Goal: Information Seeking & Learning: Learn about a topic

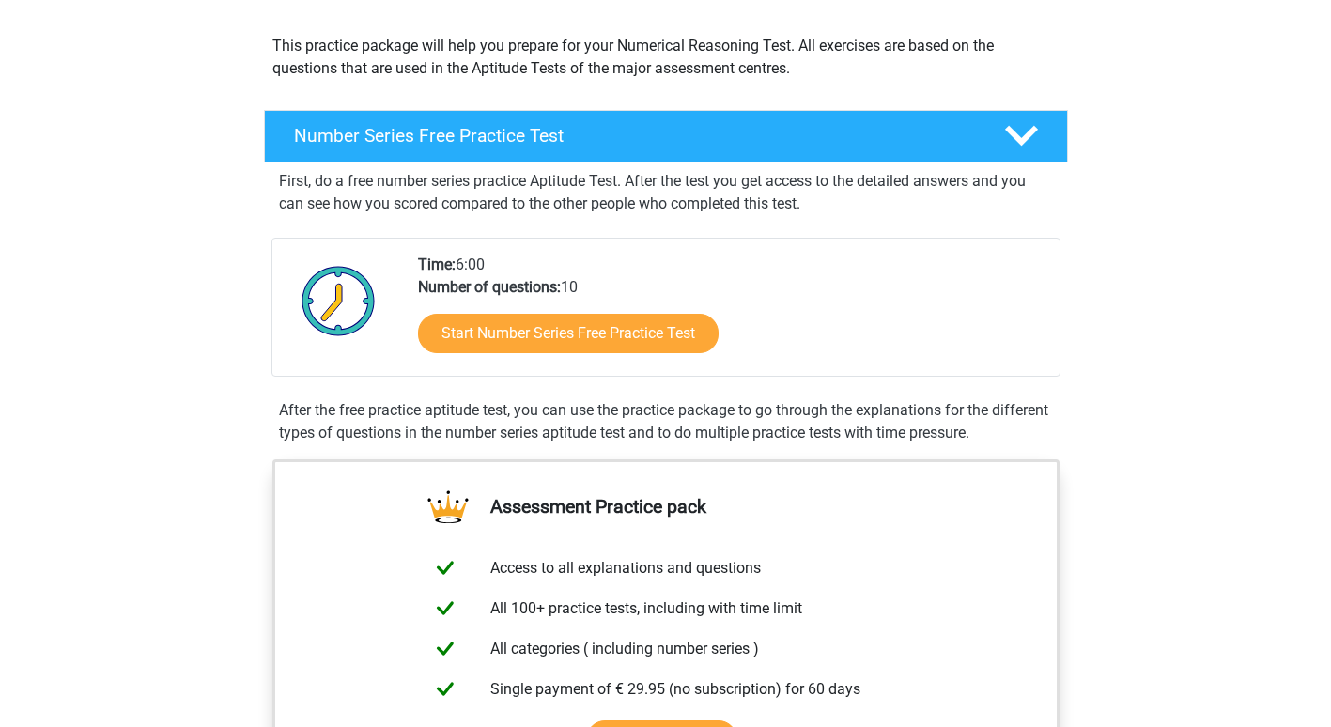
scroll to position [201, 0]
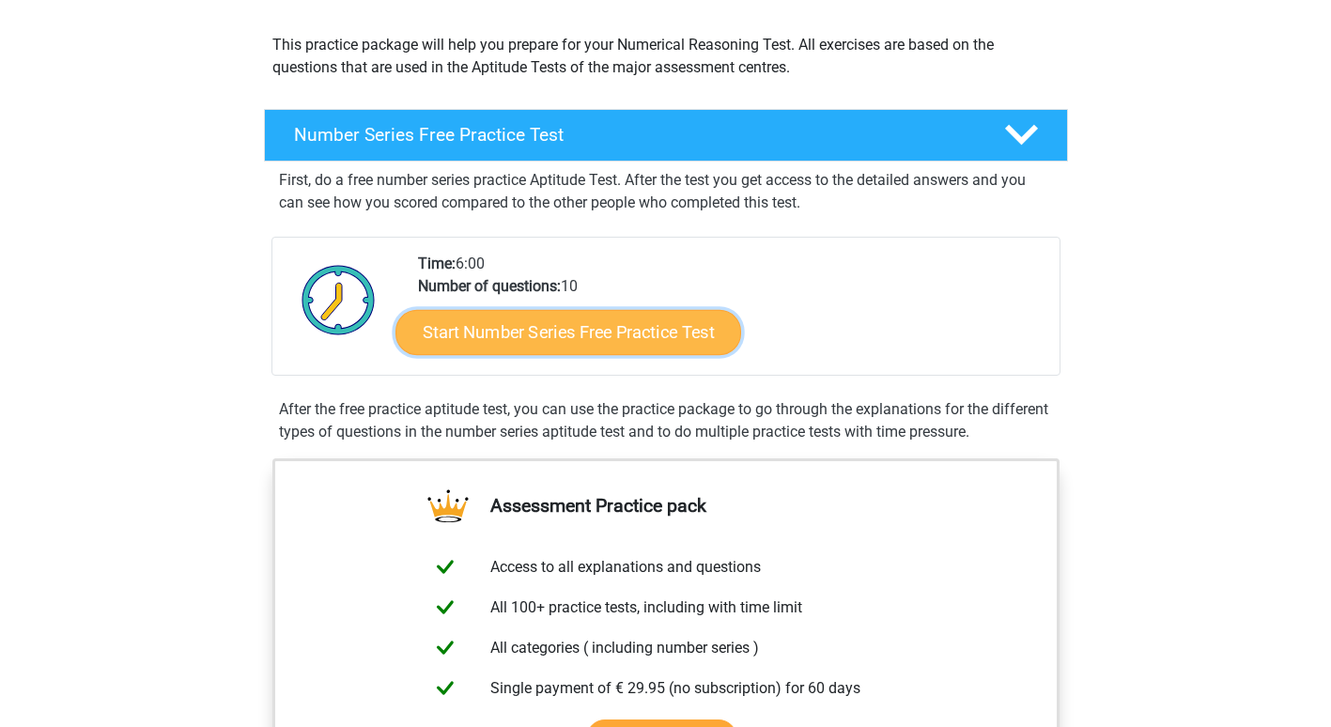
click at [621, 332] on link "Start Number Series Free Practice Test" at bounding box center [568, 331] width 346 height 45
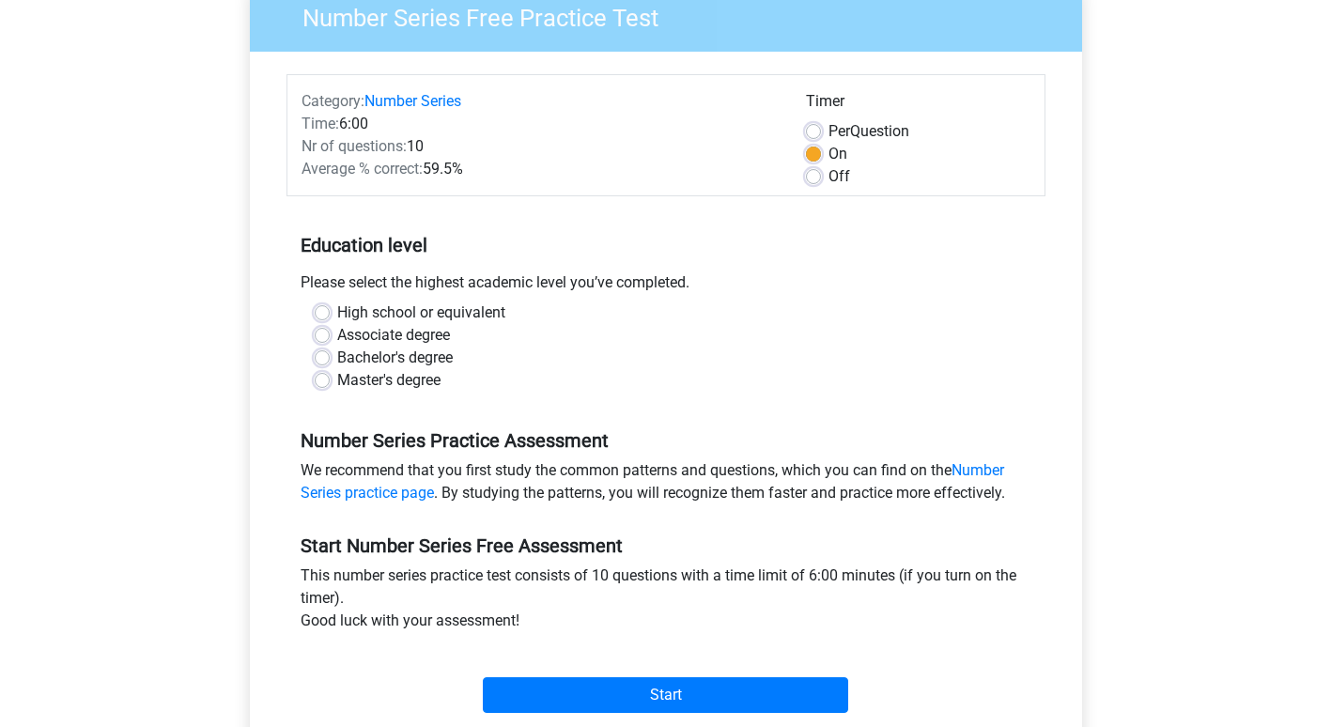
scroll to position [171, 0]
click at [337, 311] on label "High school or equivalent" at bounding box center [421, 312] width 168 height 23
click at [323, 311] on input "High school or equivalent" at bounding box center [322, 310] width 15 height 19
radio input "true"
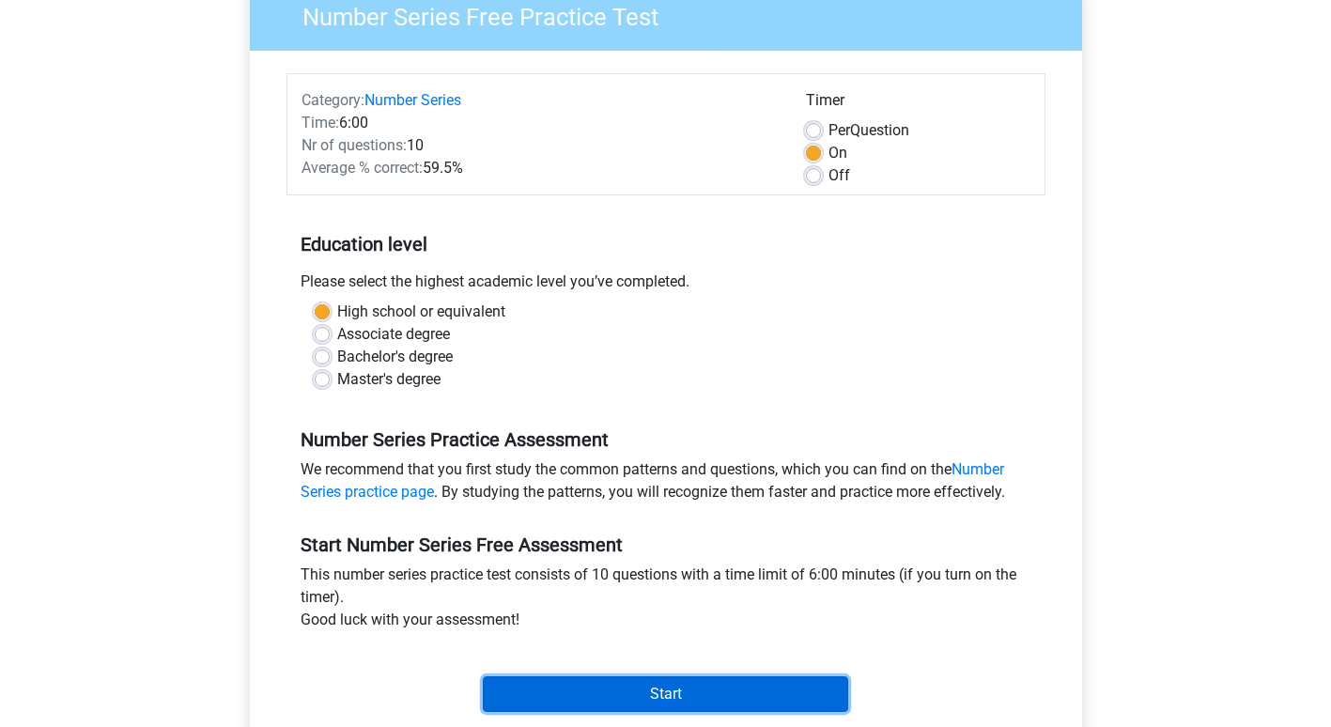
click at [642, 689] on input "Start" at bounding box center [665, 694] width 365 height 36
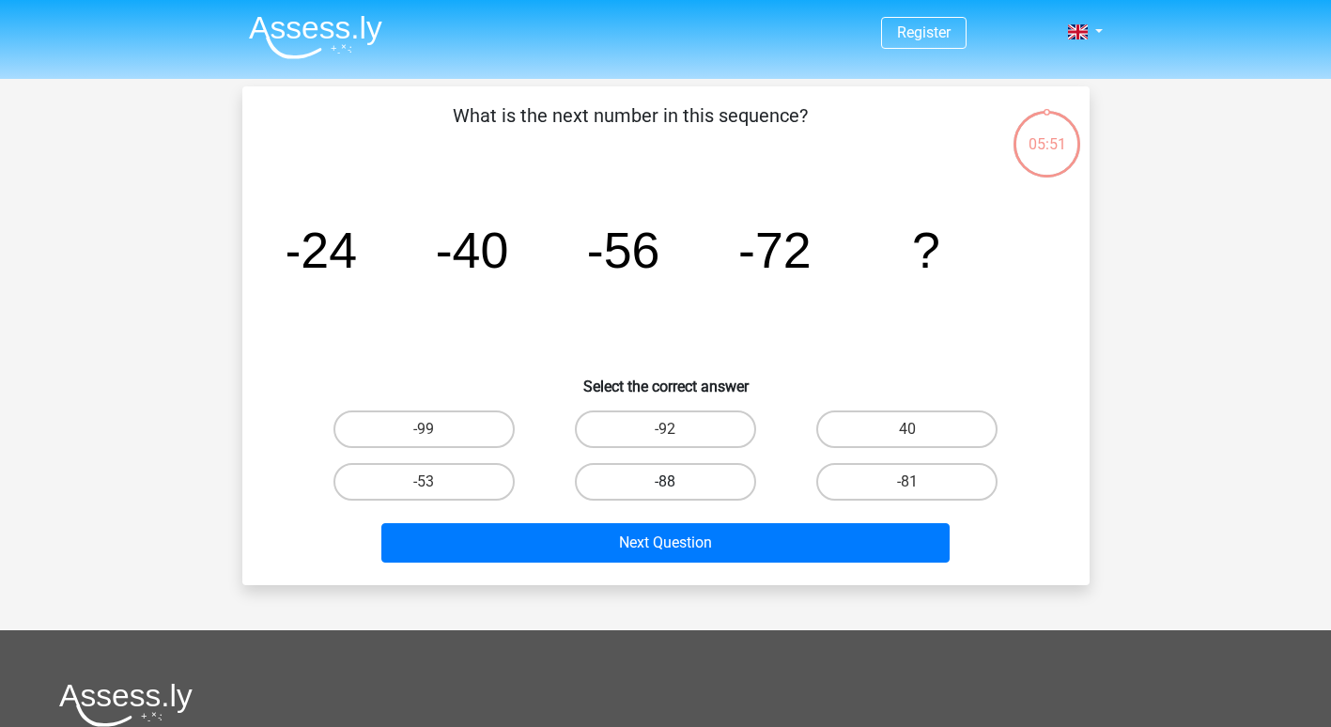
click at [677, 482] on label "-88" at bounding box center [665, 482] width 181 height 38
click at [677, 482] on input "-88" at bounding box center [671, 488] width 12 height 12
radio input "true"
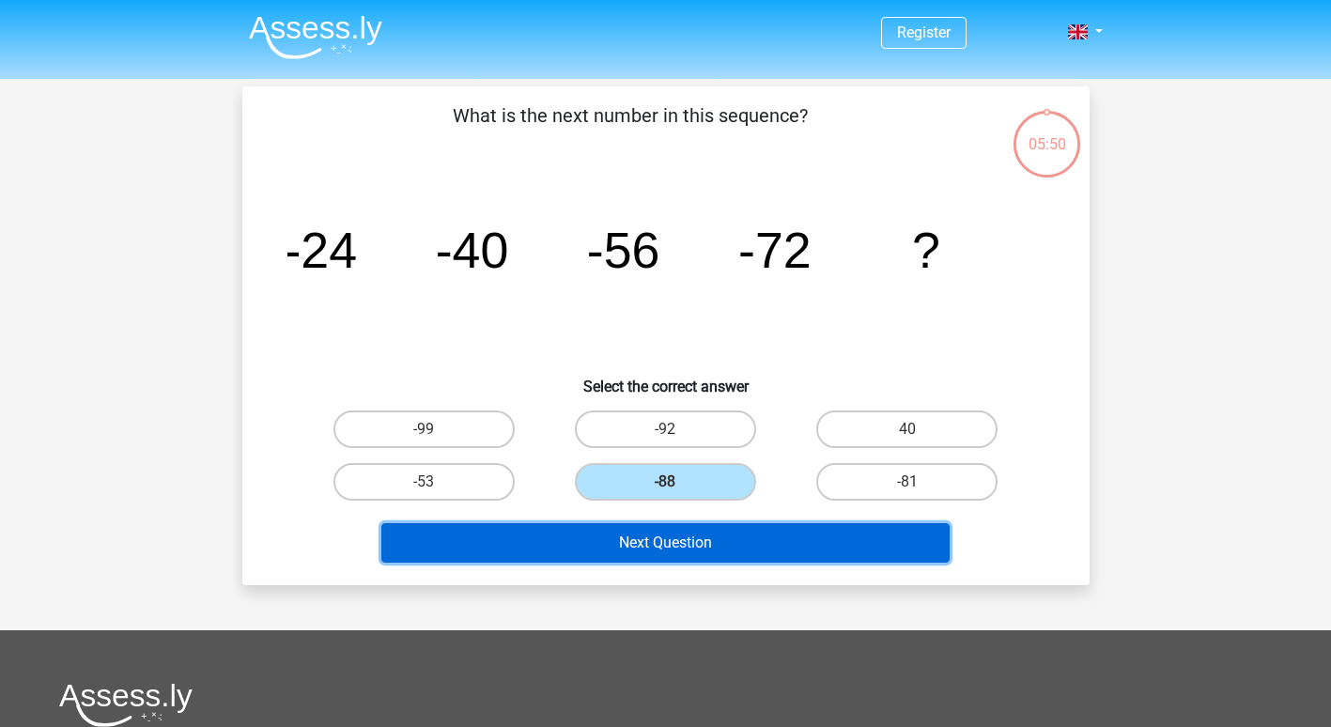
click at [661, 553] on button "Next Question" at bounding box center [665, 542] width 568 height 39
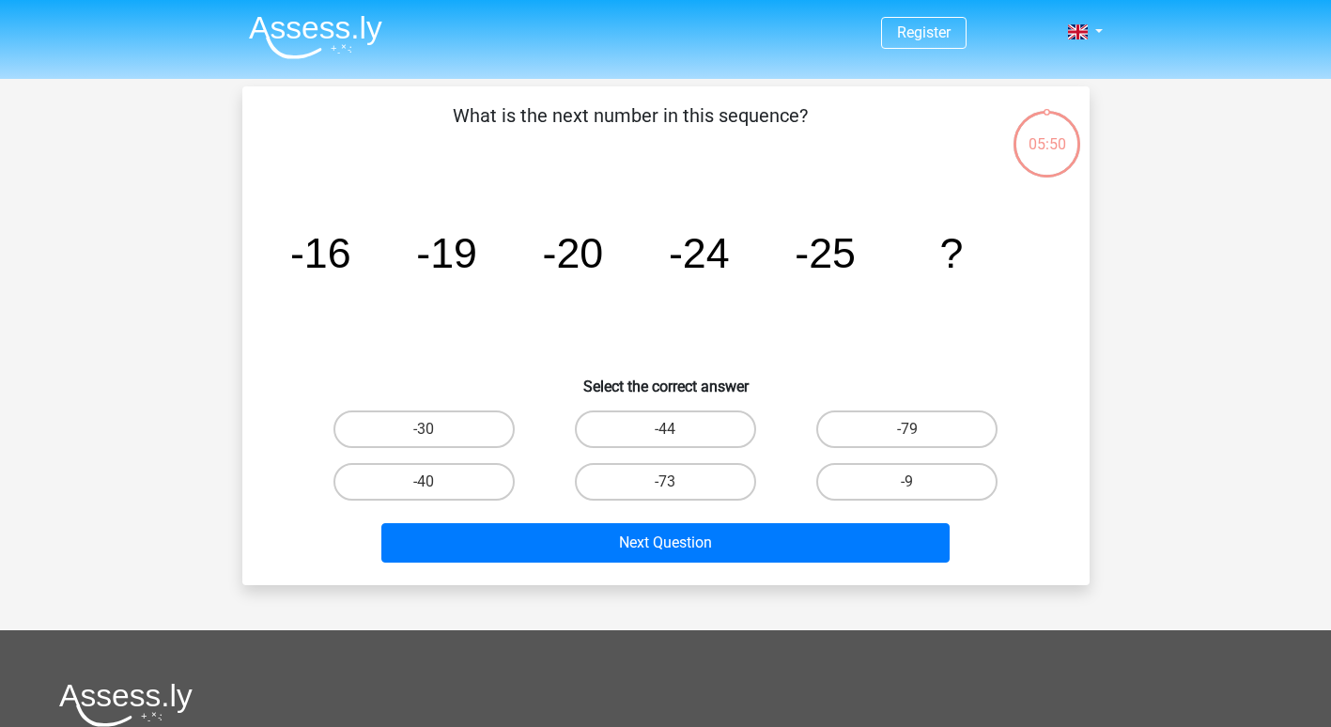
scroll to position [86, 0]
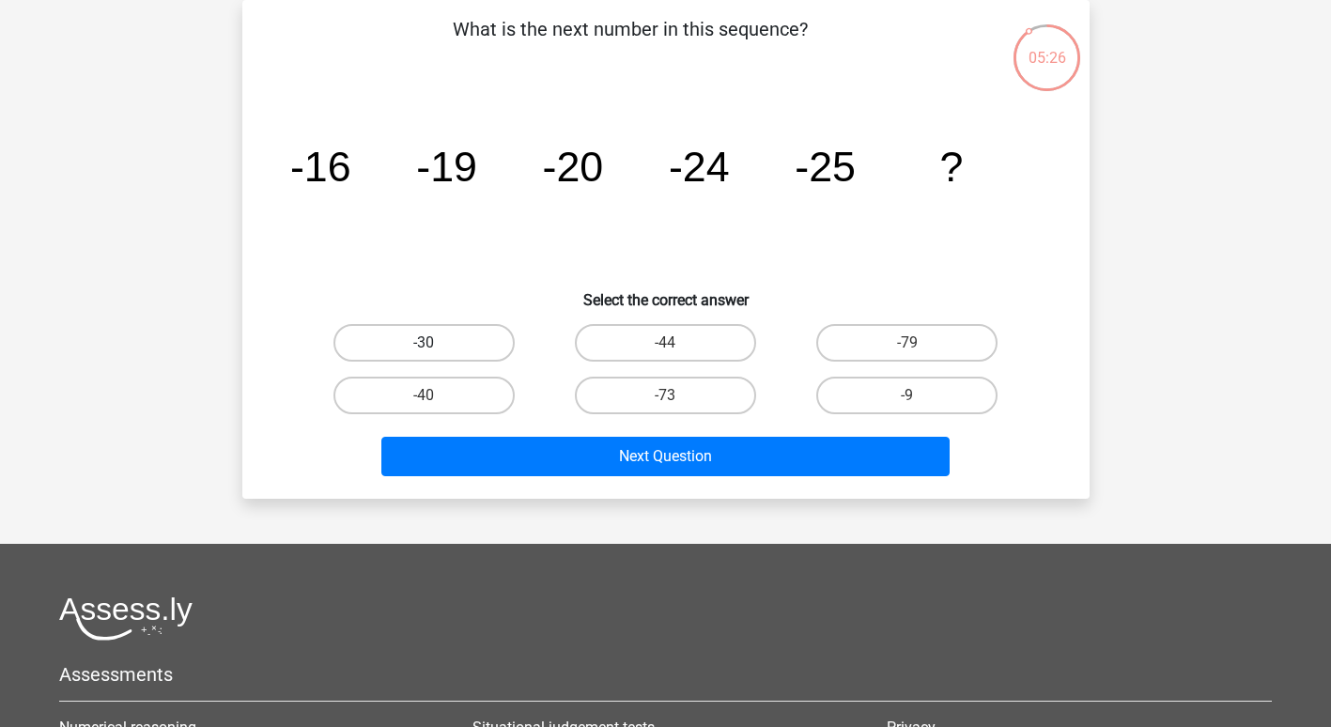
click at [442, 345] on label "-30" at bounding box center [423, 343] width 181 height 38
click at [436, 345] on input "-30" at bounding box center [430, 349] width 12 height 12
radio input "true"
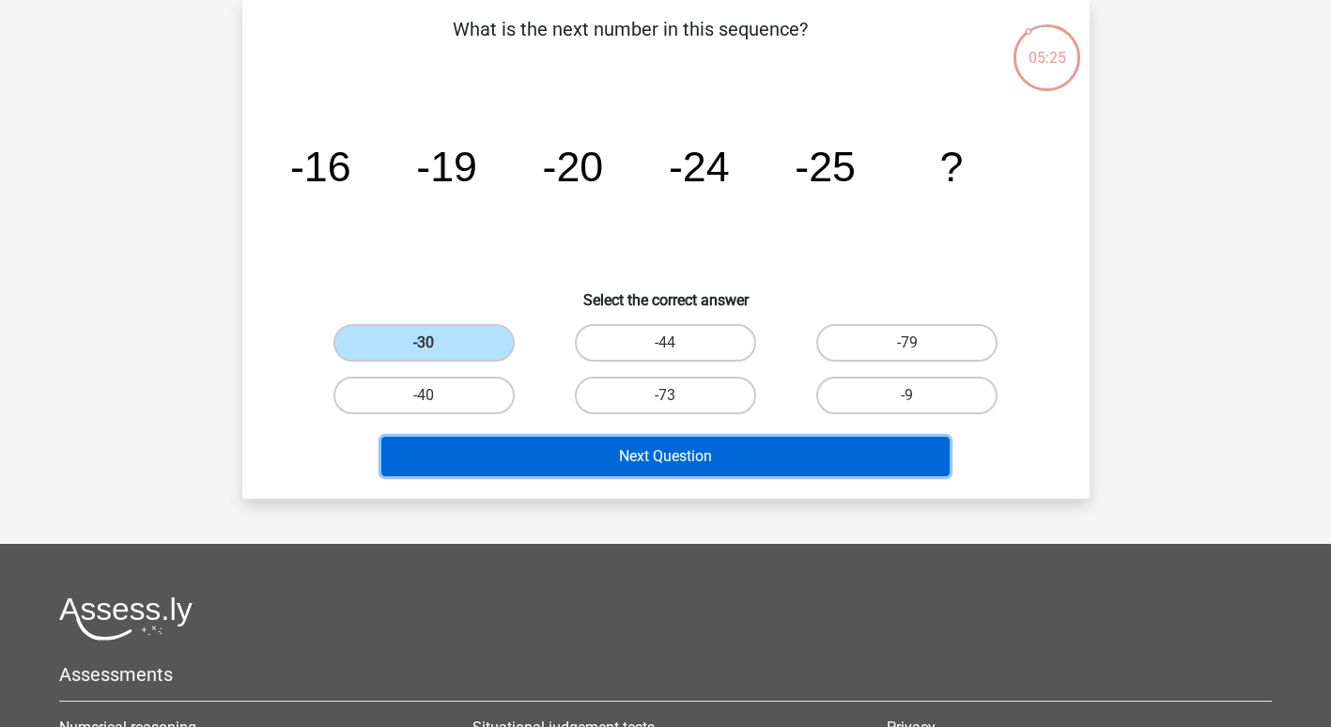
click at [547, 463] on button "Next Question" at bounding box center [665, 456] width 568 height 39
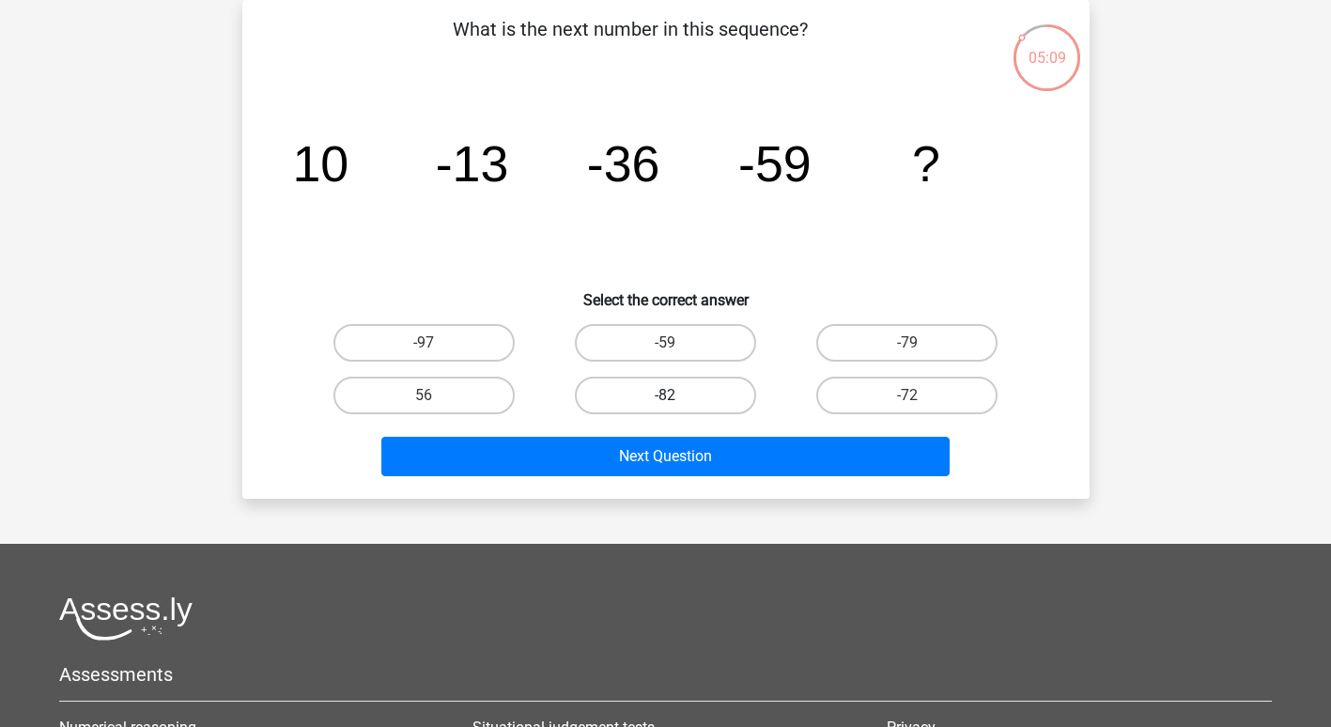
click at [681, 393] on label "-82" at bounding box center [665, 396] width 181 height 38
click at [677, 395] on input "-82" at bounding box center [671, 401] width 12 height 12
radio input "true"
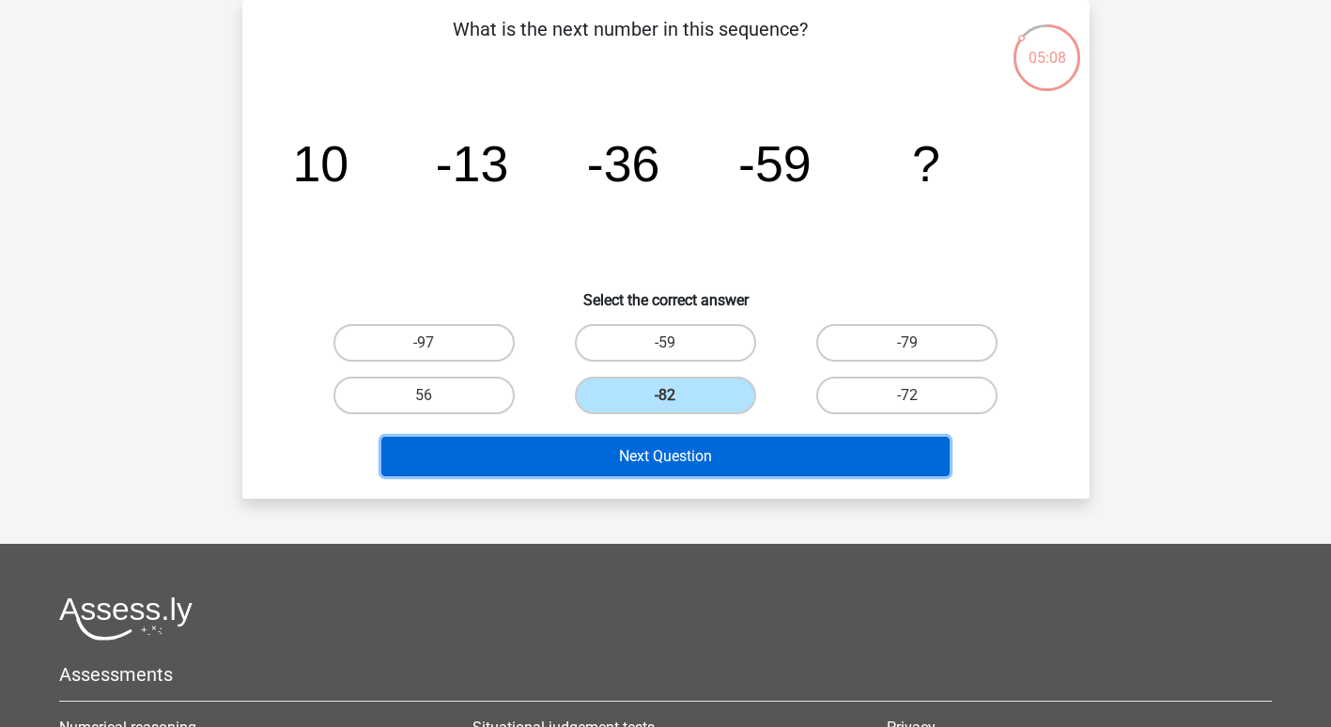
click at [654, 456] on button "Next Question" at bounding box center [665, 456] width 568 height 39
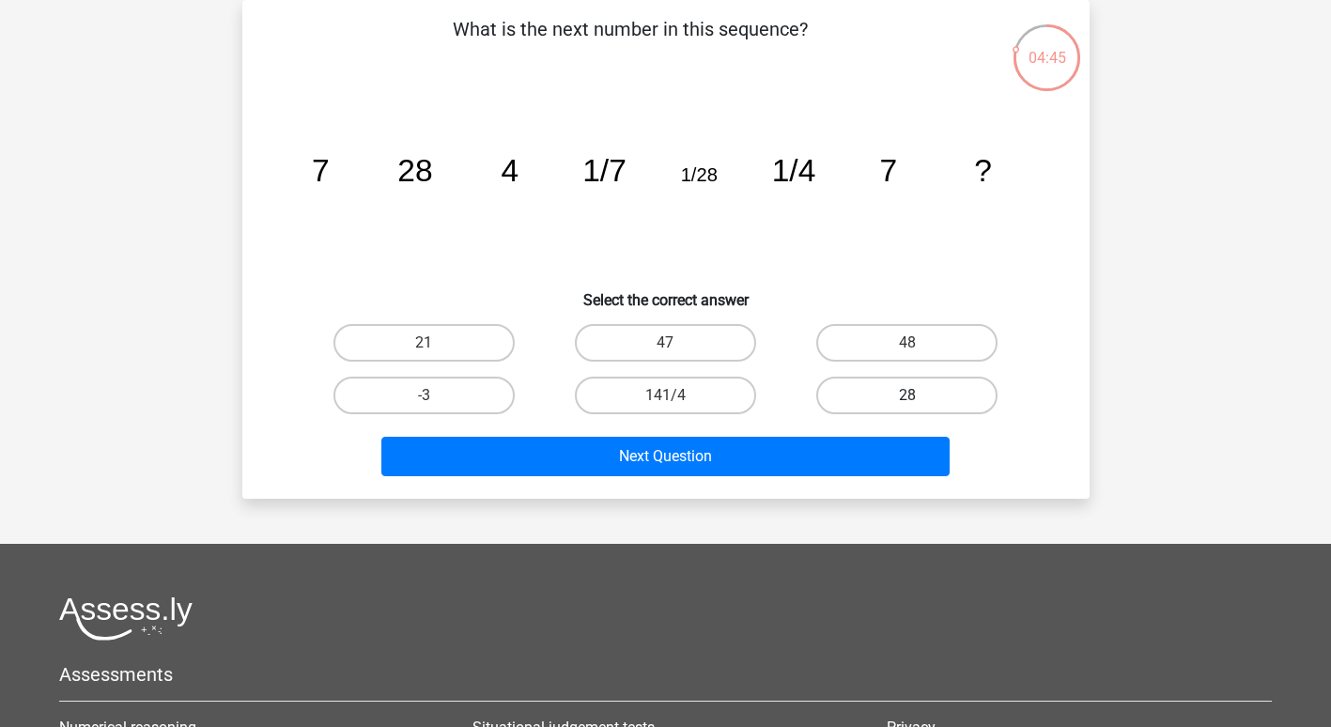
click at [889, 394] on label "28" at bounding box center [906, 396] width 181 height 38
click at [907, 395] on input "28" at bounding box center [913, 401] width 12 height 12
radio input "true"
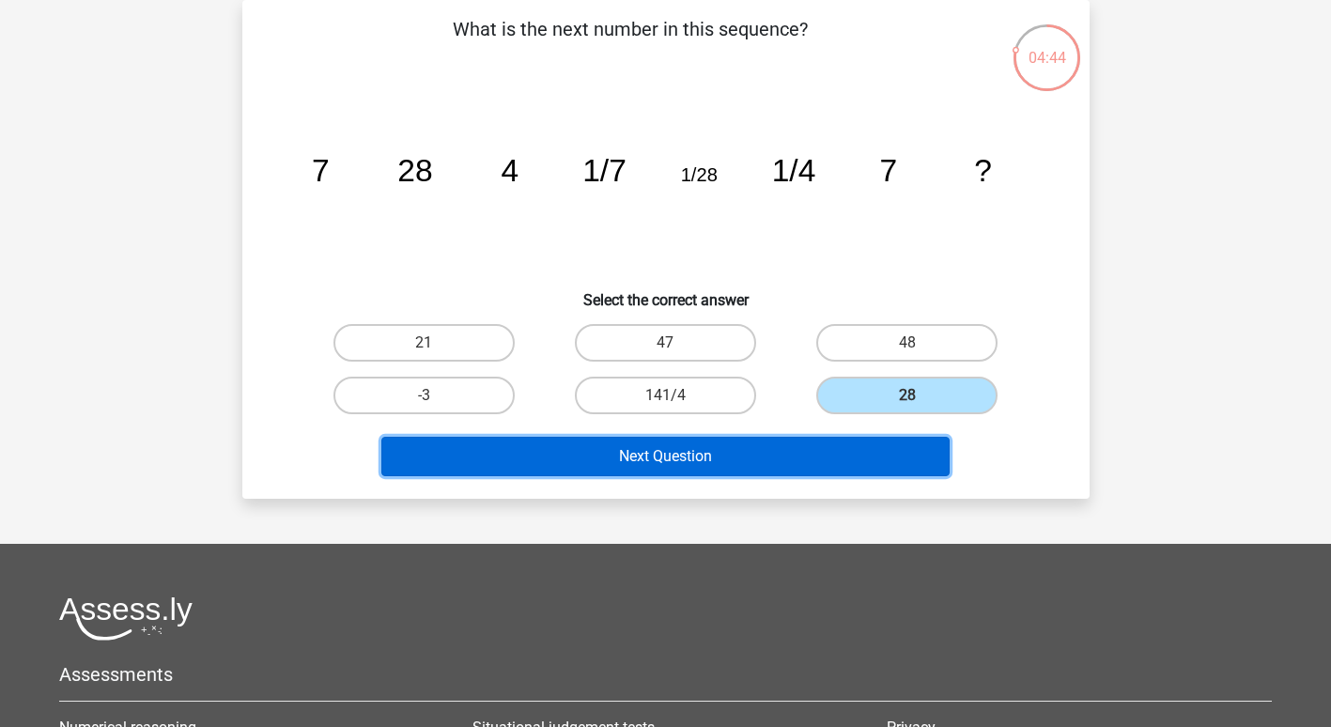
click at [746, 450] on button "Next Question" at bounding box center [665, 456] width 568 height 39
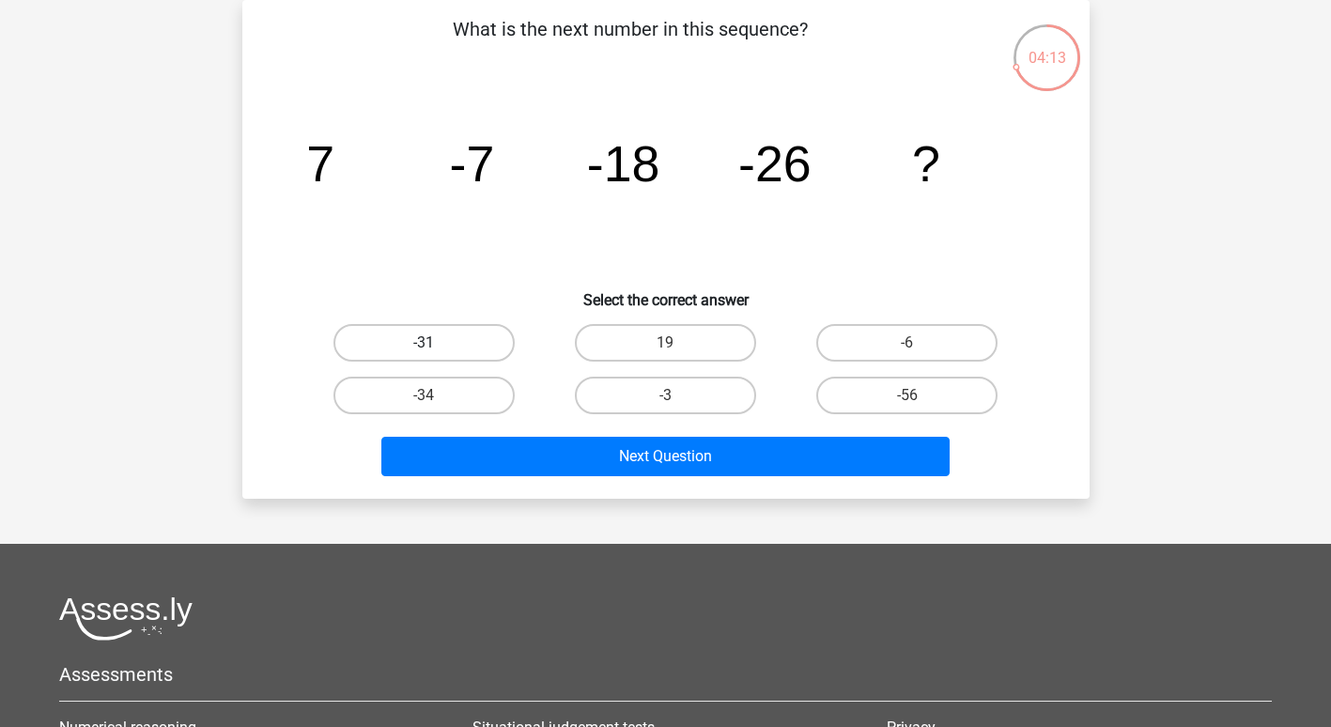
click at [430, 334] on label "-31" at bounding box center [423, 343] width 181 height 38
click at [430, 343] on input "-31" at bounding box center [430, 349] width 12 height 12
radio input "true"
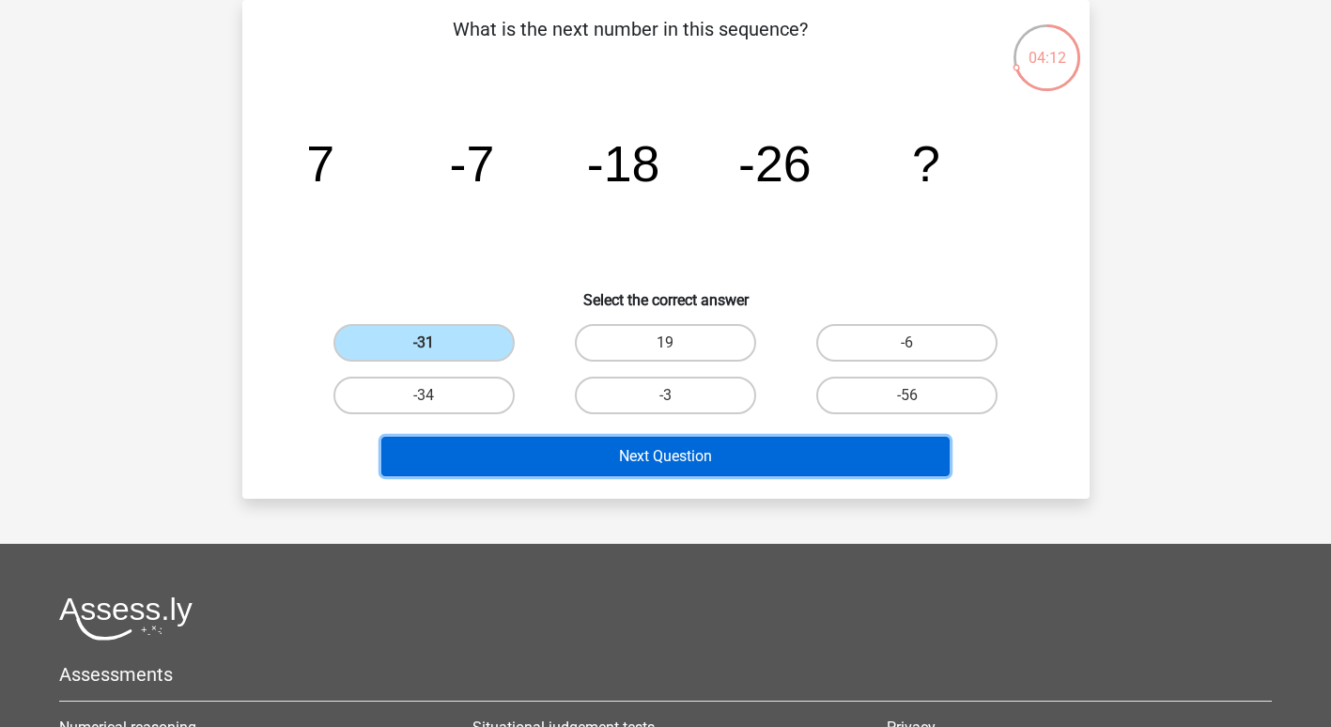
click at [504, 454] on button "Next Question" at bounding box center [665, 456] width 568 height 39
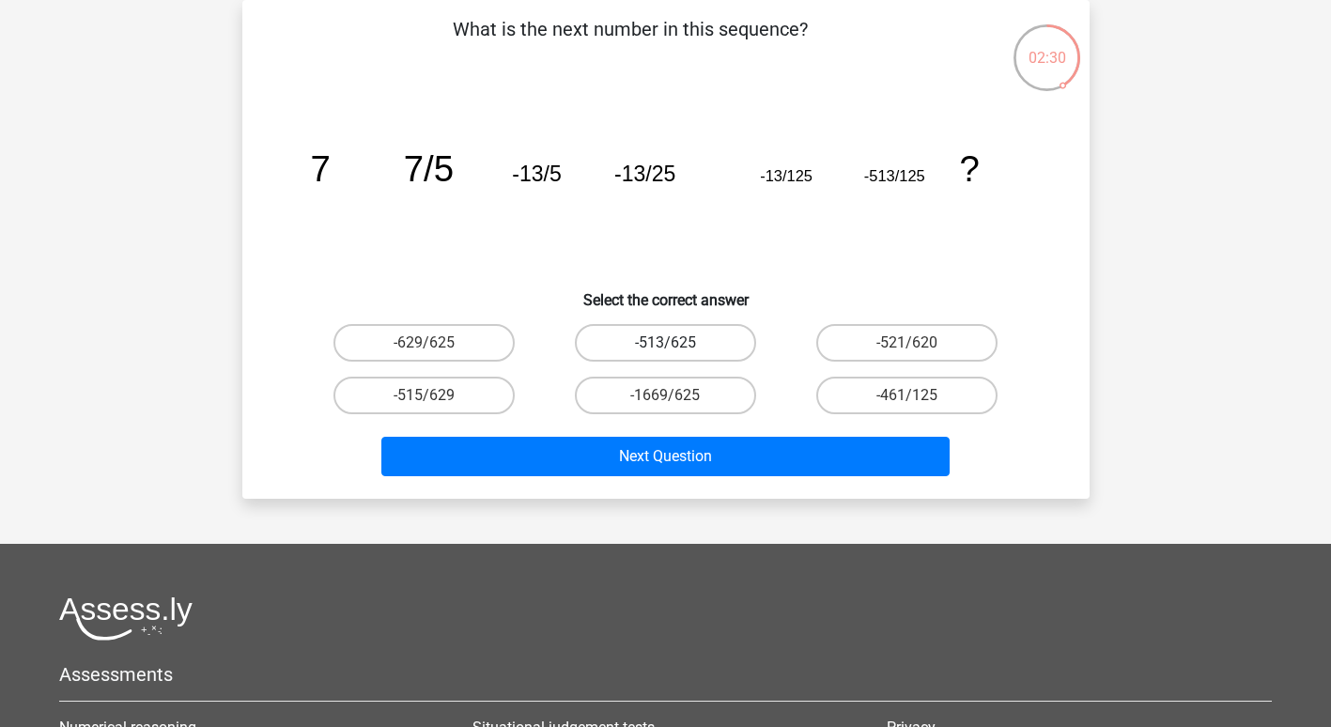
click at [670, 341] on label "-513/625" at bounding box center [665, 343] width 181 height 38
click at [670, 343] on input "-513/625" at bounding box center [671, 349] width 12 height 12
radio input "true"
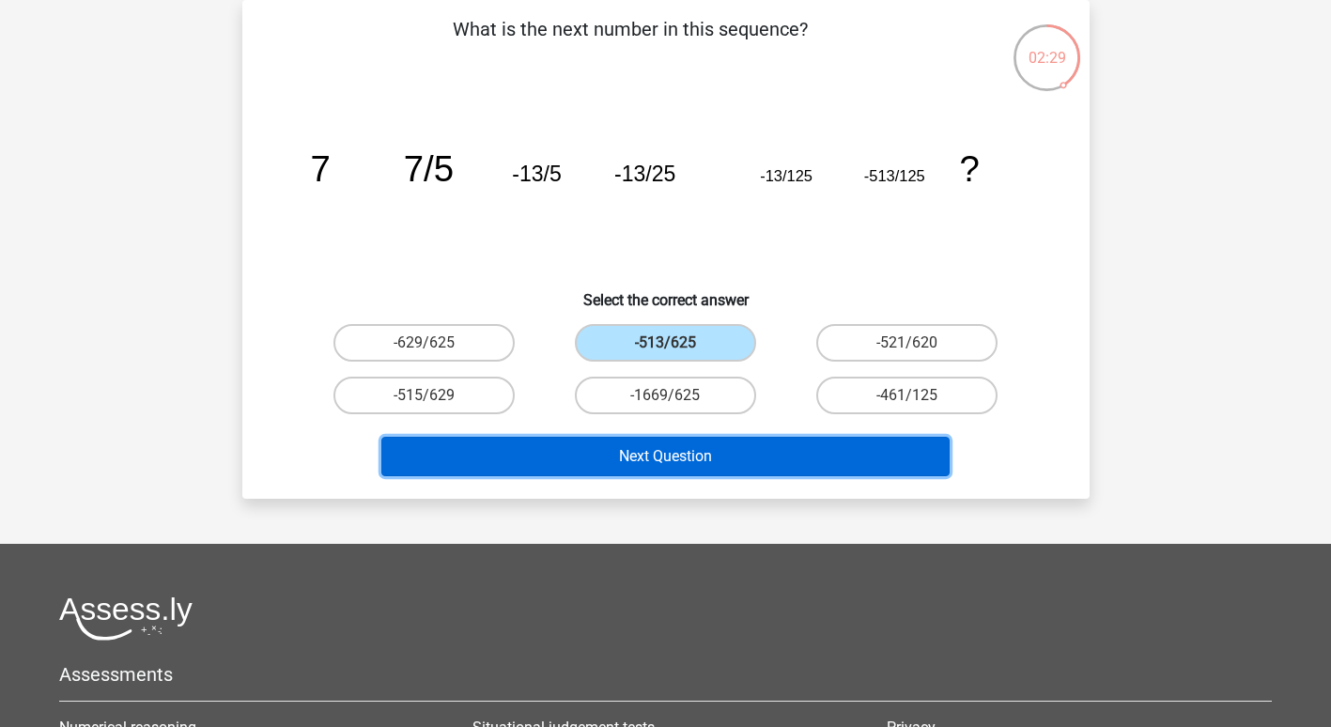
click at [698, 468] on button "Next Question" at bounding box center [665, 456] width 568 height 39
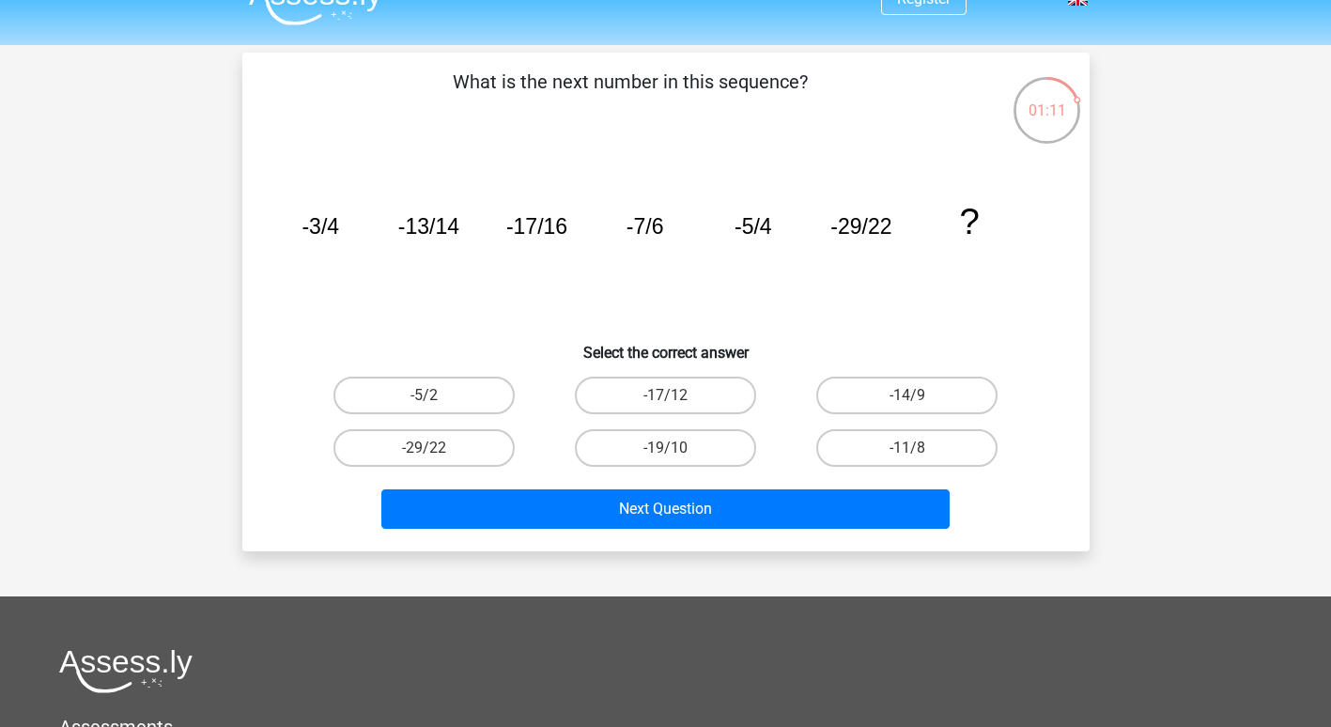
scroll to position [0, 0]
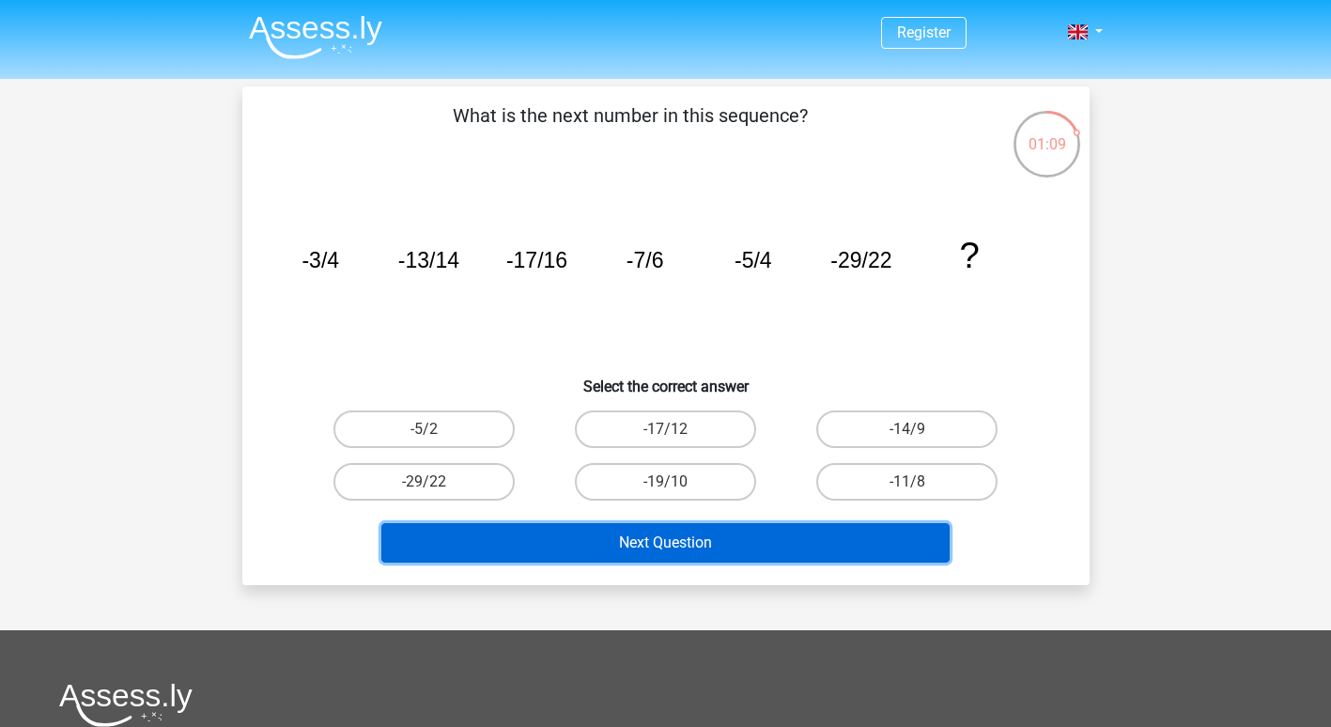
click at [679, 547] on button "Next Question" at bounding box center [665, 542] width 568 height 39
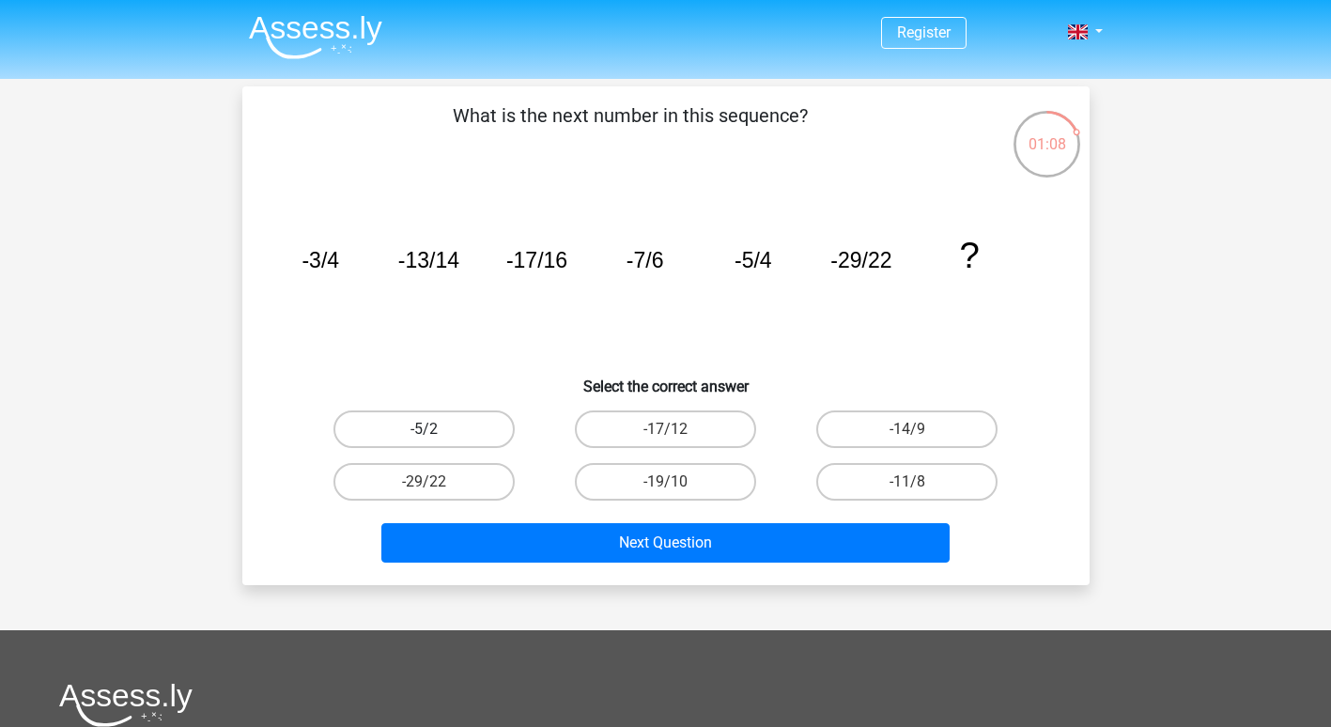
click at [454, 434] on label "-5/2" at bounding box center [423, 429] width 181 height 38
click at [436, 434] on input "-5/2" at bounding box center [430, 435] width 12 height 12
radio input "true"
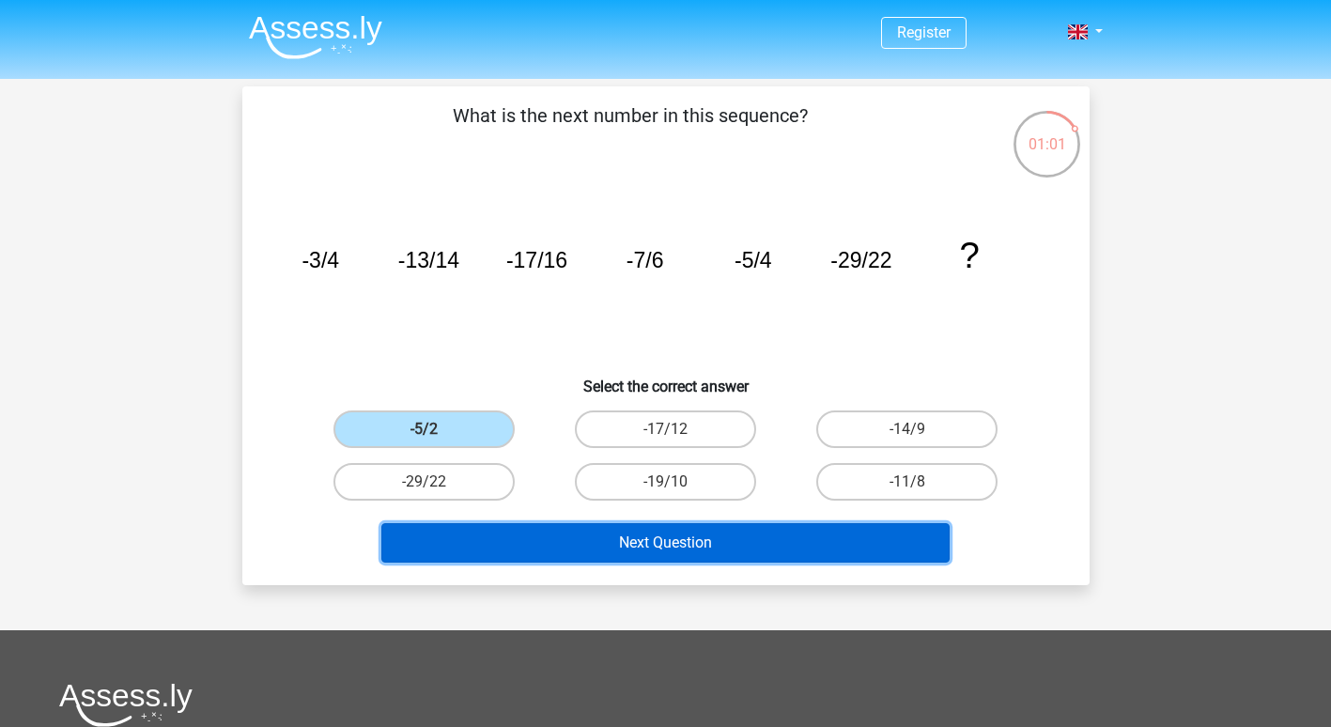
click at [586, 544] on button "Next Question" at bounding box center [665, 542] width 568 height 39
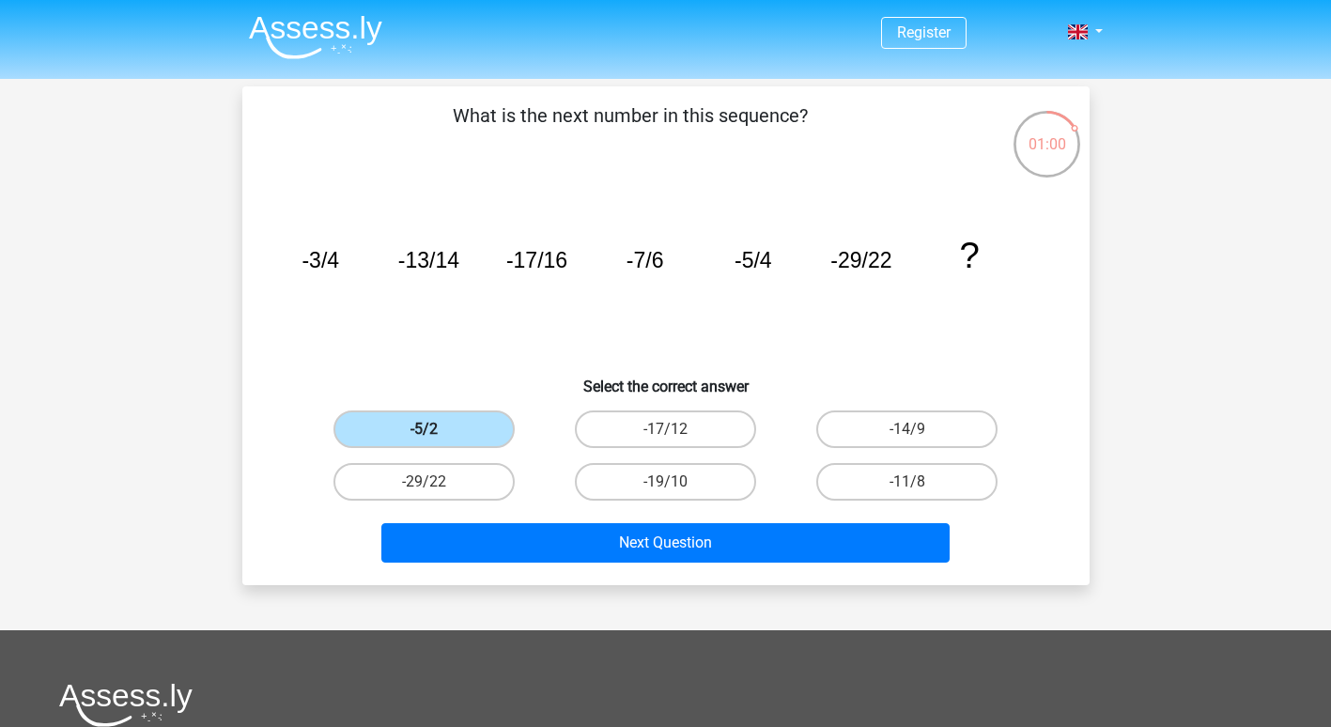
click at [441, 424] on label "-5/2" at bounding box center [423, 429] width 181 height 38
click at [436, 429] on input "-5/2" at bounding box center [430, 435] width 12 height 12
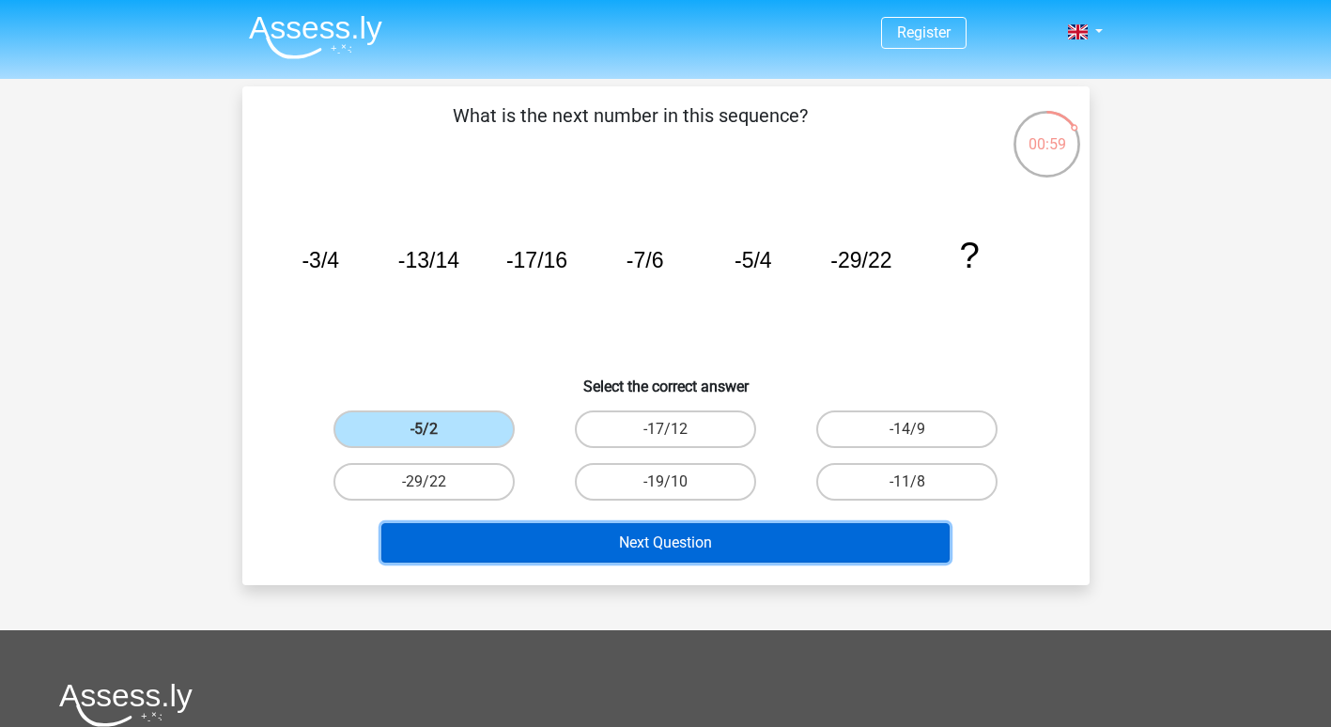
click at [516, 538] on button "Next Question" at bounding box center [665, 542] width 568 height 39
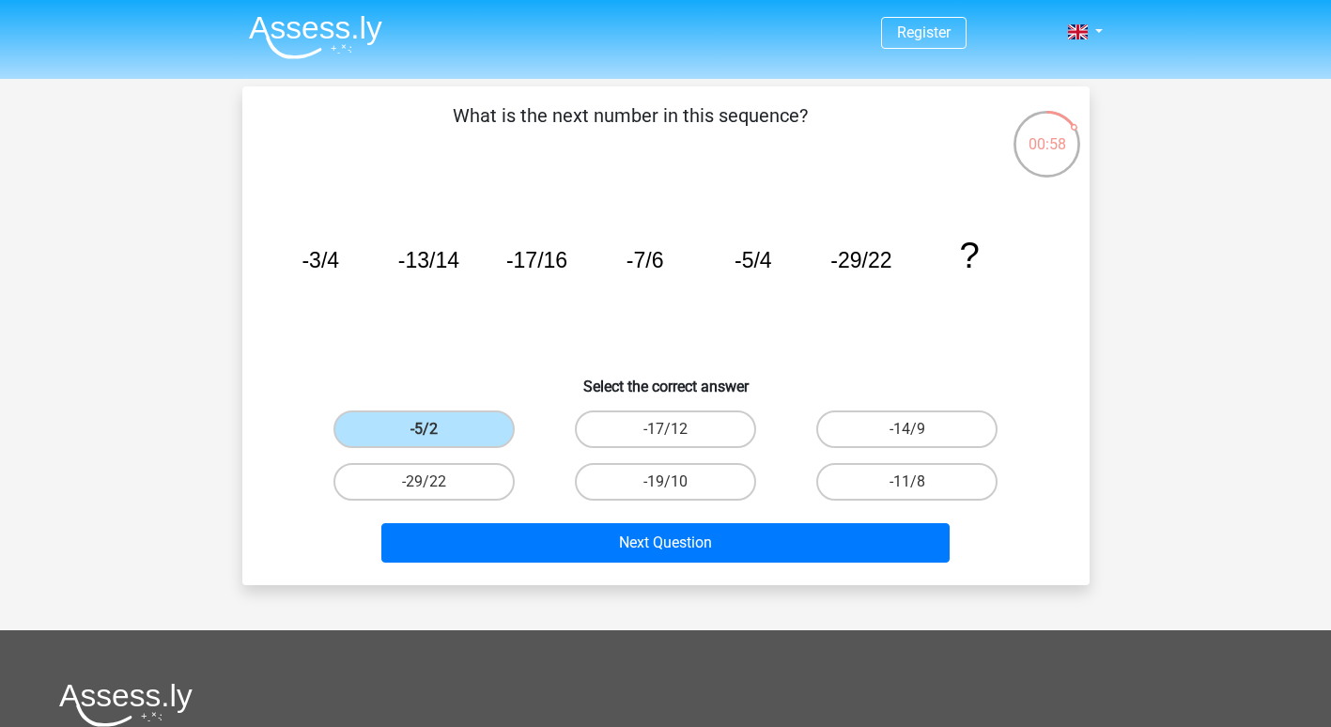
click at [669, 429] on input "-17/12" at bounding box center [671, 435] width 12 height 12
radio input "true"
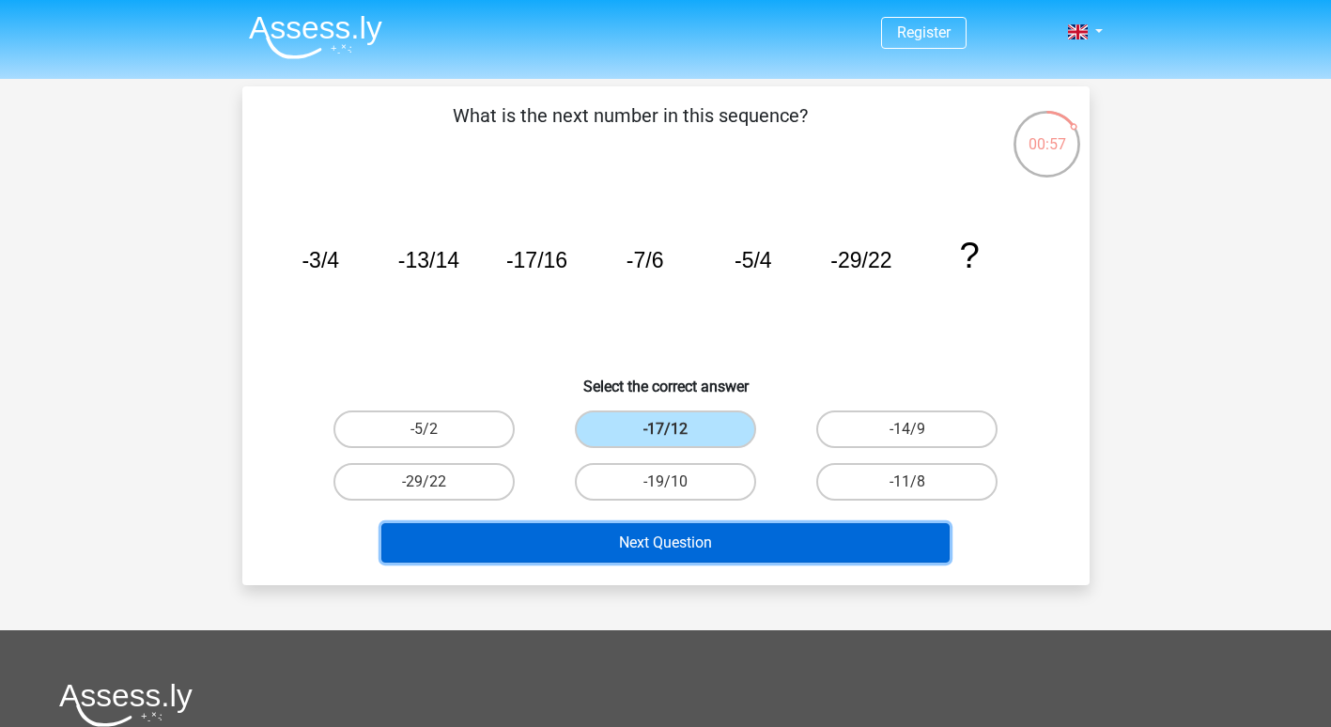
click at [666, 547] on button "Next Question" at bounding box center [665, 542] width 568 height 39
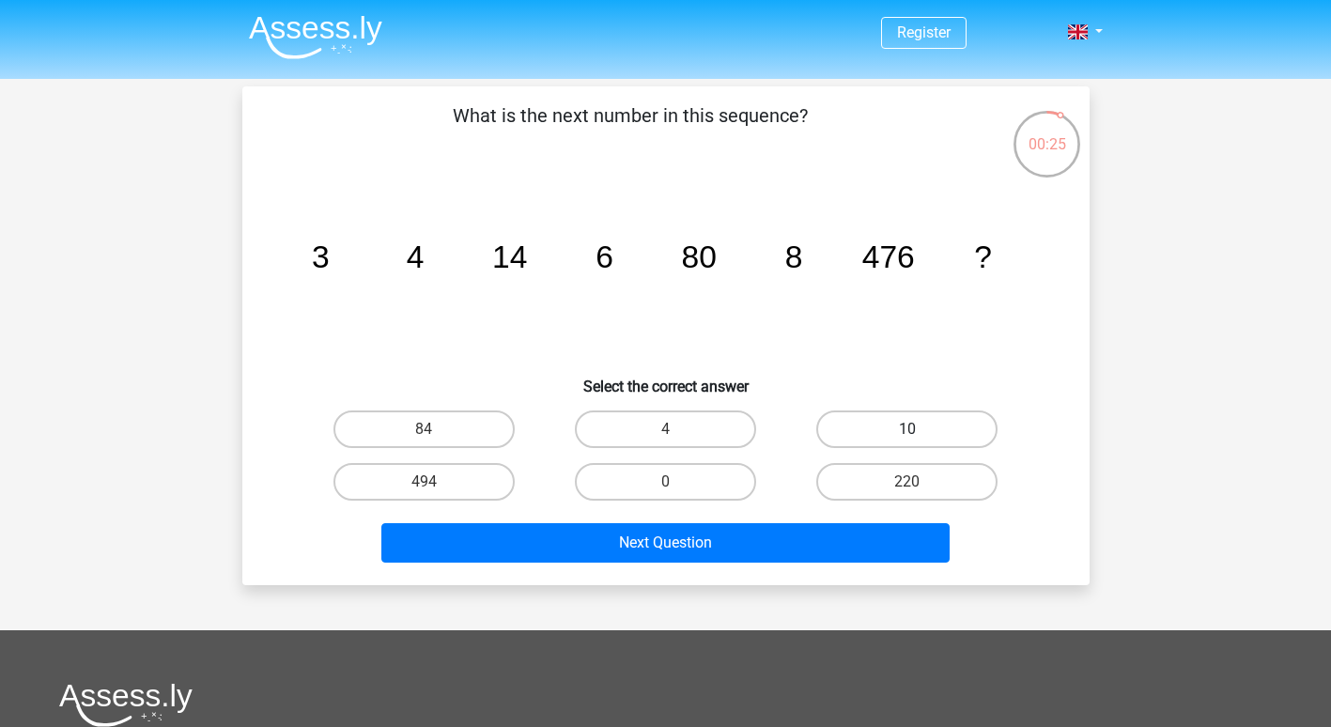
click at [889, 426] on label "10" at bounding box center [906, 429] width 181 height 38
click at [907, 429] on input "10" at bounding box center [913, 435] width 12 height 12
radio input "true"
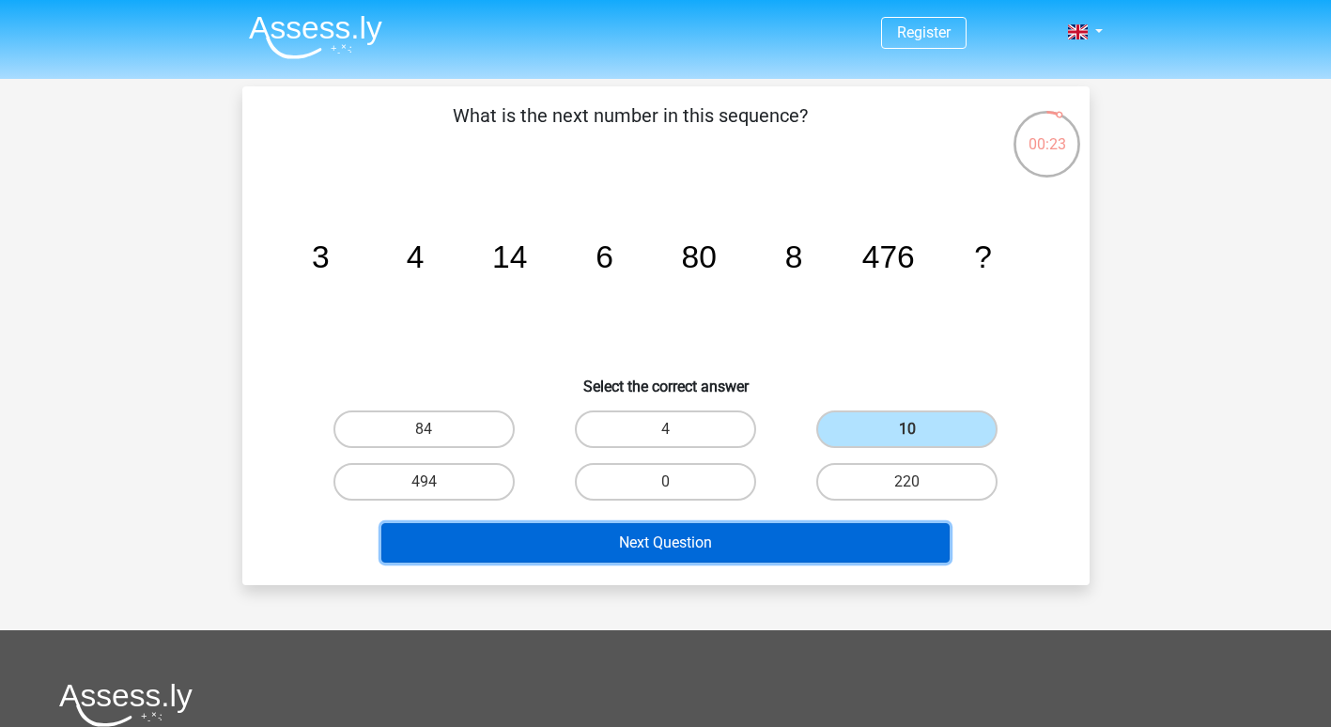
click at [738, 532] on button "Next Question" at bounding box center [665, 542] width 568 height 39
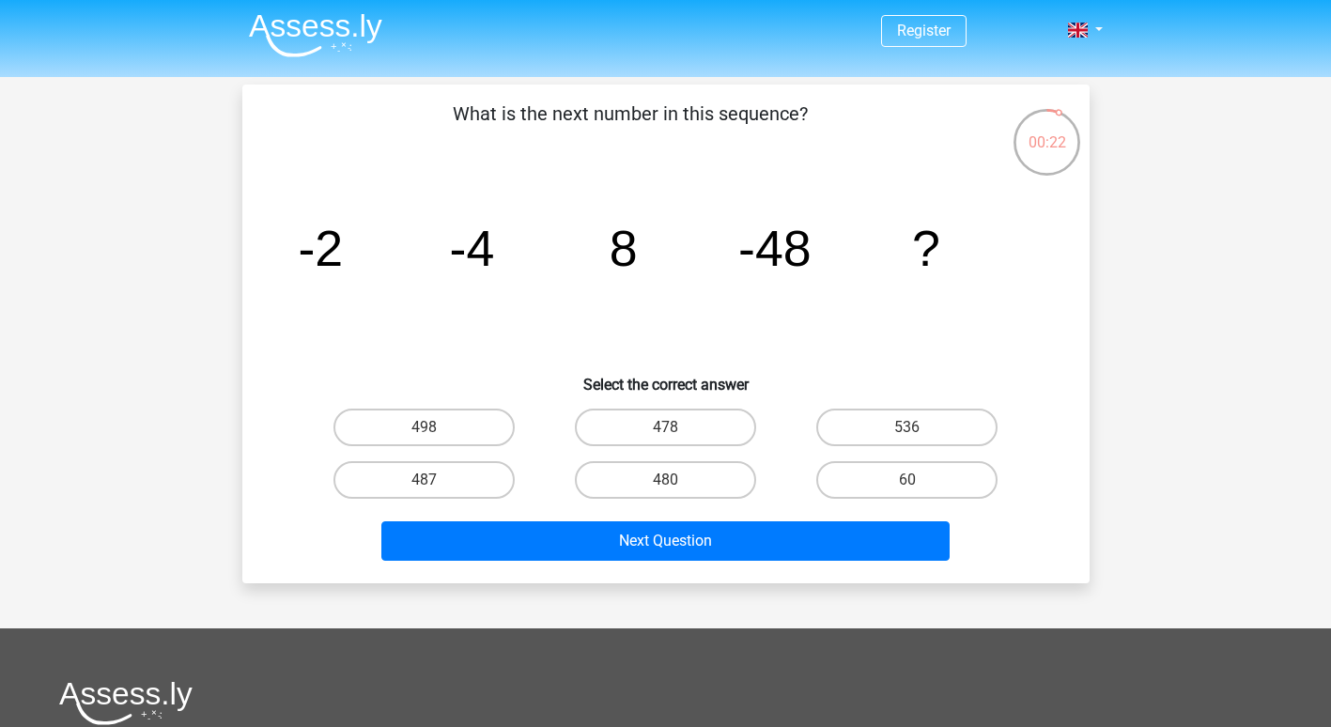
scroll to position [1, 0]
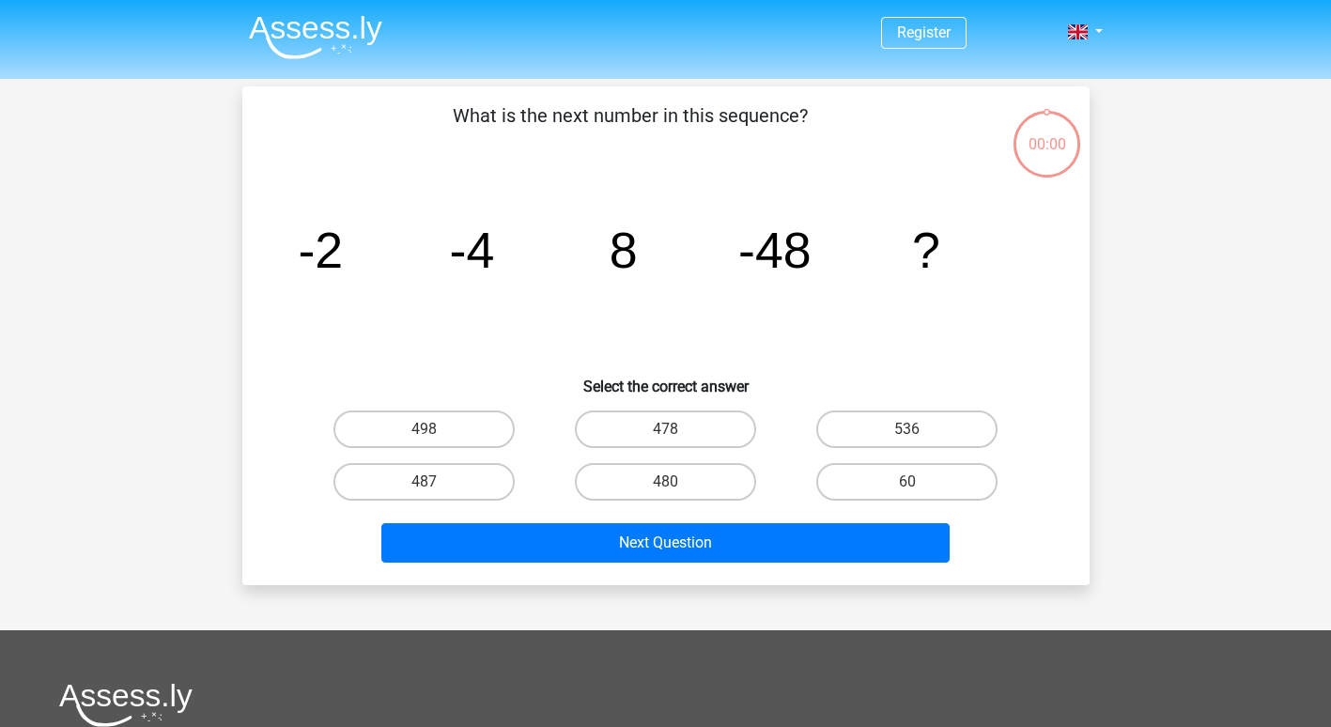
scroll to position [1, 0]
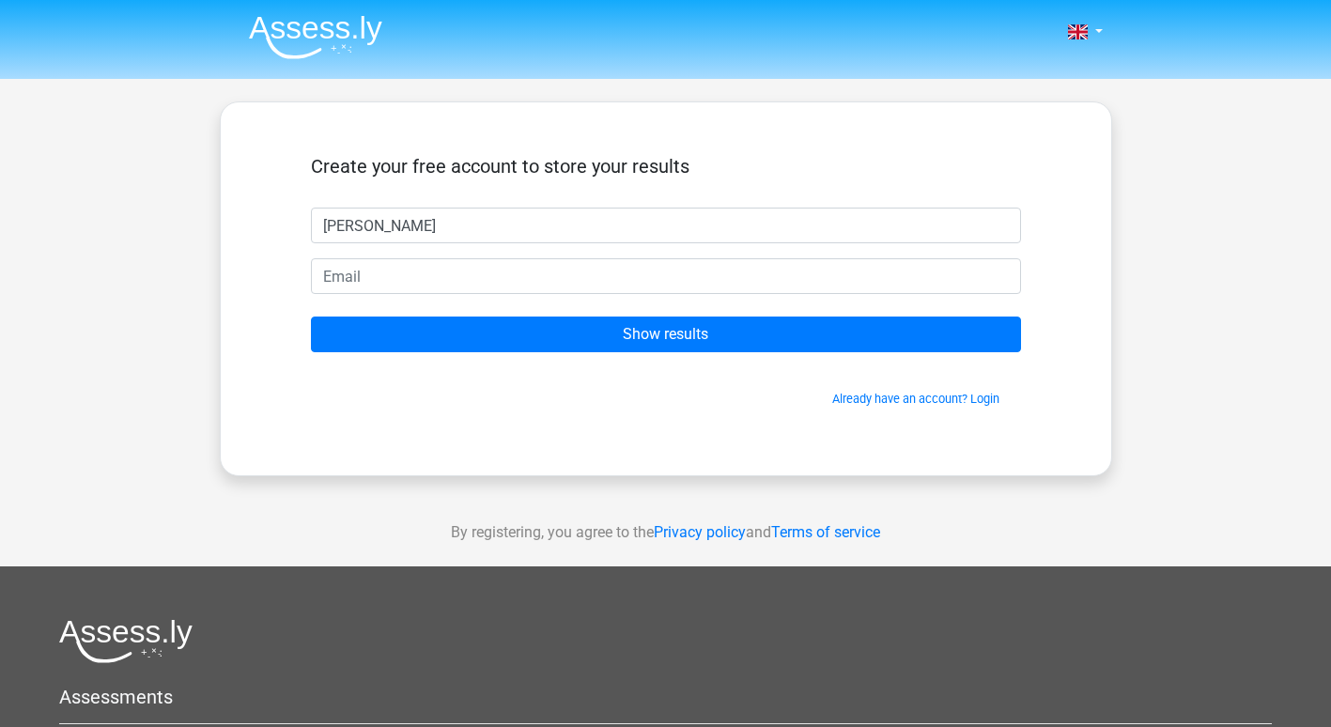
type input "[PERSON_NAME]"
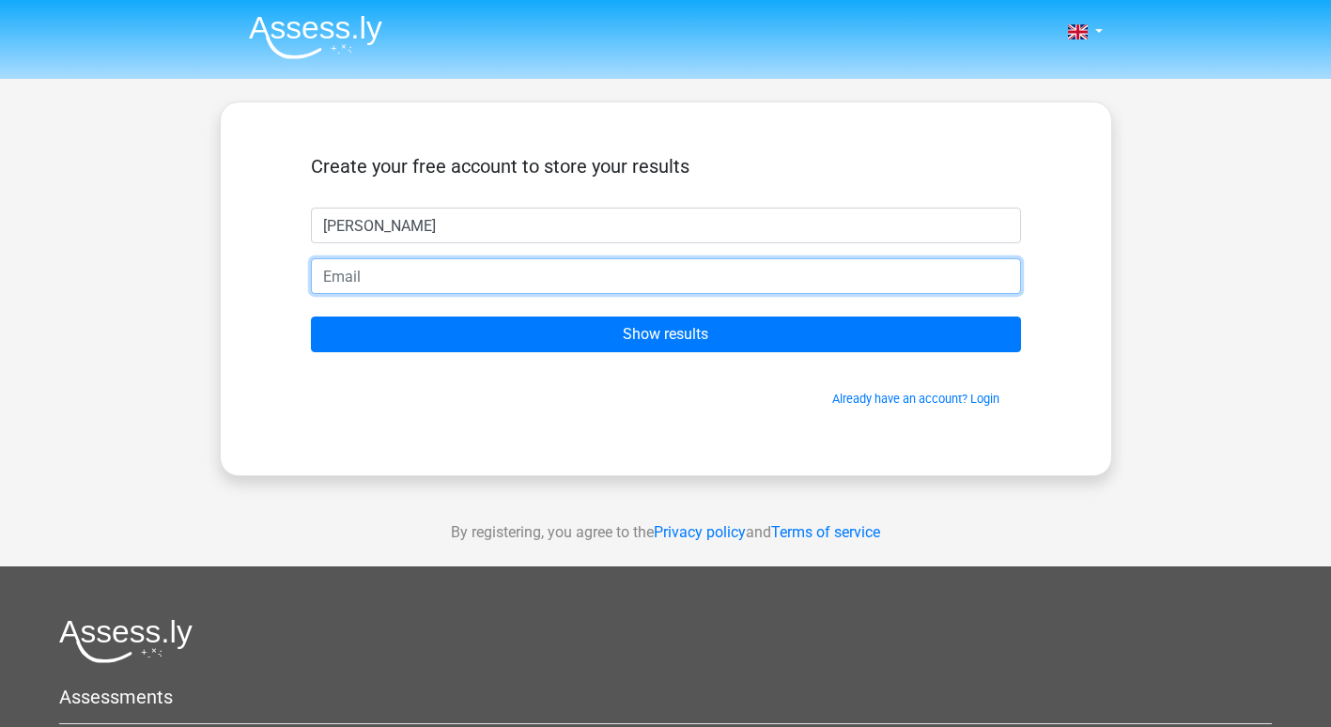
click at [323, 275] on input "email" at bounding box center [666, 276] width 710 height 36
type input "[EMAIL_ADDRESS][DOMAIN_NAME]"
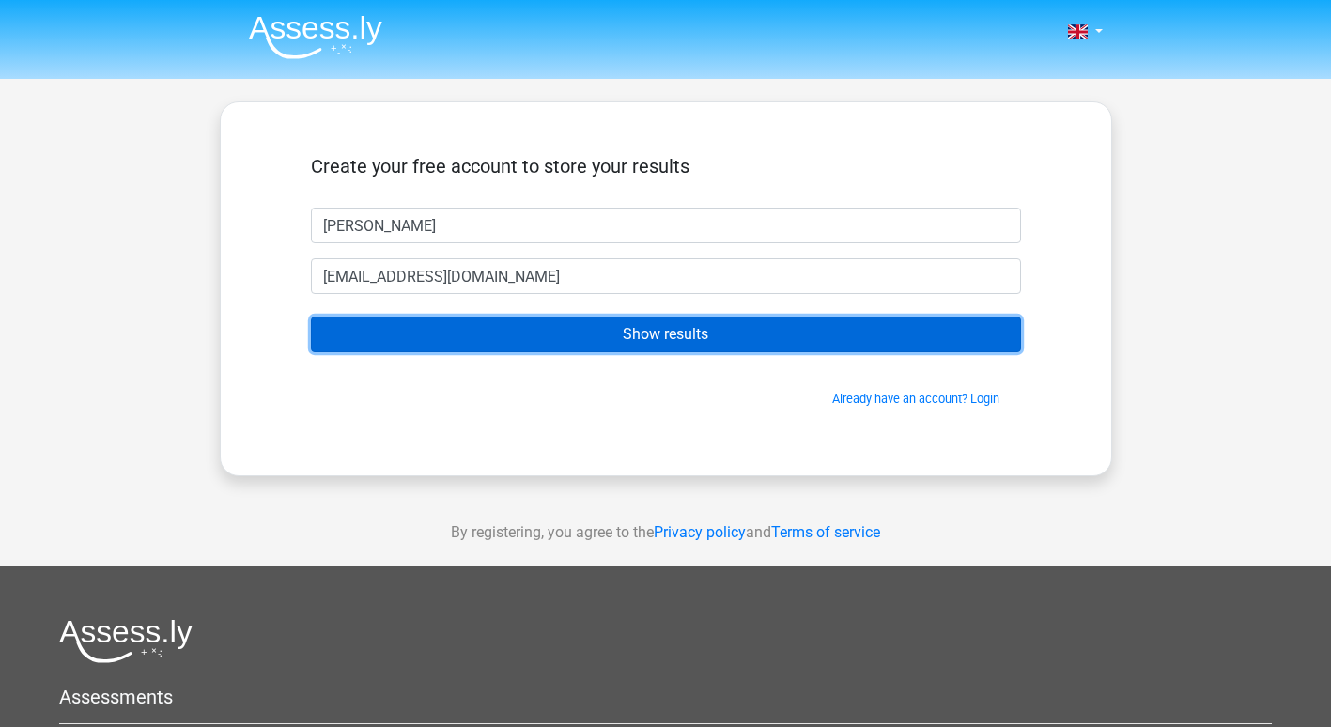
click at [460, 324] on input "Show results" at bounding box center [666, 334] width 710 height 36
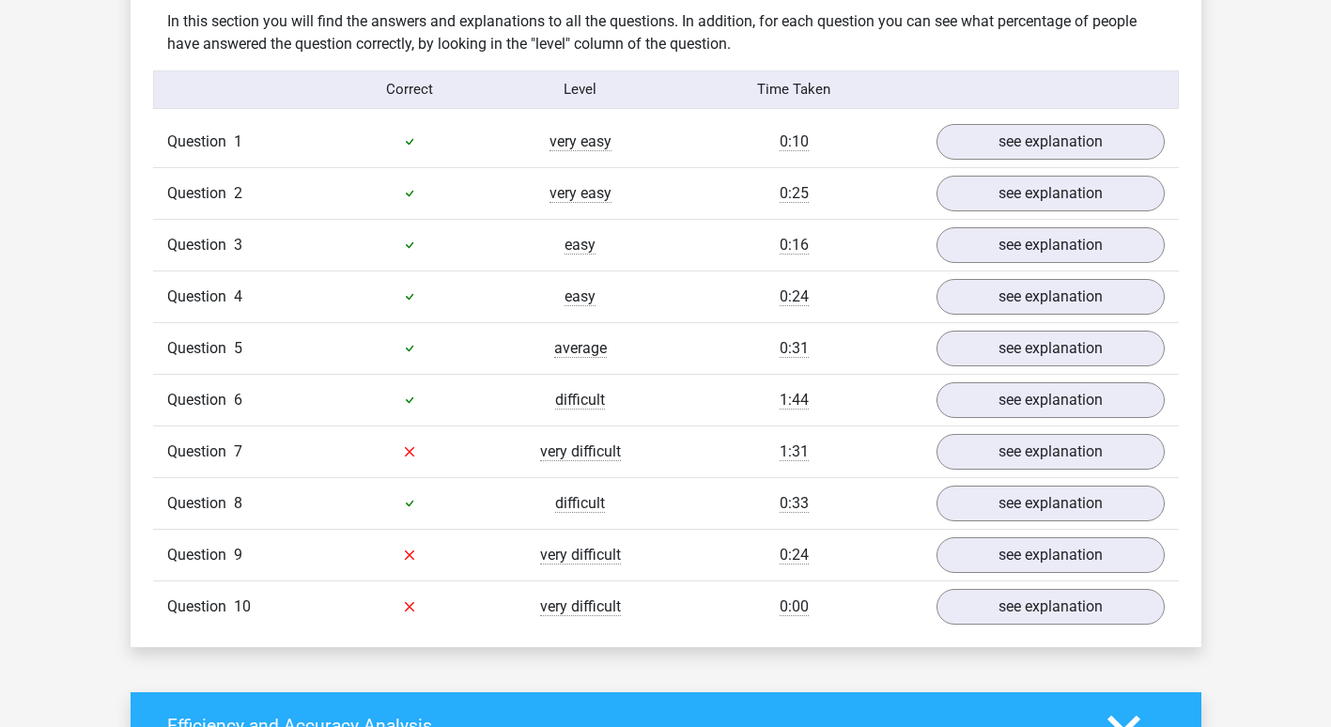
scroll to position [1475, 0]
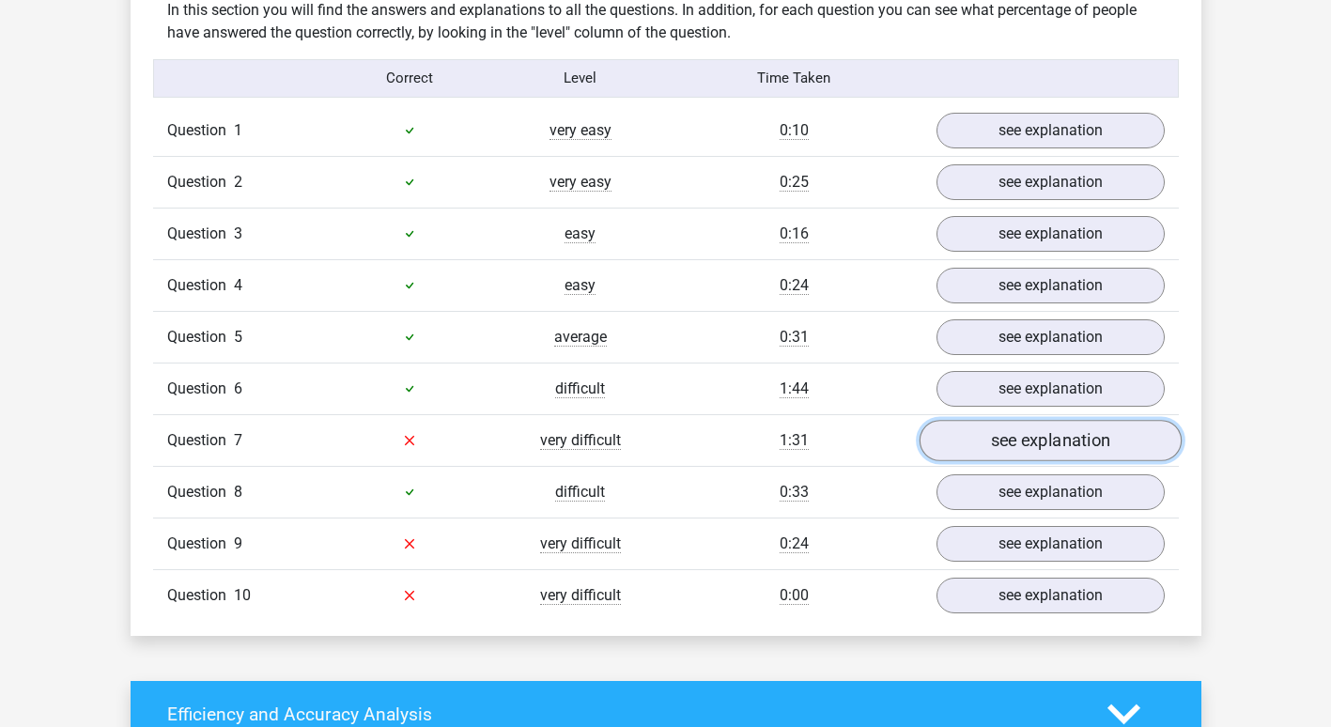
click at [987, 443] on link "see explanation" at bounding box center [1049, 440] width 262 height 41
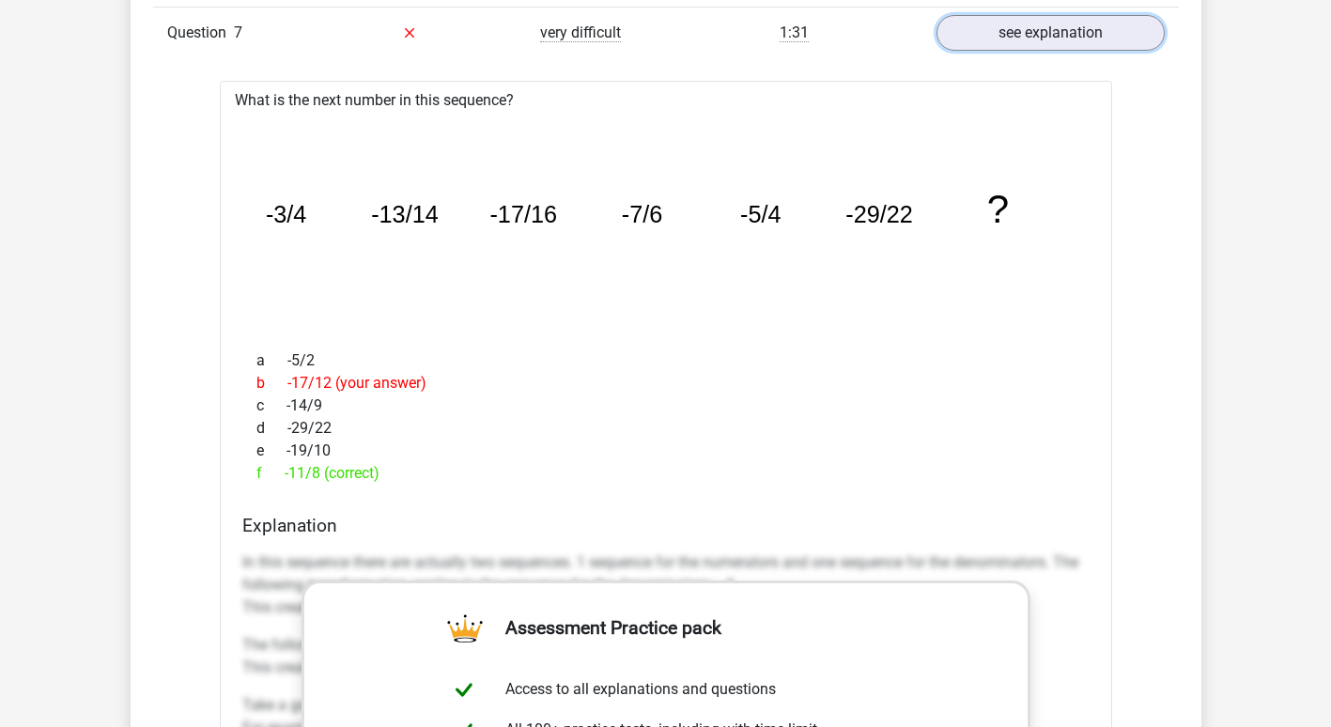
scroll to position [1880, 0]
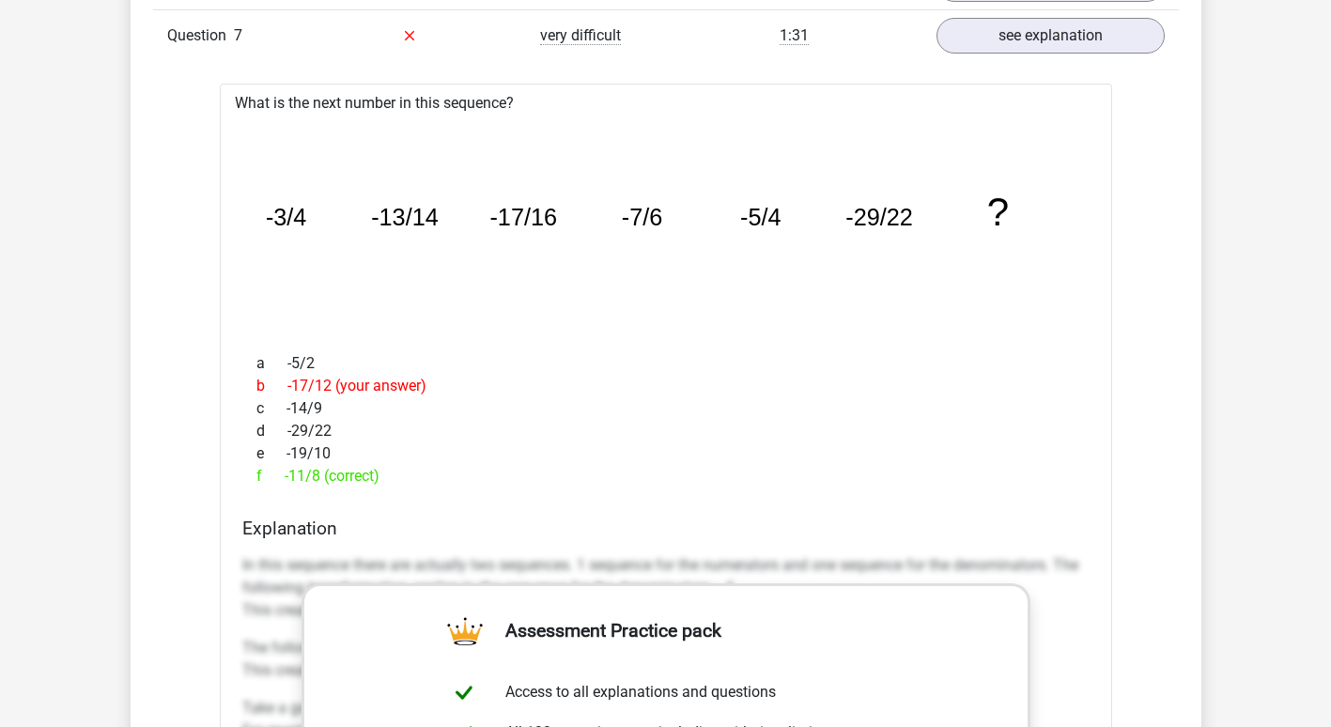
click at [374, 239] on icon "image/svg+xml -3/4 -13/14 -17/16 -7/6 -5/4 -29/22 ?" at bounding box center [666, 226] width 832 height 208
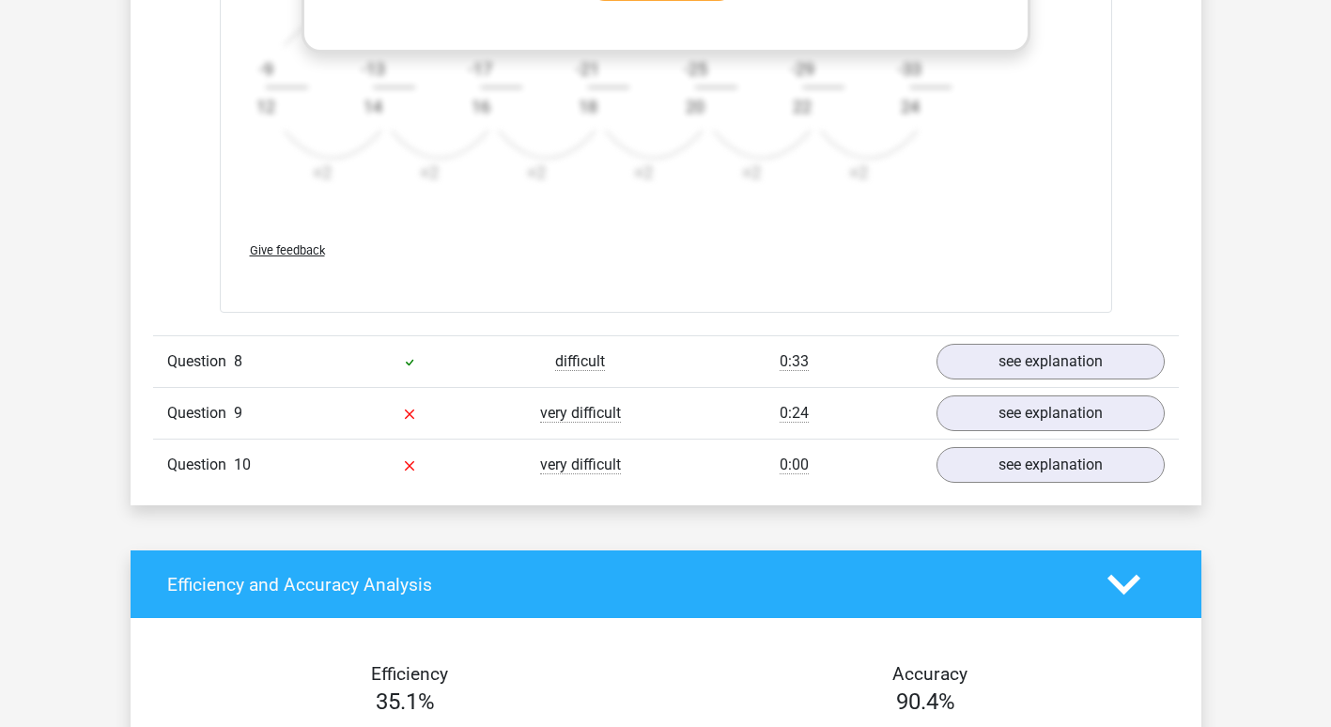
scroll to position [2768, 0]
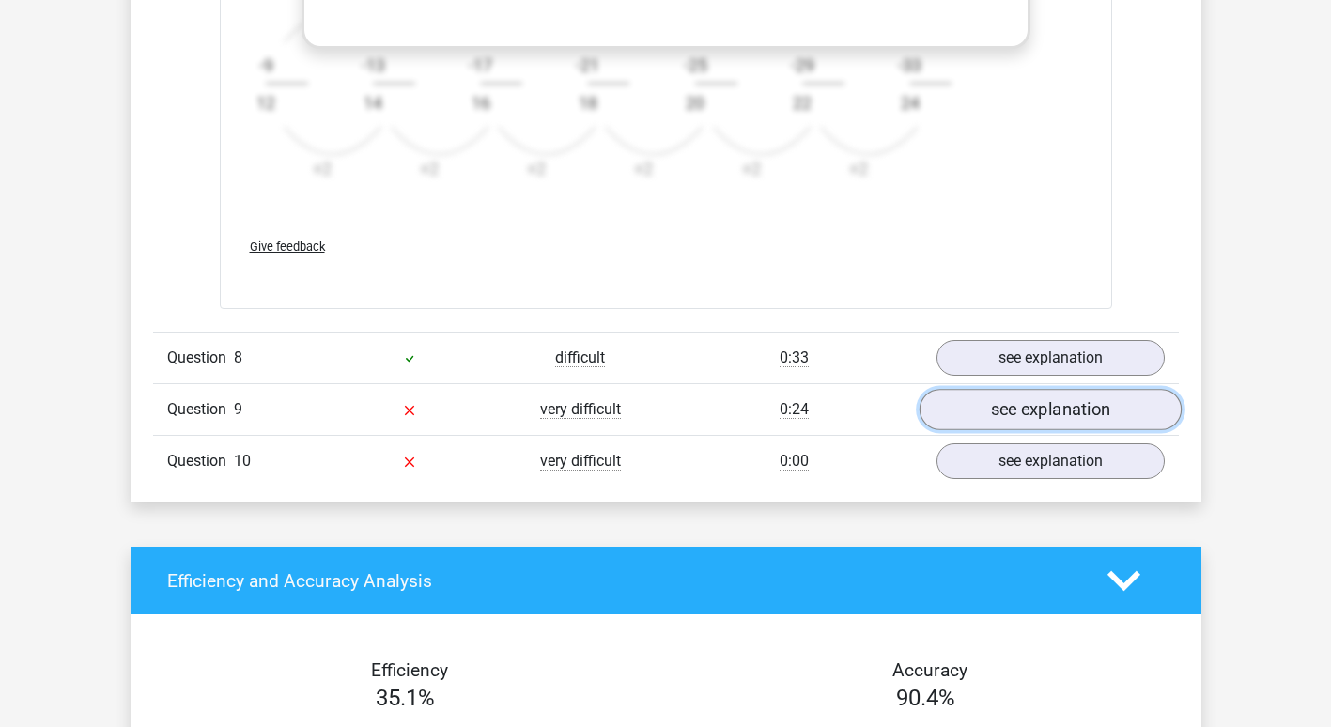
click at [1013, 417] on link "see explanation" at bounding box center [1049, 410] width 262 height 41
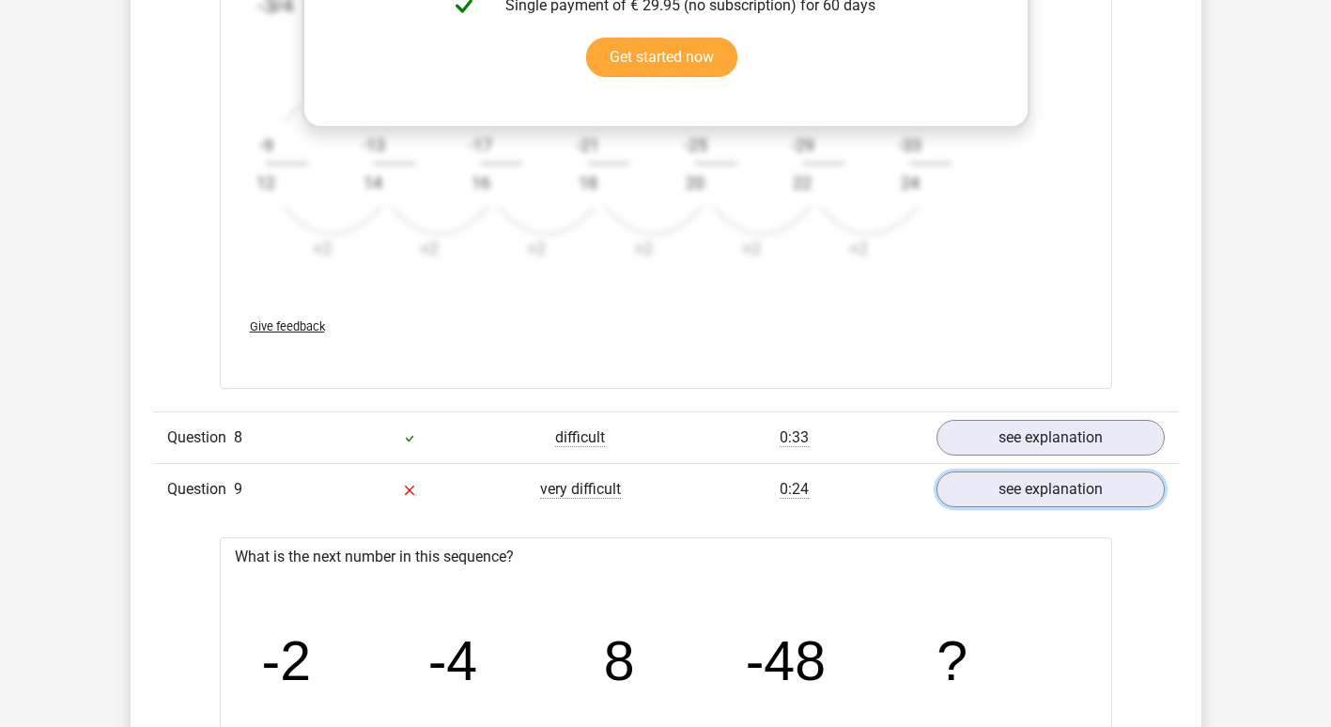
scroll to position [2689, 0]
click at [670, 445] on div "0:33" at bounding box center [794, 436] width 256 height 23
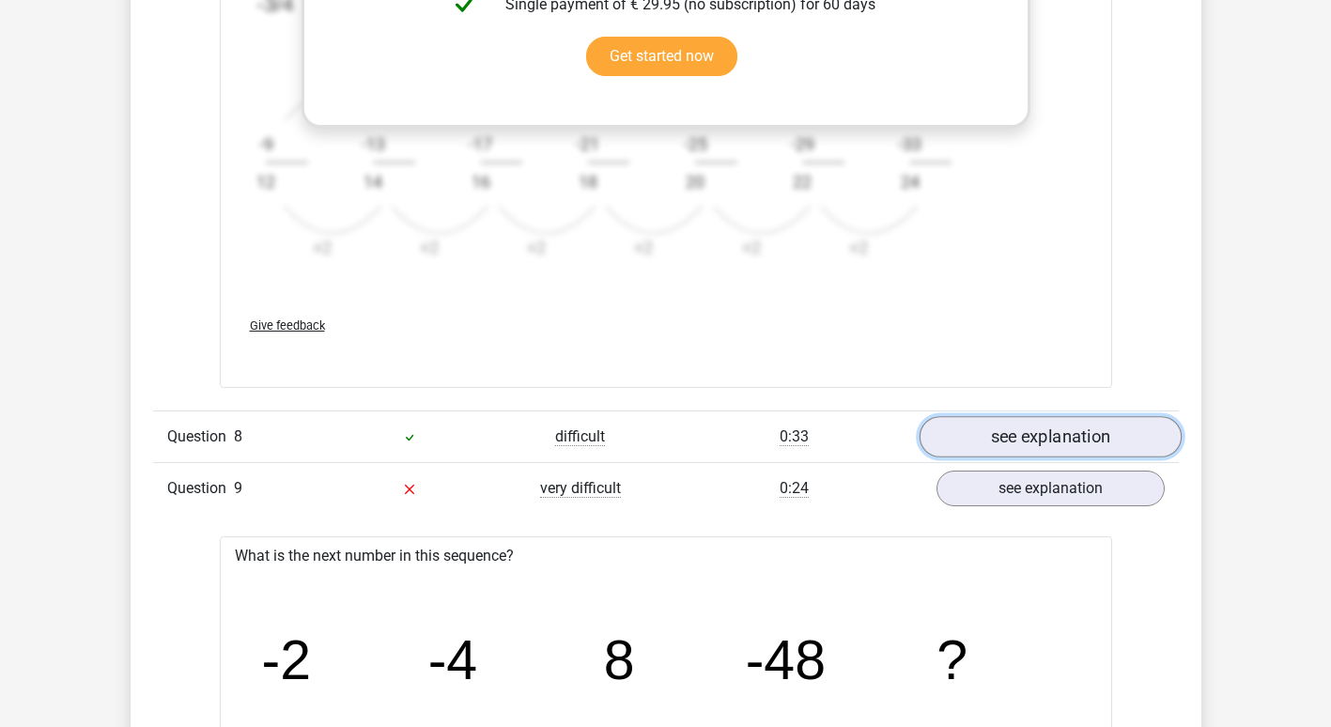
click at [1108, 434] on link "see explanation" at bounding box center [1049, 437] width 262 height 41
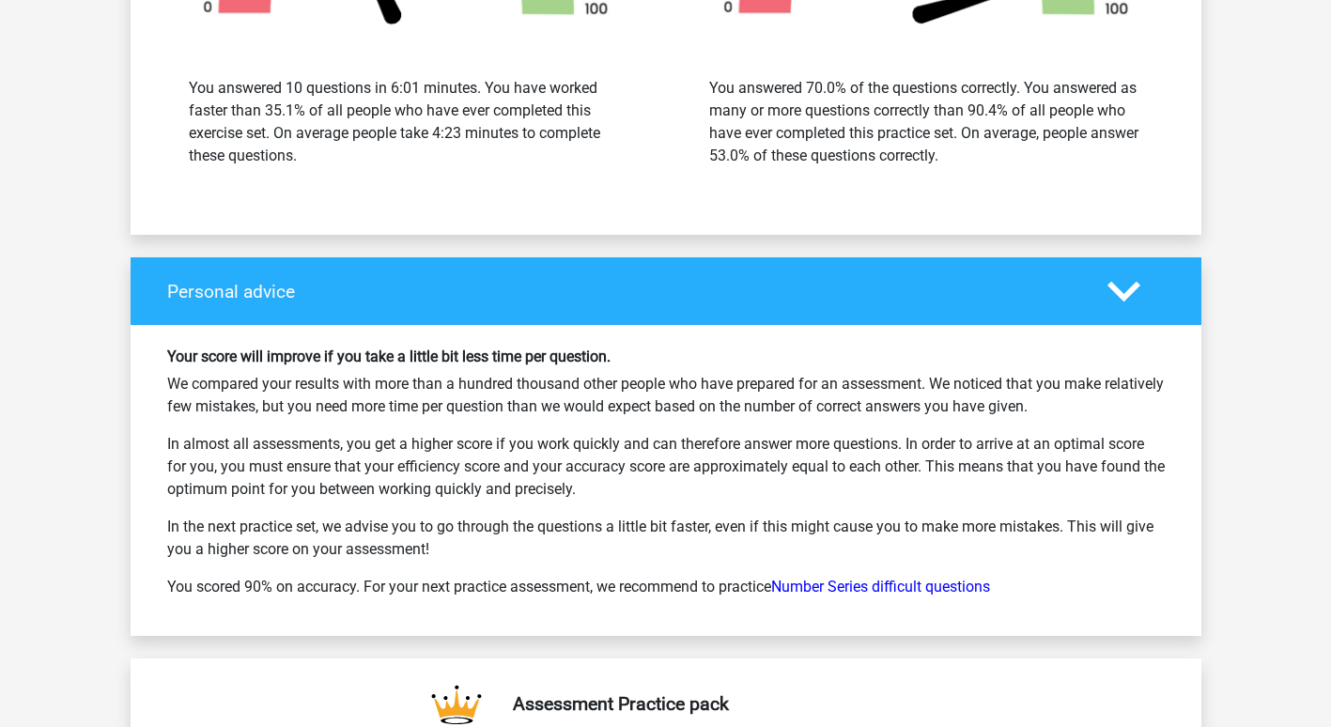
scroll to position [5782, 0]
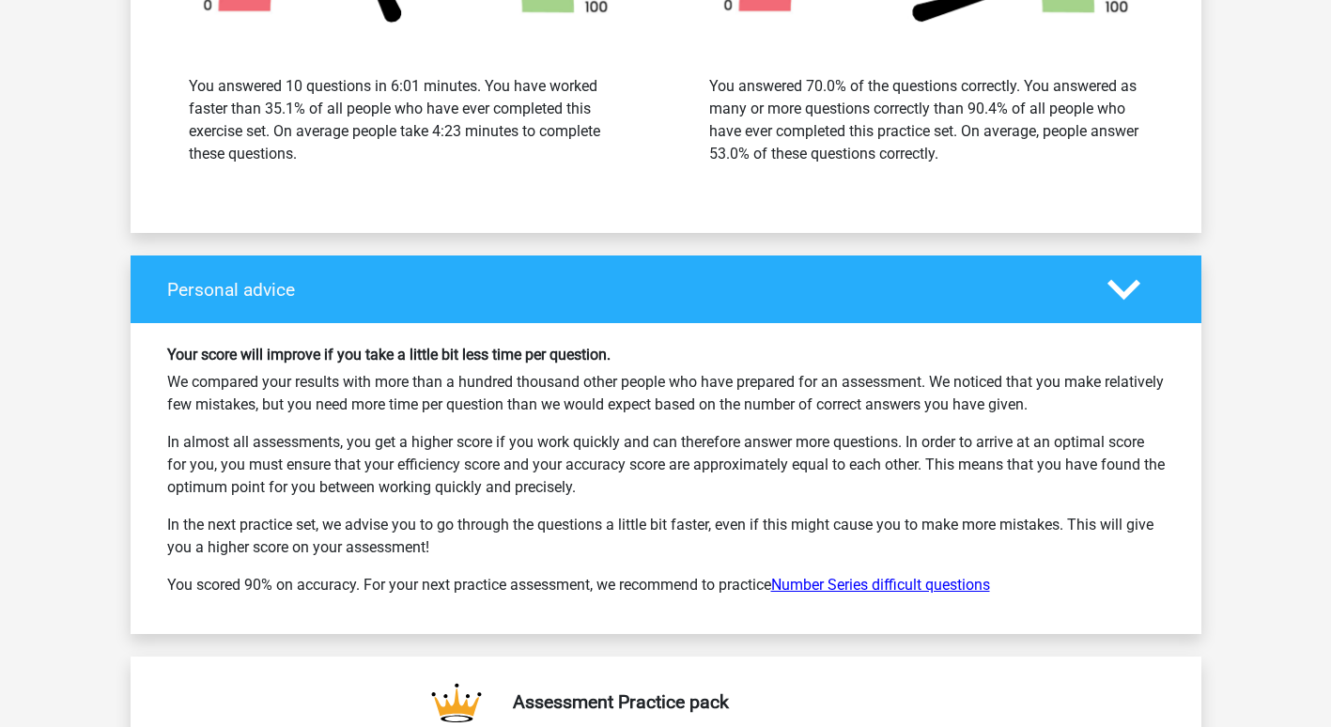
click at [852, 586] on link "Number Series difficult questions" at bounding box center [880, 585] width 219 height 18
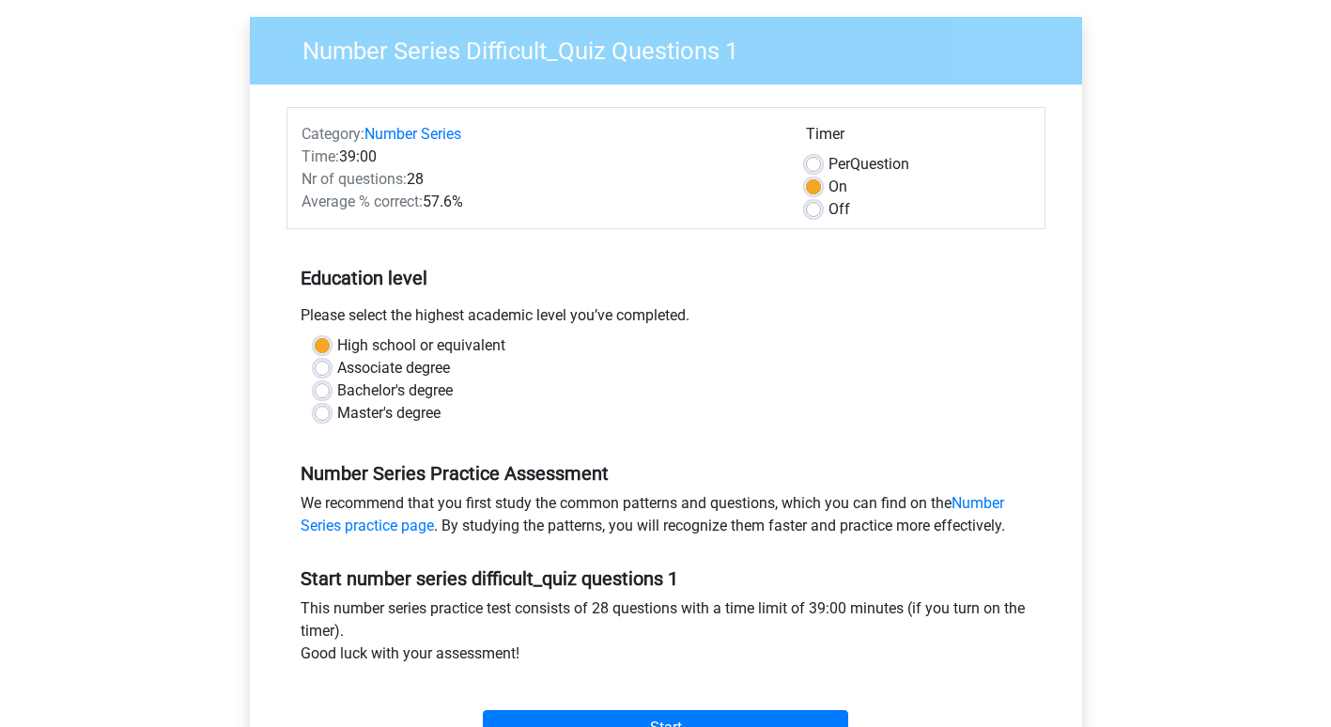
scroll to position [155, 0]
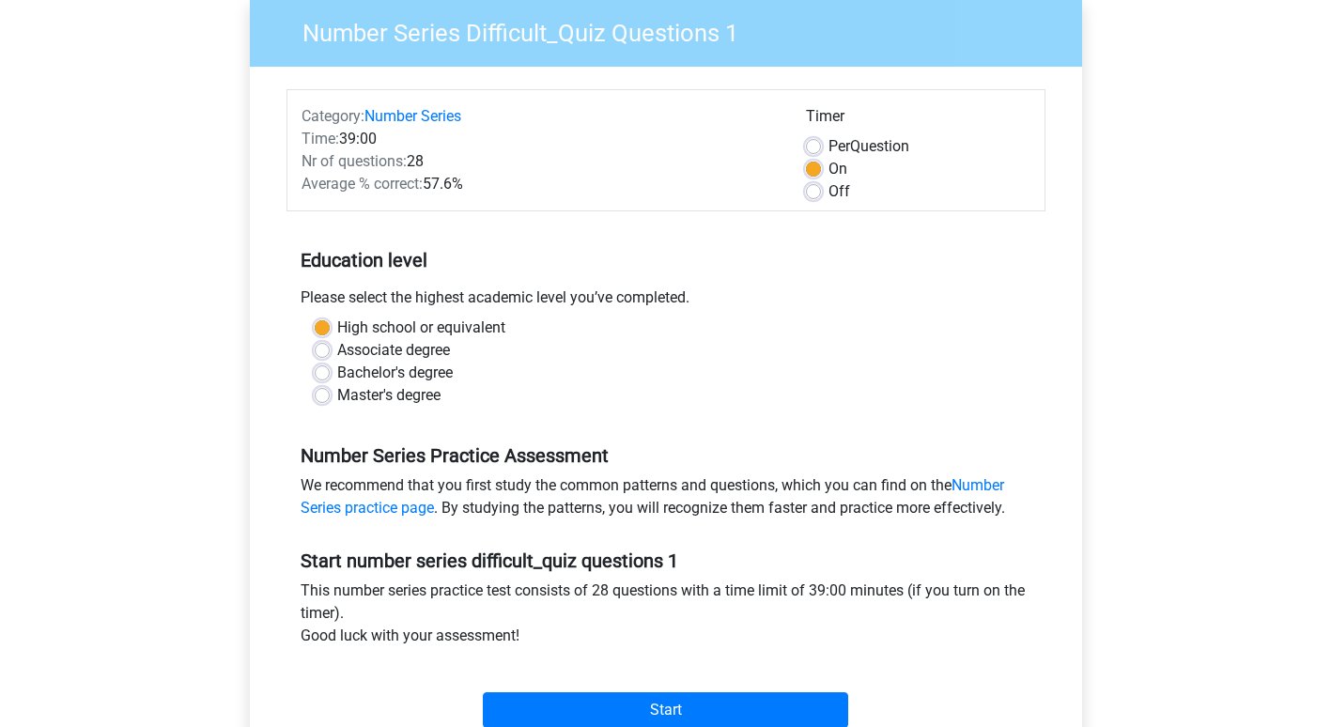
click at [337, 371] on label "Bachelor's degree" at bounding box center [395, 373] width 116 height 23
click at [325, 371] on input "Bachelor's degree" at bounding box center [322, 371] width 15 height 19
radio input "true"
click at [337, 330] on label "High school or equivalent" at bounding box center [421, 327] width 168 height 23
click at [322, 330] on input "High school or equivalent" at bounding box center [322, 325] width 15 height 19
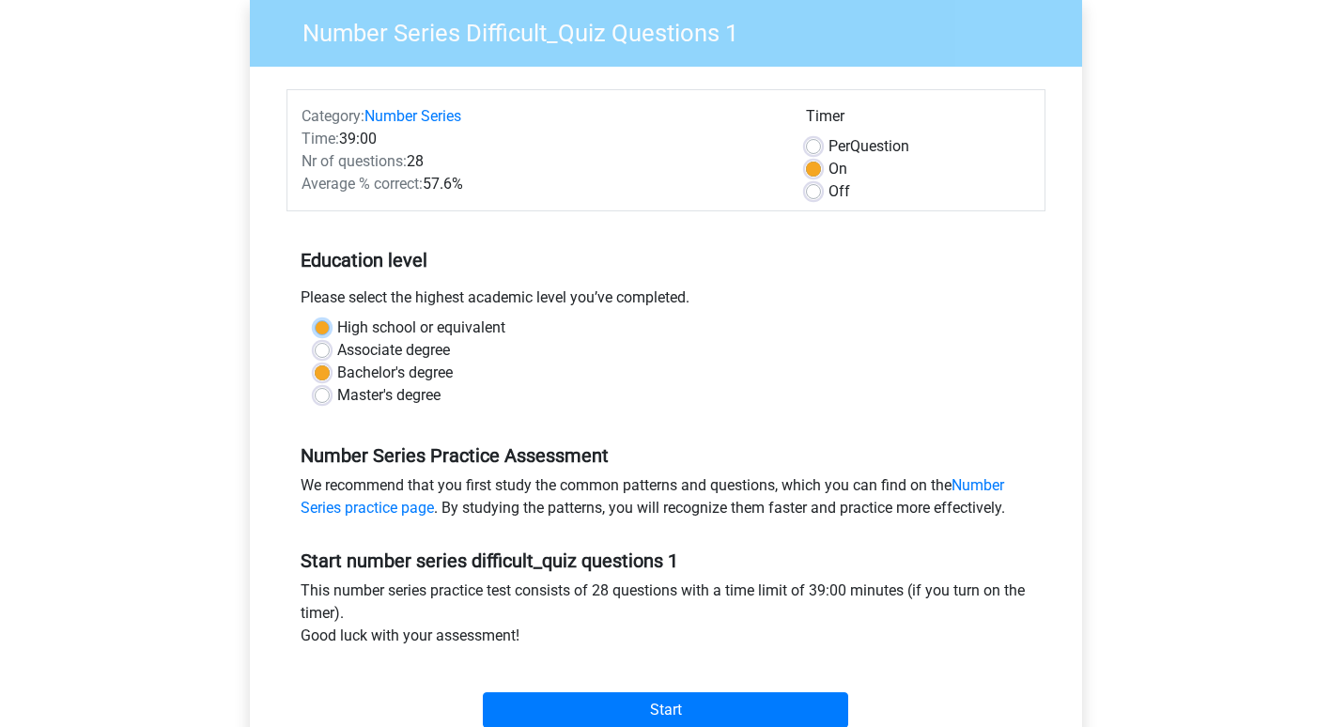
radio input "true"
click at [337, 372] on label "Bachelor's degree" at bounding box center [395, 373] width 116 height 23
click at [322, 372] on input "Bachelor's degree" at bounding box center [322, 371] width 15 height 19
radio input "true"
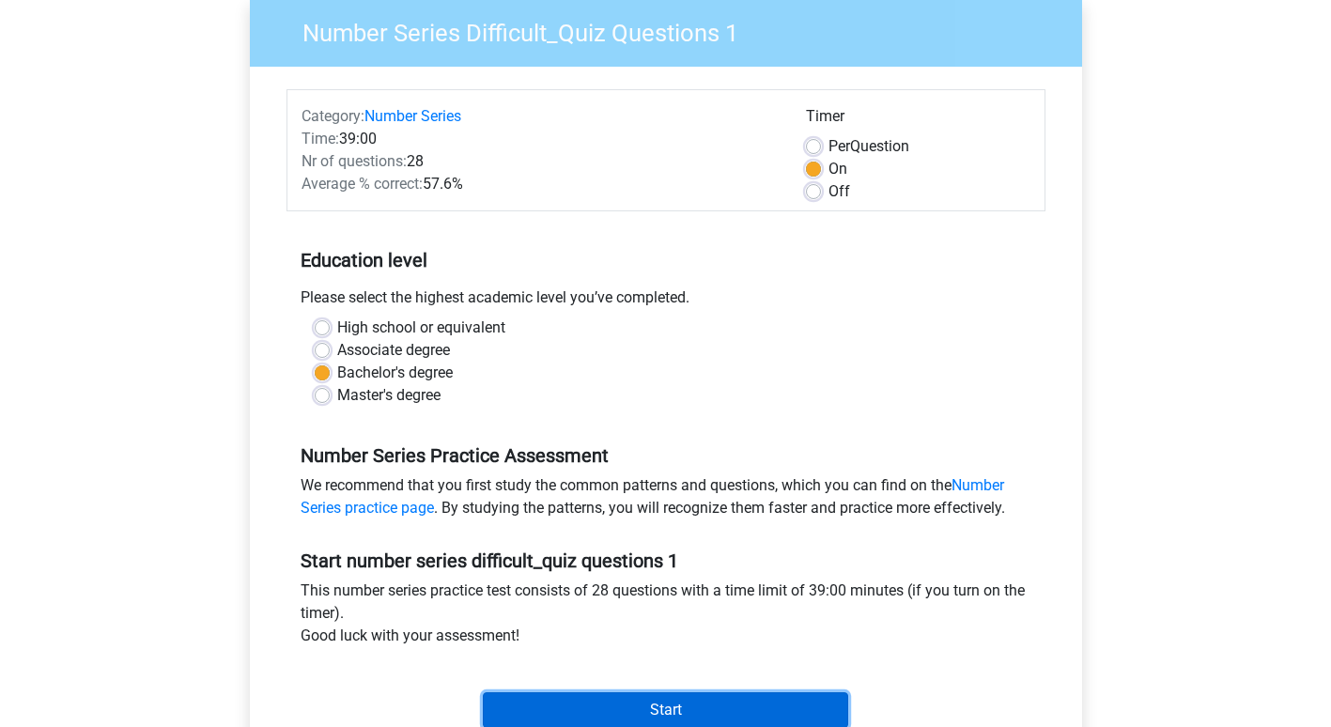
click at [587, 704] on input "Start" at bounding box center [665, 710] width 365 height 36
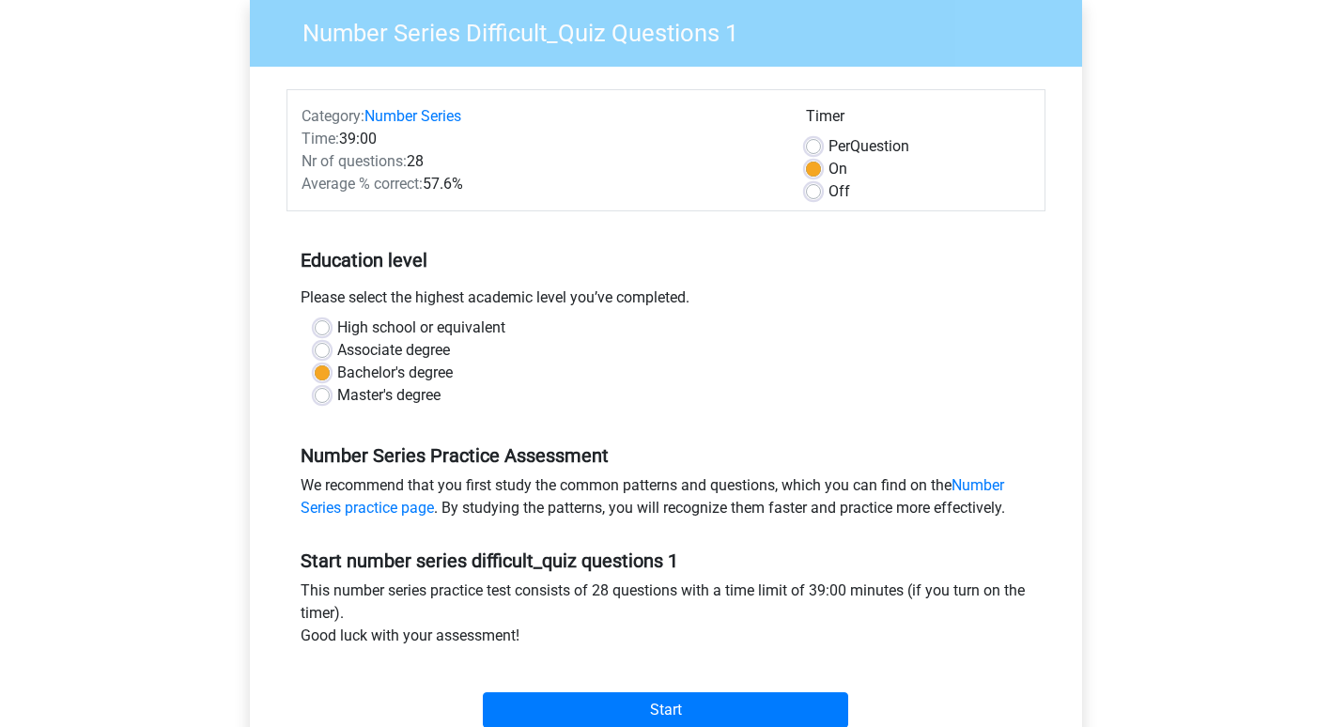
click at [337, 327] on label "High school or equivalent" at bounding box center [421, 327] width 168 height 23
click at [324, 327] on input "High school or equivalent" at bounding box center [322, 325] width 15 height 19
radio input "true"
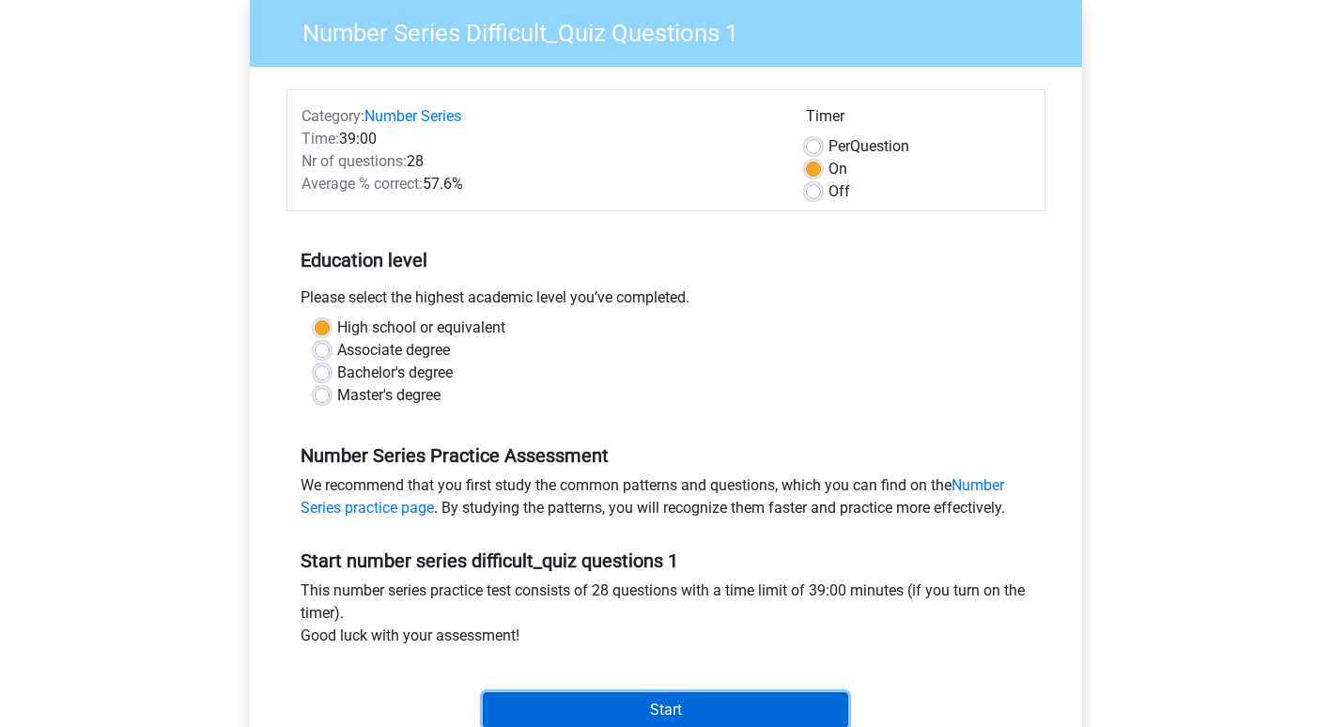
click at [593, 702] on input "Start" at bounding box center [665, 710] width 365 height 36
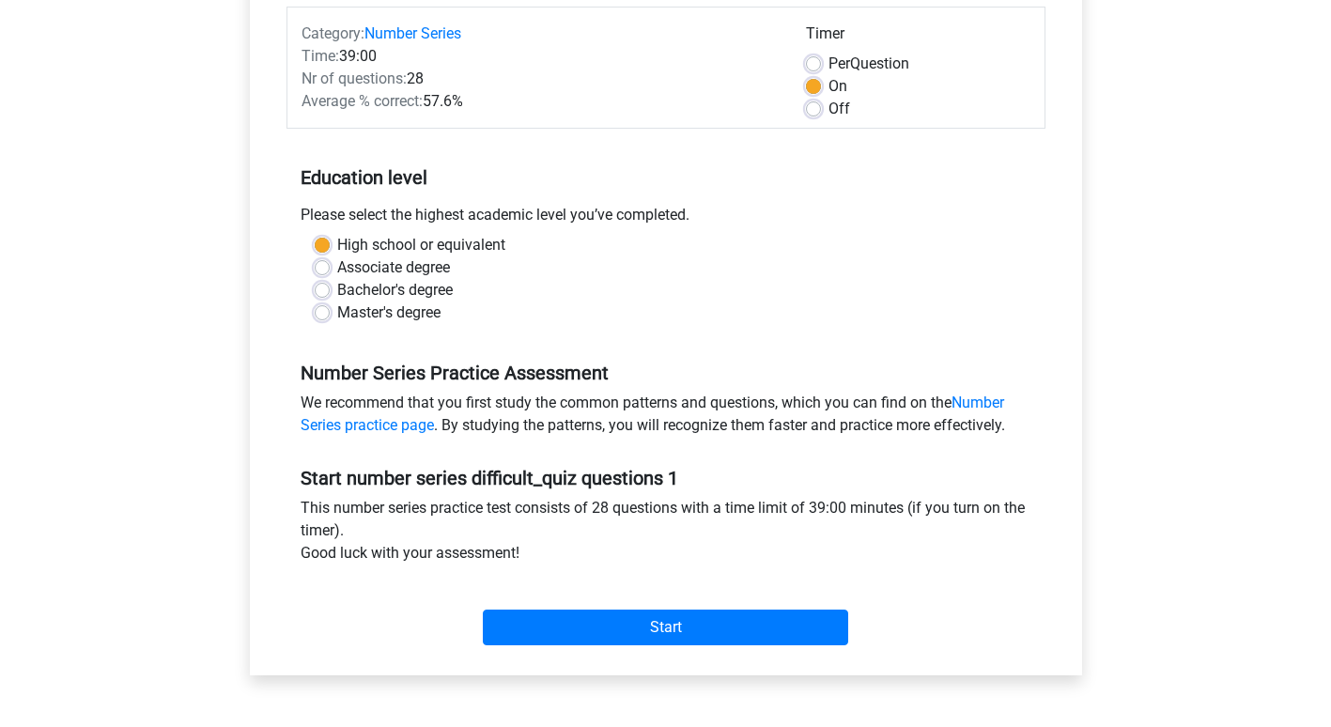
scroll to position [240, 0]
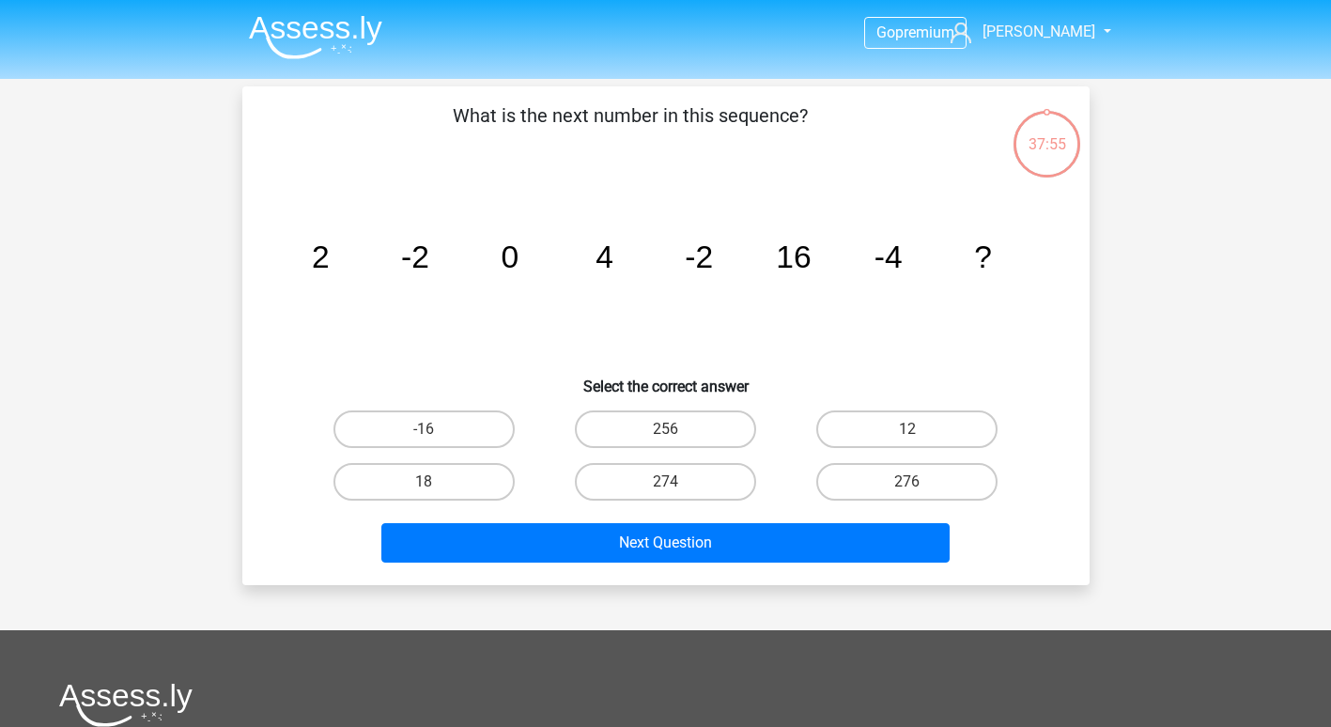
click at [668, 431] on input "256" at bounding box center [671, 435] width 12 height 12
radio input "true"
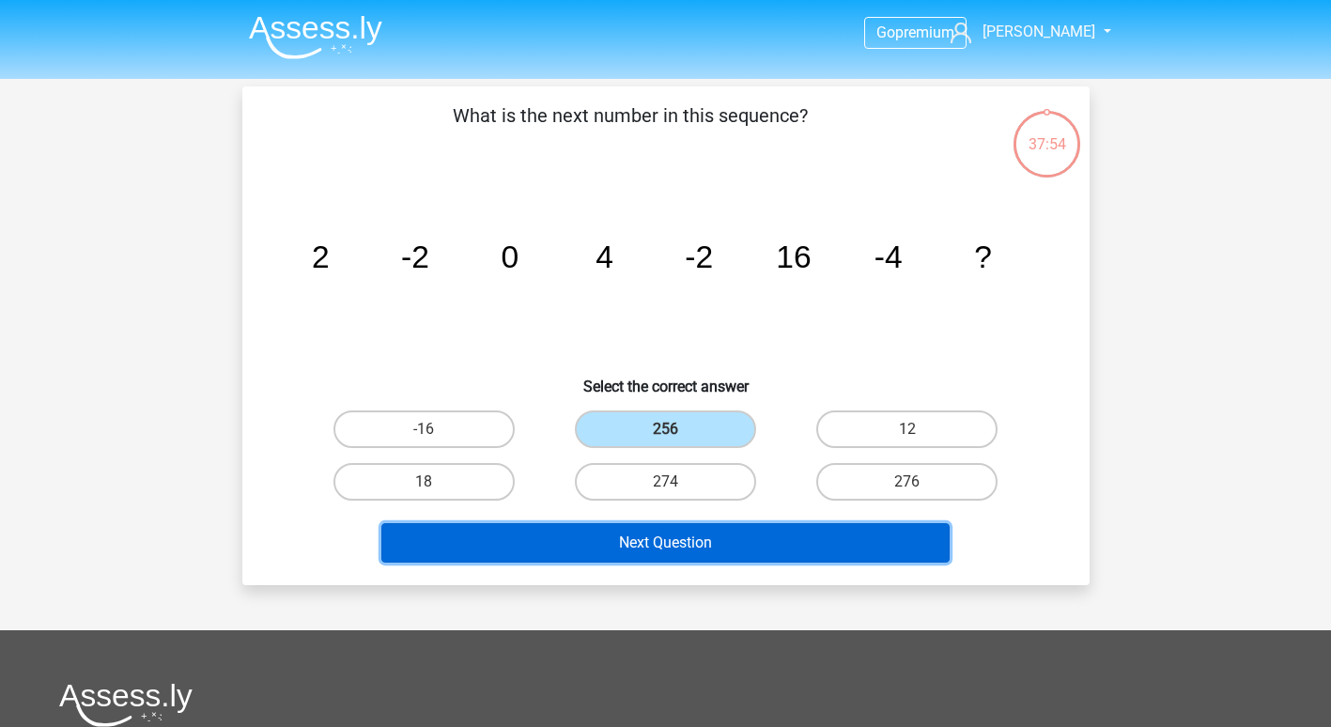
click at [689, 546] on button "Next Question" at bounding box center [665, 542] width 568 height 39
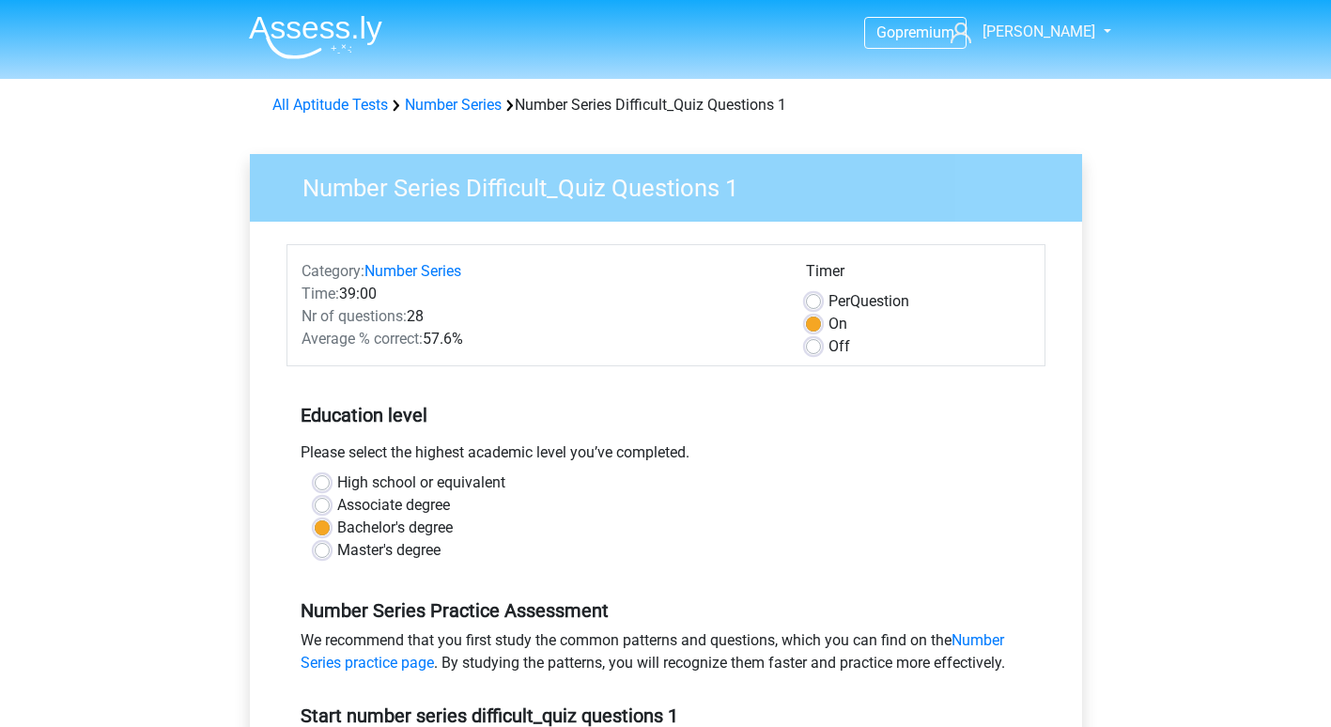
scroll to position [240, 0]
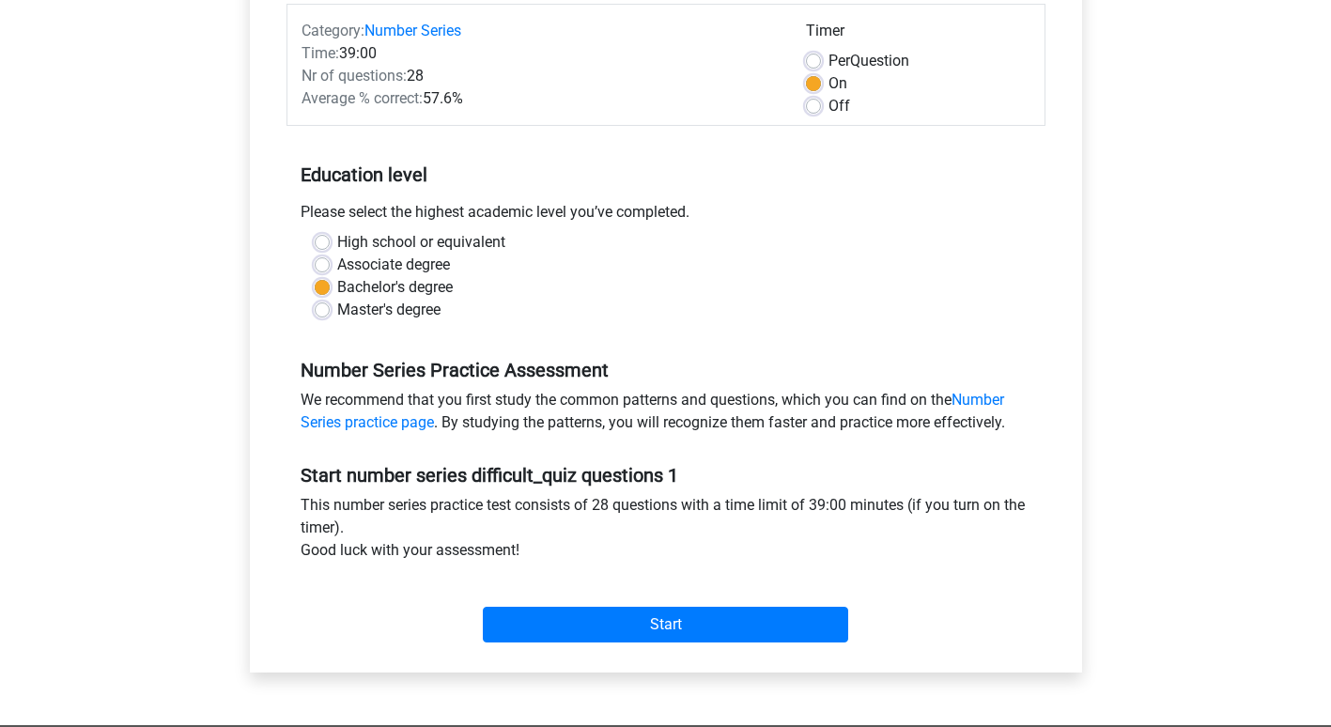
click at [337, 239] on label "High school or equivalent" at bounding box center [421, 242] width 168 height 23
click at [322, 239] on input "High school or equivalent" at bounding box center [322, 240] width 15 height 19
radio input "true"
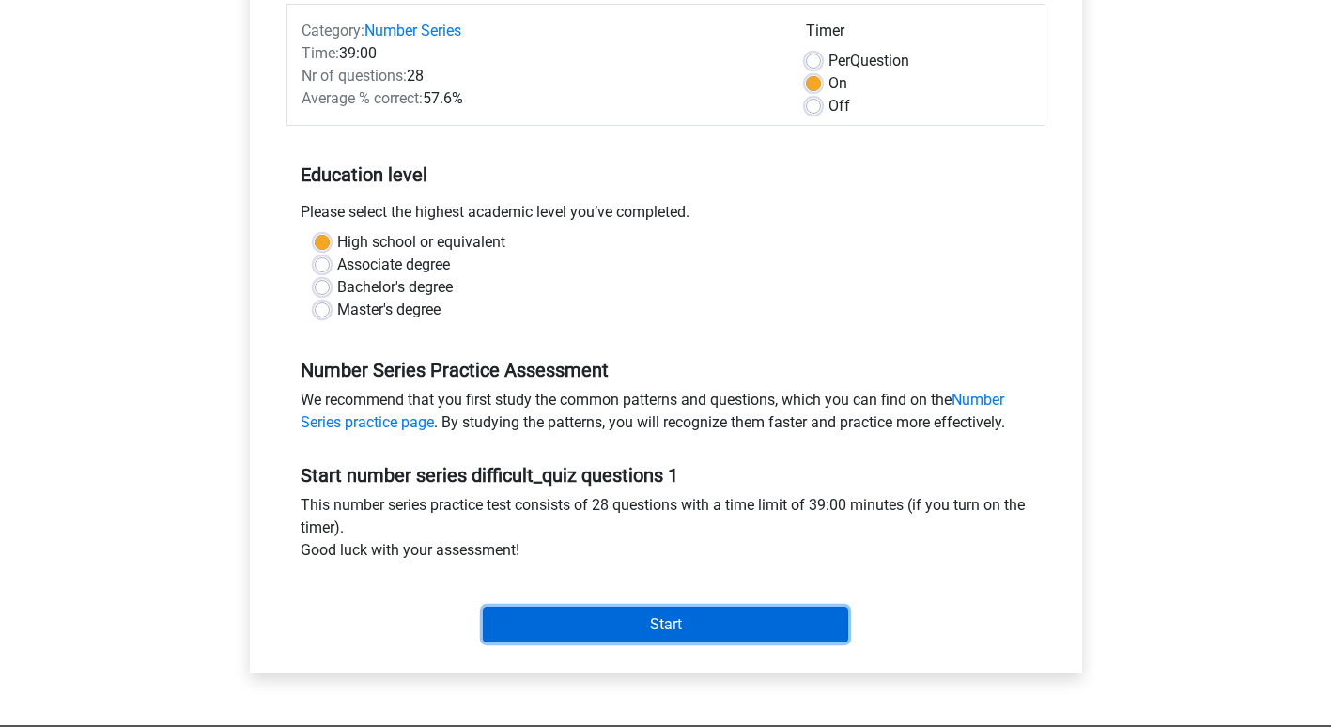
click at [560, 630] on input "Start" at bounding box center [665, 625] width 365 height 36
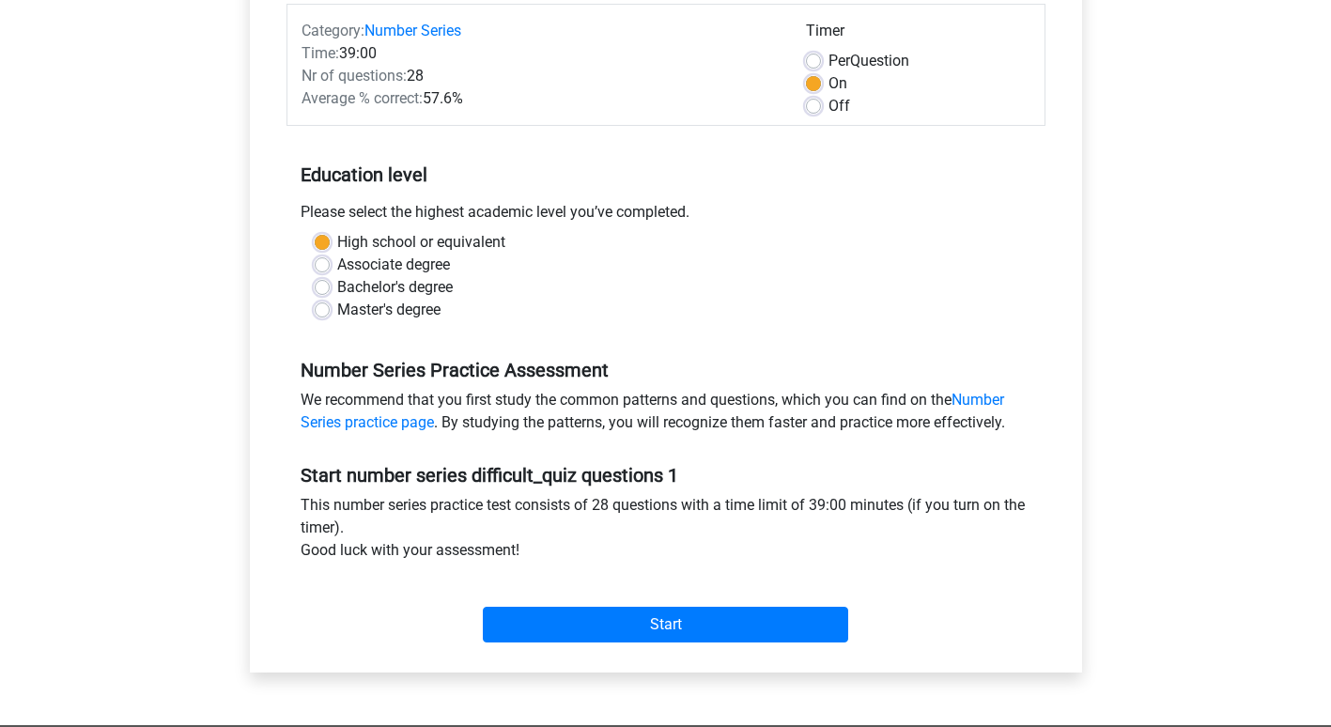
click at [828, 105] on label "Off" at bounding box center [839, 106] width 22 height 23
click at [816, 105] on input "Off" at bounding box center [813, 104] width 15 height 19
radio input "true"
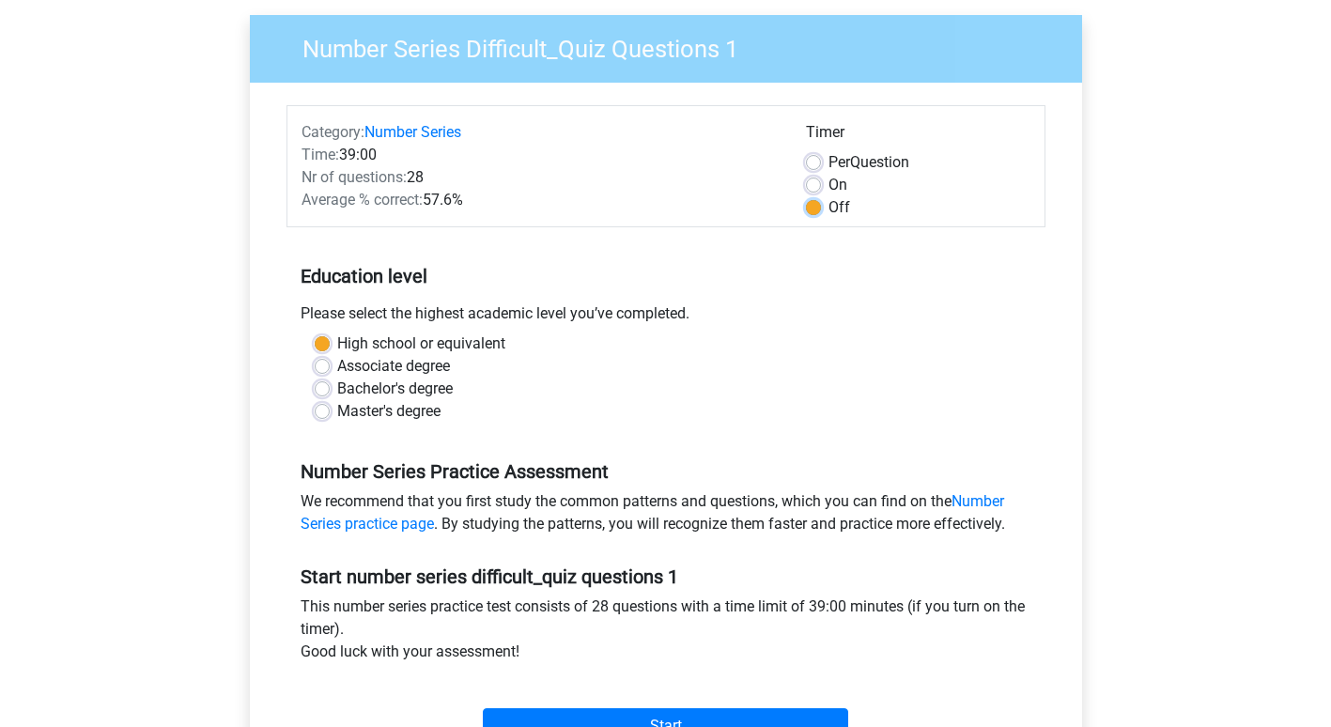
scroll to position [127, 0]
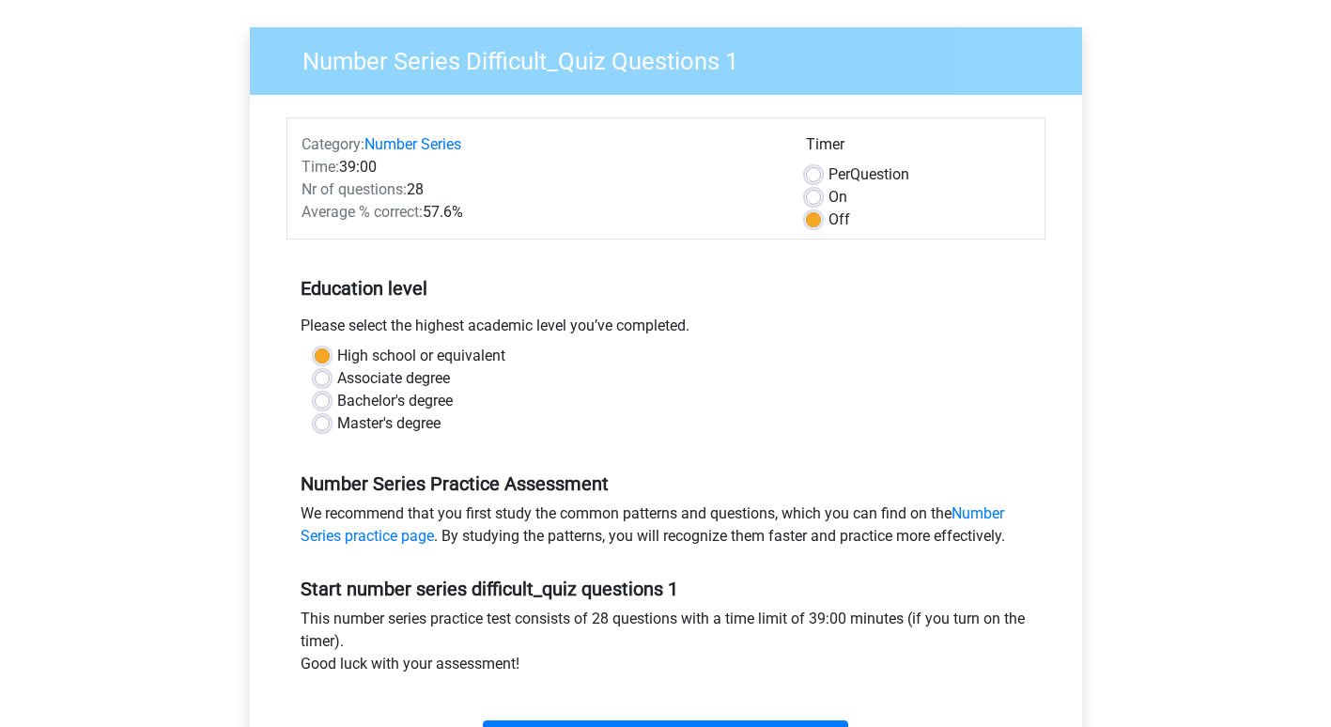
click at [828, 175] on label "Per Question" at bounding box center [868, 174] width 81 height 23
click at [811, 175] on input "Per Question" at bounding box center [813, 172] width 15 height 19
radio input "true"
click at [828, 196] on label "On" at bounding box center [837, 197] width 19 height 23
click at [811, 196] on input "On" at bounding box center [813, 195] width 15 height 19
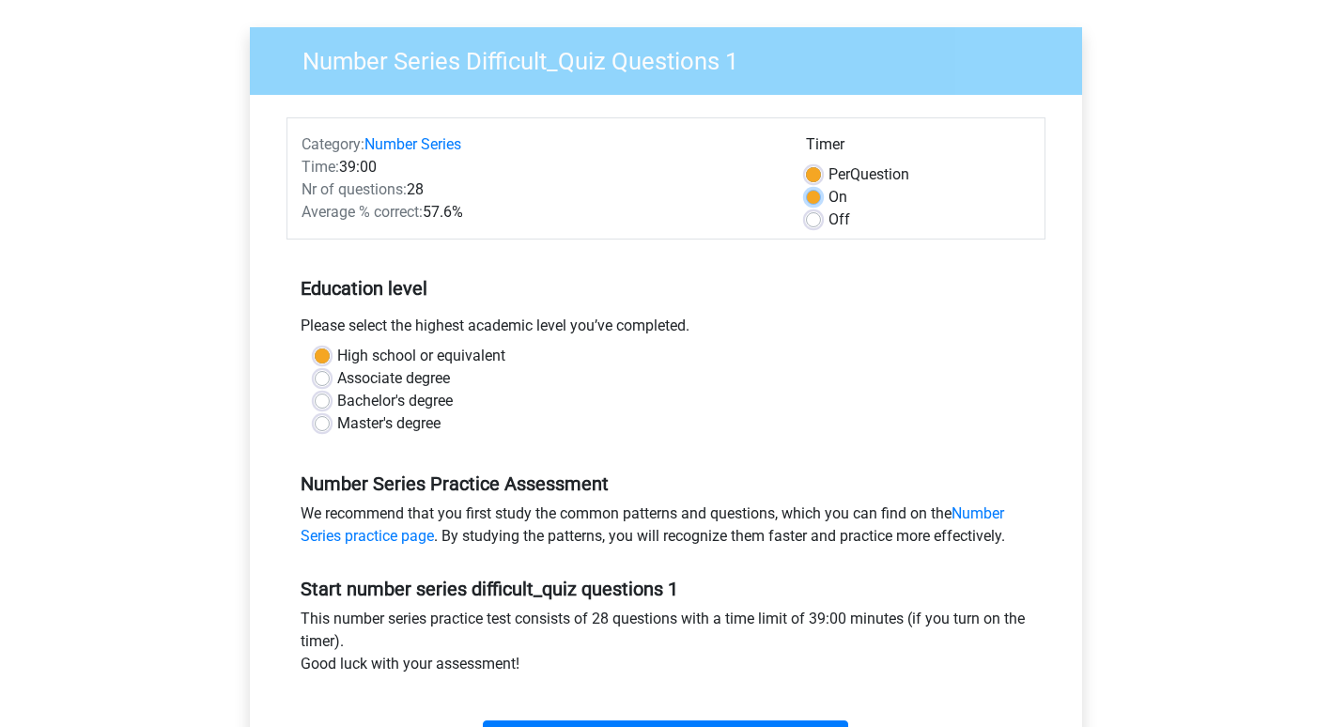
radio input "true"
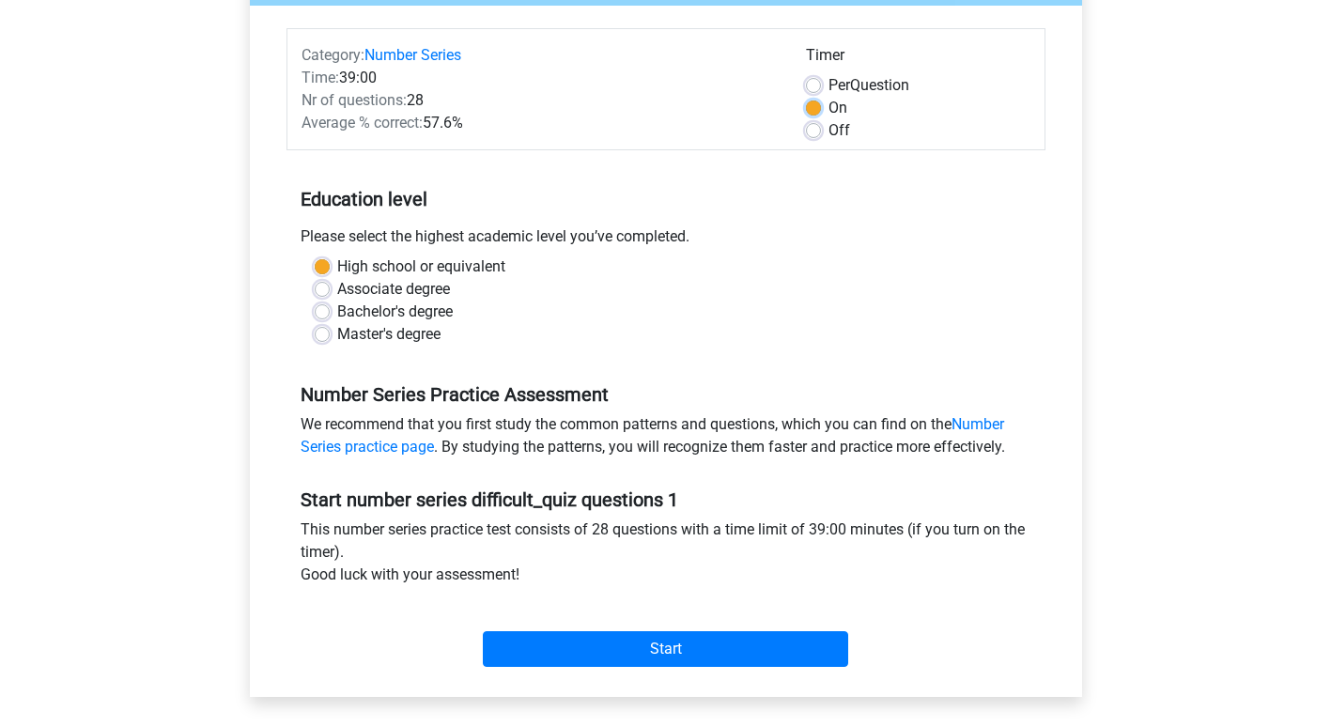
scroll to position [221, 0]
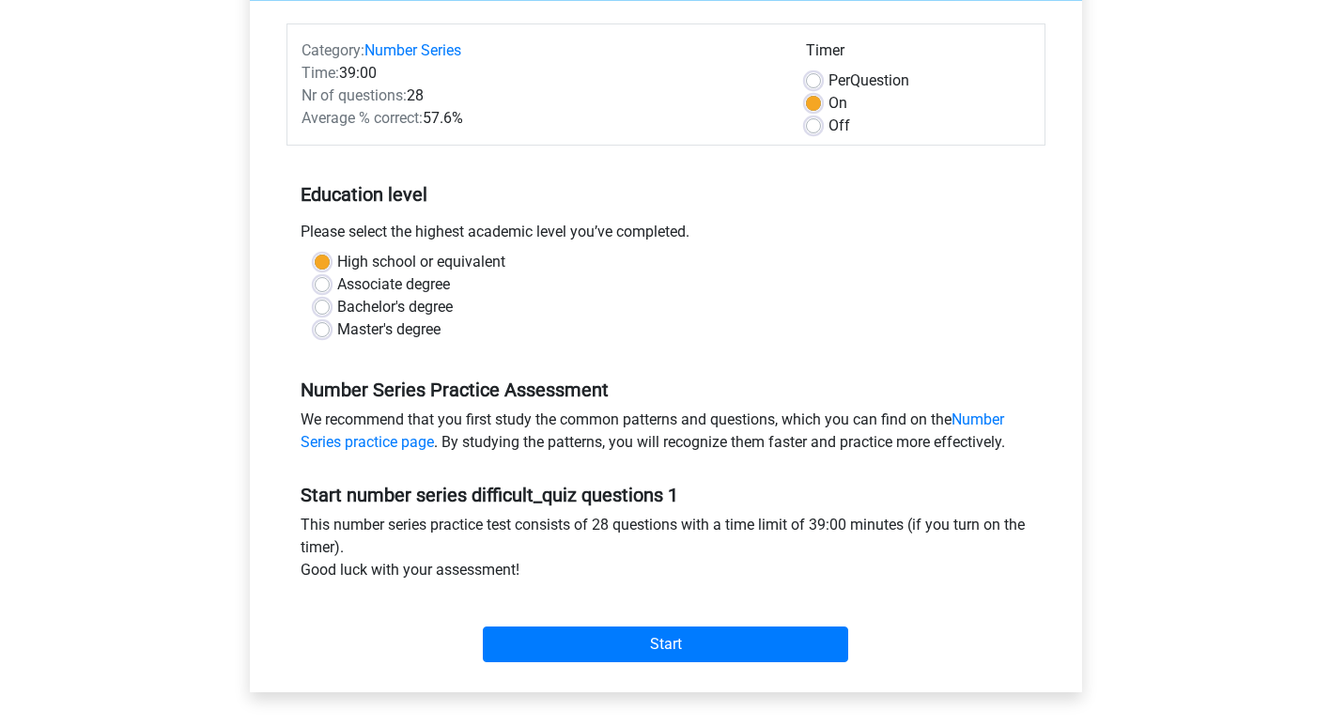
click at [828, 80] on label "Per Question" at bounding box center [868, 80] width 81 height 23
click at [813, 80] on input "Per Question" at bounding box center [813, 78] width 15 height 19
radio input "true"
click at [828, 105] on label "On" at bounding box center [837, 103] width 19 height 23
click at [815, 105] on input "On" at bounding box center [813, 101] width 15 height 19
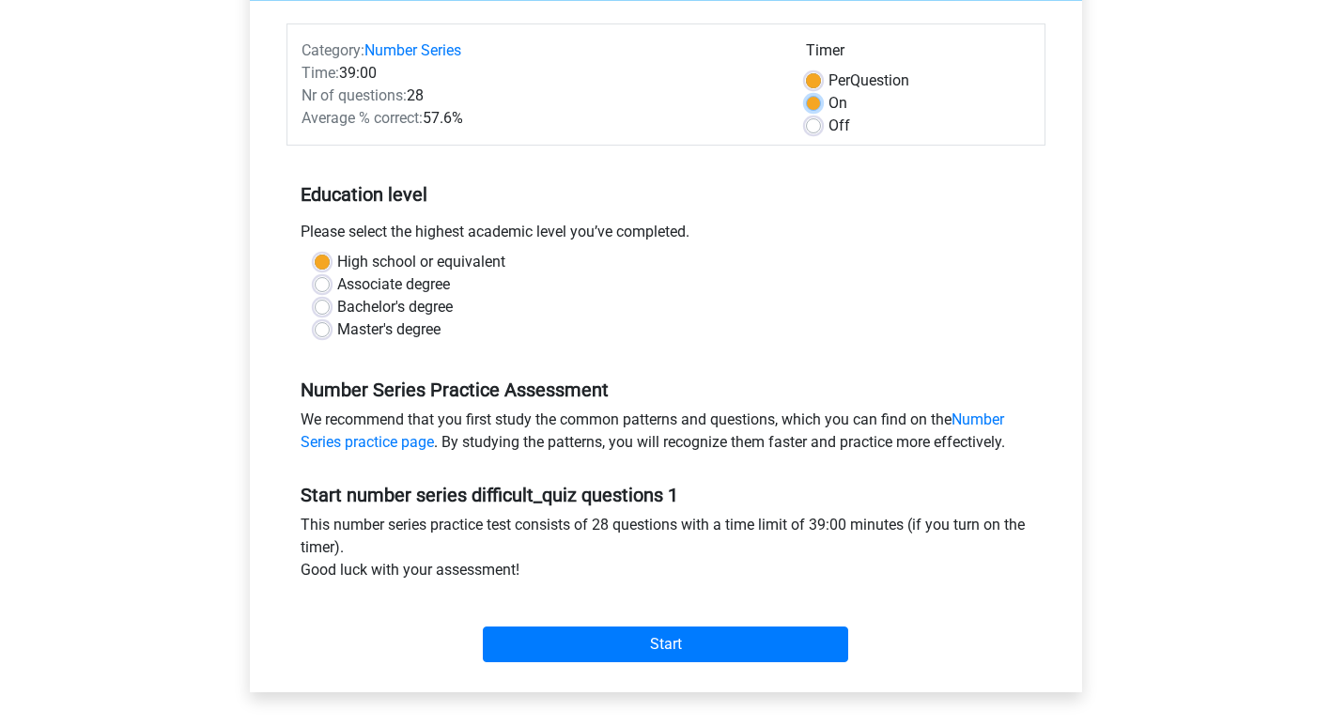
radio input "true"
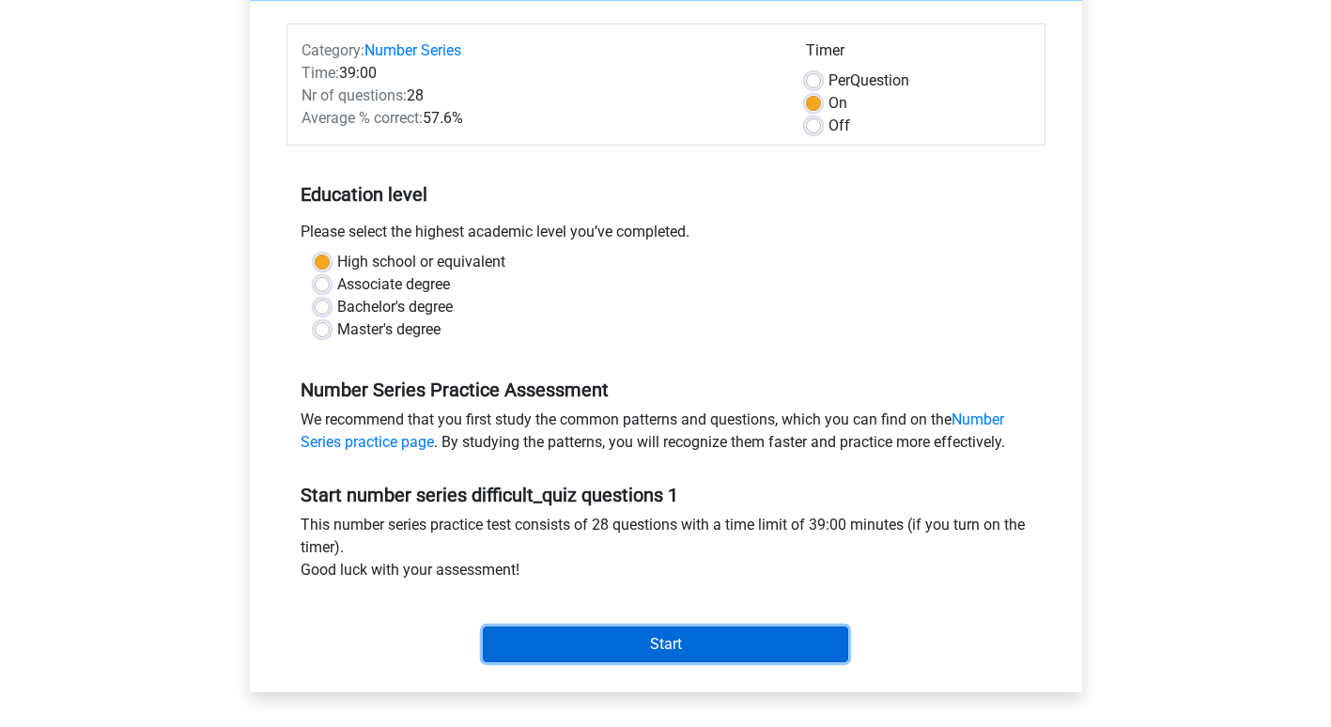
click at [726, 643] on input "Start" at bounding box center [665, 644] width 365 height 36
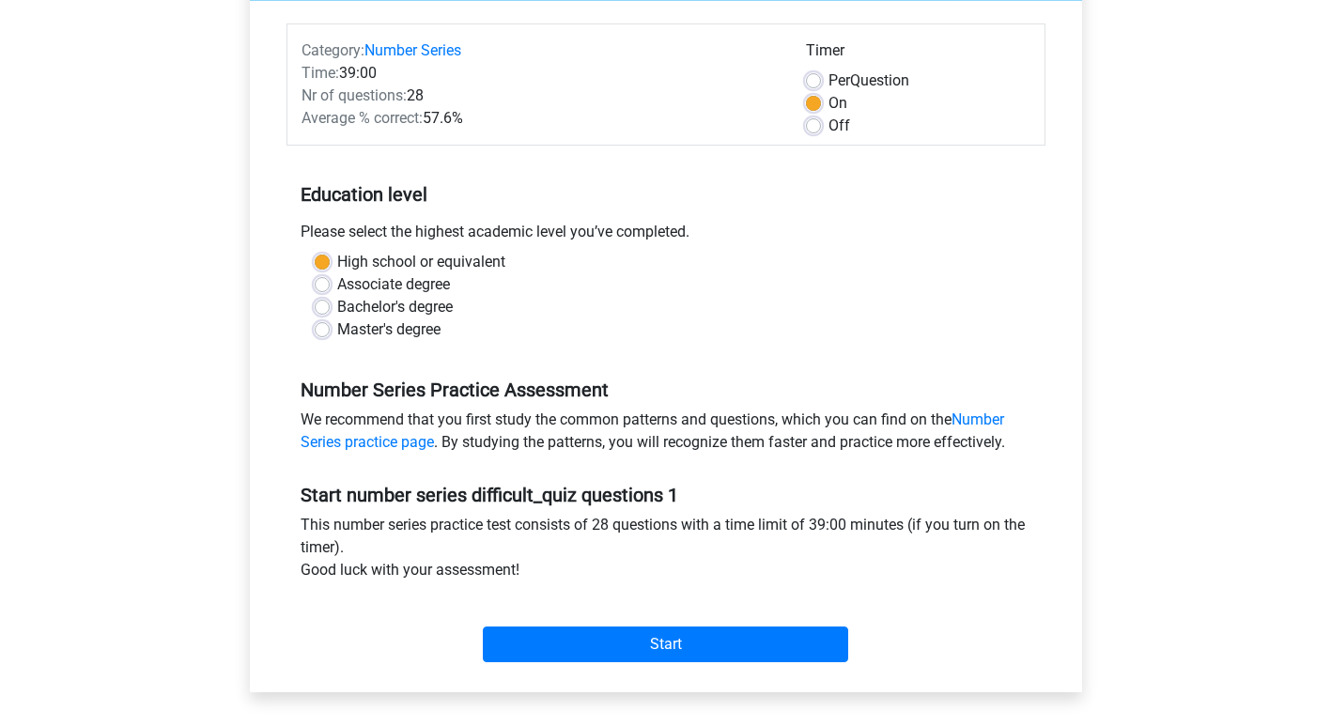
click at [330, 309] on div "Bachelor's degree" at bounding box center [666, 307] width 702 height 23
click at [337, 308] on label "Bachelor's degree" at bounding box center [395, 307] width 116 height 23
click at [316, 308] on input "Bachelor's degree" at bounding box center [322, 305] width 15 height 19
radio input "true"
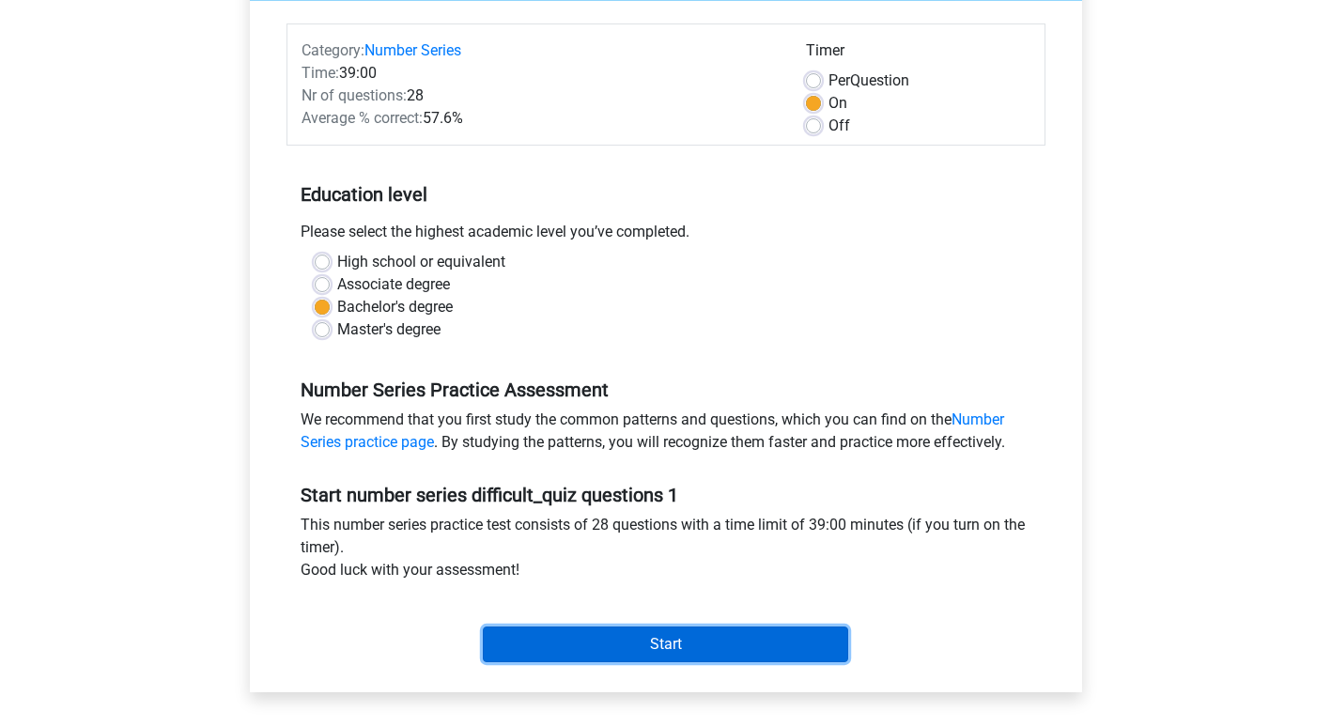
click at [591, 638] on input "Start" at bounding box center [665, 644] width 365 height 36
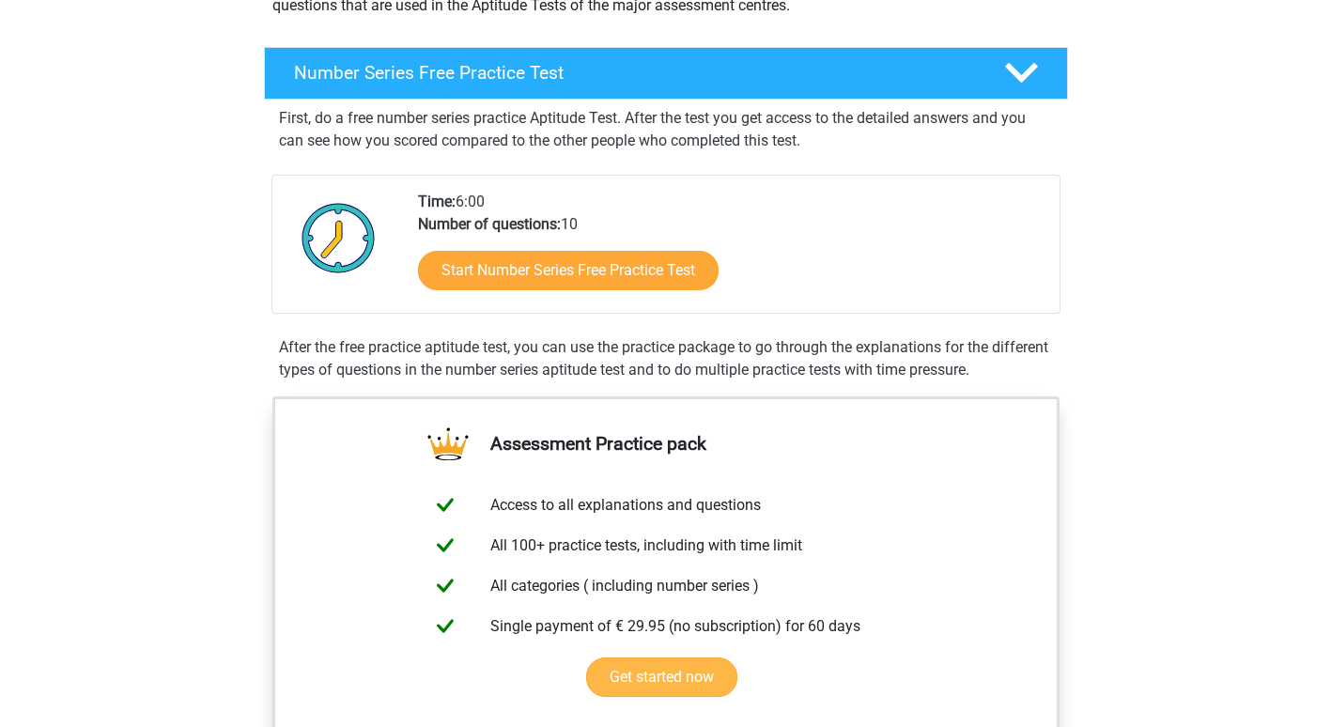
scroll to position [260, 0]
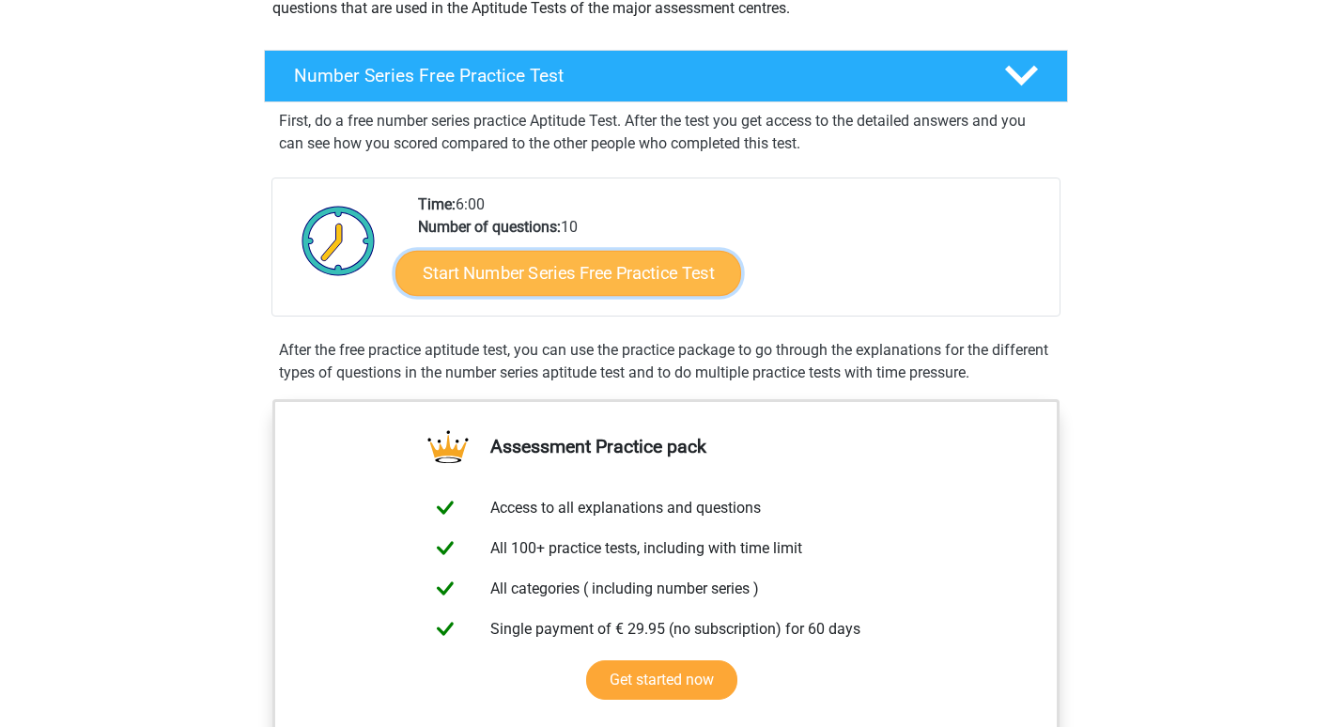
click at [640, 265] on link "Start Number Series Free Practice Test" at bounding box center [568, 272] width 346 height 45
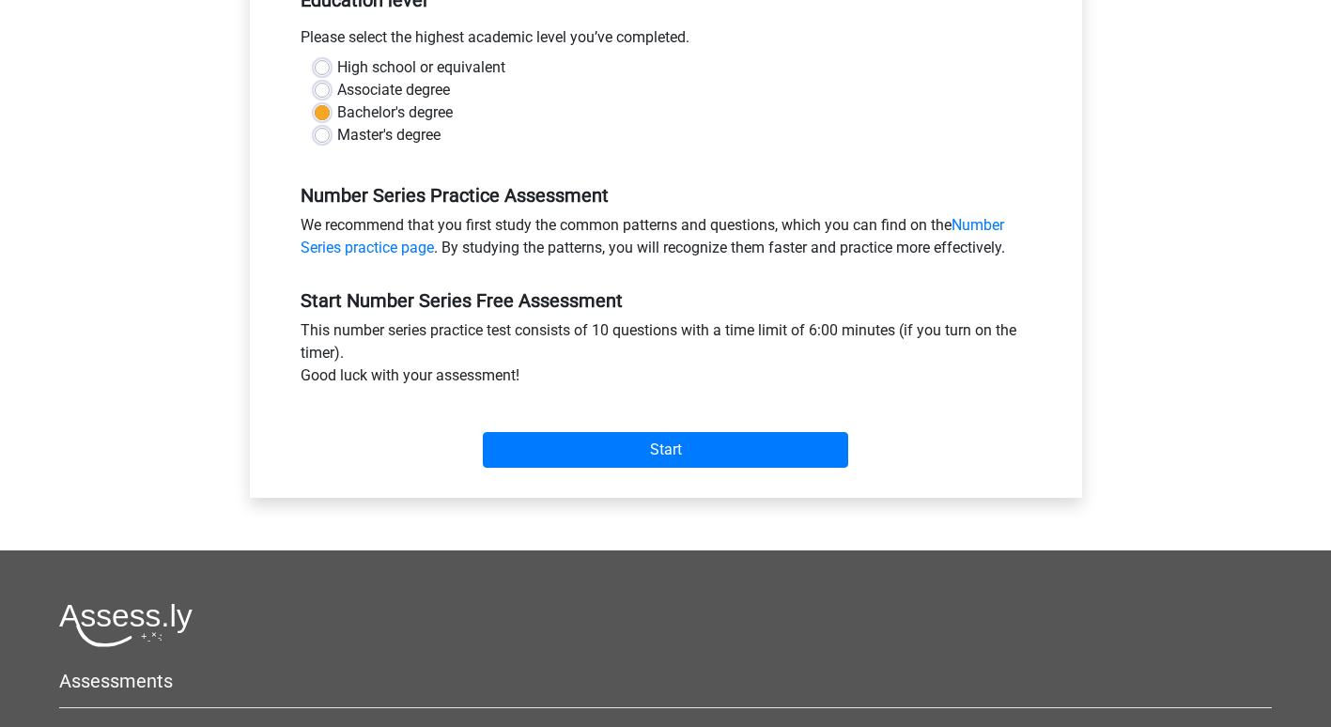
scroll to position [416, 0]
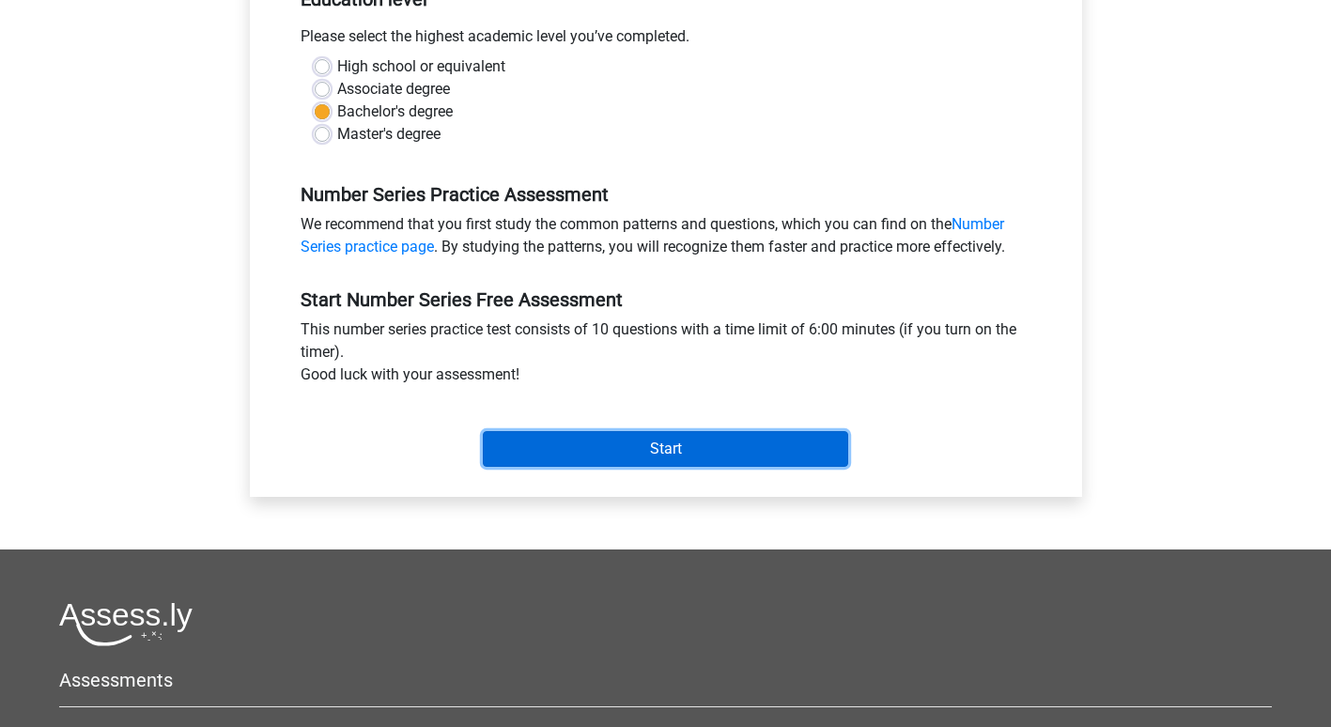
click at [663, 438] on input "Start" at bounding box center [665, 449] width 365 height 36
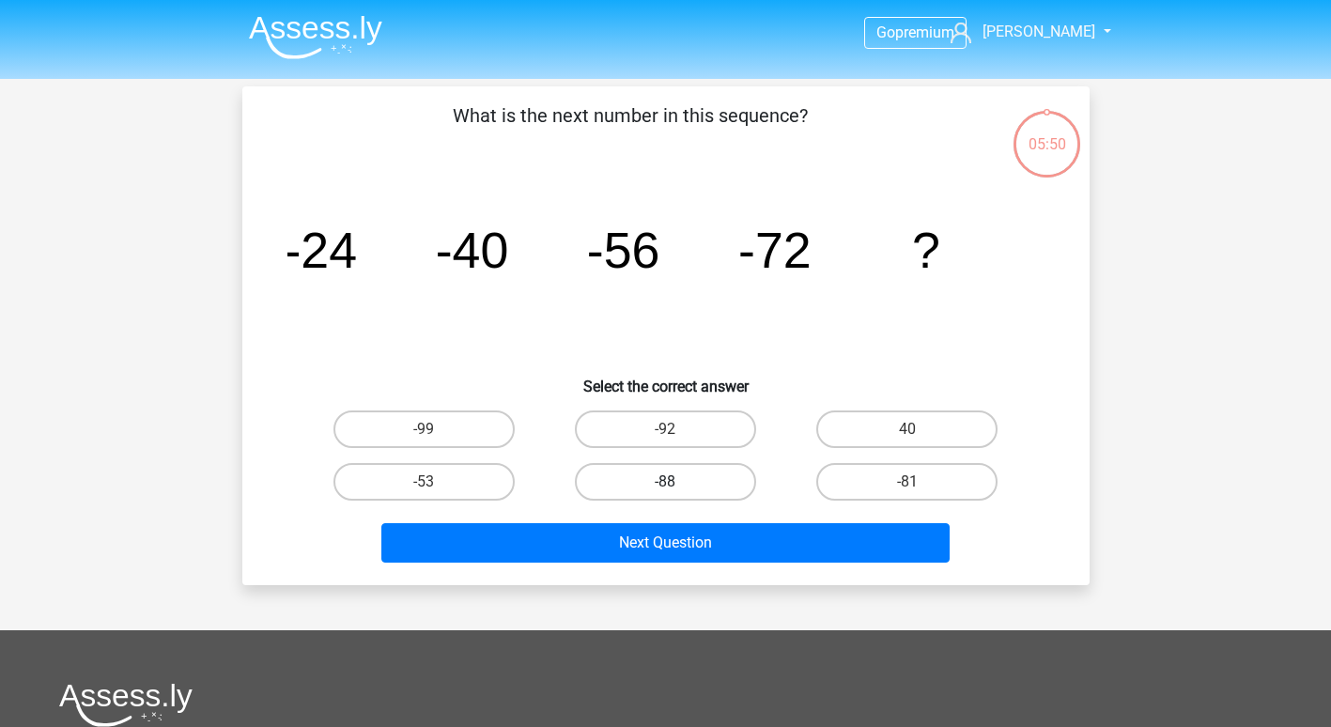
click at [694, 474] on label "-88" at bounding box center [665, 482] width 181 height 38
click at [677, 482] on input "-88" at bounding box center [671, 488] width 12 height 12
radio input "true"
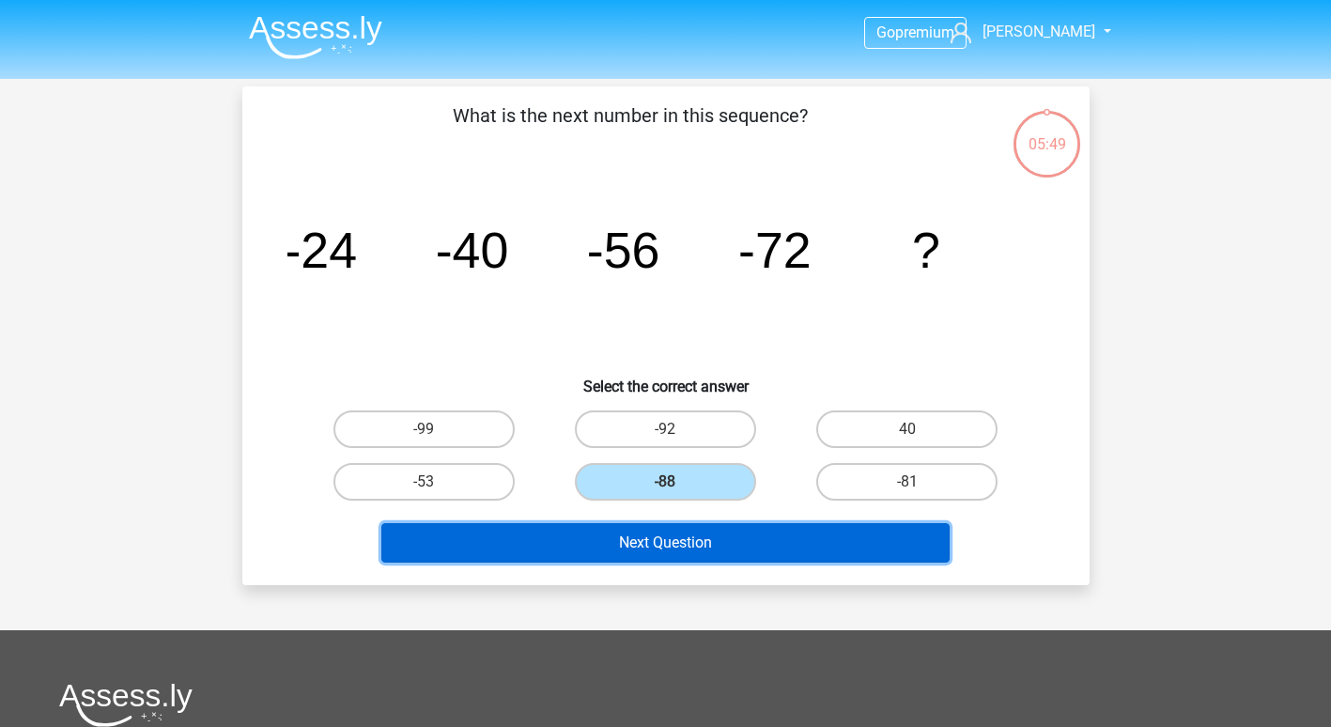
click at [675, 552] on button "Next Question" at bounding box center [665, 542] width 568 height 39
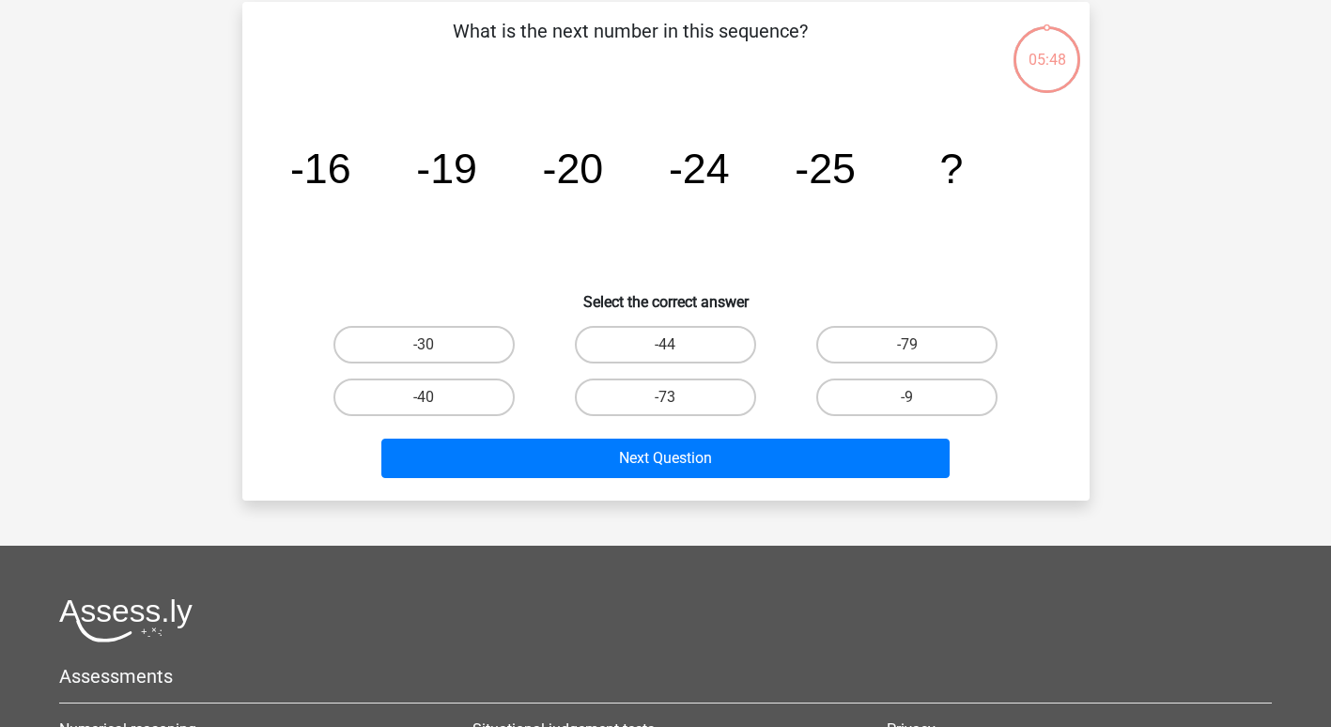
scroll to position [86, 0]
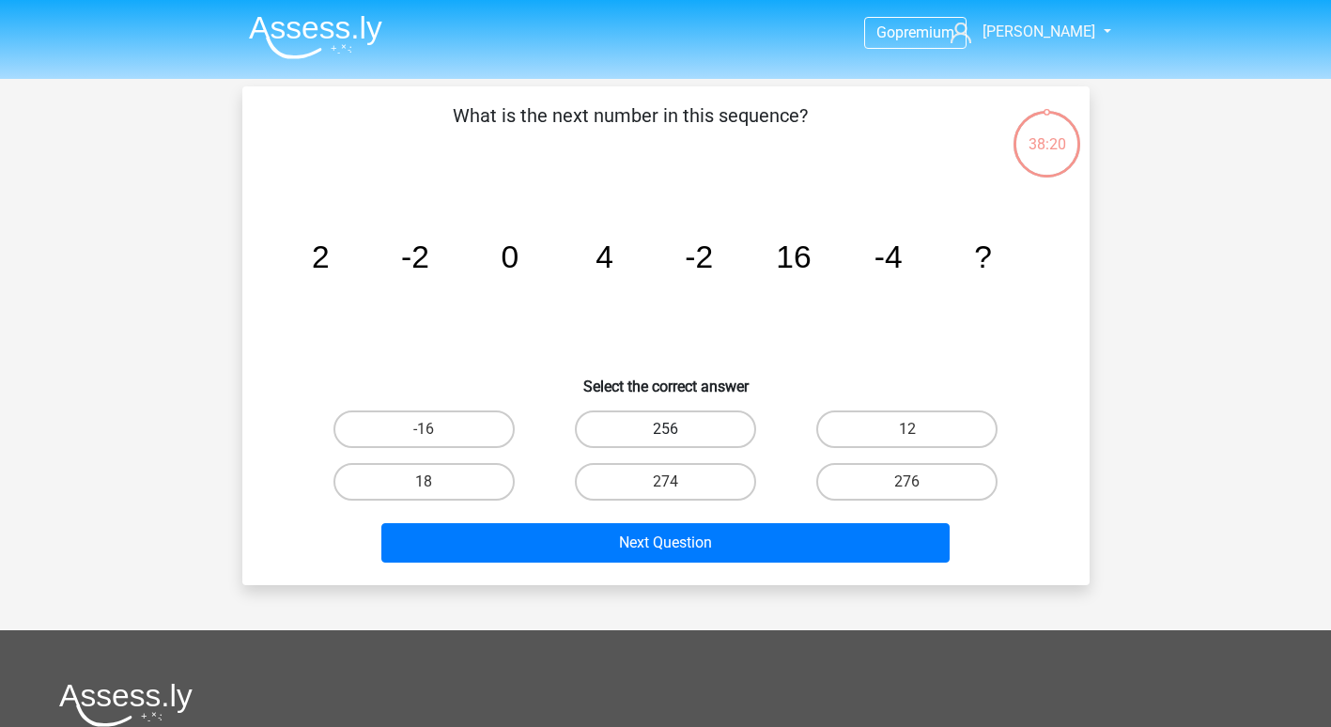
click at [680, 428] on label "256" at bounding box center [665, 429] width 181 height 38
click at [677, 429] on input "256" at bounding box center [671, 435] width 12 height 12
radio input "true"
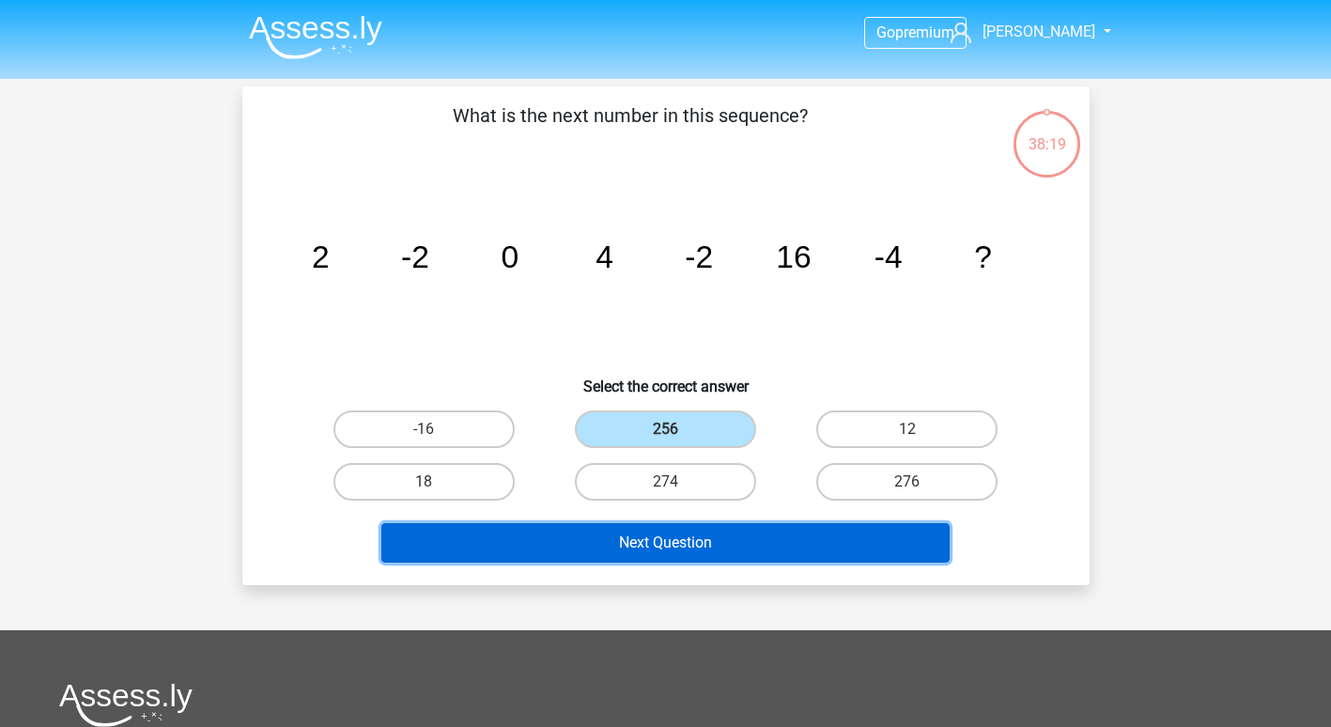
click at [651, 547] on button "Next Question" at bounding box center [665, 542] width 568 height 39
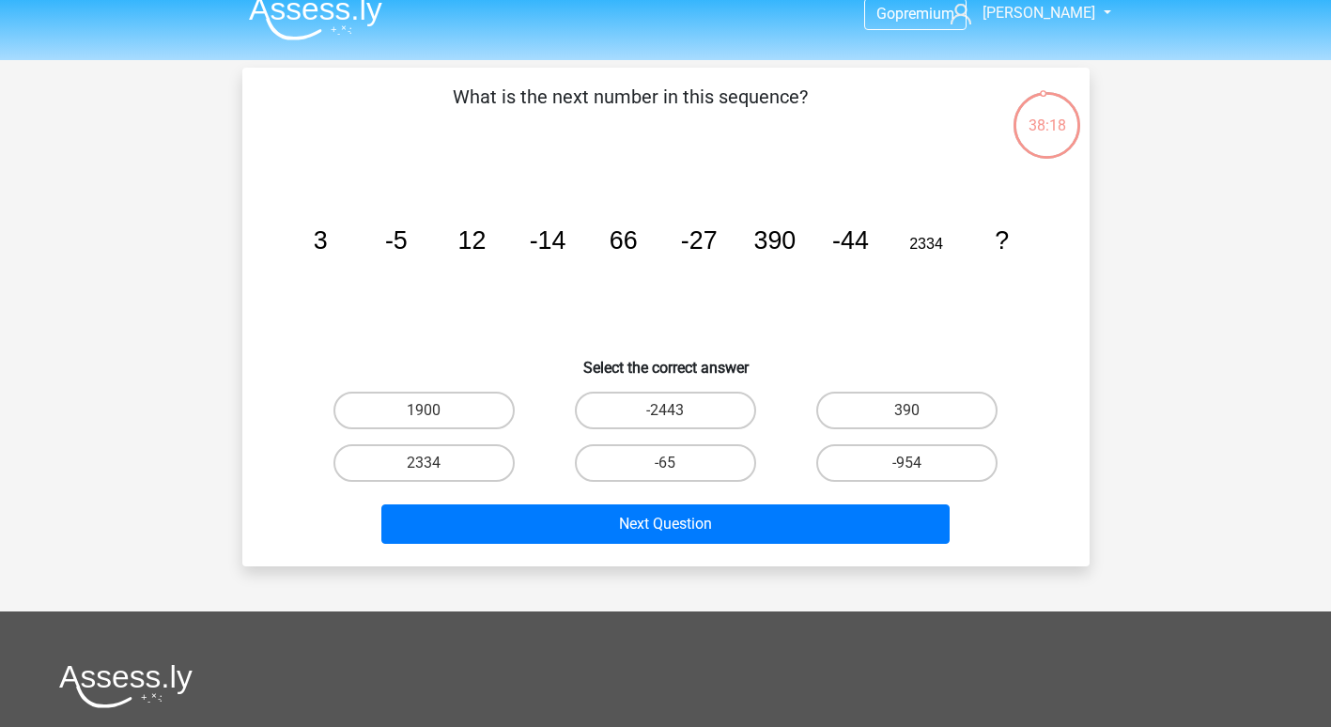
scroll to position [18, 0]
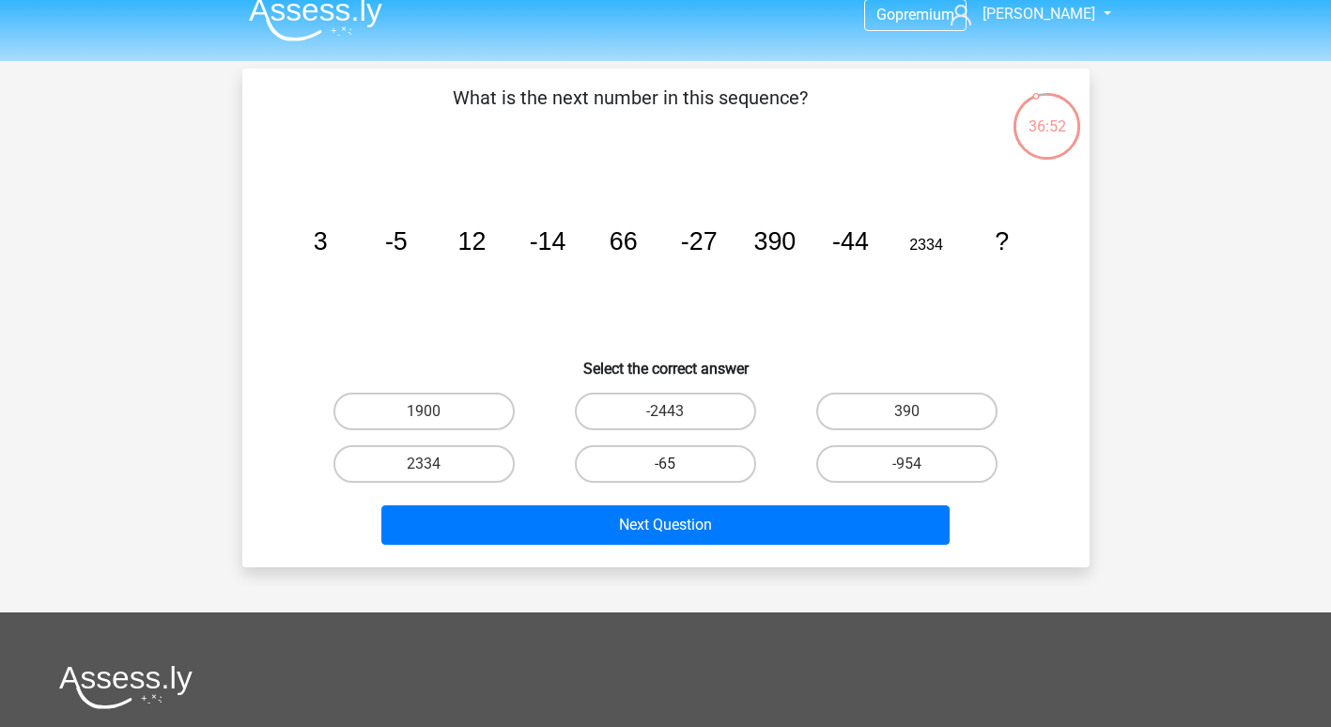
click at [664, 470] on label "-65" at bounding box center [665, 464] width 181 height 38
click at [665, 470] on input "-65" at bounding box center [671, 470] width 12 height 12
radio input "true"
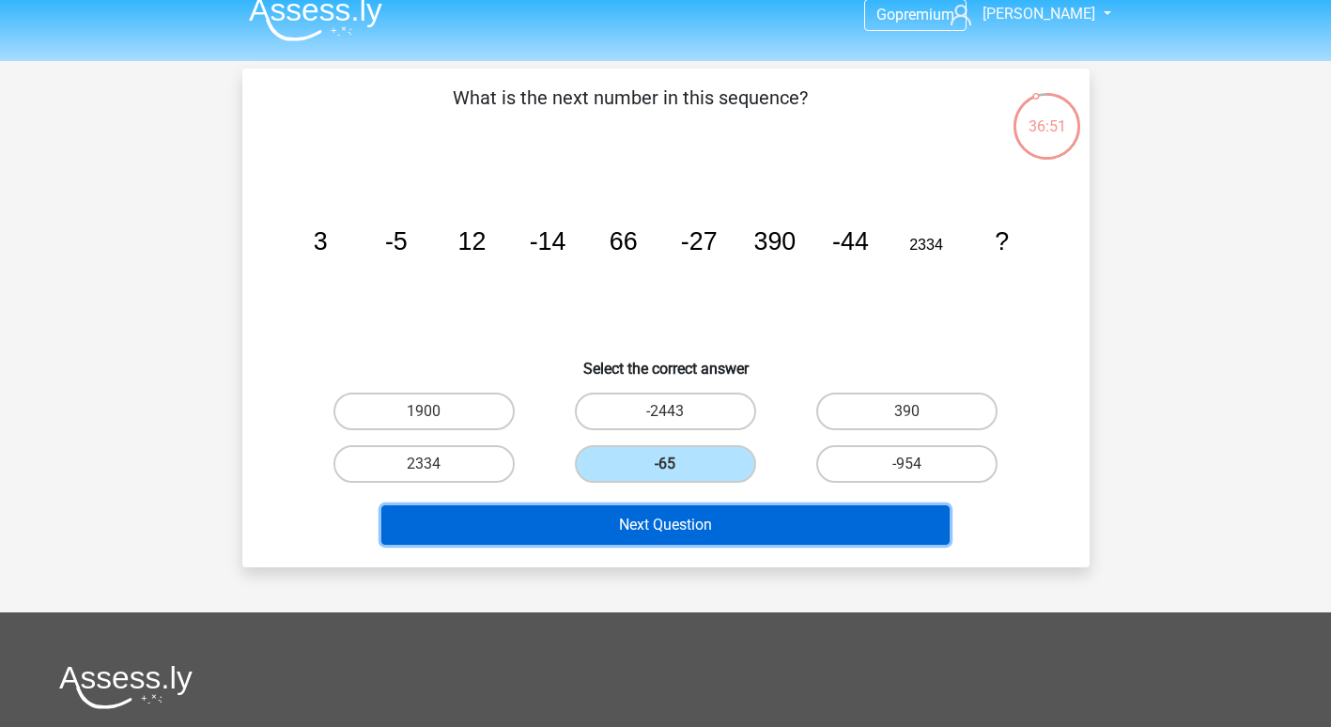
click at [665, 520] on button "Next Question" at bounding box center [665, 524] width 568 height 39
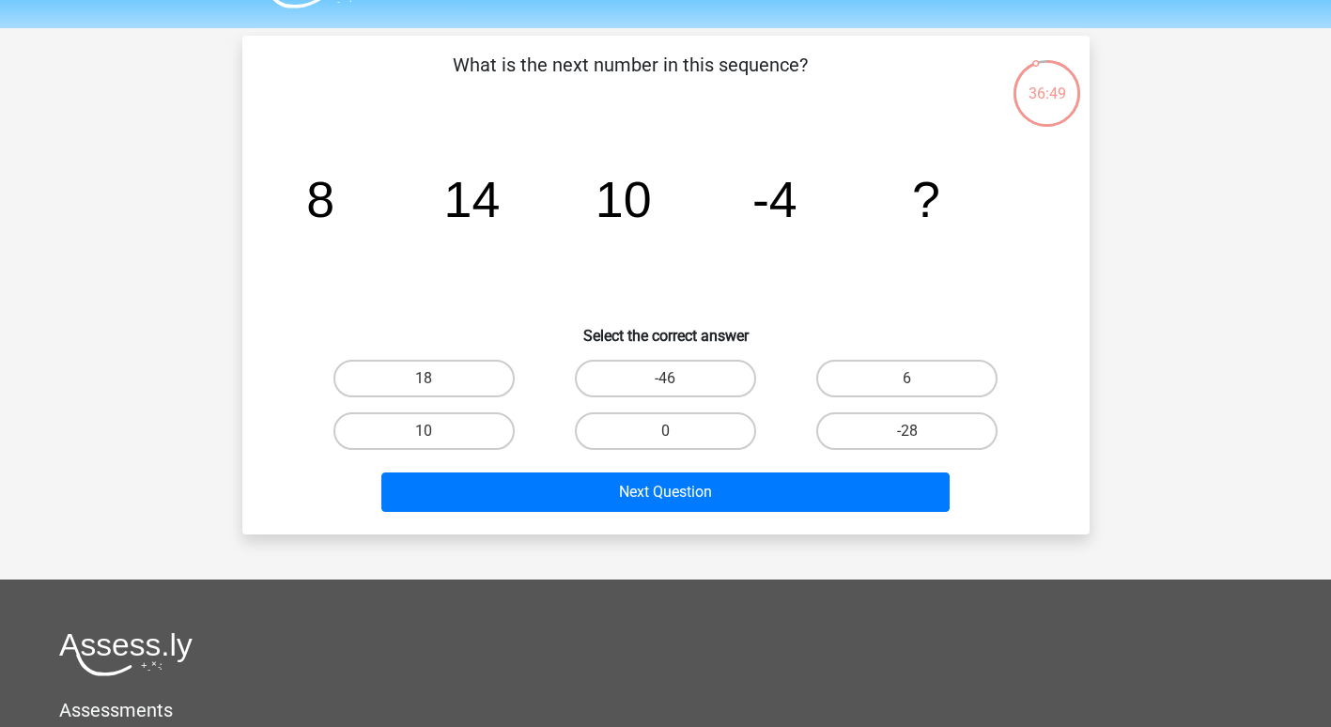
scroll to position [48, 0]
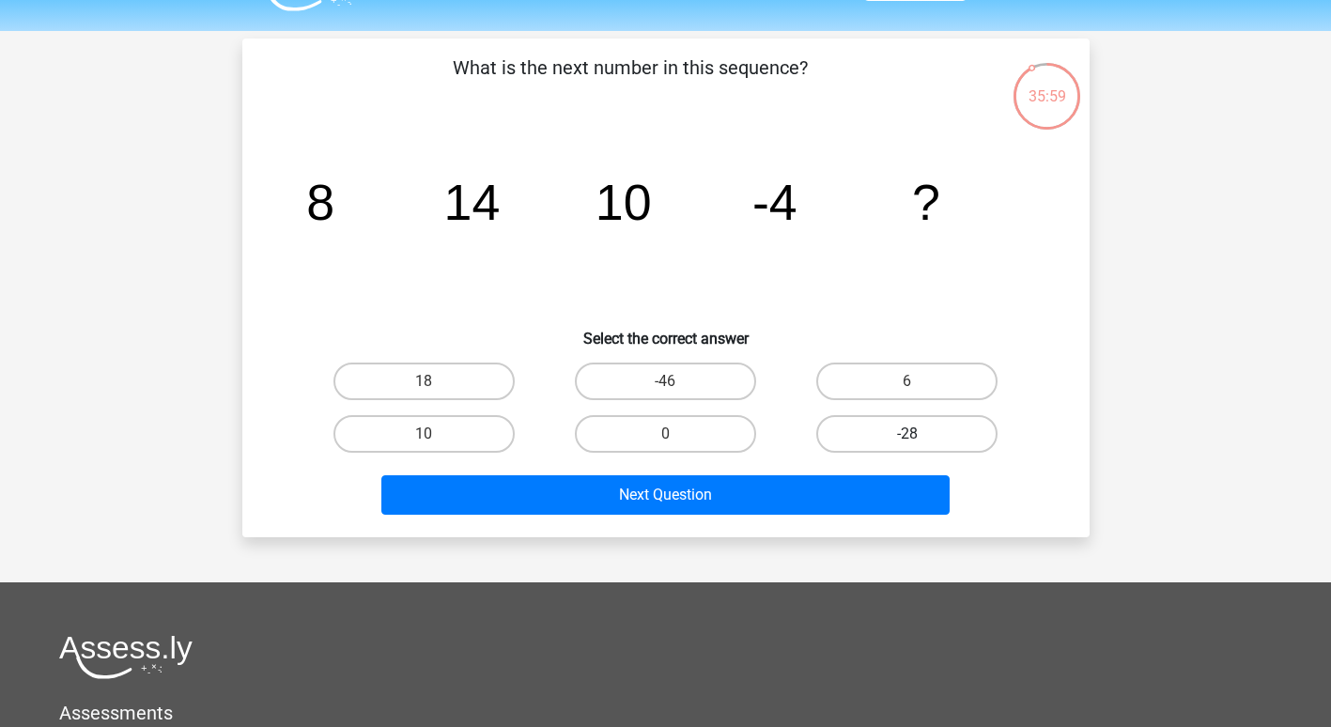
click at [873, 434] on label "-28" at bounding box center [906, 434] width 181 height 38
click at [907, 434] on input "-28" at bounding box center [913, 440] width 12 height 12
radio input "true"
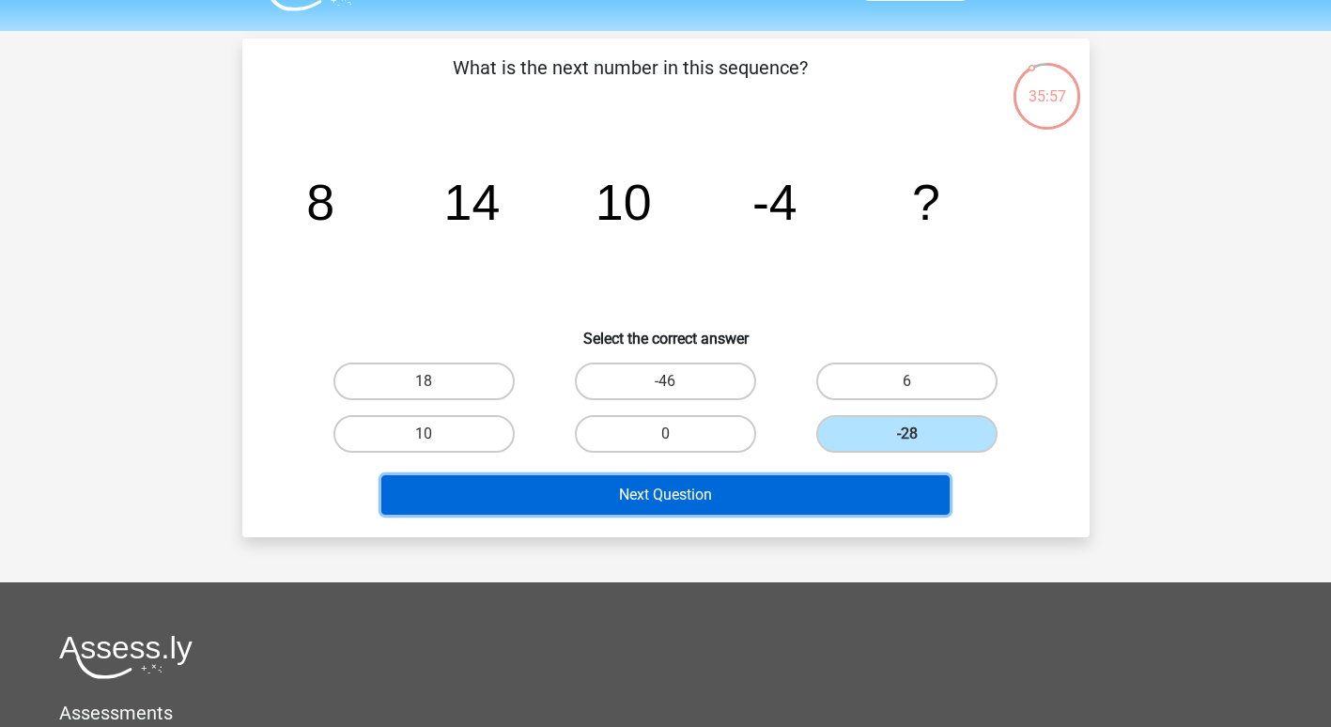
click at [661, 492] on button "Next Question" at bounding box center [665, 494] width 568 height 39
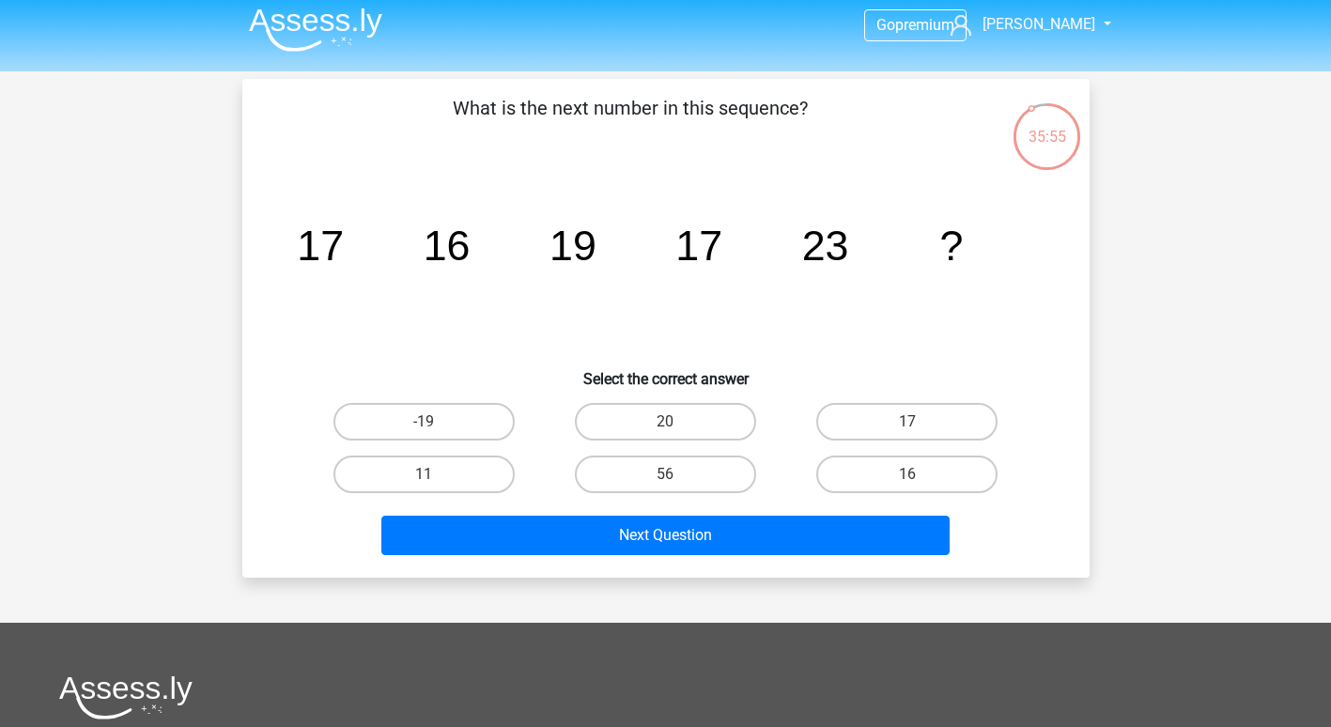
scroll to position [0, 0]
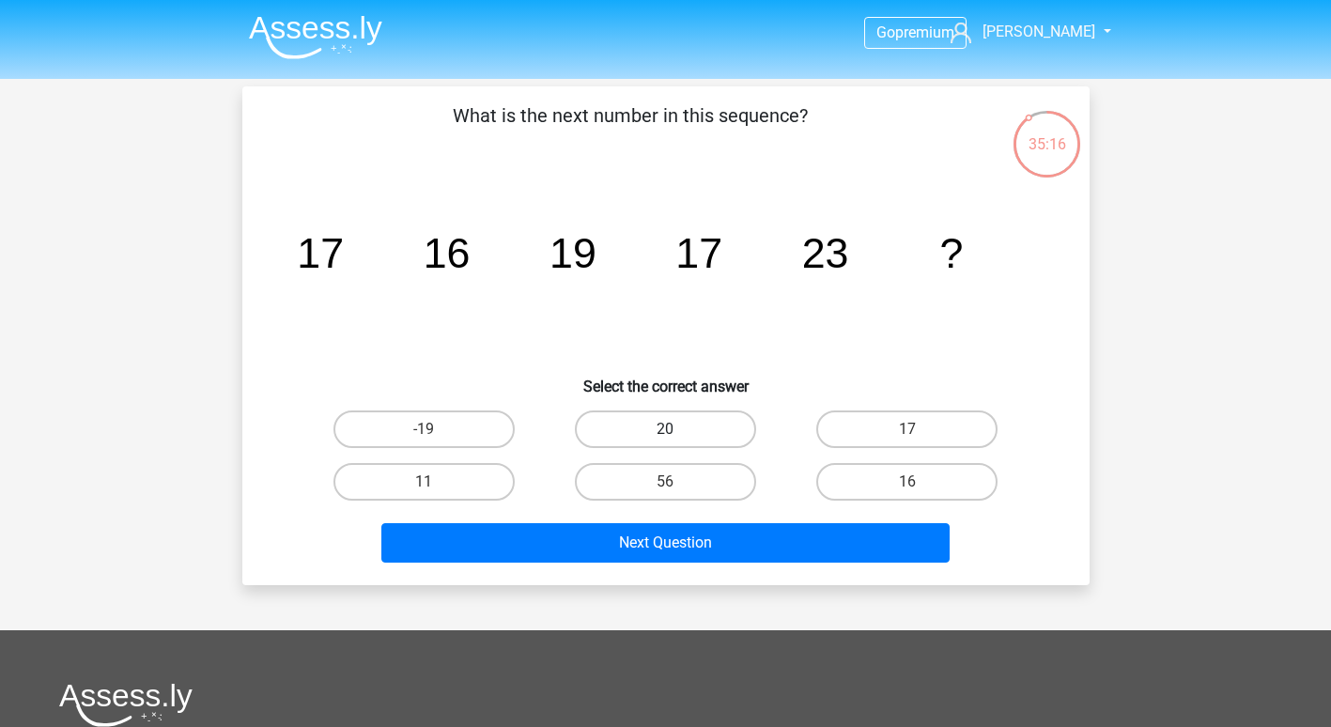
click at [611, 418] on label "20" at bounding box center [665, 429] width 181 height 38
click at [665, 429] on input "20" at bounding box center [671, 435] width 12 height 12
radio input "true"
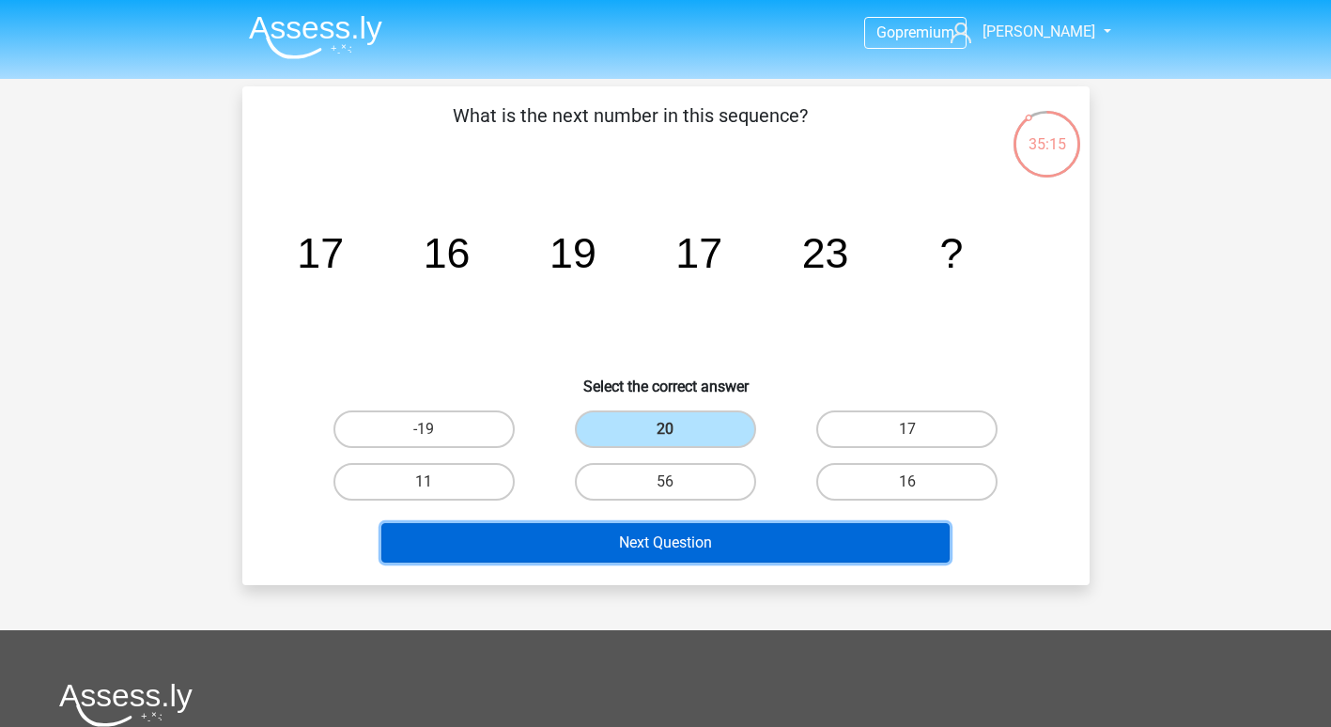
click at [608, 548] on button "Next Question" at bounding box center [665, 542] width 568 height 39
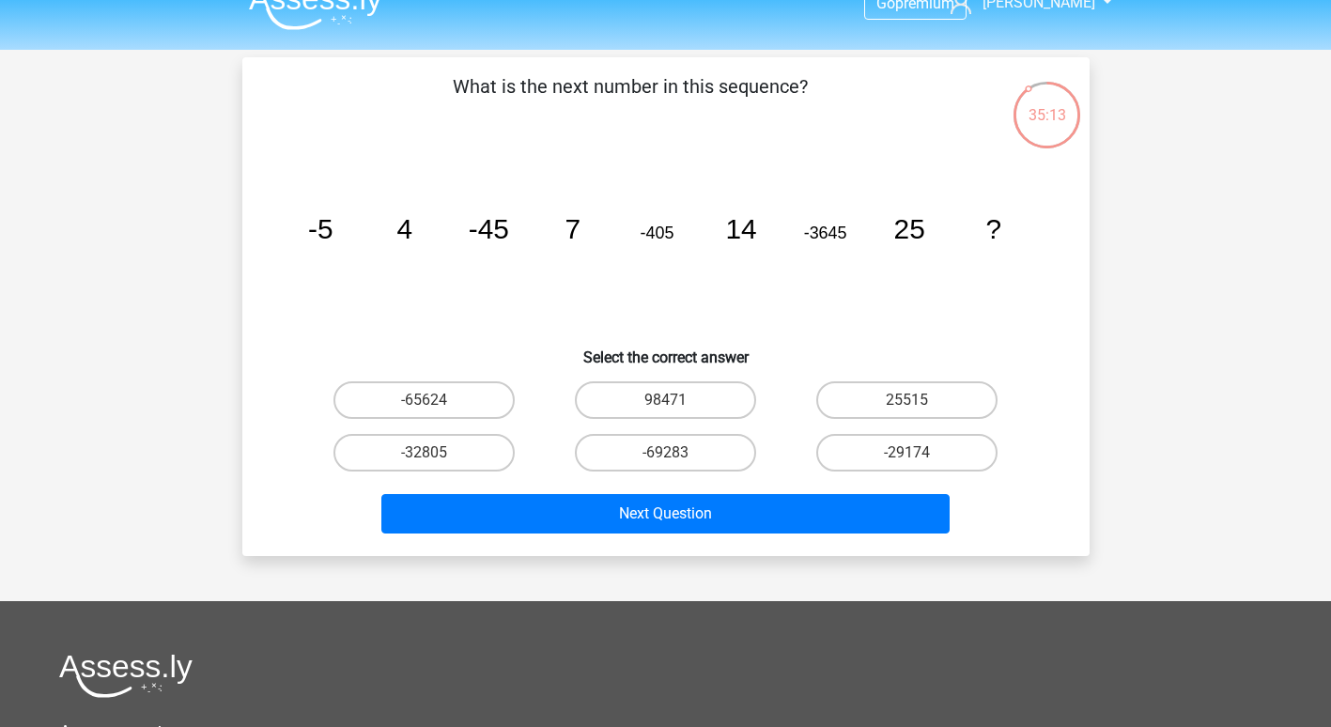
scroll to position [28, 0]
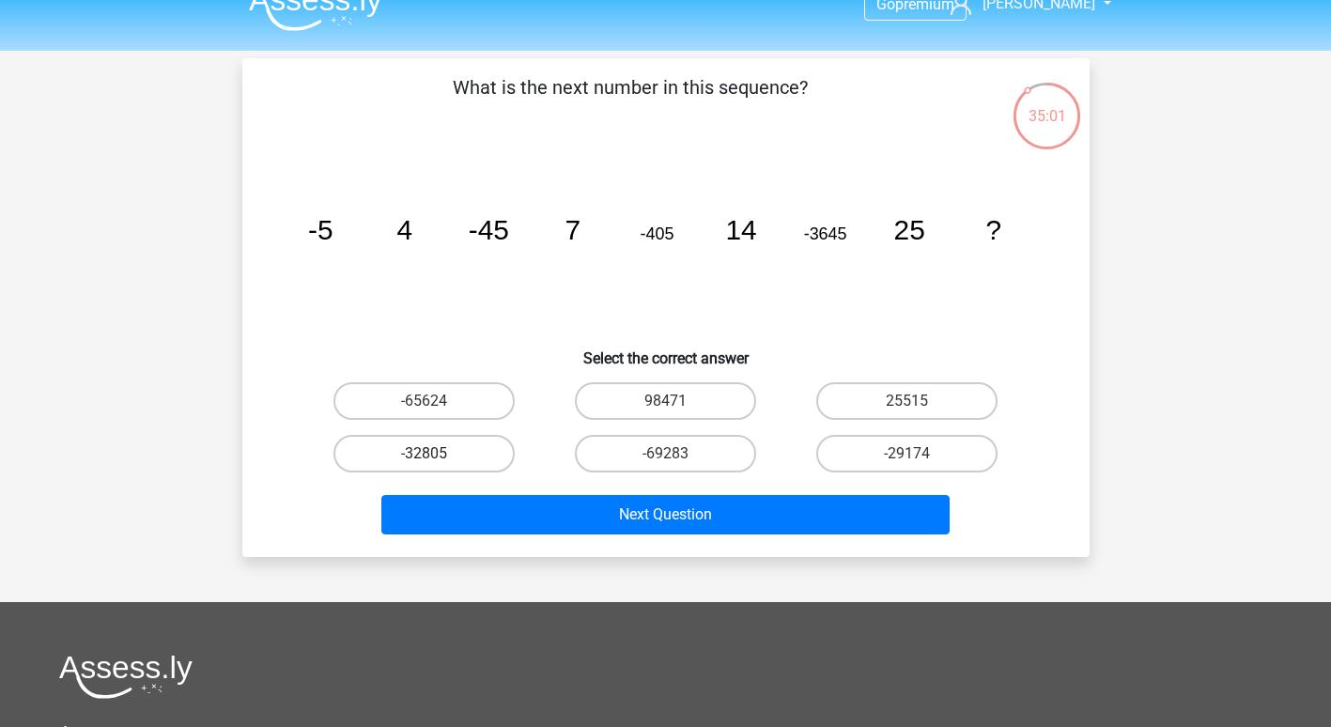
click at [433, 449] on label "-32805" at bounding box center [423, 454] width 181 height 38
click at [433, 454] on input "-32805" at bounding box center [430, 460] width 12 height 12
radio input "true"
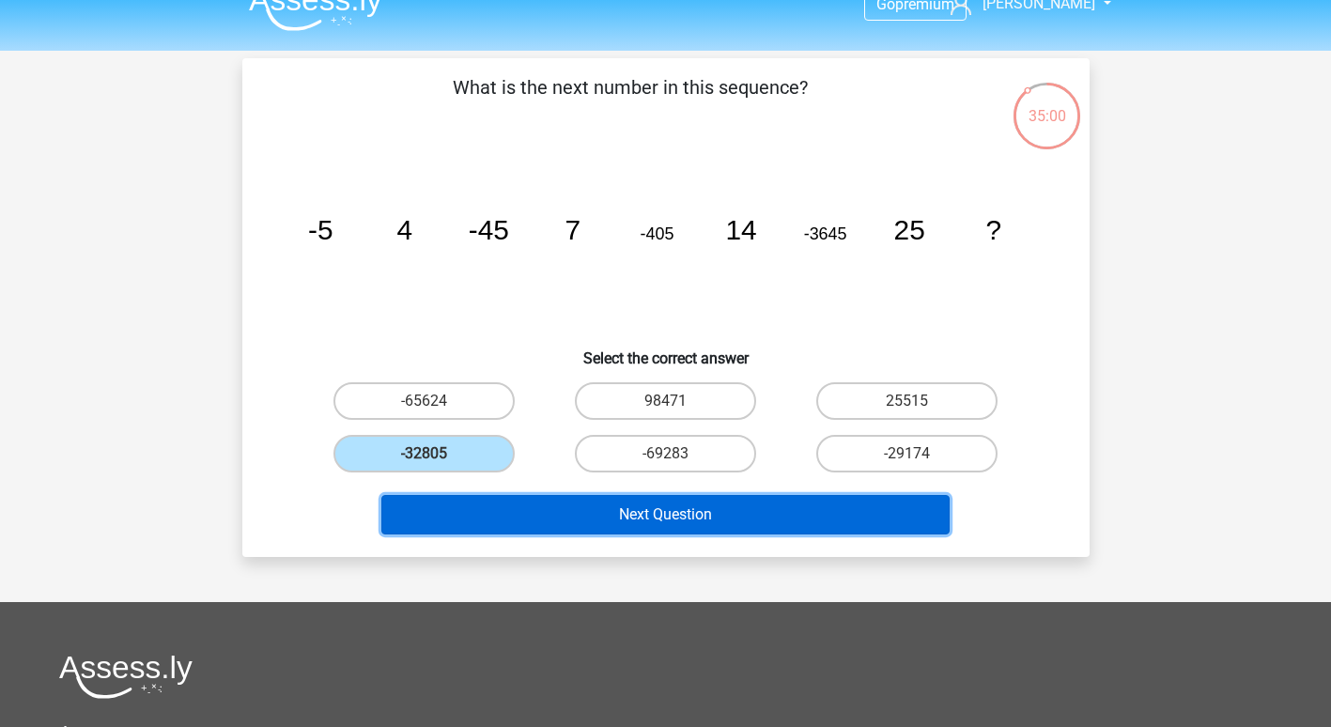
click at [455, 501] on button "Next Question" at bounding box center [665, 514] width 568 height 39
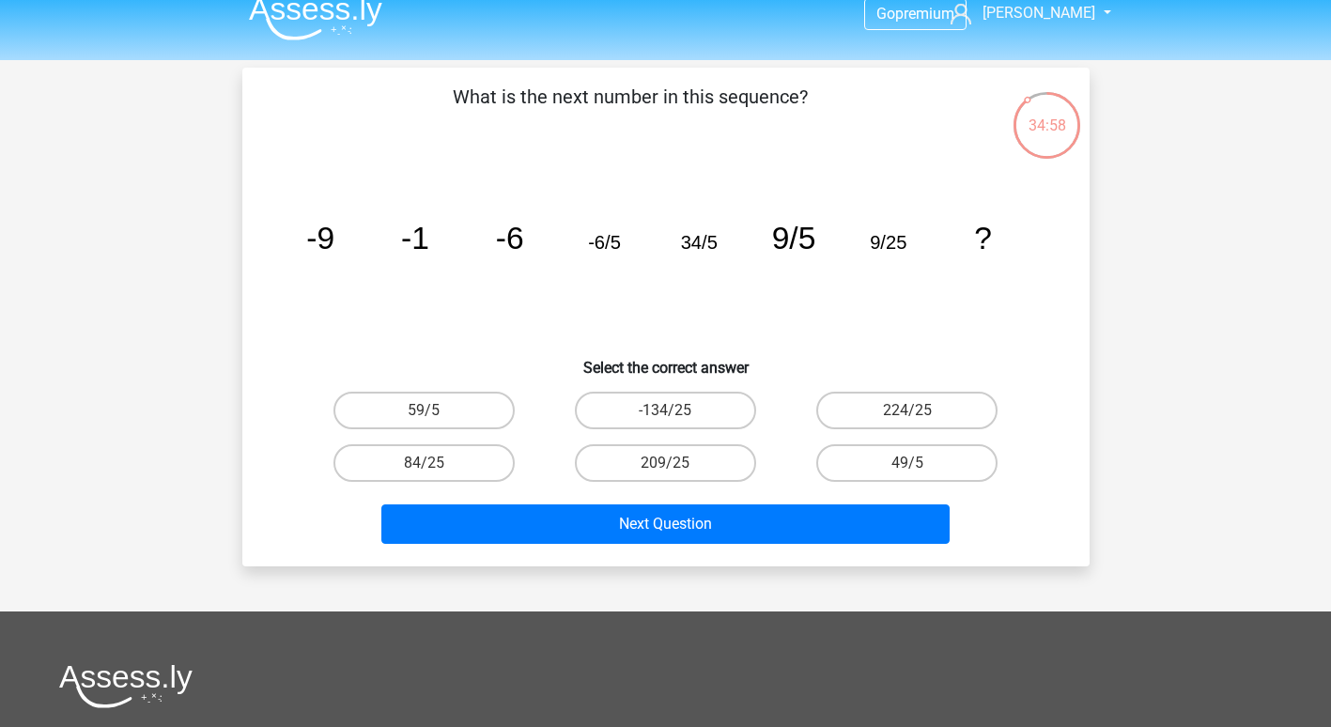
scroll to position [18, 0]
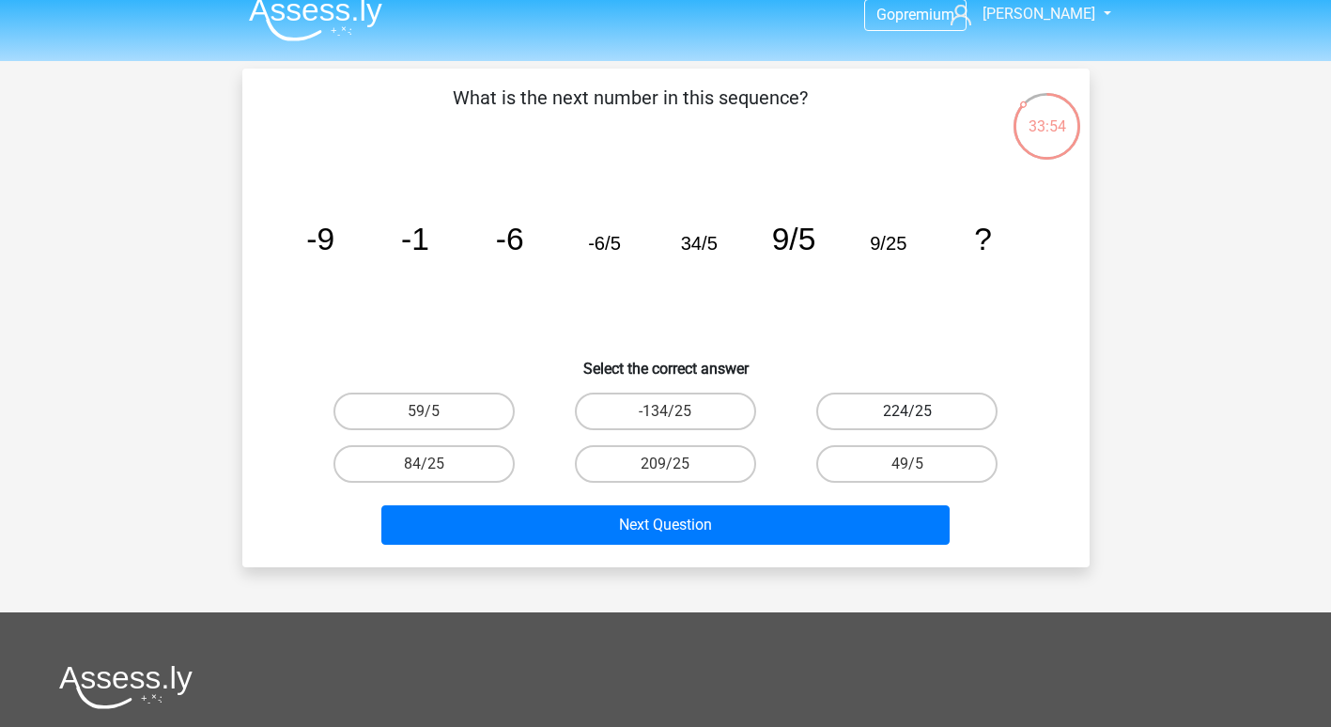
click at [882, 399] on label "224/25" at bounding box center [906, 412] width 181 height 38
click at [907, 411] on input "224/25" at bounding box center [913, 417] width 12 height 12
radio input "true"
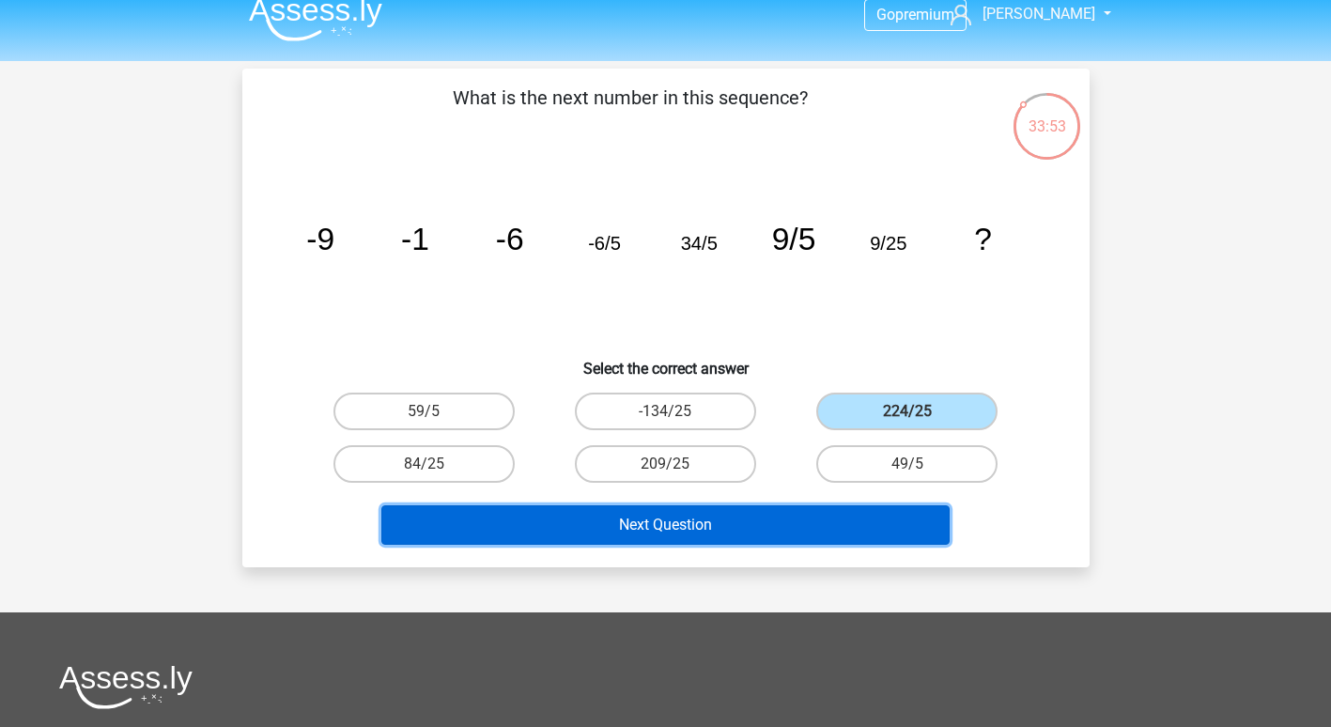
click at [723, 531] on button "Next Question" at bounding box center [665, 524] width 568 height 39
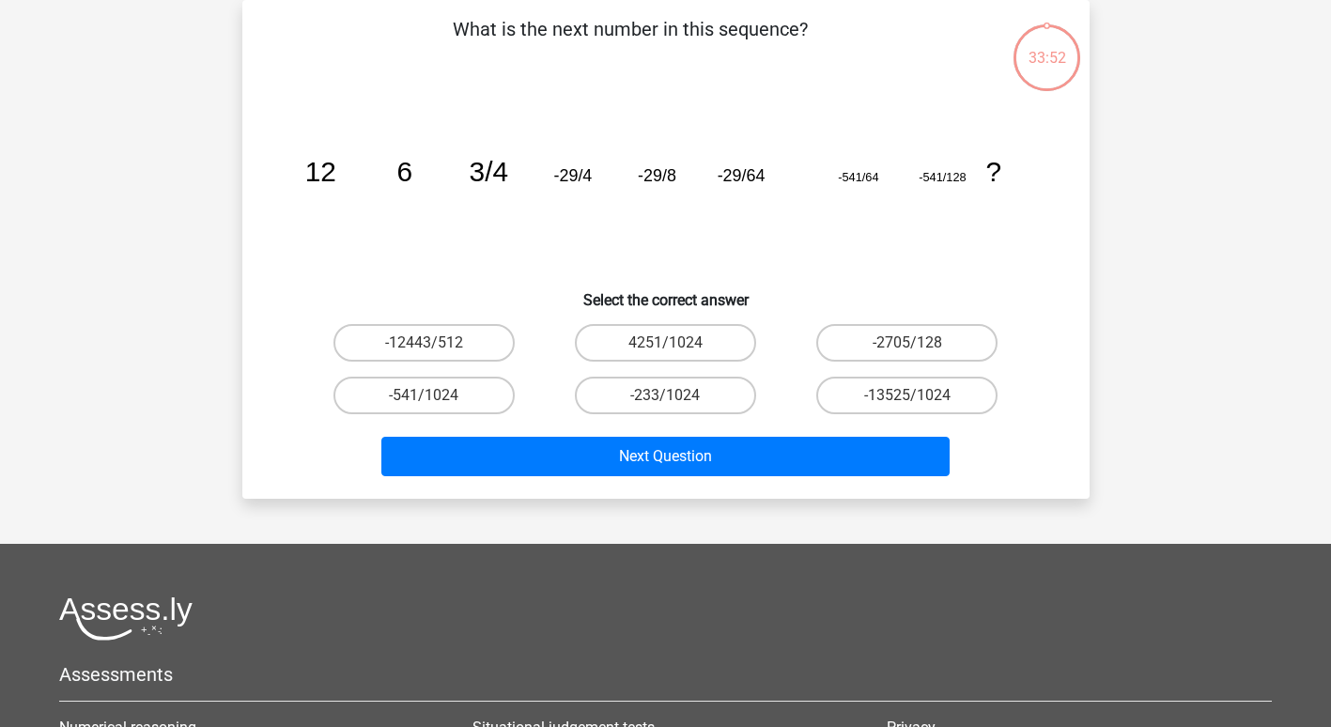
scroll to position [0, 0]
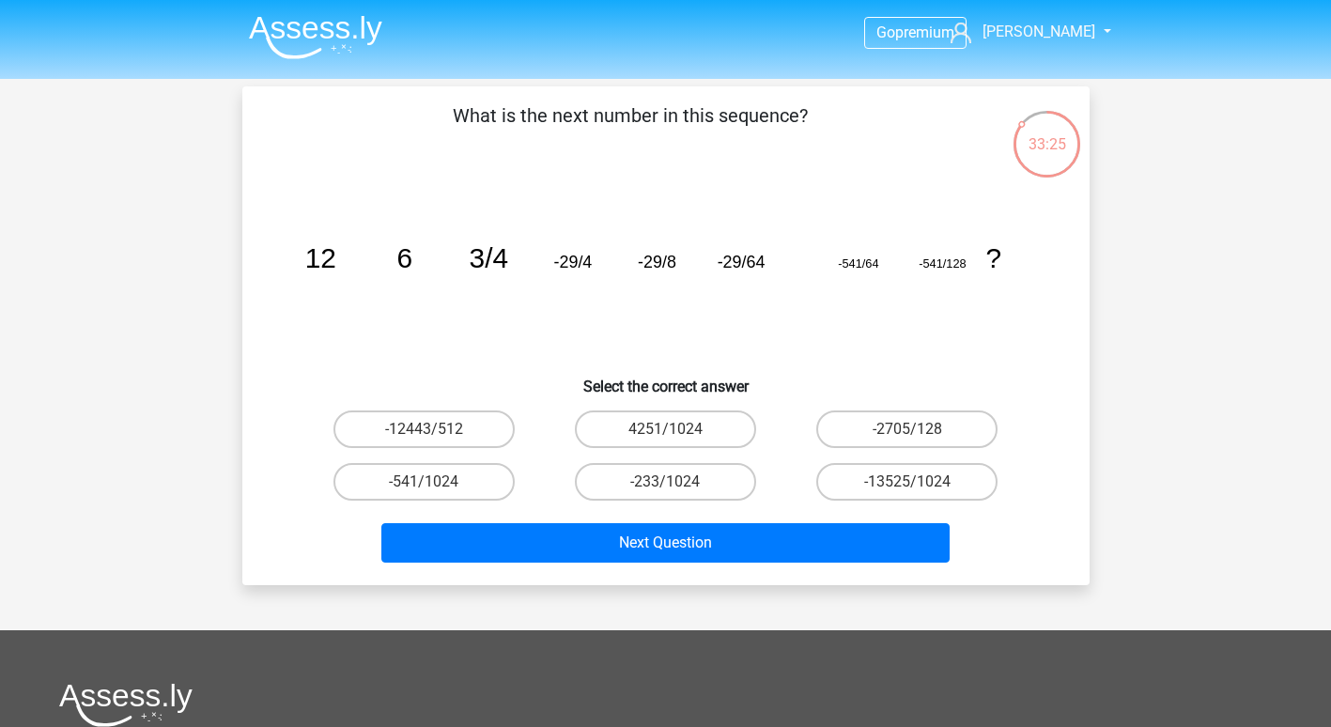
click at [1045, 139] on div "33:25" at bounding box center [1046, 132] width 70 height 47
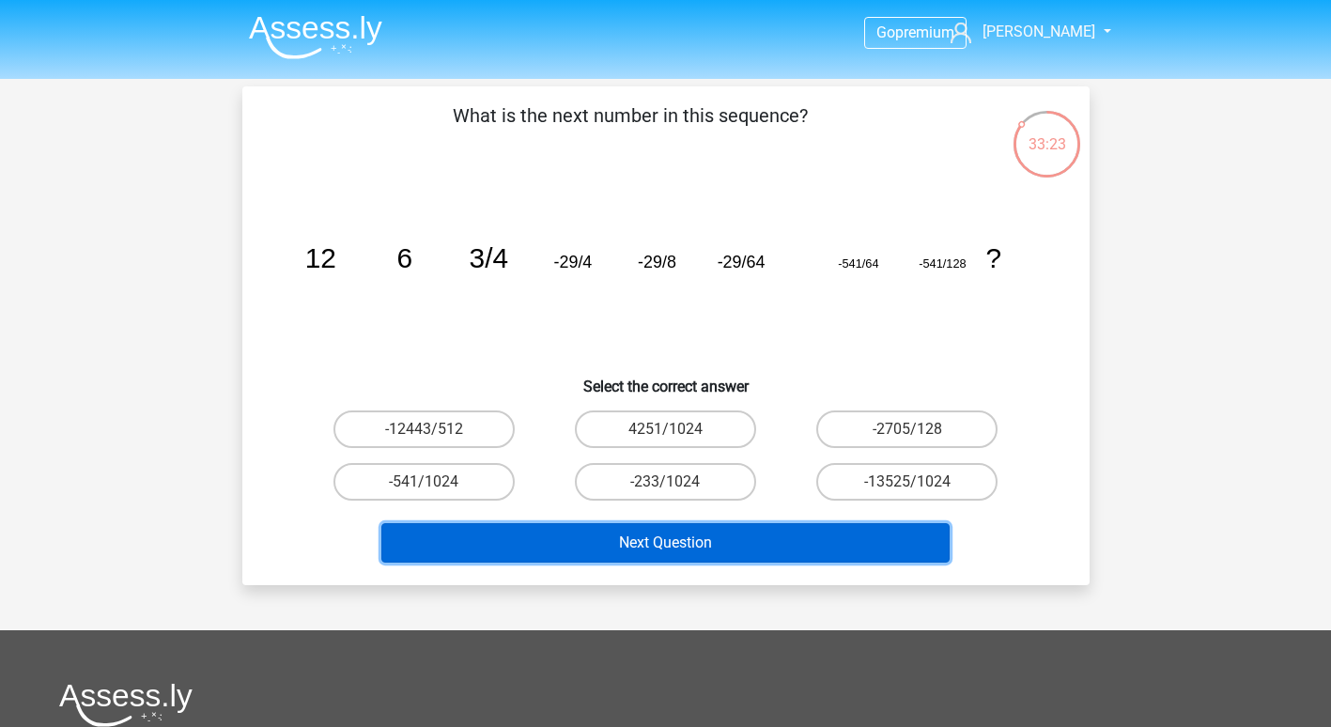
click at [649, 544] on button "Next Question" at bounding box center [665, 542] width 568 height 39
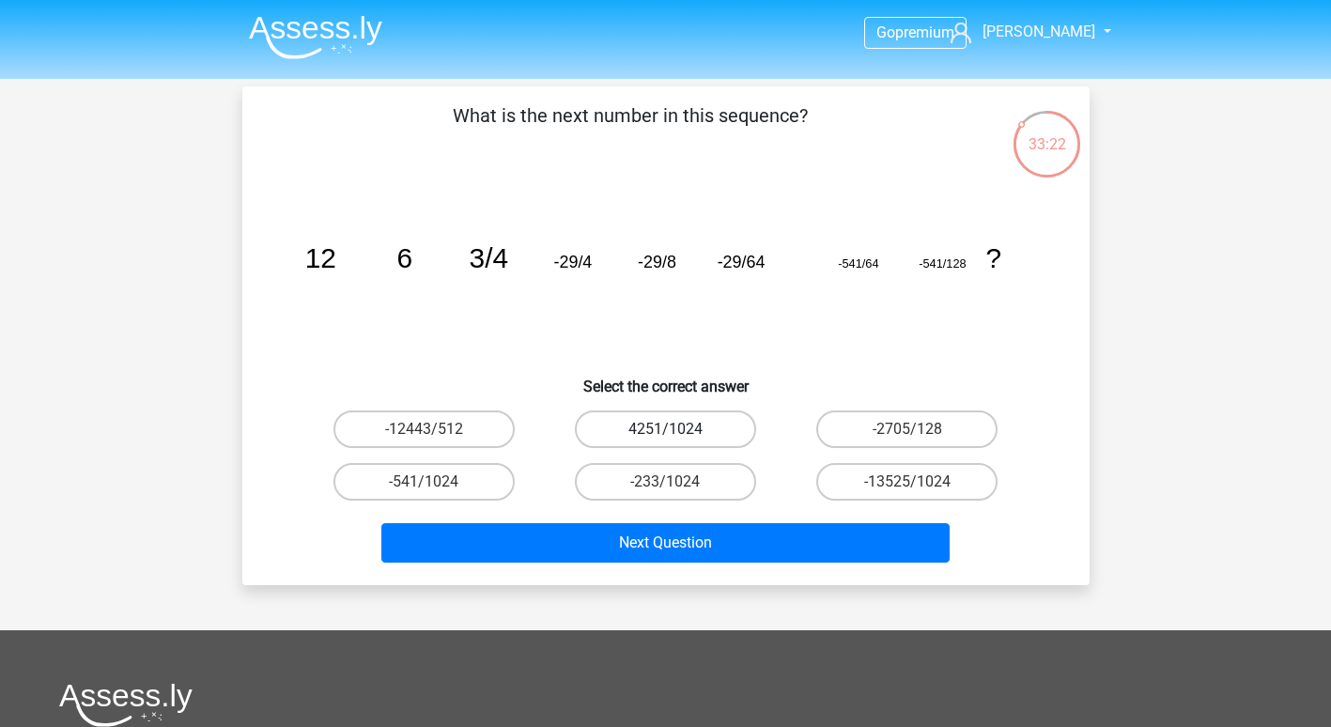
click at [687, 432] on label "4251/1024" at bounding box center [665, 429] width 181 height 38
click at [677, 432] on input "4251/1024" at bounding box center [671, 435] width 12 height 12
radio input "true"
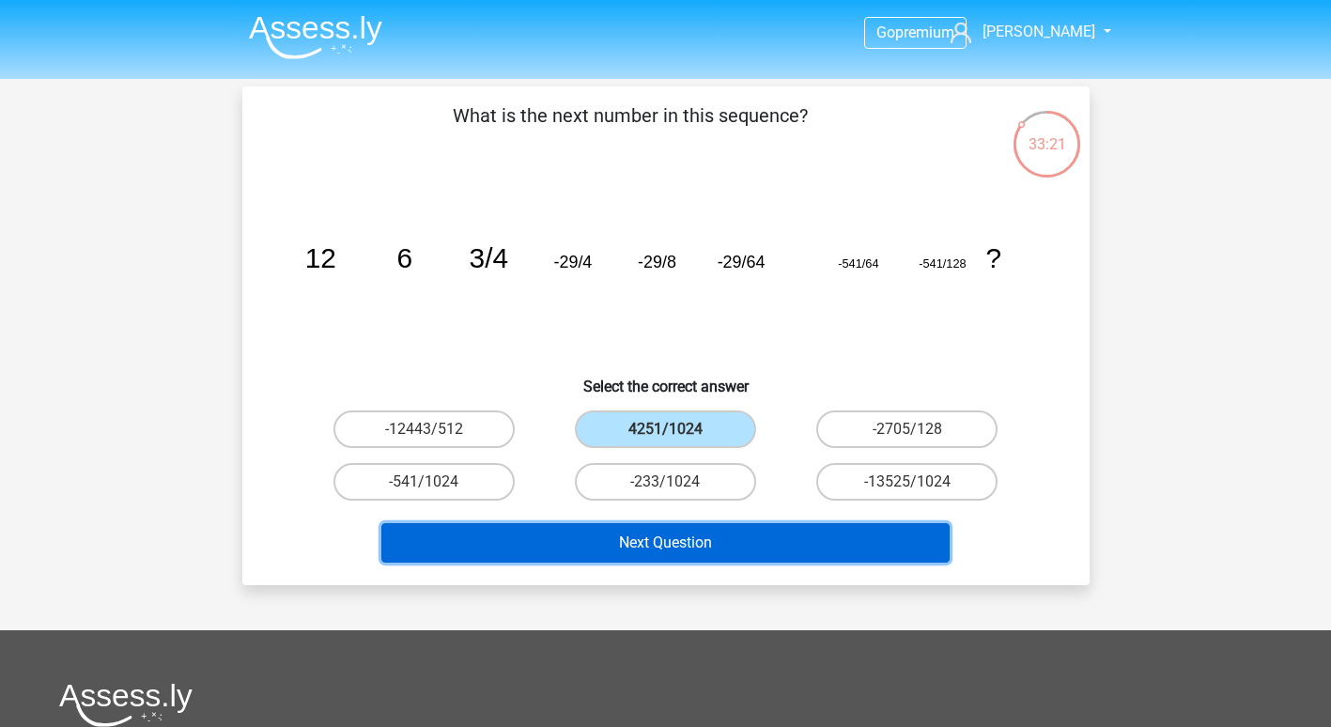
click at [654, 536] on button "Next Question" at bounding box center [665, 542] width 568 height 39
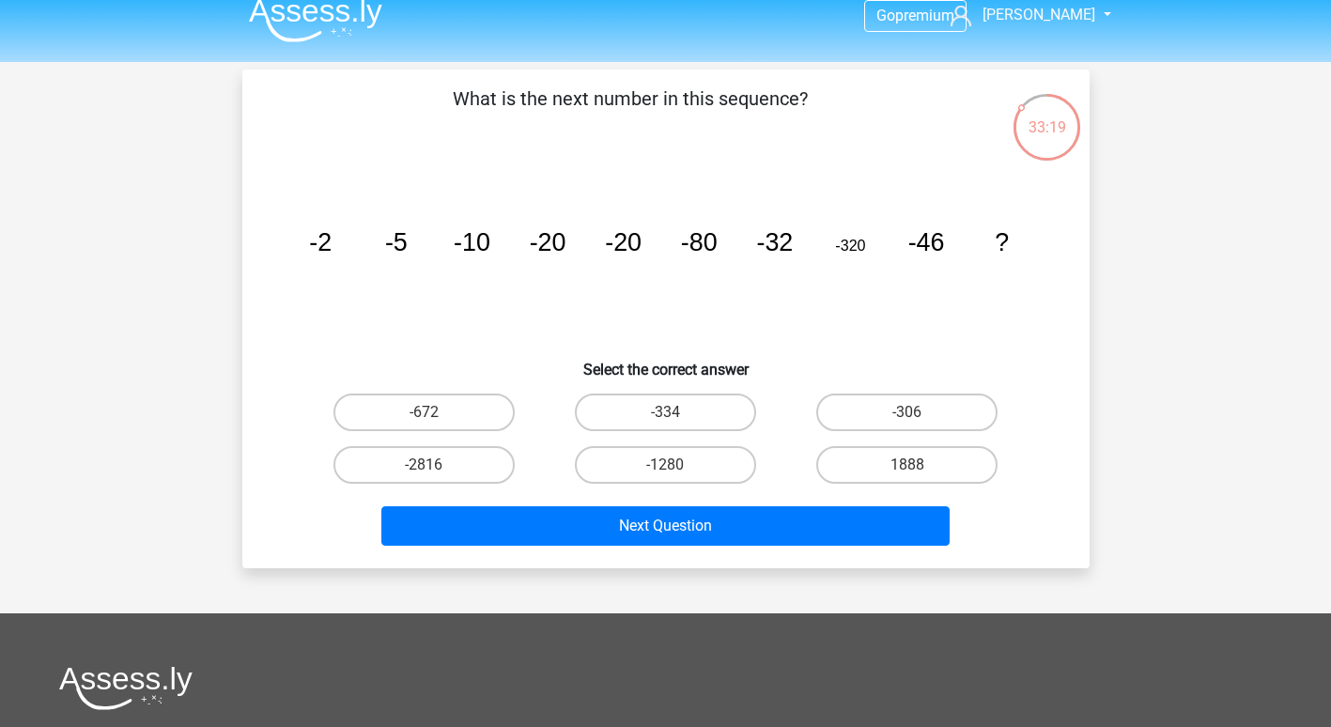
scroll to position [11, 0]
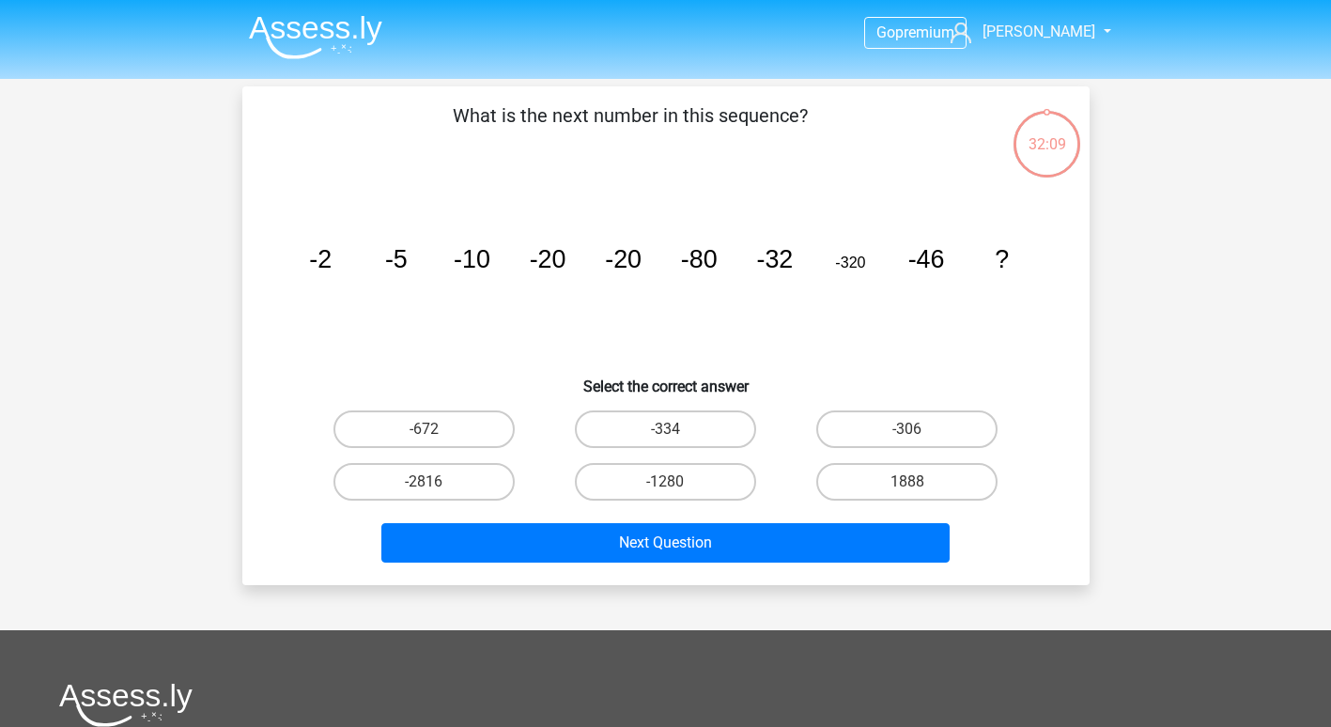
click at [917, 438] on input "-306" at bounding box center [913, 435] width 12 height 12
radio input "true"
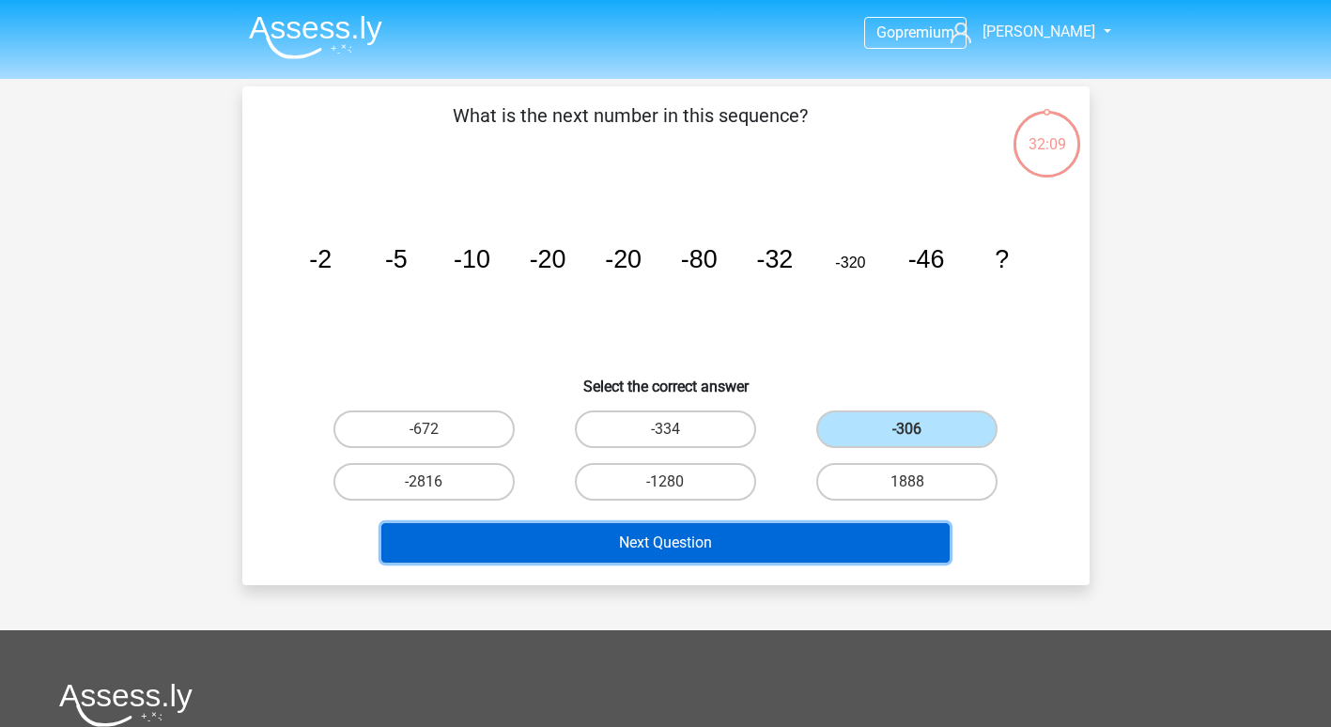
click at [729, 541] on button "Next Question" at bounding box center [665, 542] width 568 height 39
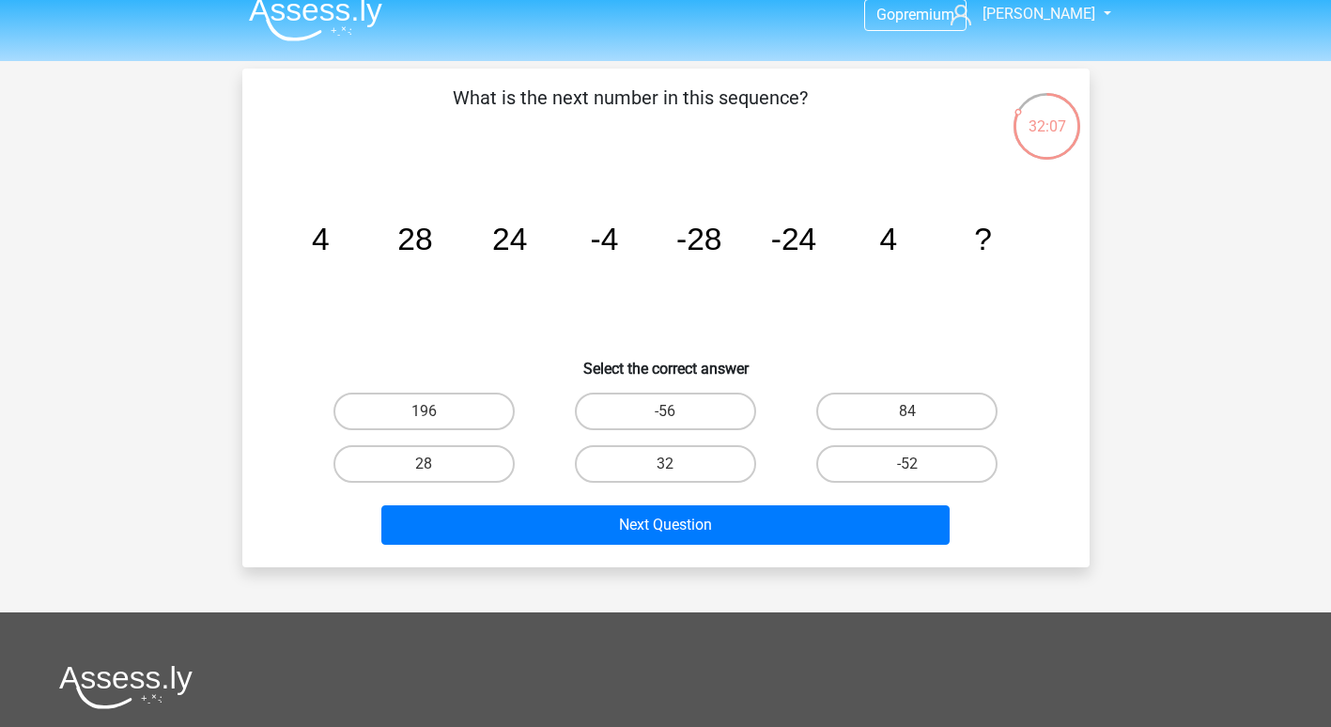
scroll to position [17, 0]
click at [439, 461] on label "28" at bounding box center [423, 465] width 181 height 38
click at [436, 465] on input "28" at bounding box center [430, 471] width 12 height 12
radio input "true"
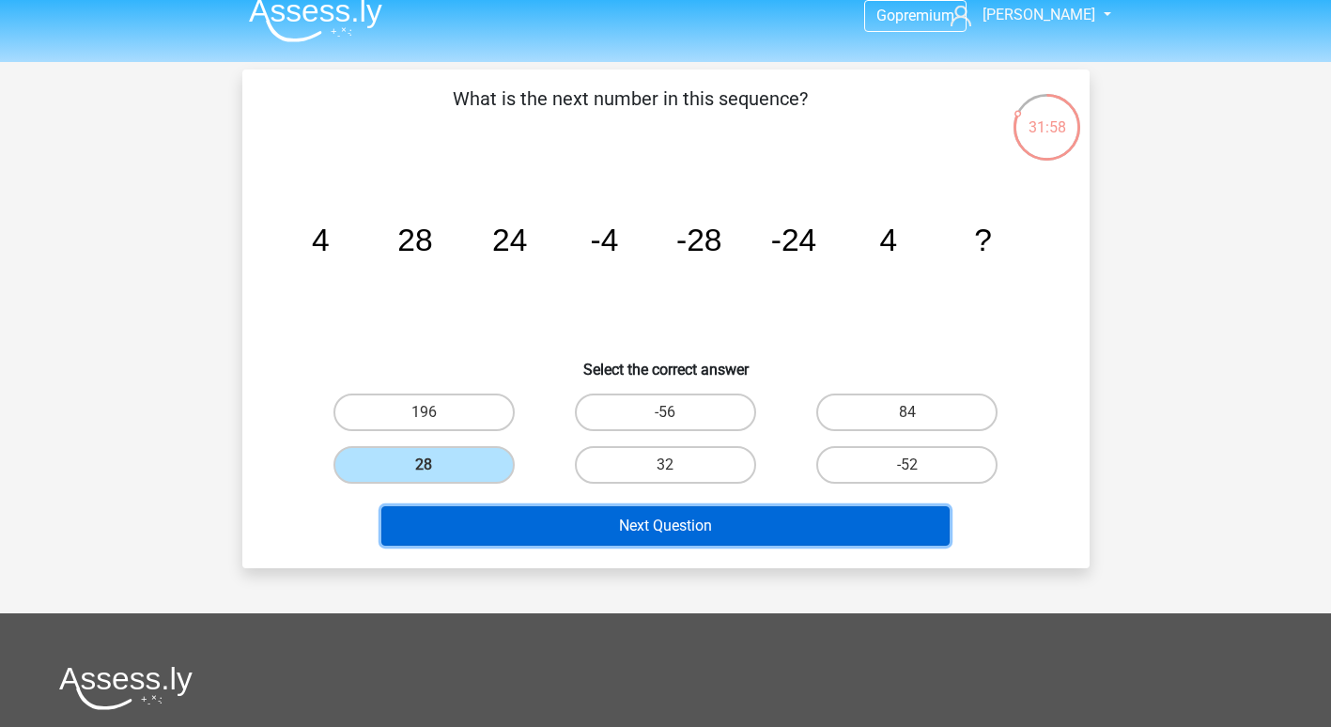
click at [484, 521] on button "Next Question" at bounding box center [665, 525] width 568 height 39
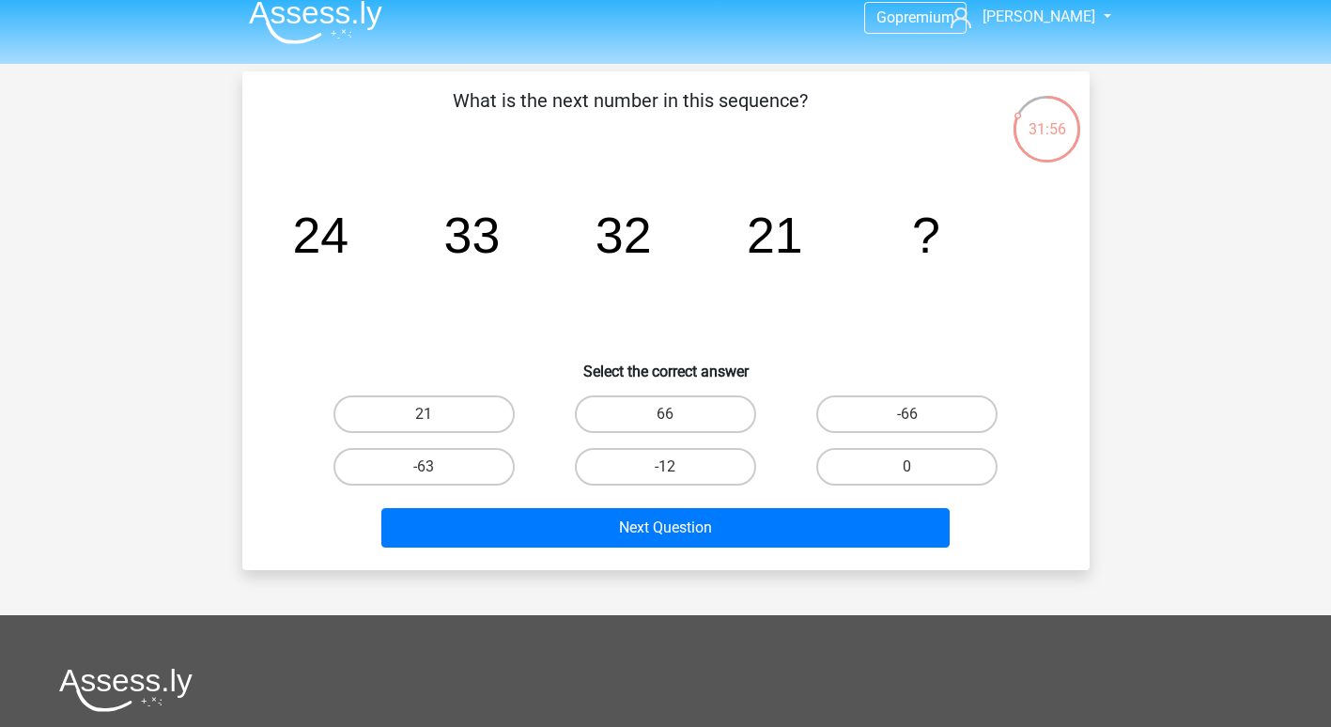
scroll to position [2, 0]
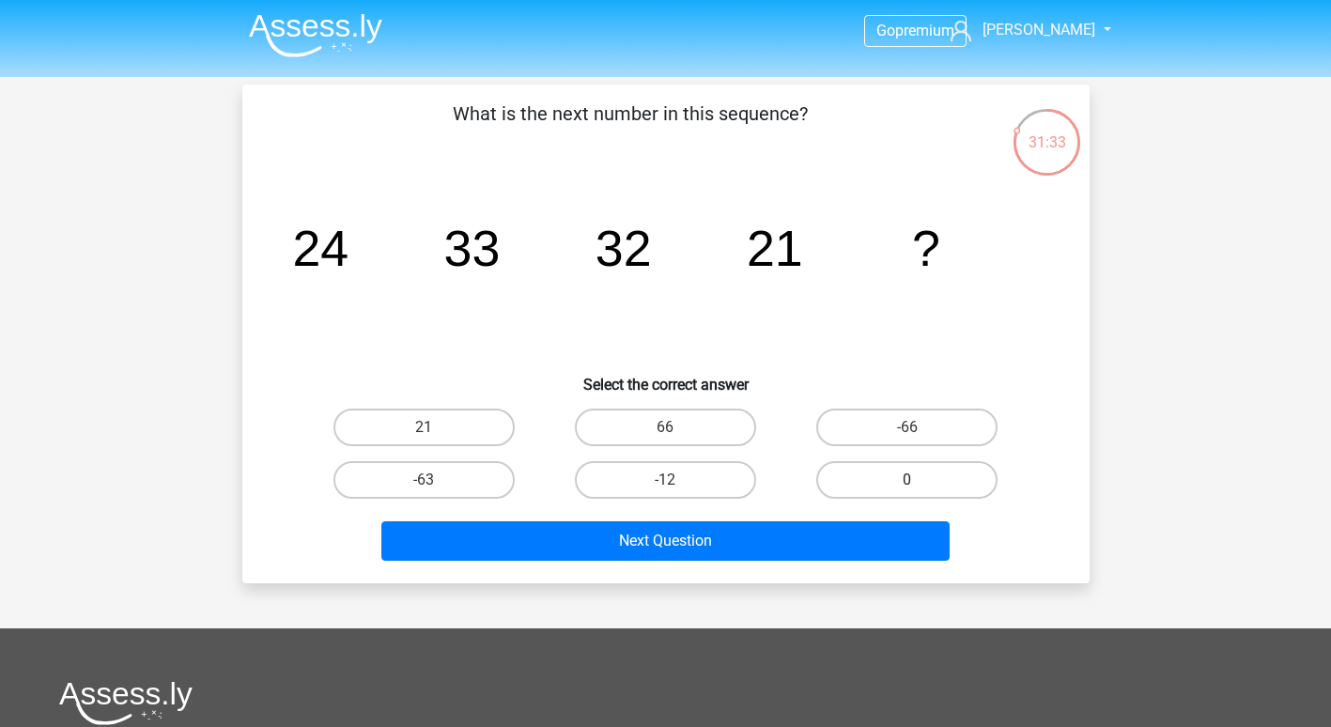
click at [939, 474] on label "0" at bounding box center [906, 480] width 181 height 38
click at [919, 480] on input "0" at bounding box center [913, 486] width 12 height 12
radio input "true"
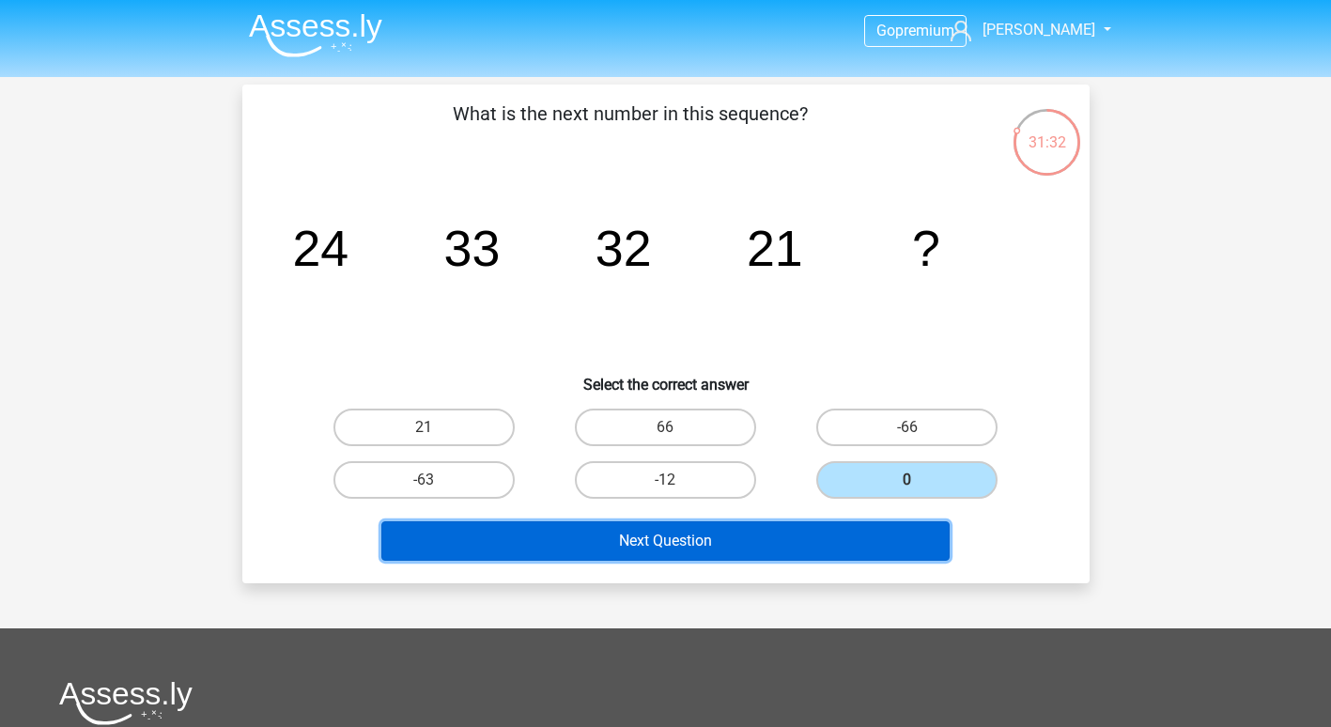
click at [794, 540] on button "Next Question" at bounding box center [665, 540] width 568 height 39
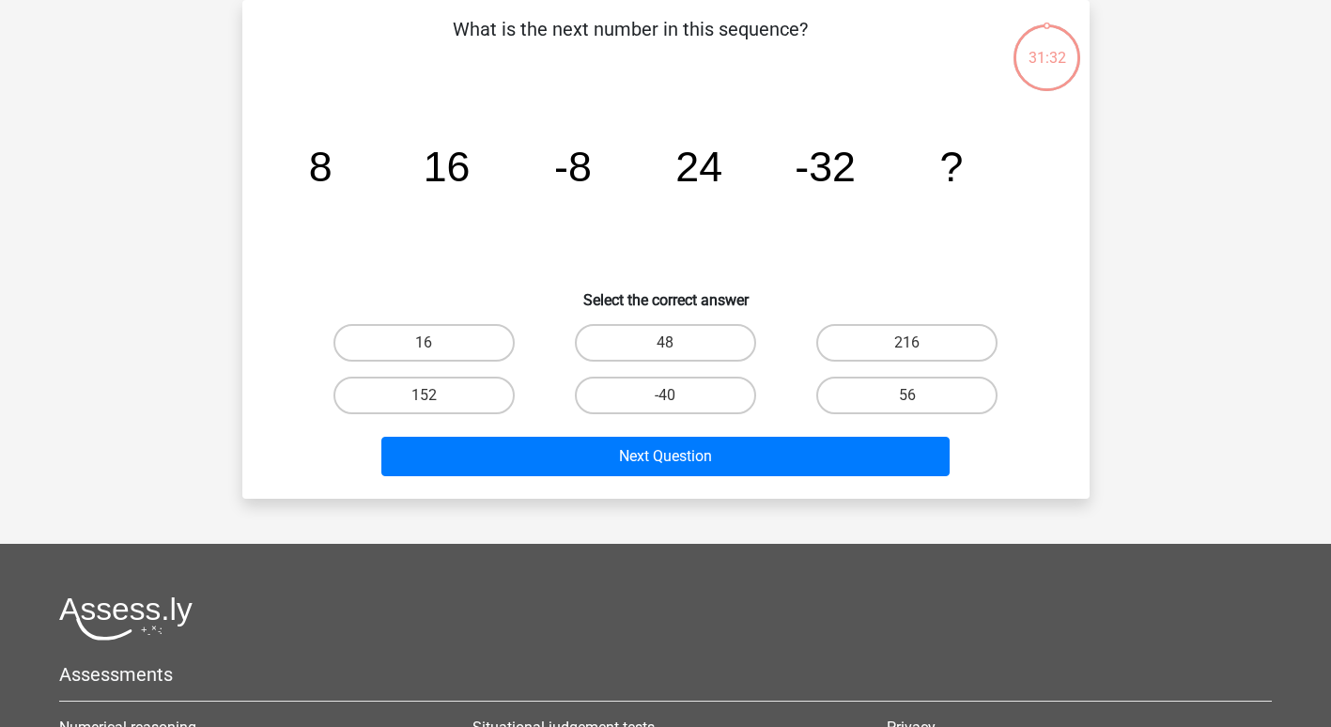
scroll to position [0, 0]
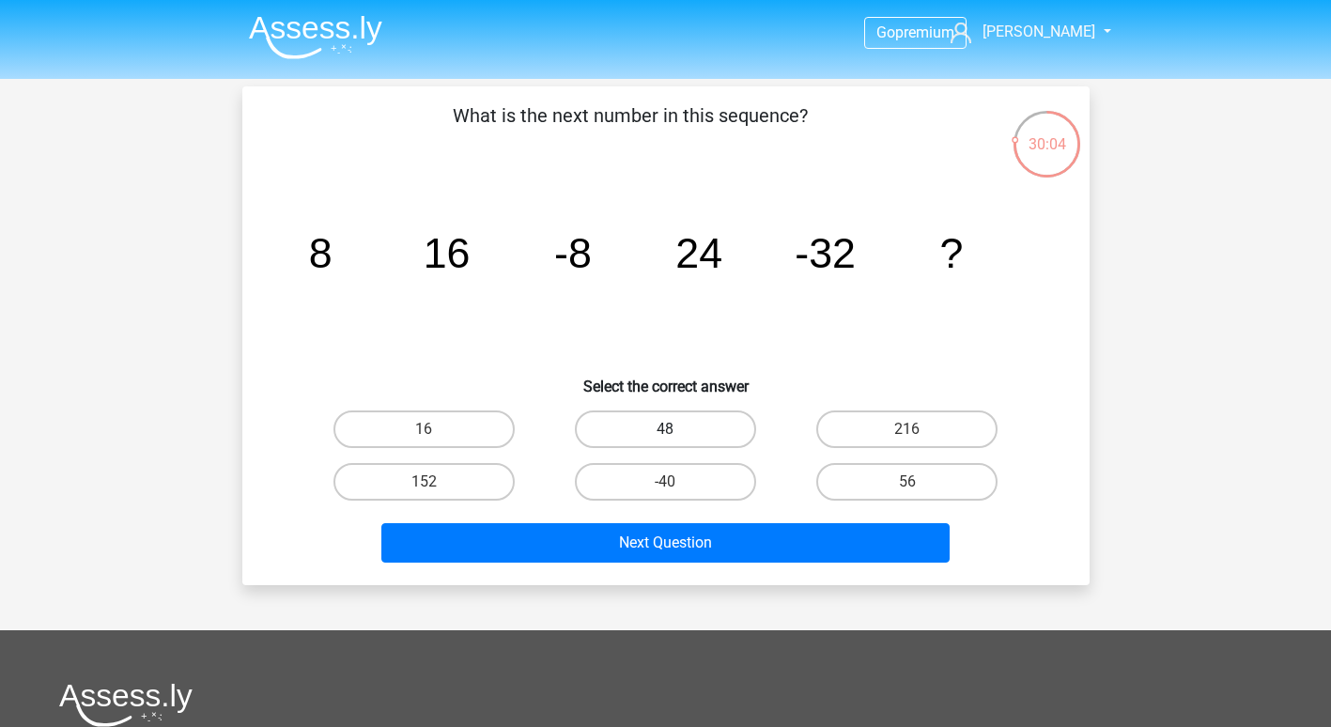
click at [627, 421] on label "48" at bounding box center [665, 429] width 181 height 38
click at [665, 429] on input "48" at bounding box center [671, 435] width 12 height 12
radio input "true"
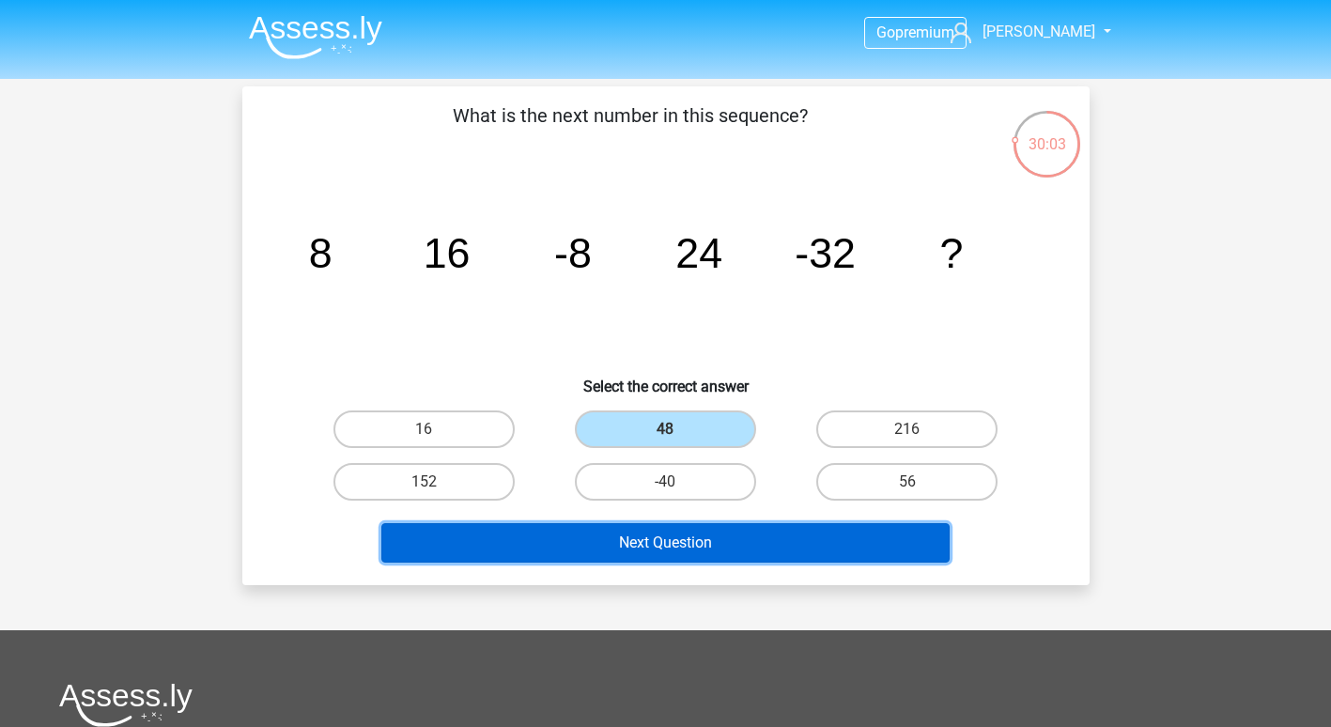
click at [579, 536] on button "Next Question" at bounding box center [665, 542] width 568 height 39
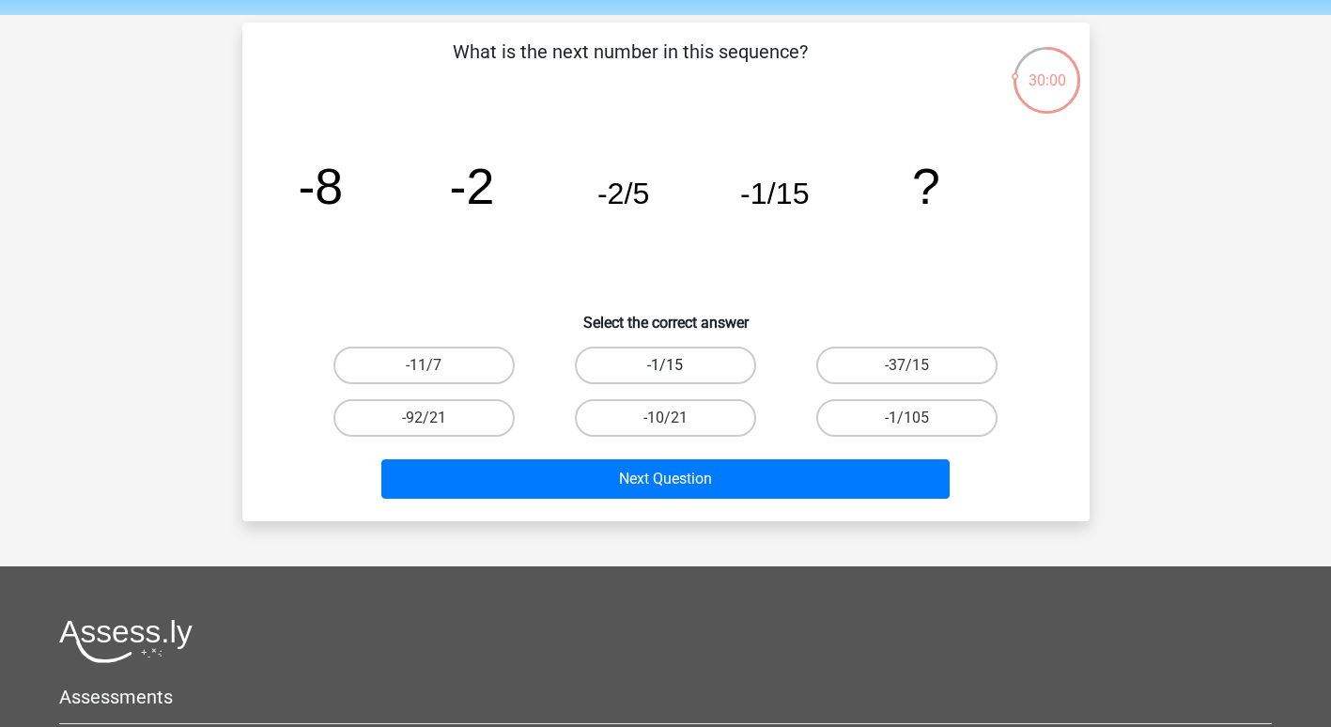
scroll to position [33, 0]
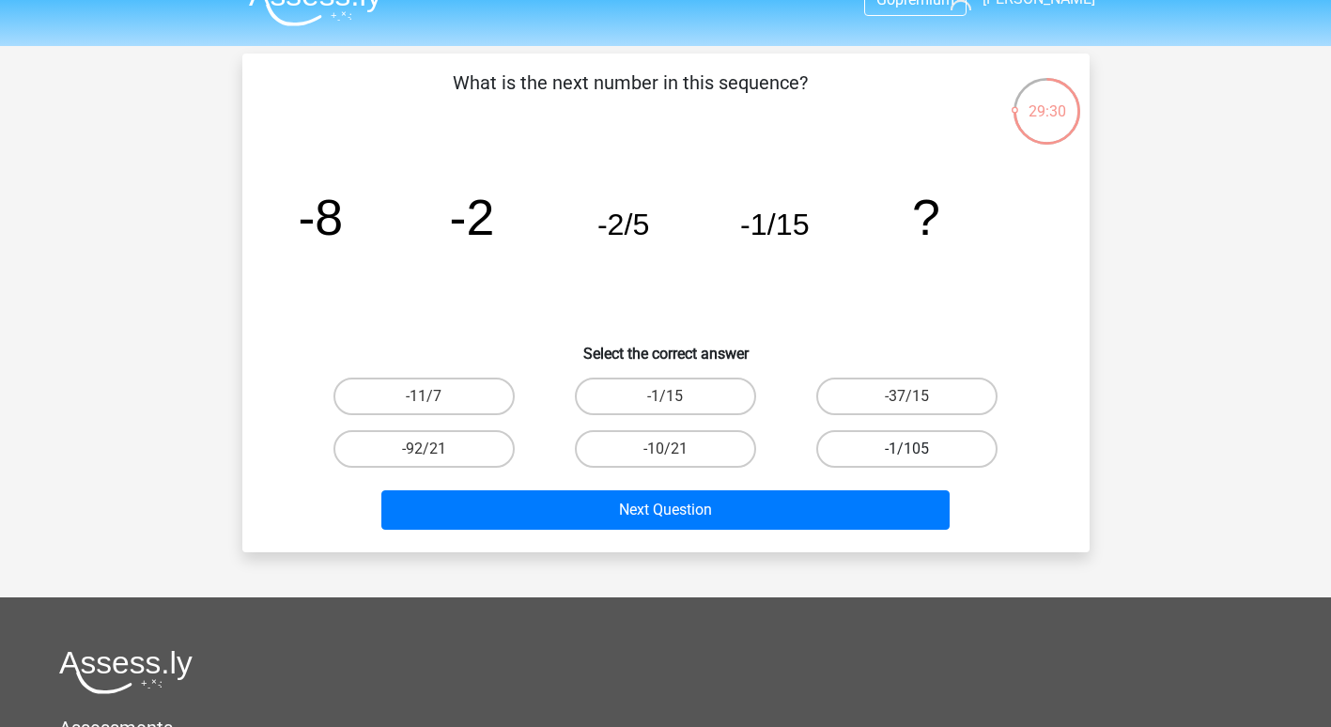
click at [892, 450] on label "-1/105" at bounding box center [906, 449] width 181 height 38
click at [907, 450] on input "-1/105" at bounding box center [913, 455] width 12 height 12
radio input "true"
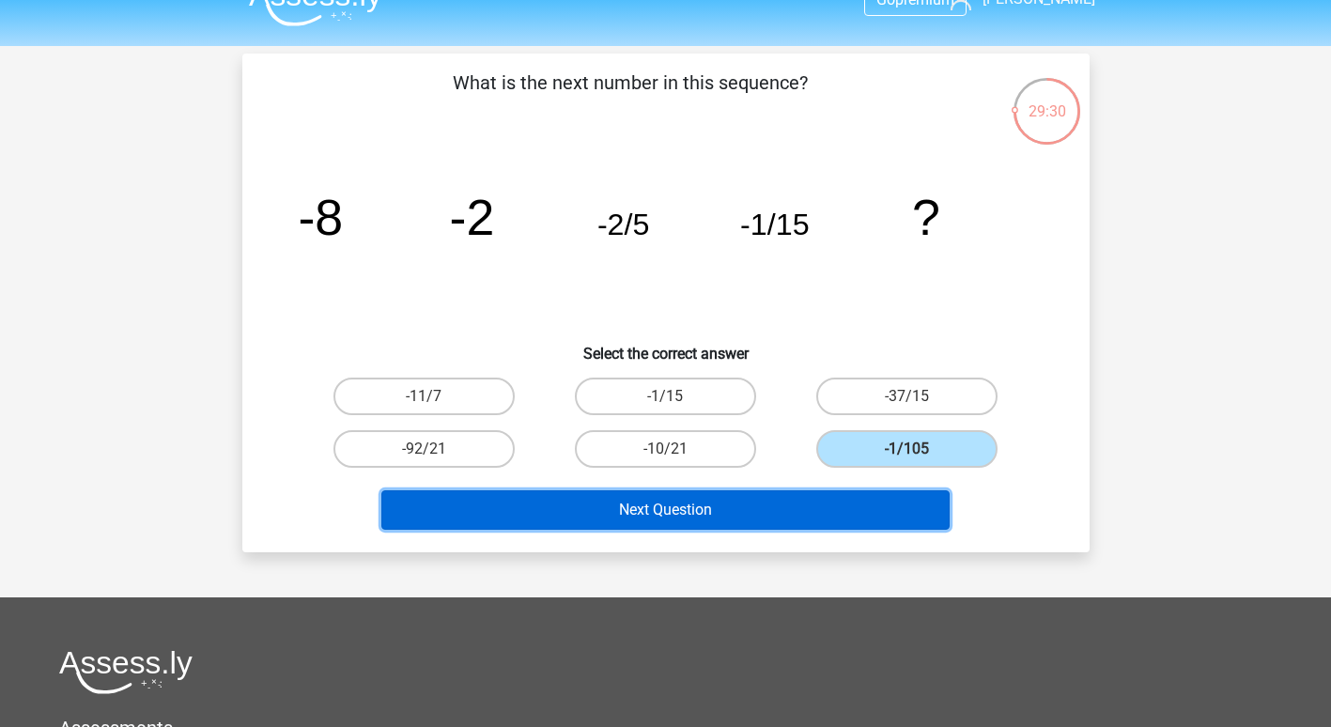
click at [761, 509] on button "Next Question" at bounding box center [665, 509] width 568 height 39
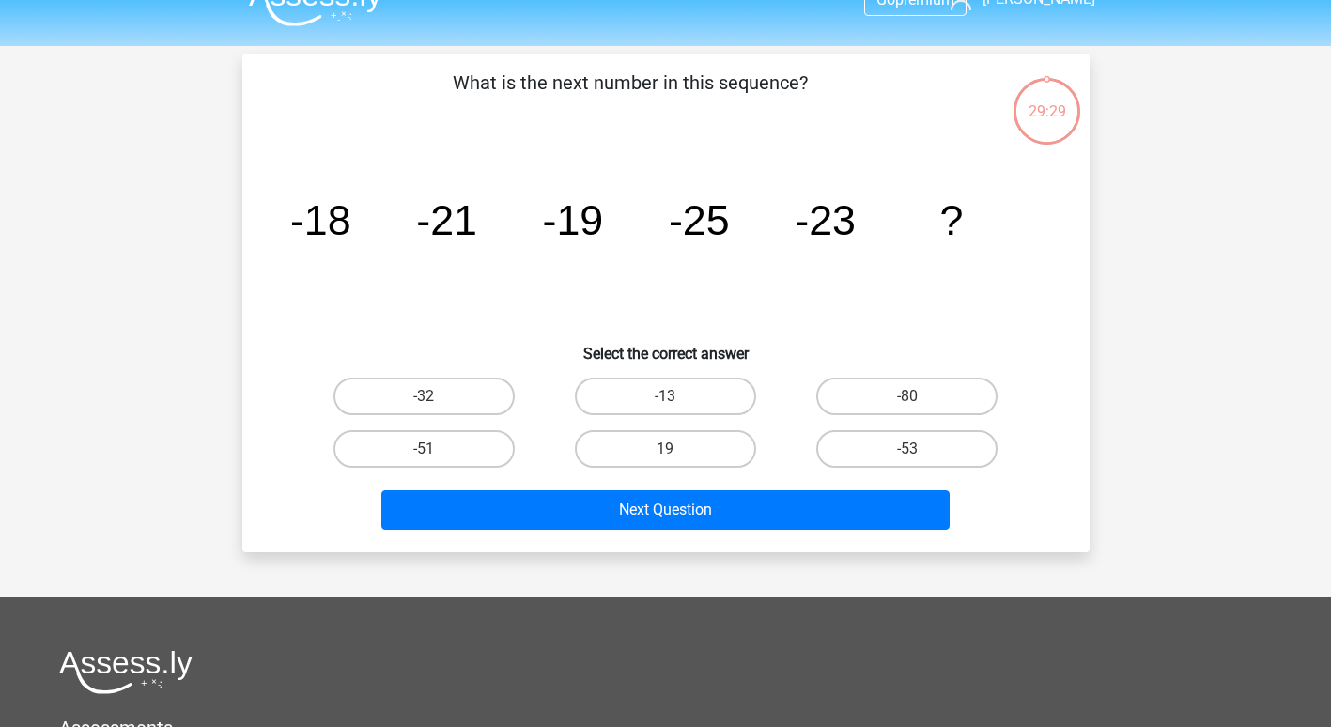
scroll to position [86, 0]
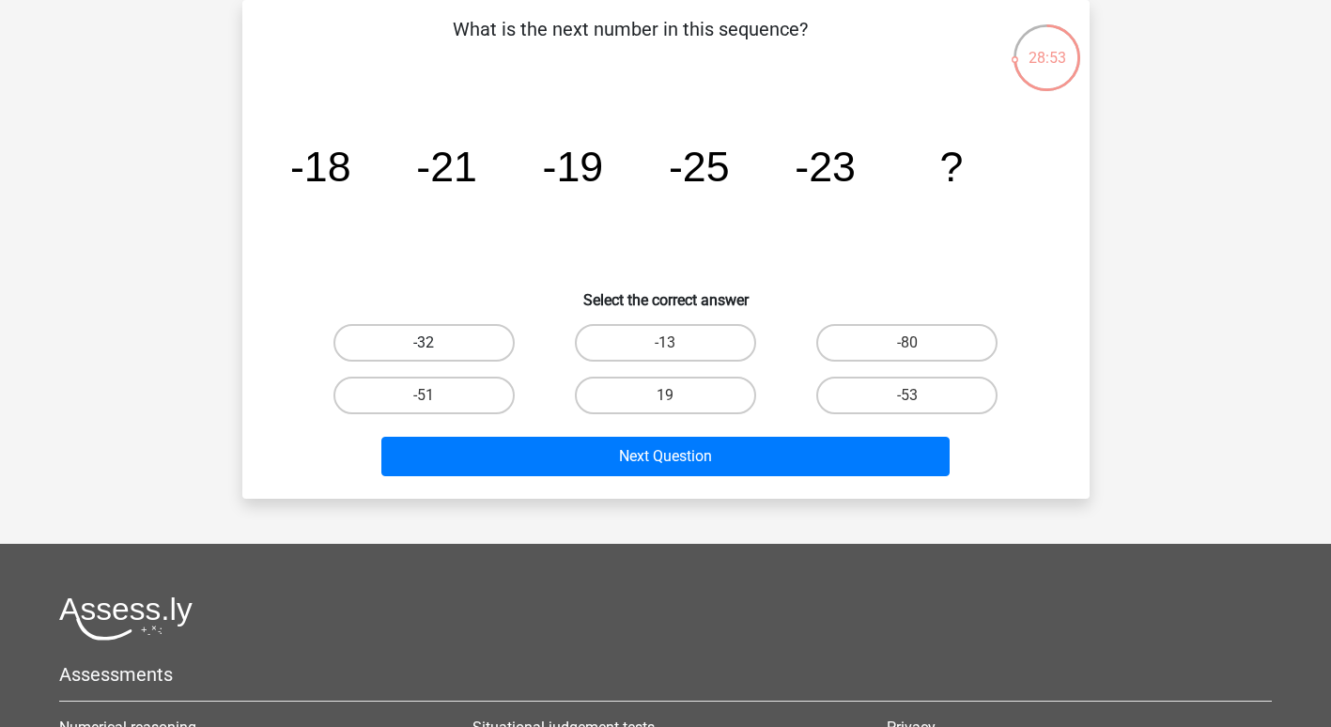
click at [436, 347] on label "-32" at bounding box center [423, 343] width 181 height 38
click at [436, 347] on input "-32" at bounding box center [430, 349] width 12 height 12
radio input "true"
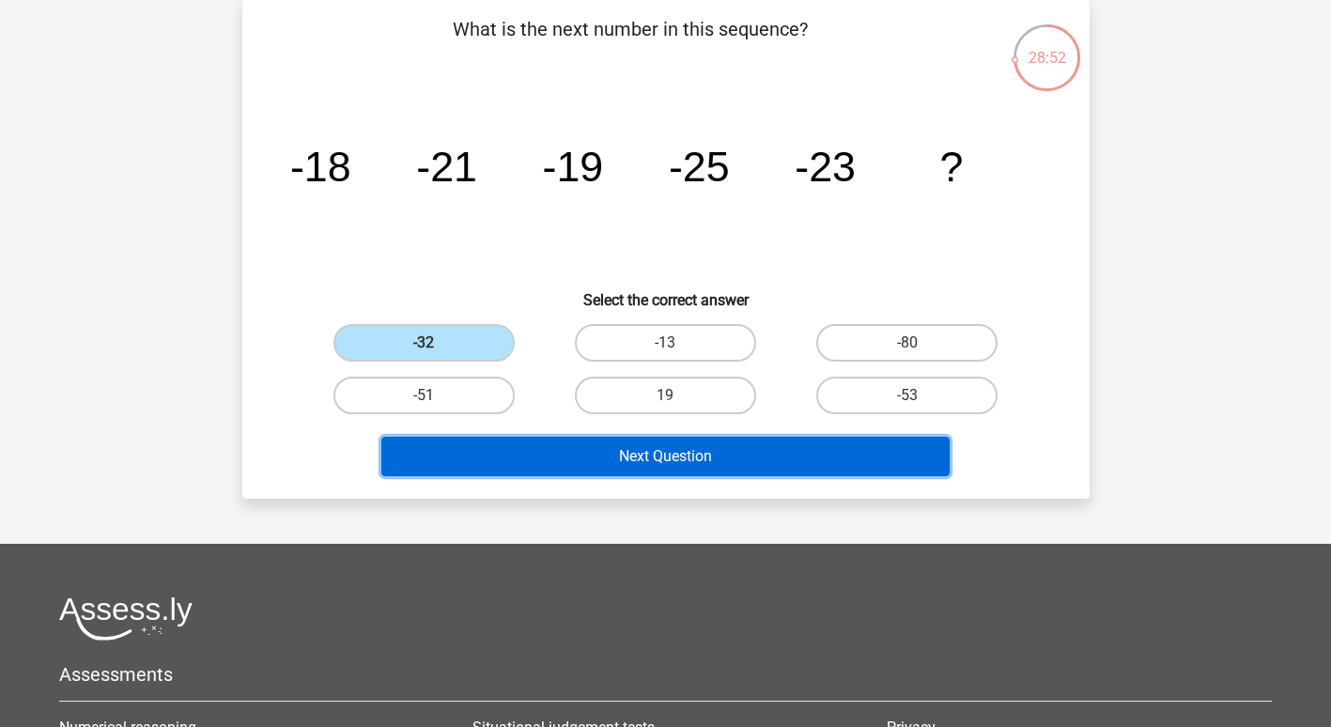
click at [517, 460] on button "Next Question" at bounding box center [665, 456] width 568 height 39
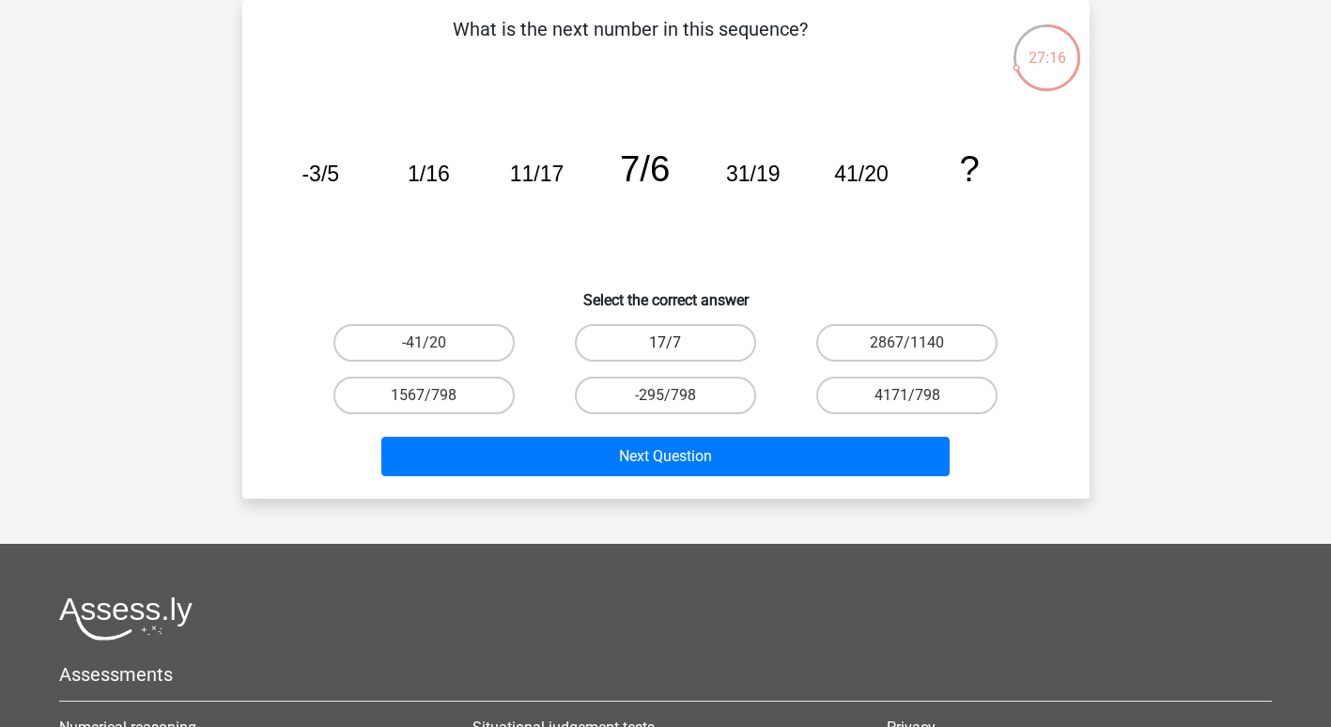
click at [627, 348] on label "17/7" at bounding box center [665, 343] width 181 height 38
click at [665, 348] on input "17/7" at bounding box center [671, 349] width 12 height 12
radio input "true"
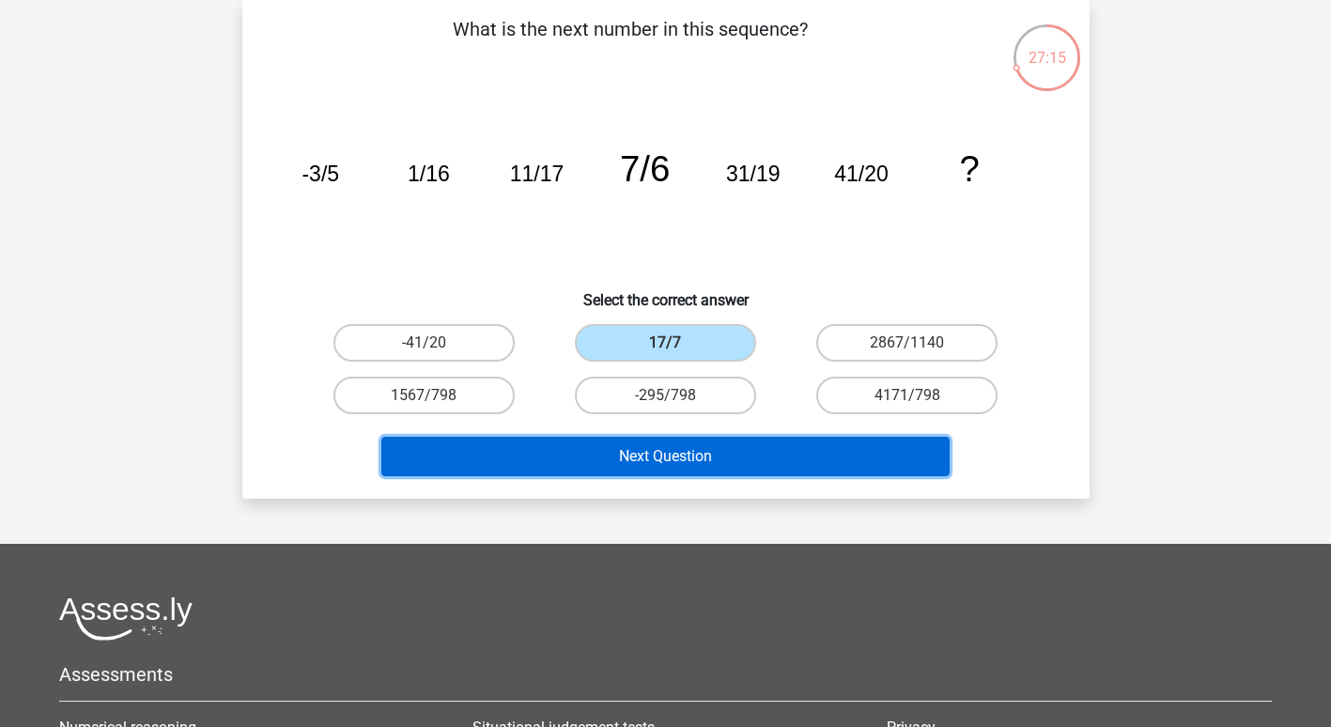
click at [628, 457] on button "Next Question" at bounding box center [665, 456] width 568 height 39
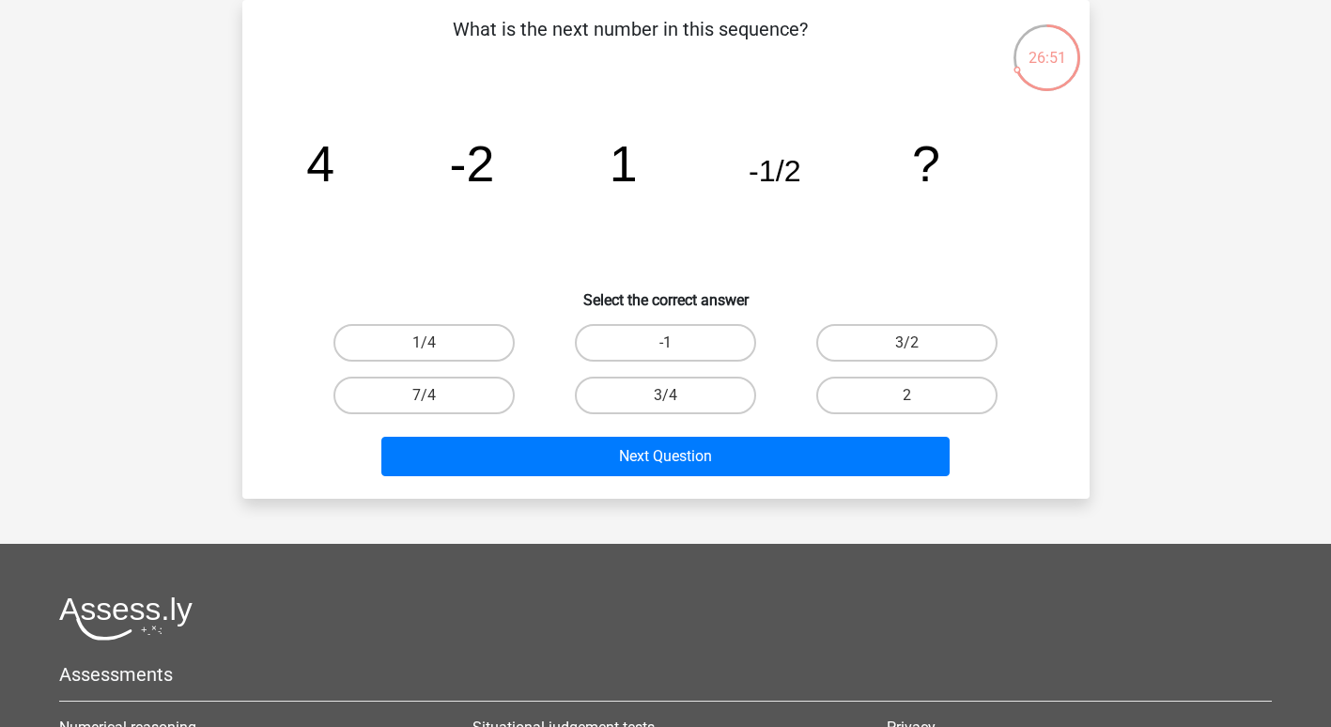
click at [430, 352] on input "1/4" at bounding box center [430, 349] width 12 height 12
radio input "true"
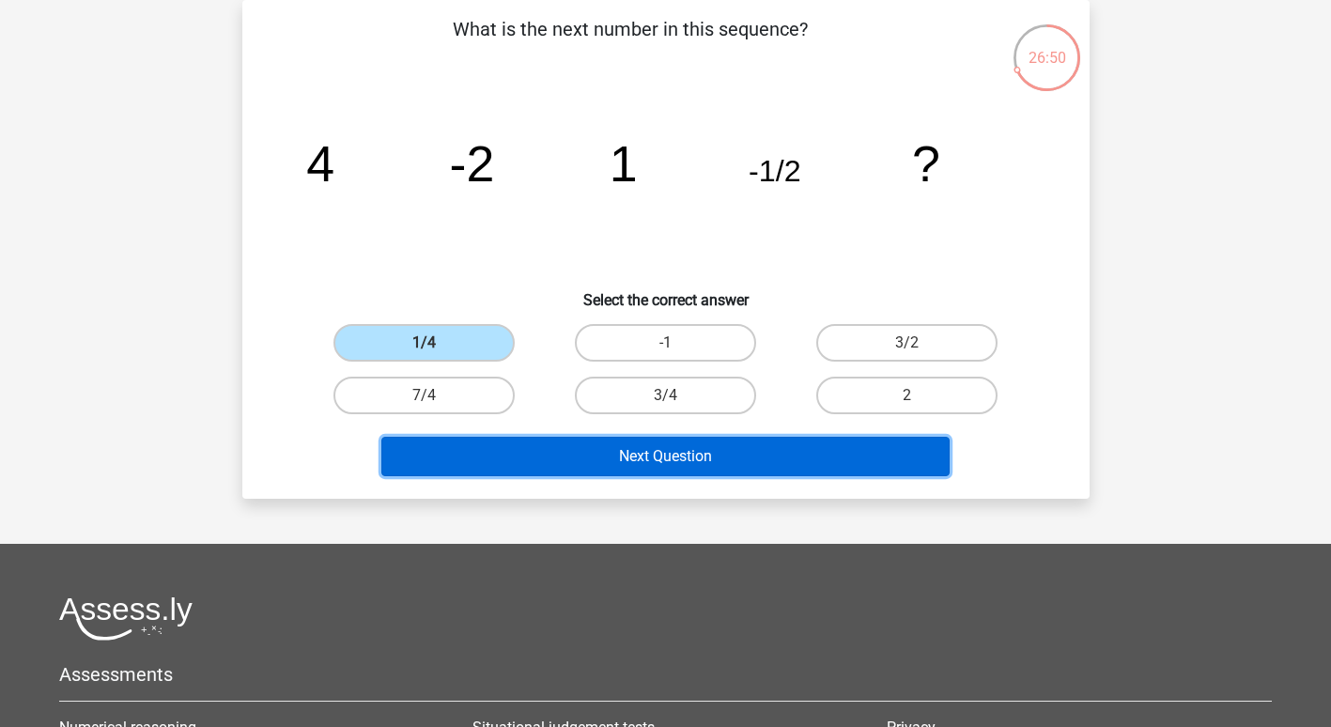
click at [506, 458] on button "Next Question" at bounding box center [665, 456] width 568 height 39
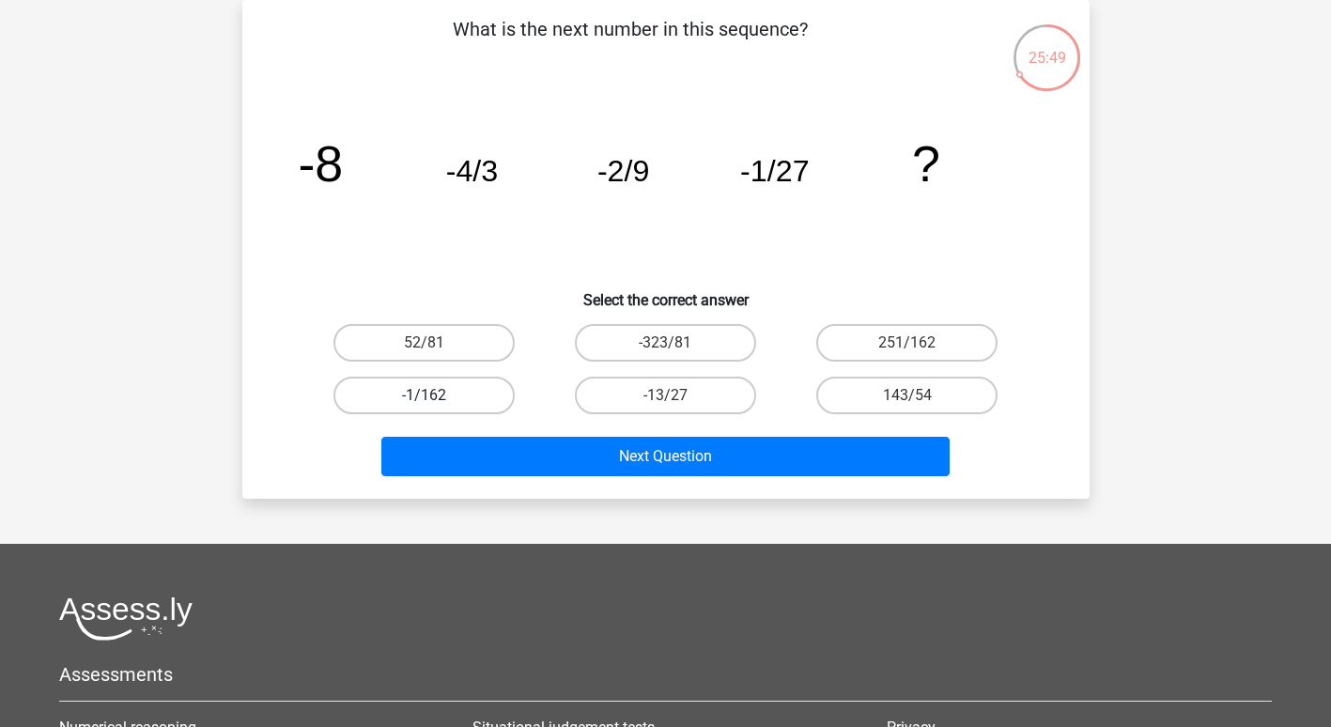
click at [426, 394] on label "-1/162" at bounding box center [423, 396] width 181 height 38
click at [426, 395] on input "-1/162" at bounding box center [430, 401] width 12 height 12
radio input "true"
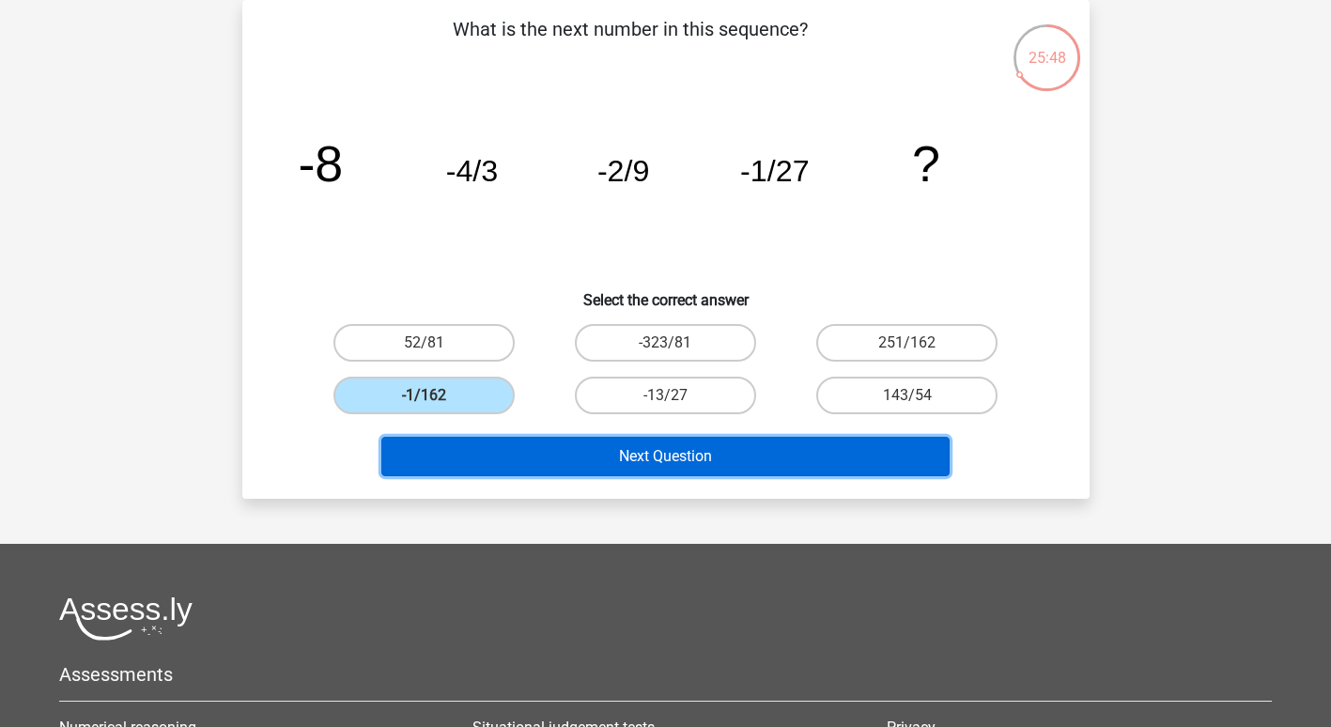
click at [483, 464] on button "Next Question" at bounding box center [665, 456] width 568 height 39
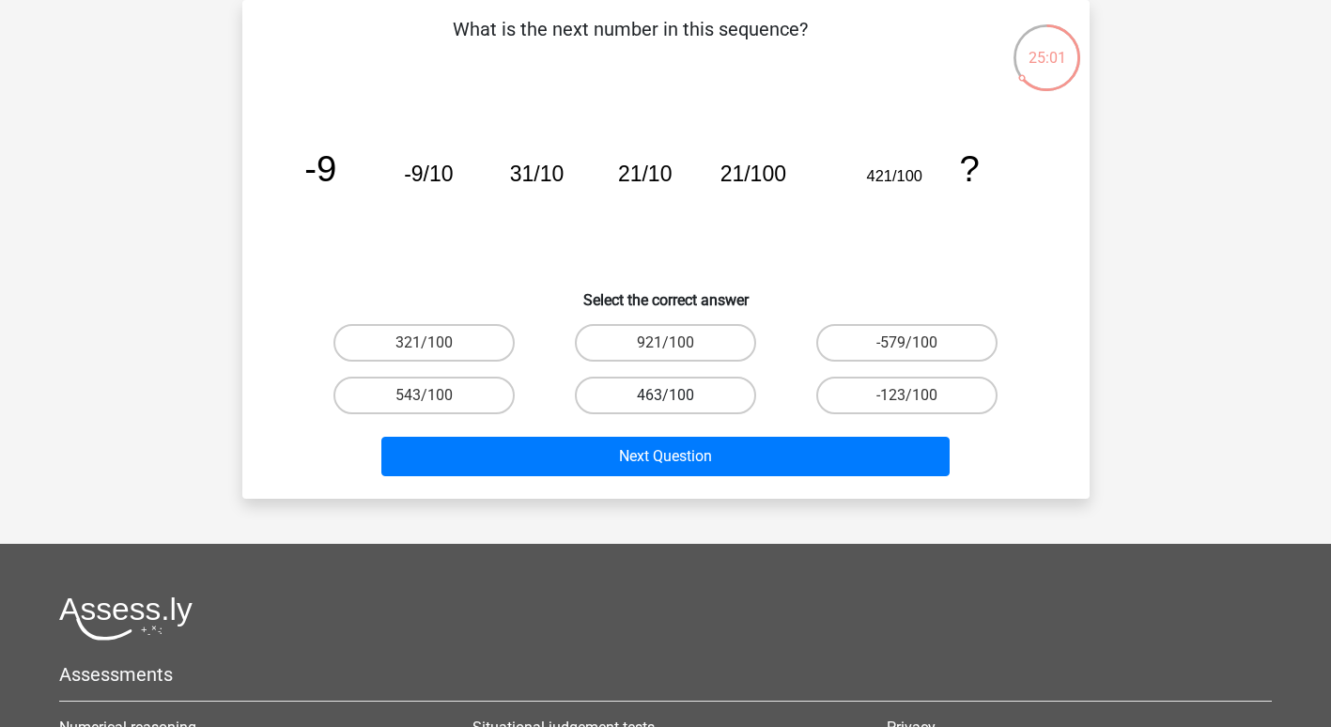
click at [654, 393] on label "463/100" at bounding box center [665, 396] width 181 height 38
click at [665, 395] on input "463/100" at bounding box center [671, 401] width 12 height 12
radio input "true"
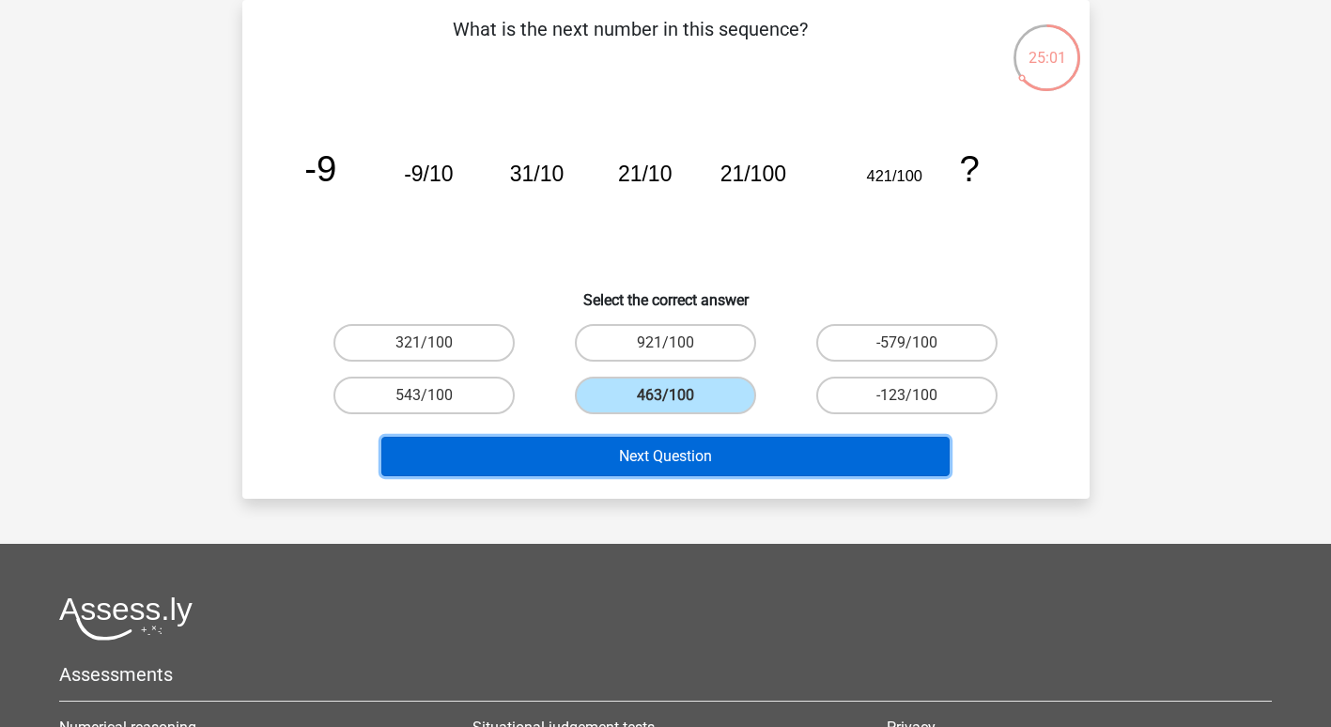
click at [637, 452] on button "Next Question" at bounding box center [665, 456] width 568 height 39
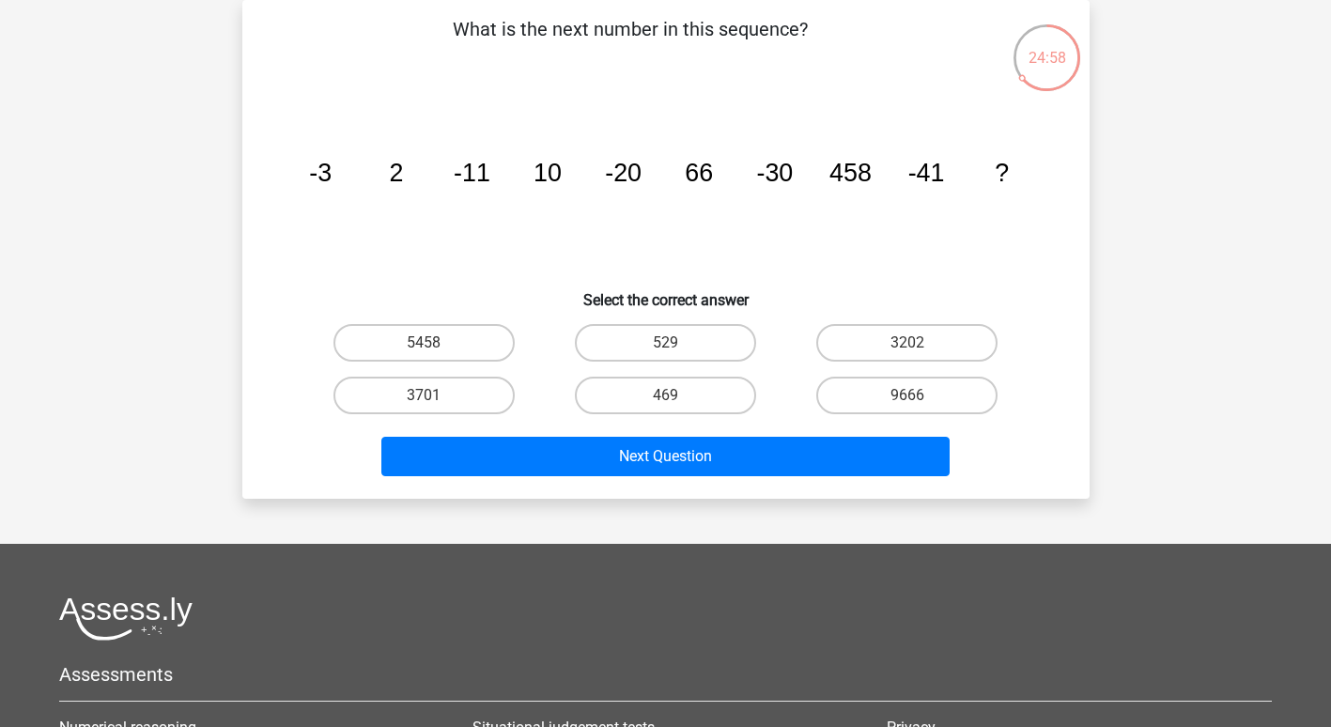
scroll to position [0, 0]
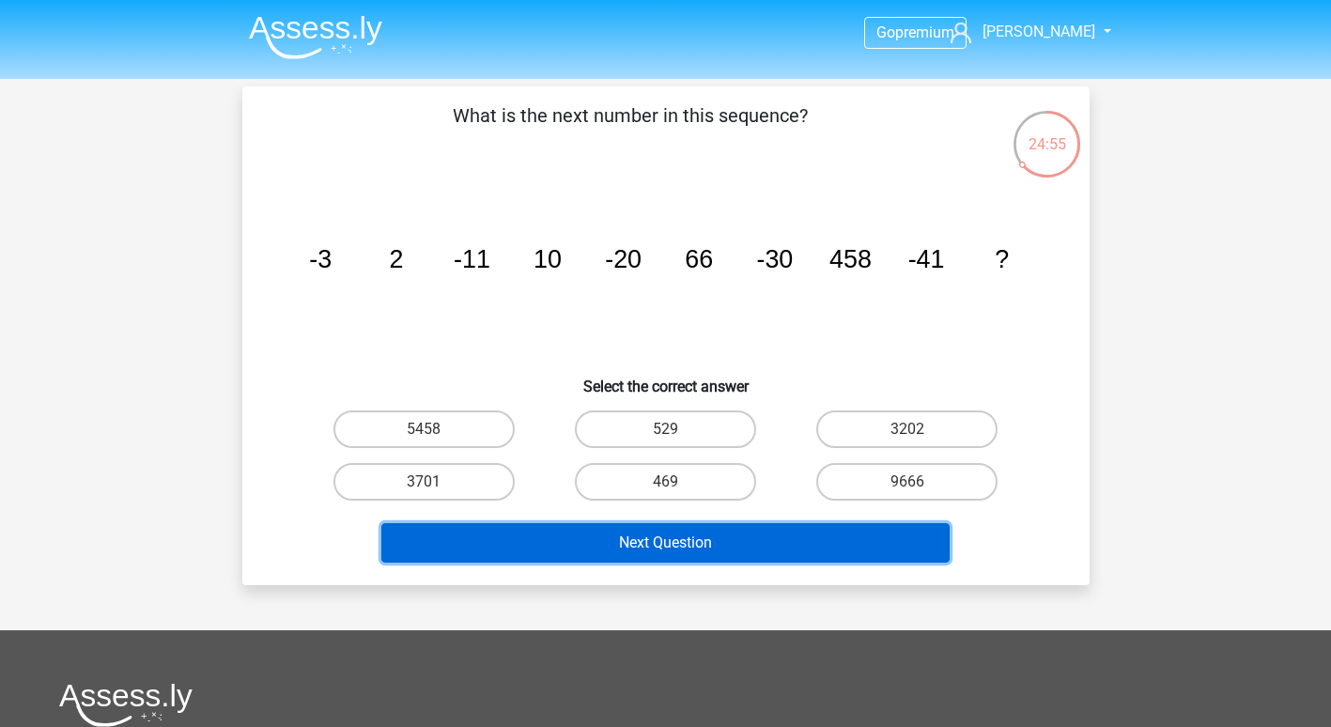
click at [607, 529] on button "Next Question" at bounding box center [665, 542] width 568 height 39
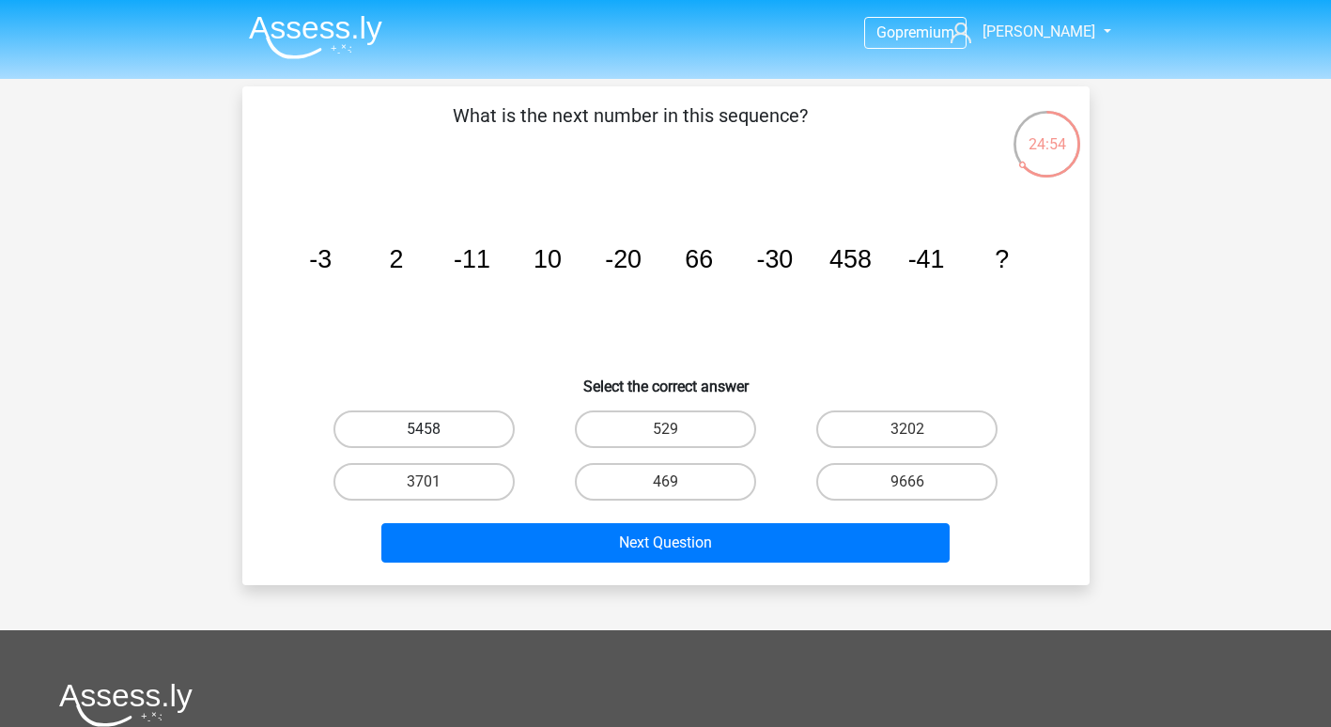
click at [466, 425] on label "5458" at bounding box center [423, 429] width 181 height 38
click at [436, 429] on input "5458" at bounding box center [430, 435] width 12 height 12
radio input "true"
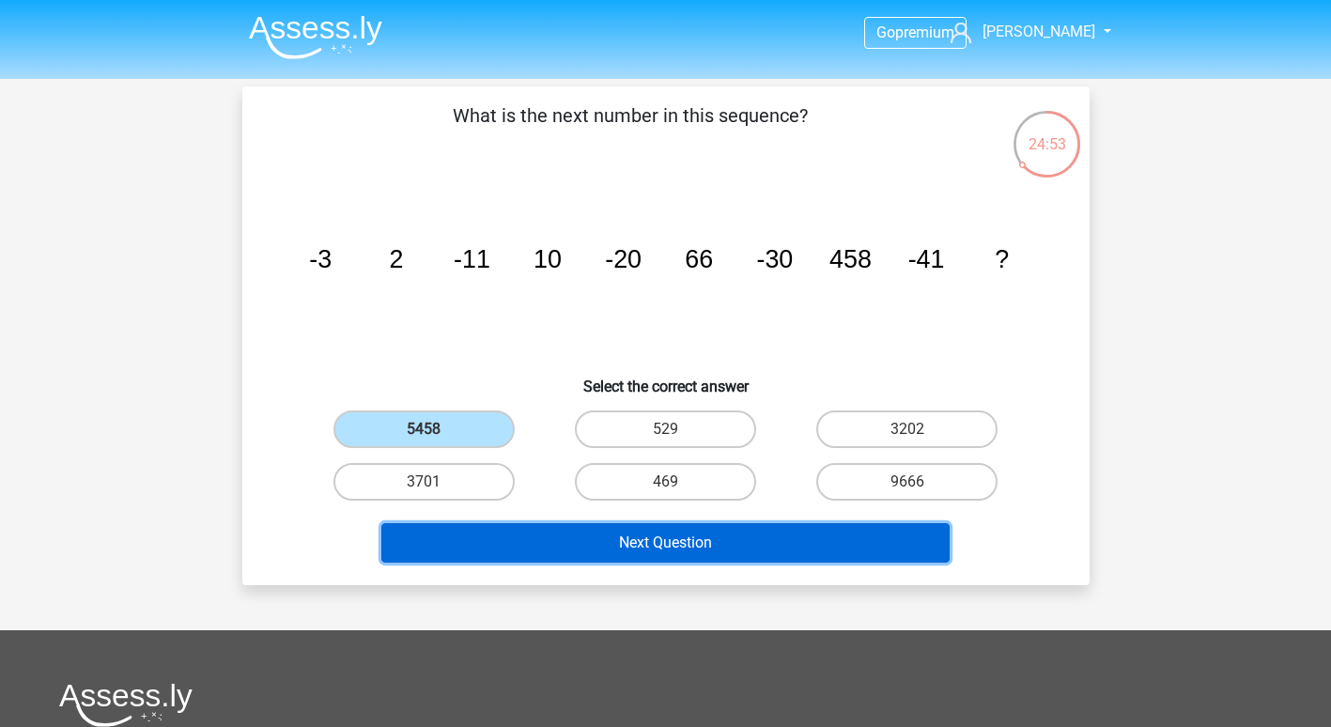
click at [520, 543] on button "Next Question" at bounding box center [665, 542] width 568 height 39
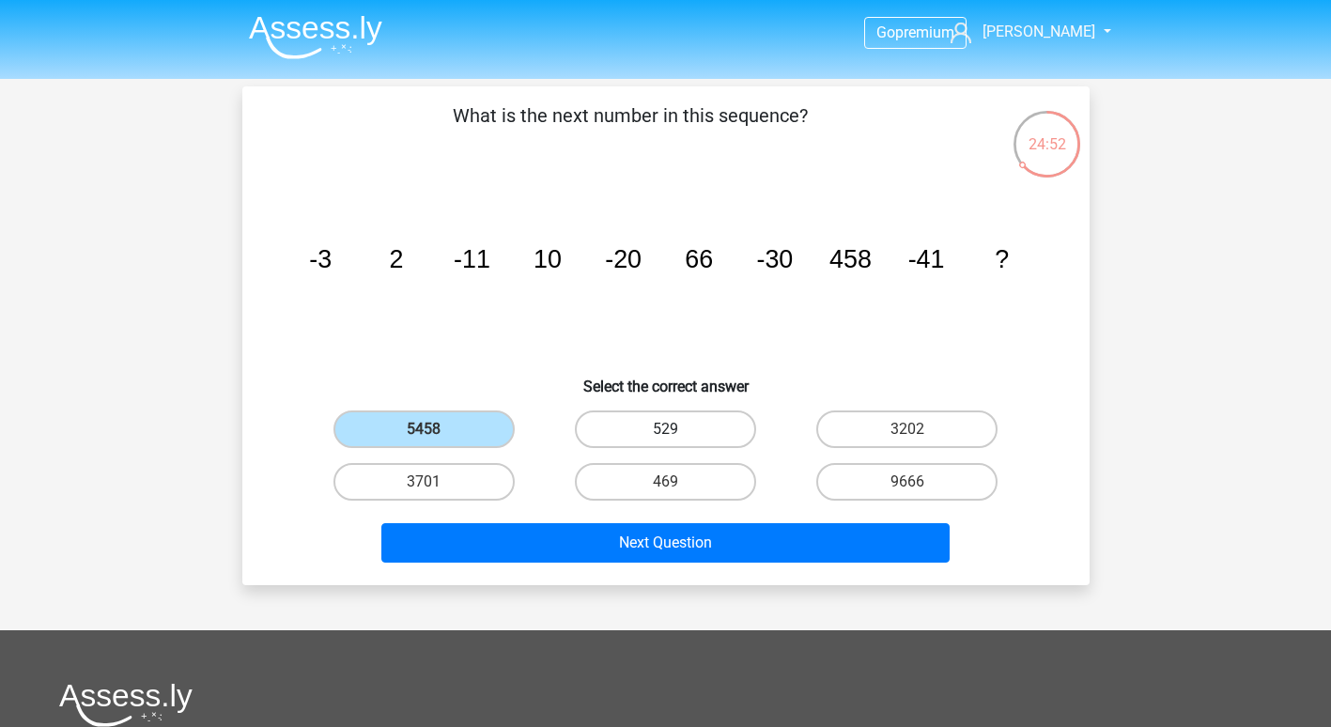
click at [677, 416] on label "529" at bounding box center [665, 429] width 181 height 38
click at [677, 429] on input "529" at bounding box center [671, 435] width 12 height 12
radio input "true"
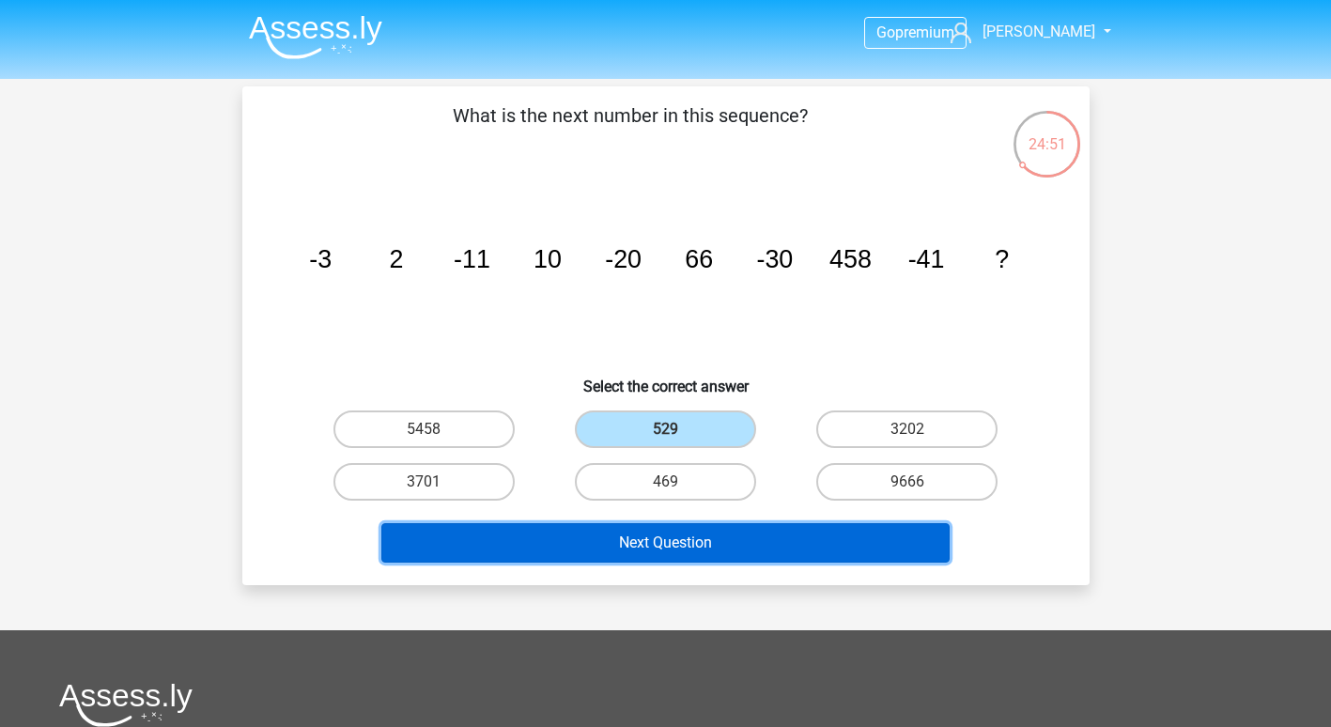
click at [673, 546] on button "Next Question" at bounding box center [665, 542] width 568 height 39
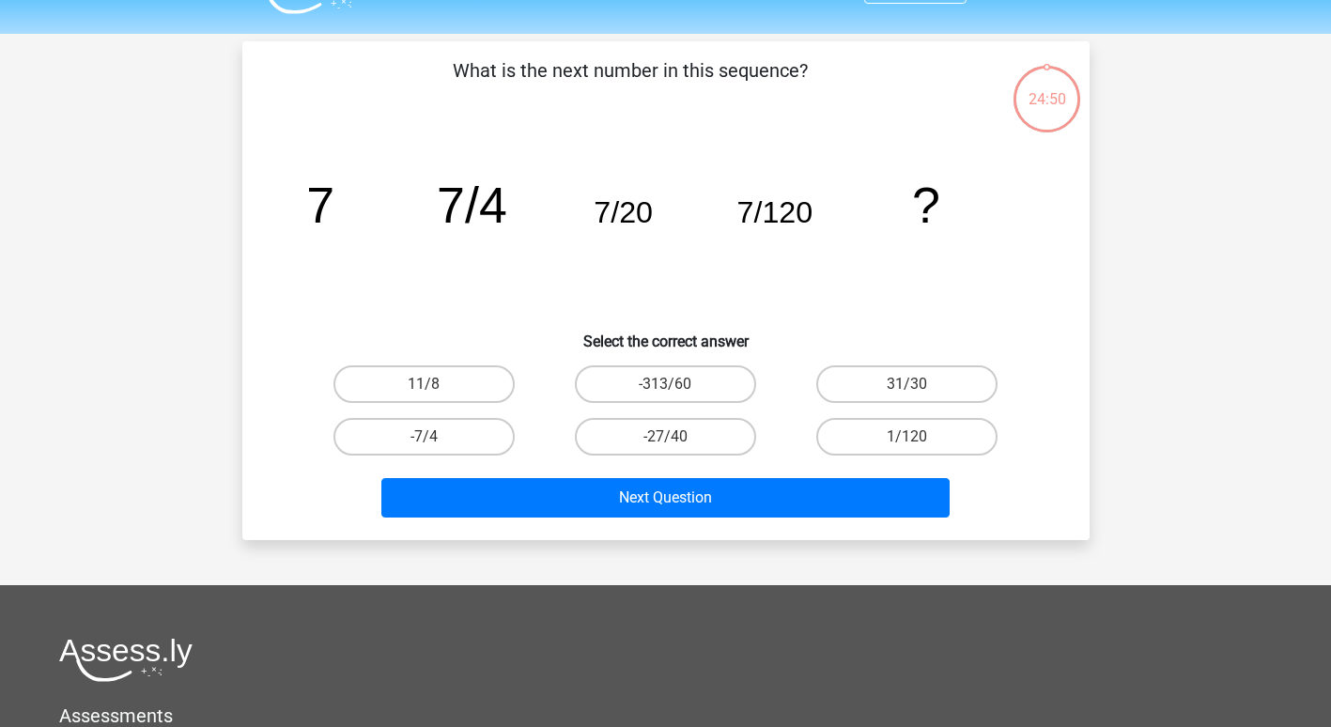
scroll to position [86, 0]
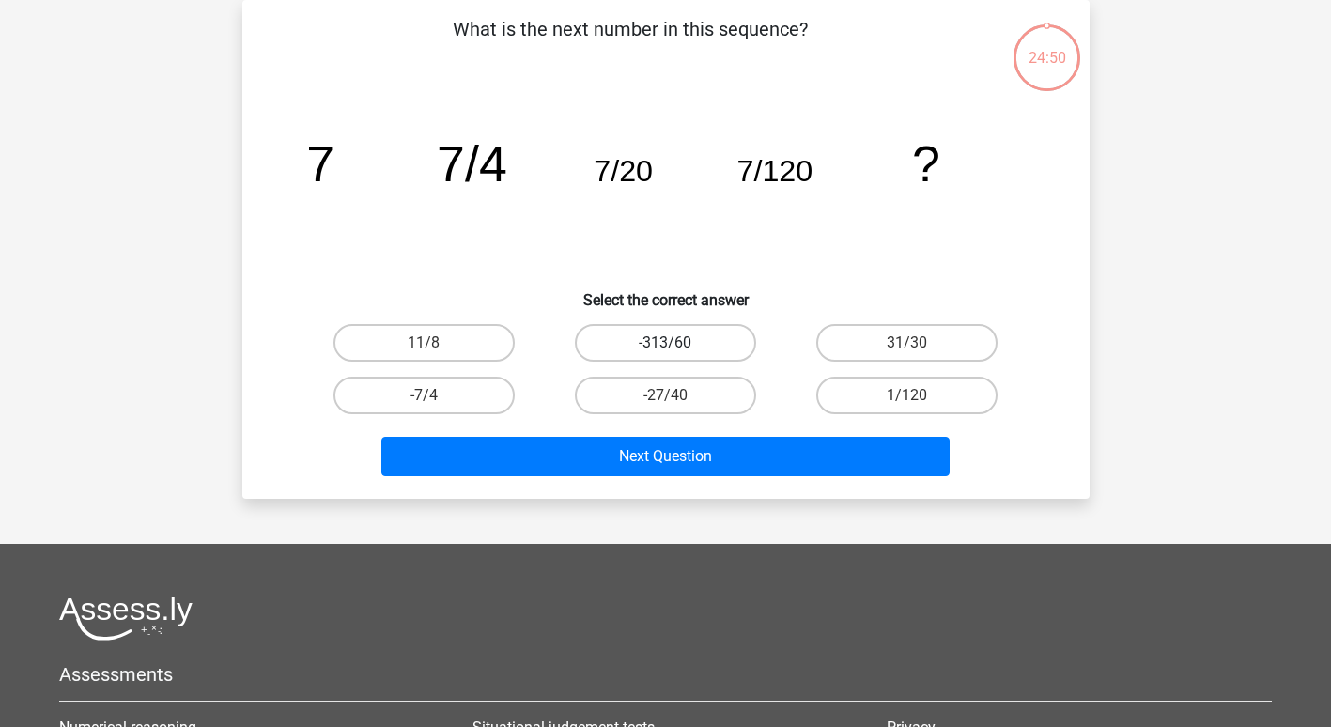
click at [656, 324] on label "-313/60" at bounding box center [665, 343] width 181 height 38
click at [665, 343] on input "-313/60" at bounding box center [671, 349] width 12 height 12
radio input "true"
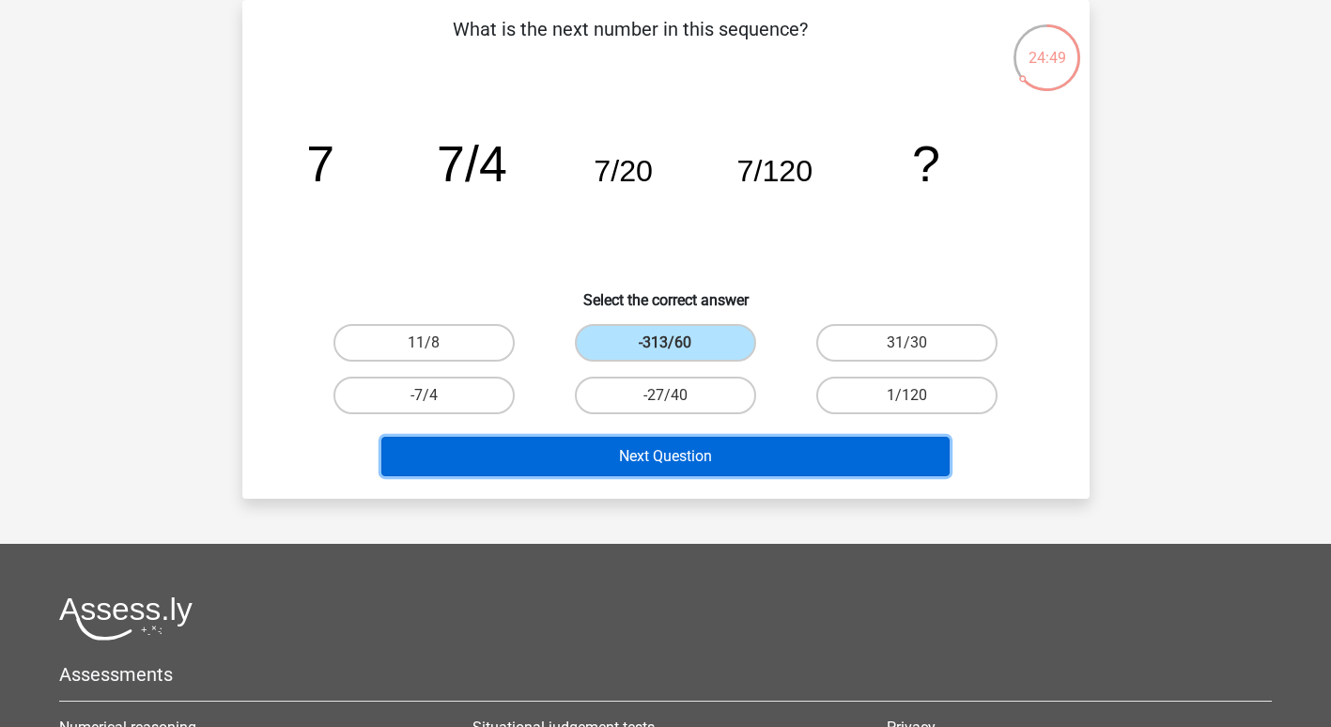
click at [654, 450] on button "Next Question" at bounding box center [665, 456] width 568 height 39
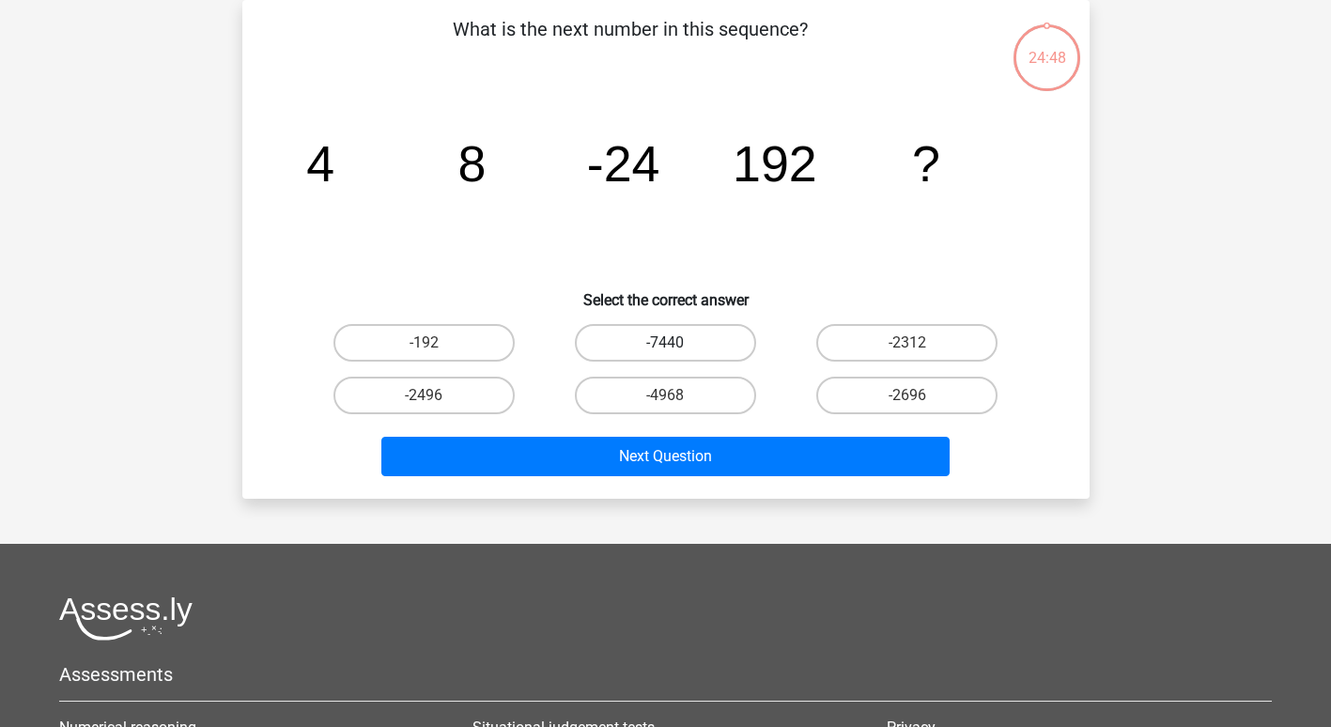
click at [669, 340] on label "-7440" at bounding box center [665, 343] width 181 height 38
click at [669, 343] on input "-7440" at bounding box center [671, 349] width 12 height 12
radio input "true"
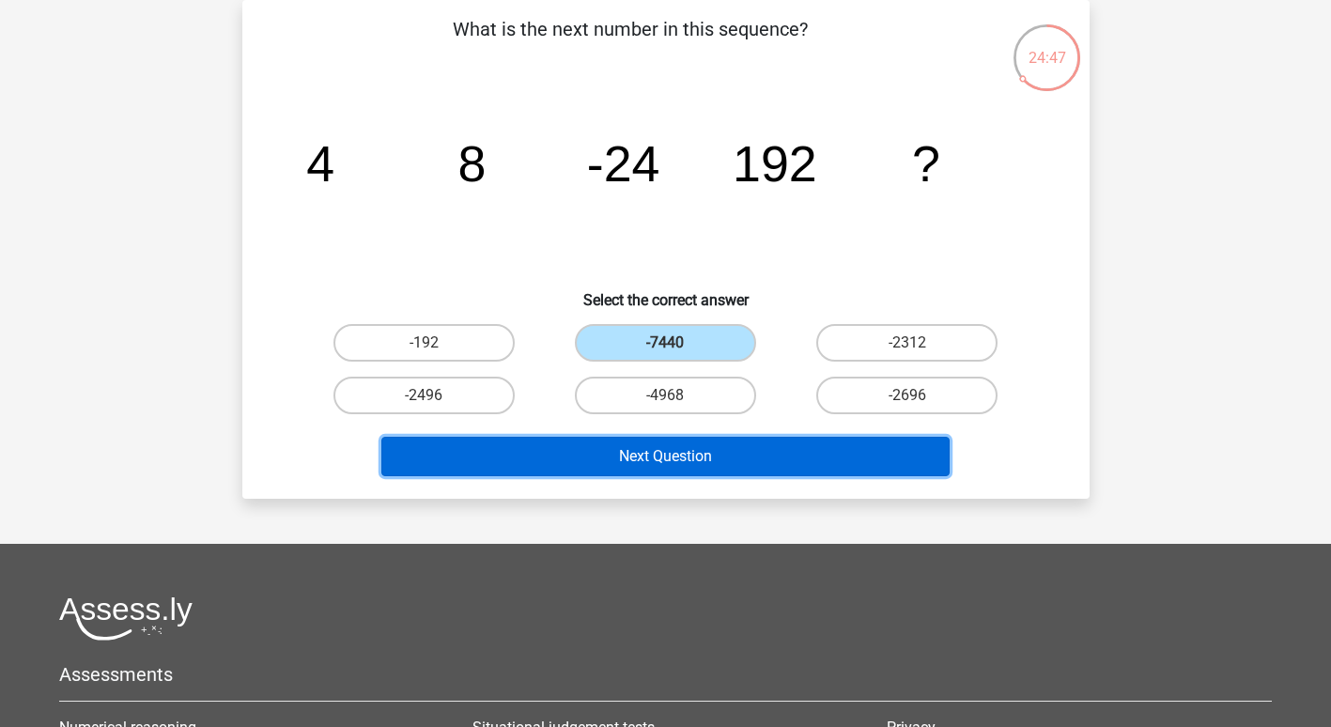
click at [676, 452] on button "Next Question" at bounding box center [665, 456] width 568 height 39
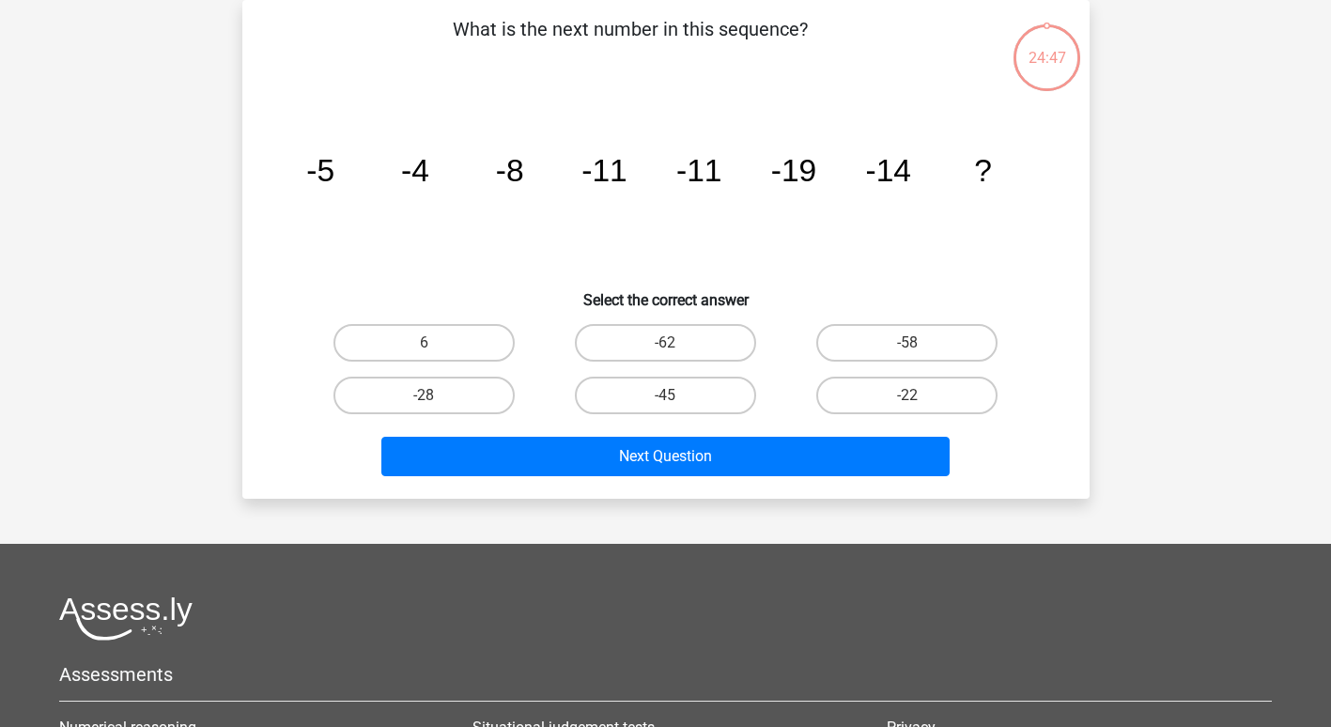
click at [665, 343] on input "-62" at bounding box center [671, 349] width 12 height 12
radio input "true"
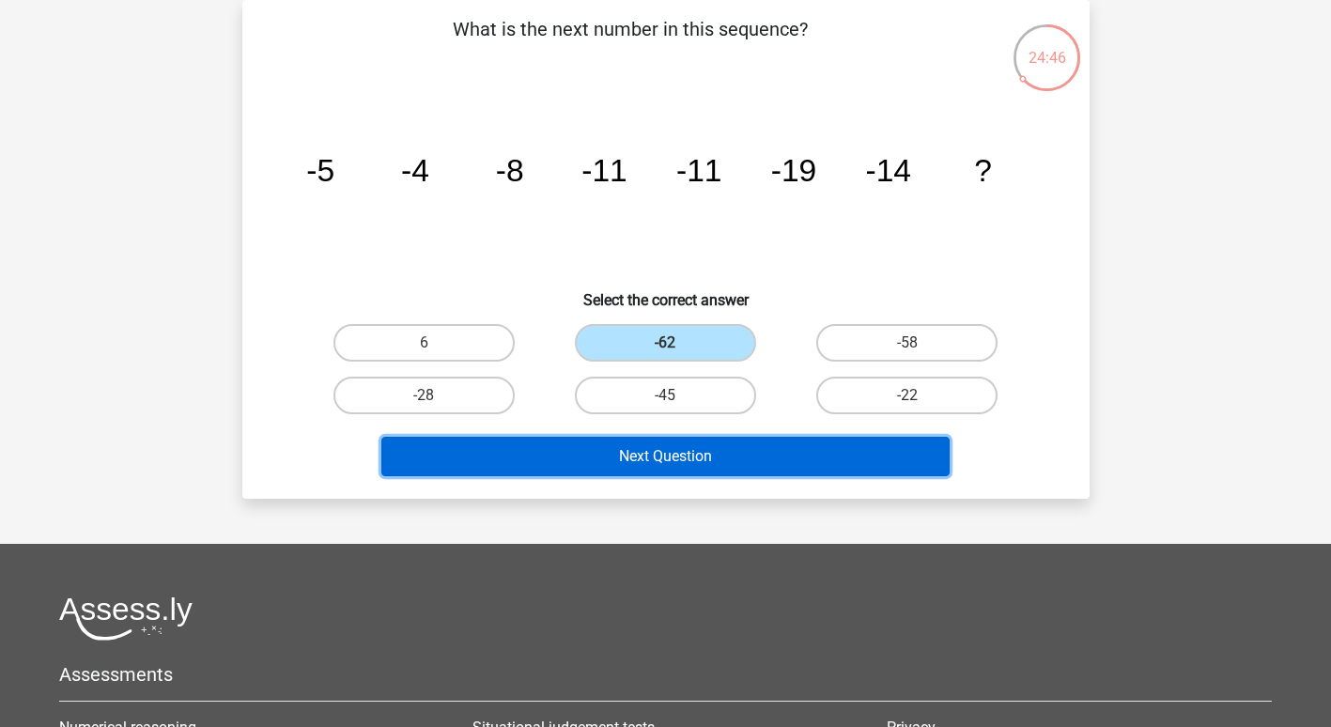
click at [667, 468] on button "Next Question" at bounding box center [665, 456] width 568 height 39
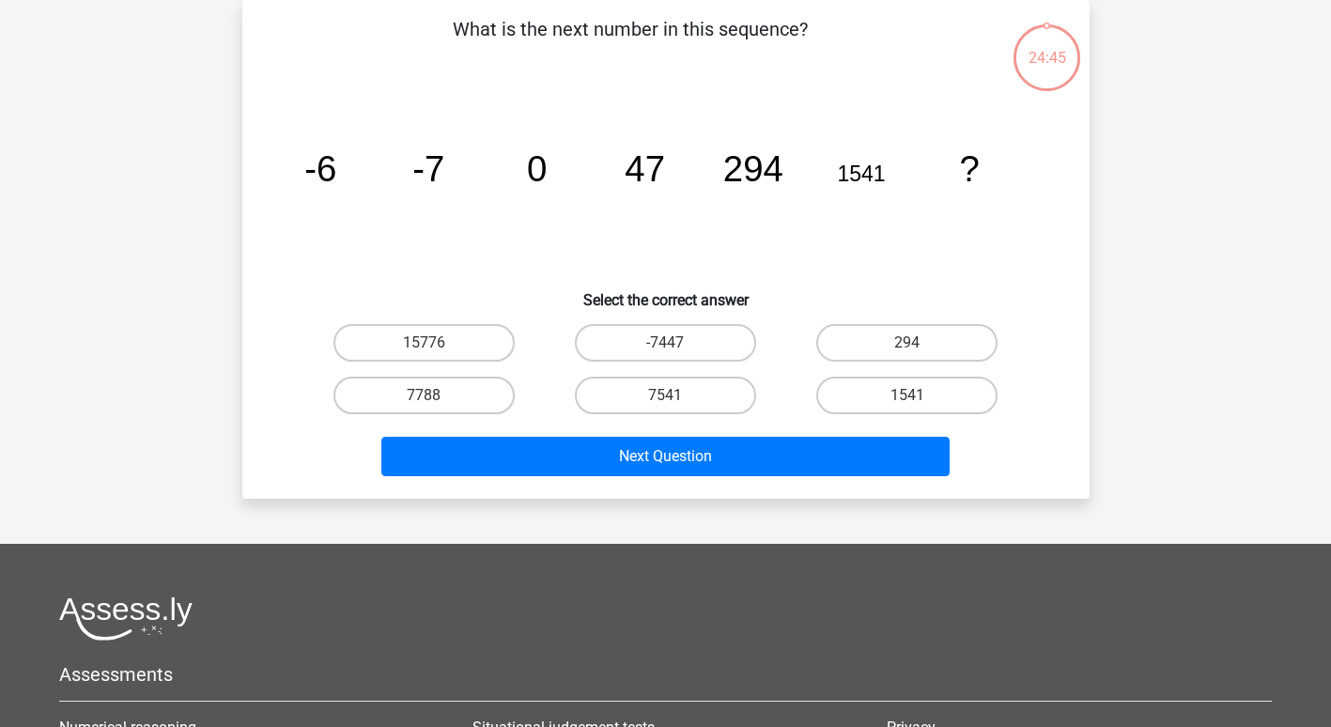
click at [666, 346] on input "-7447" at bounding box center [671, 349] width 12 height 12
radio input "true"
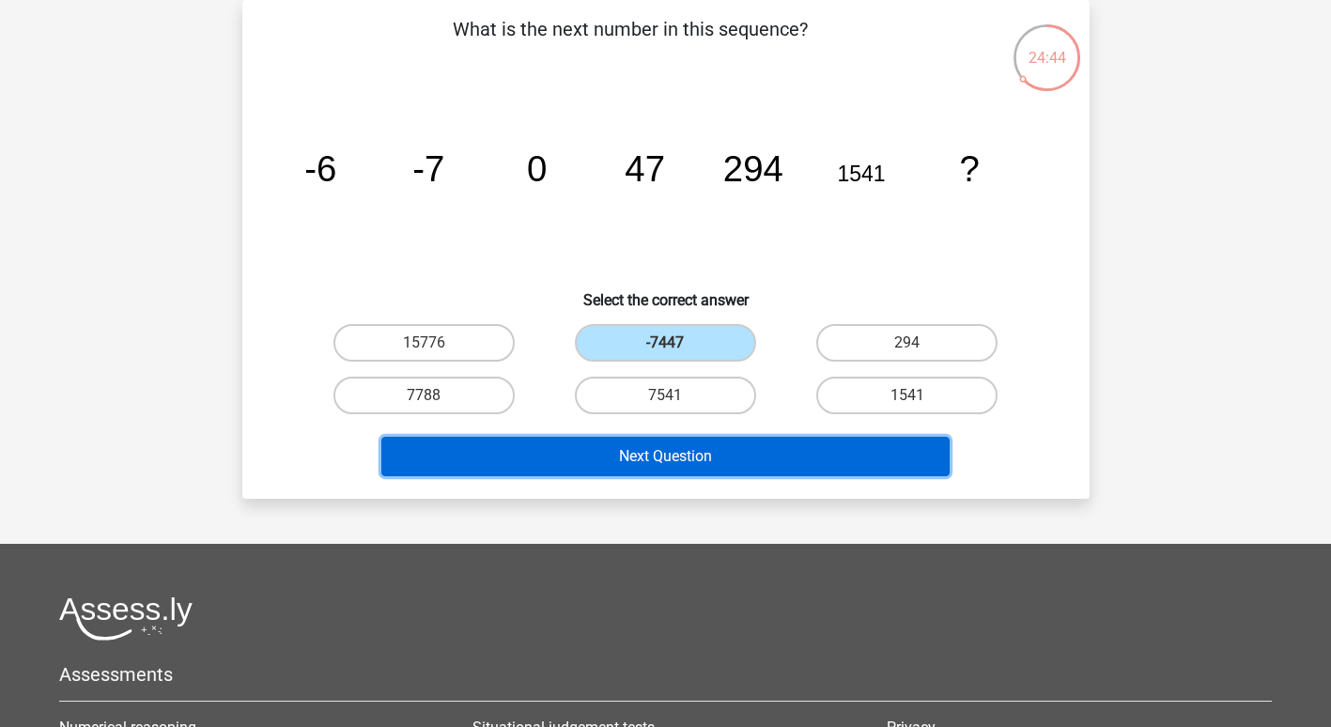
click at [668, 462] on button "Next Question" at bounding box center [665, 456] width 568 height 39
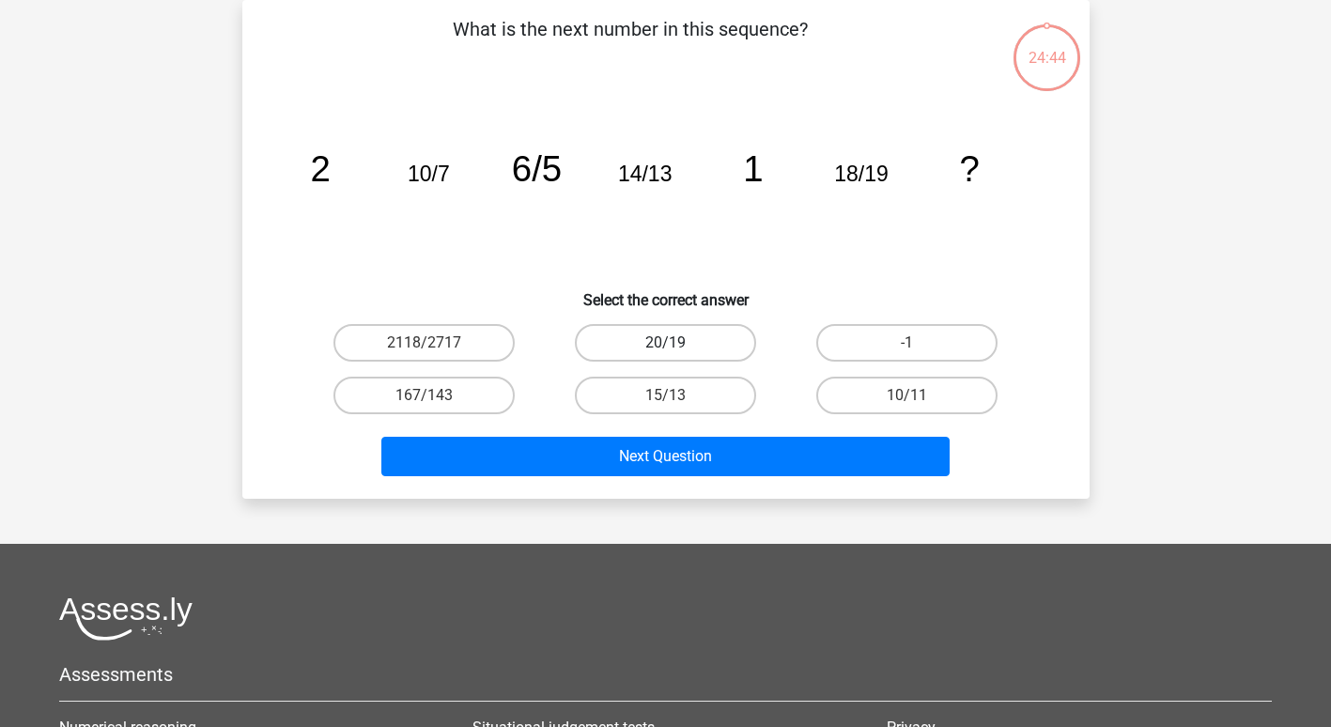
click at [669, 339] on label "20/19" at bounding box center [665, 343] width 181 height 38
click at [669, 343] on input "20/19" at bounding box center [671, 349] width 12 height 12
radio input "true"
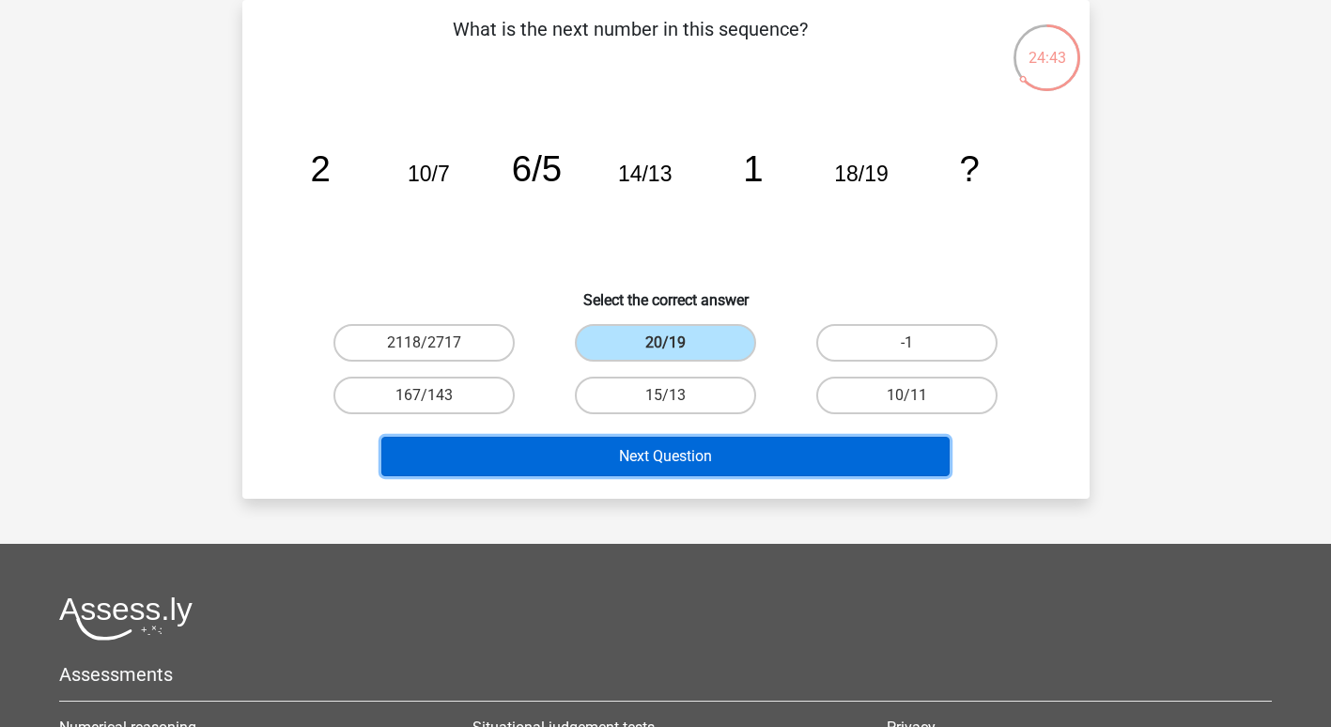
click at [677, 459] on button "Next Question" at bounding box center [665, 456] width 568 height 39
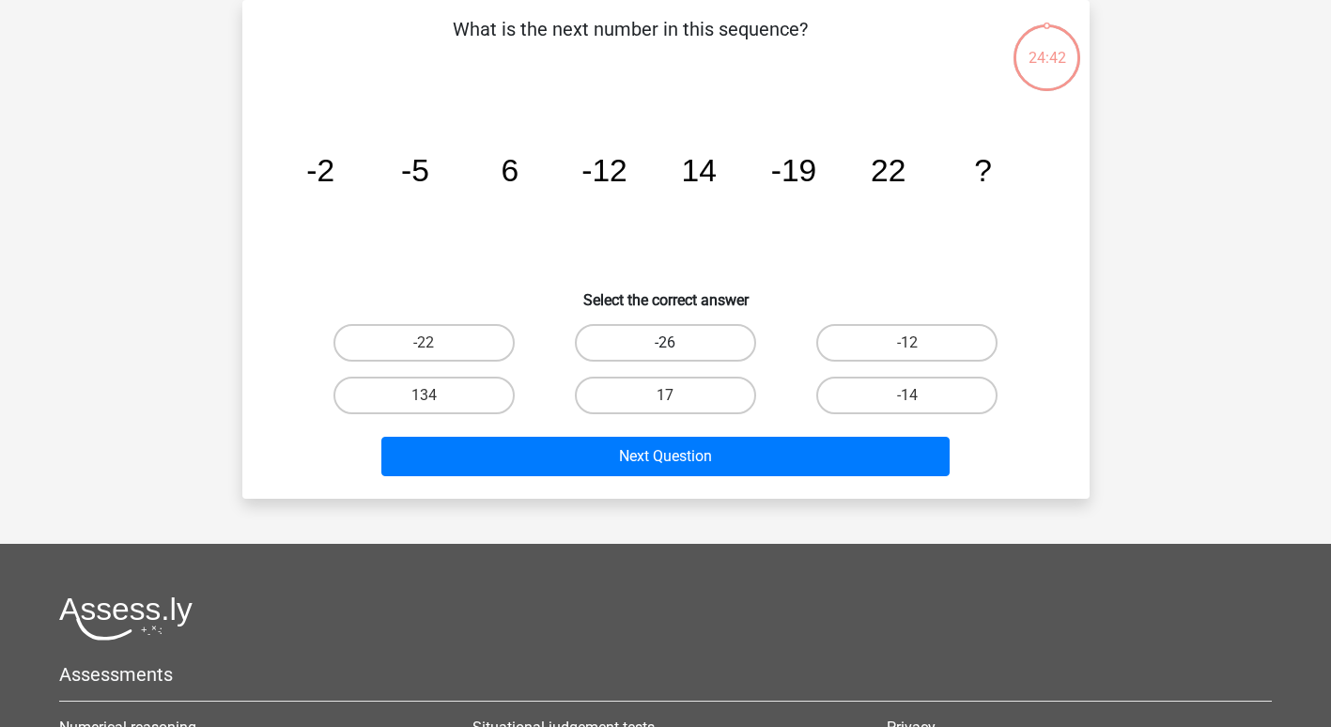
click at [666, 338] on label "-26" at bounding box center [665, 343] width 181 height 38
click at [666, 343] on input "-26" at bounding box center [671, 349] width 12 height 12
radio input "true"
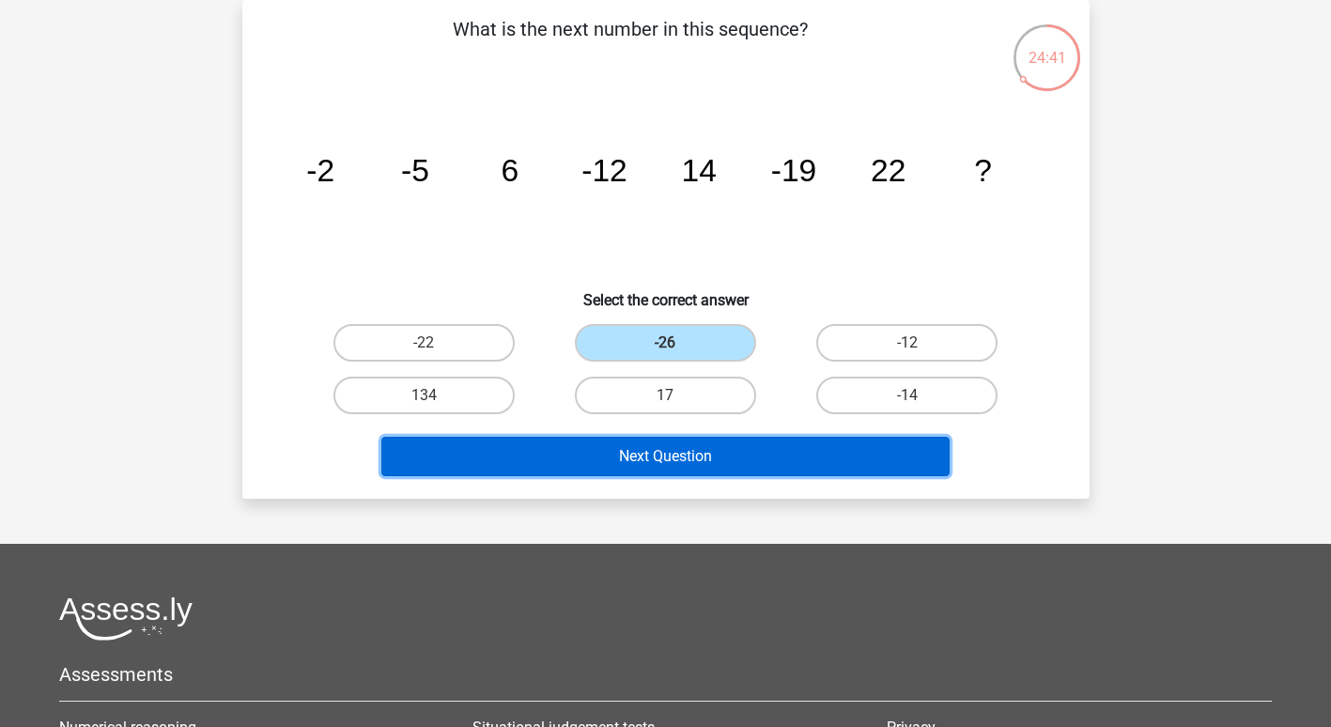
click at [679, 452] on button "Next Question" at bounding box center [665, 456] width 568 height 39
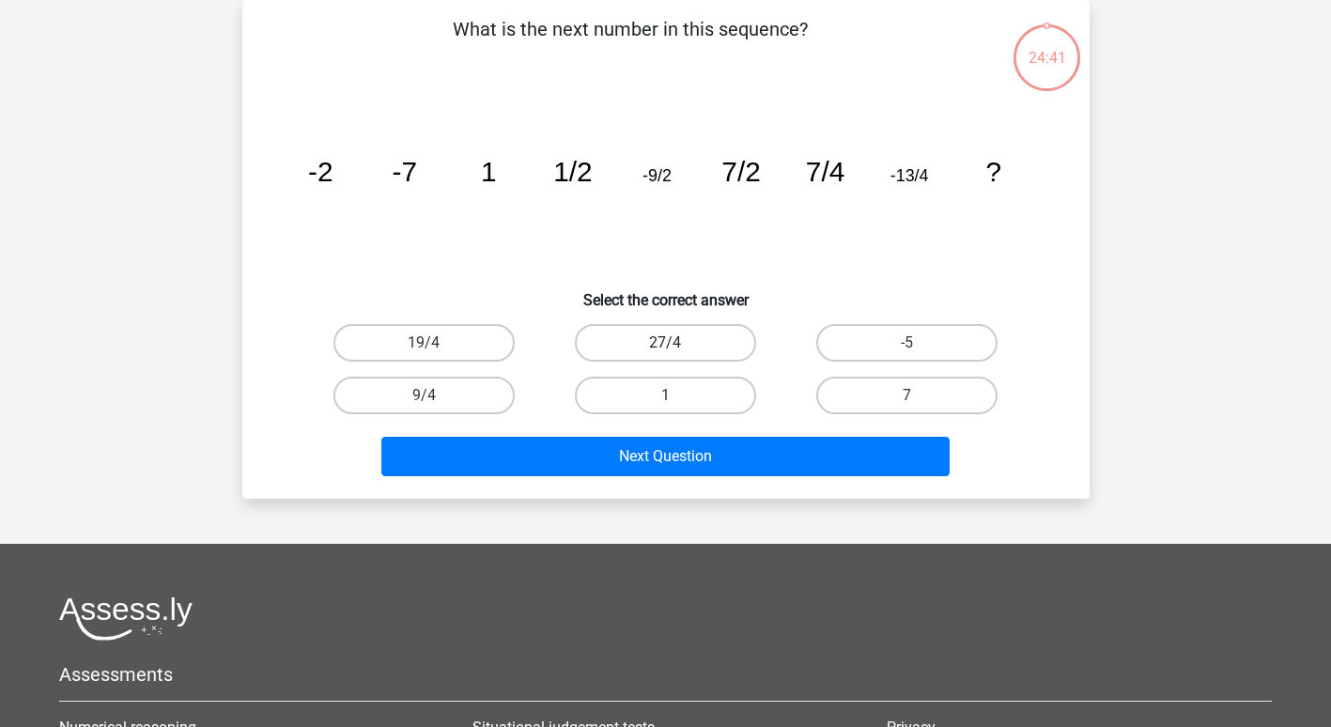
click at [672, 332] on label "27/4" at bounding box center [665, 343] width 181 height 38
click at [672, 343] on input "27/4" at bounding box center [671, 349] width 12 height 12
radio input "true"
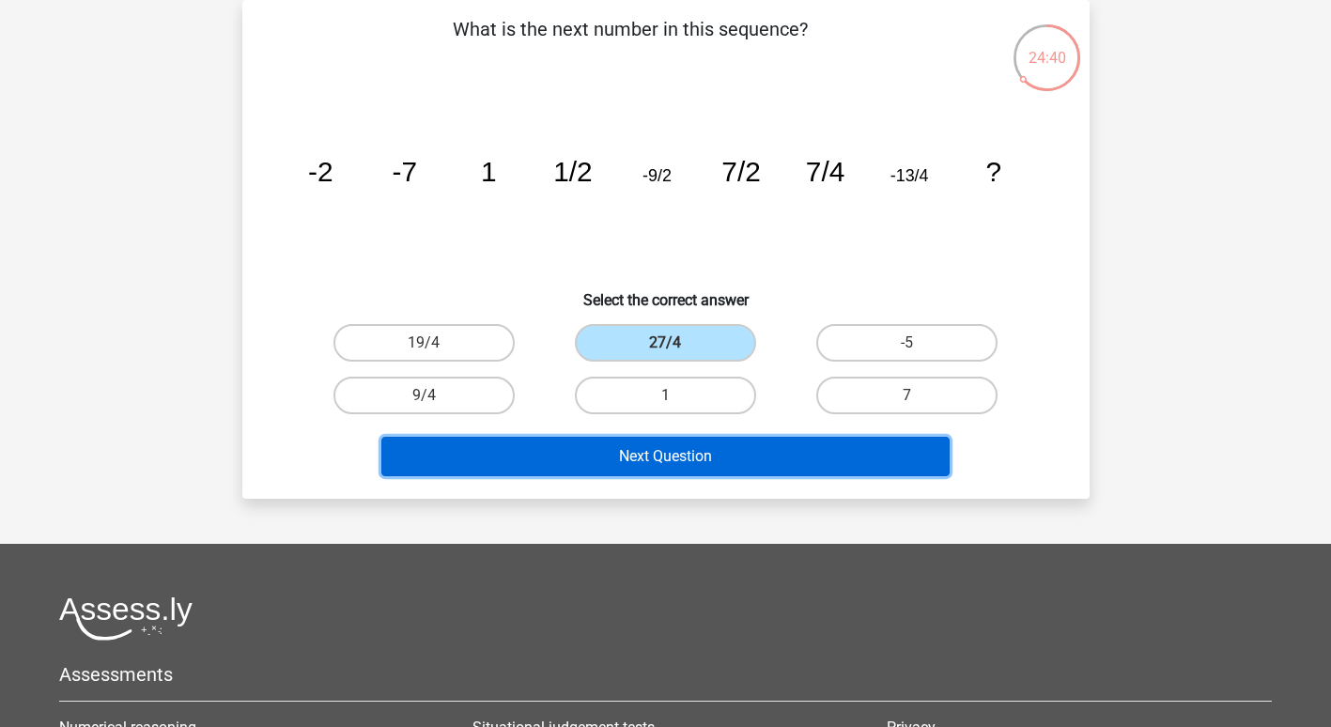
click at [686, 449] on button "Next Question" at bounding box center [665, 456] width 568 height 39
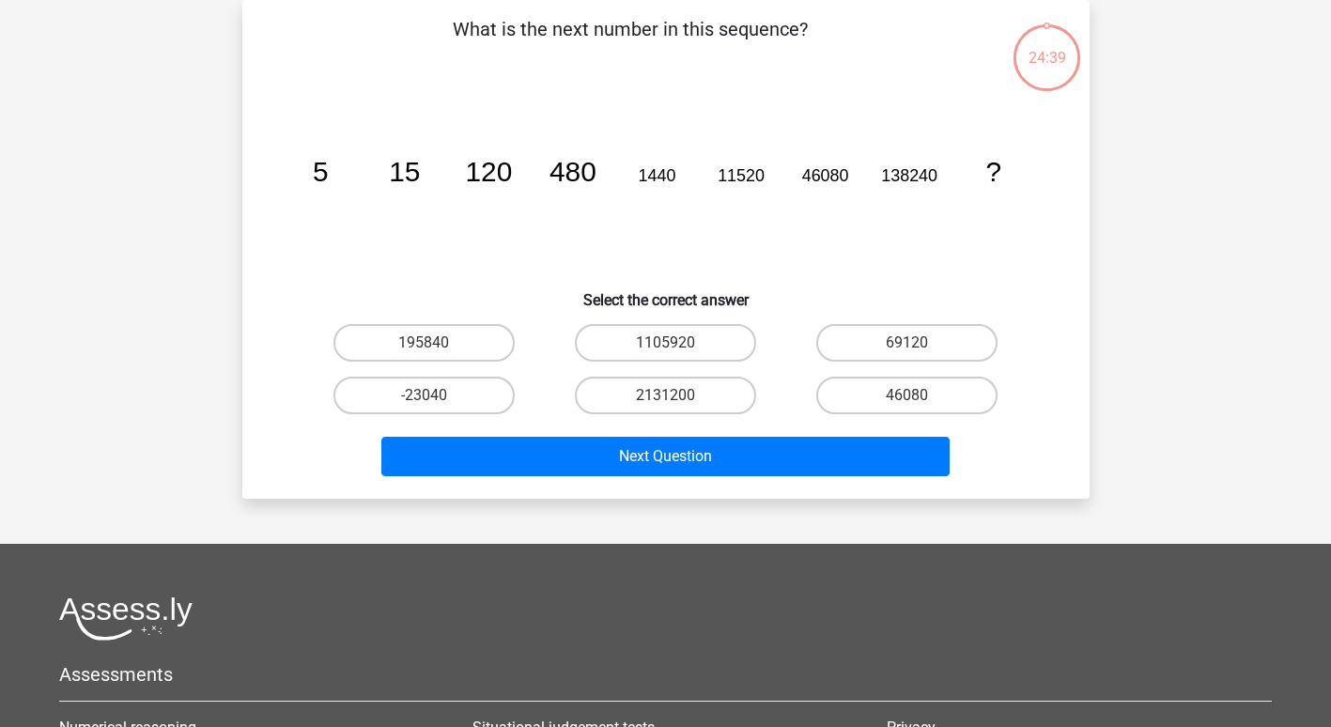
click at [667, 349] on input "1105920" at bounding box center [671, 349] width 12 height 12
radio input "true"
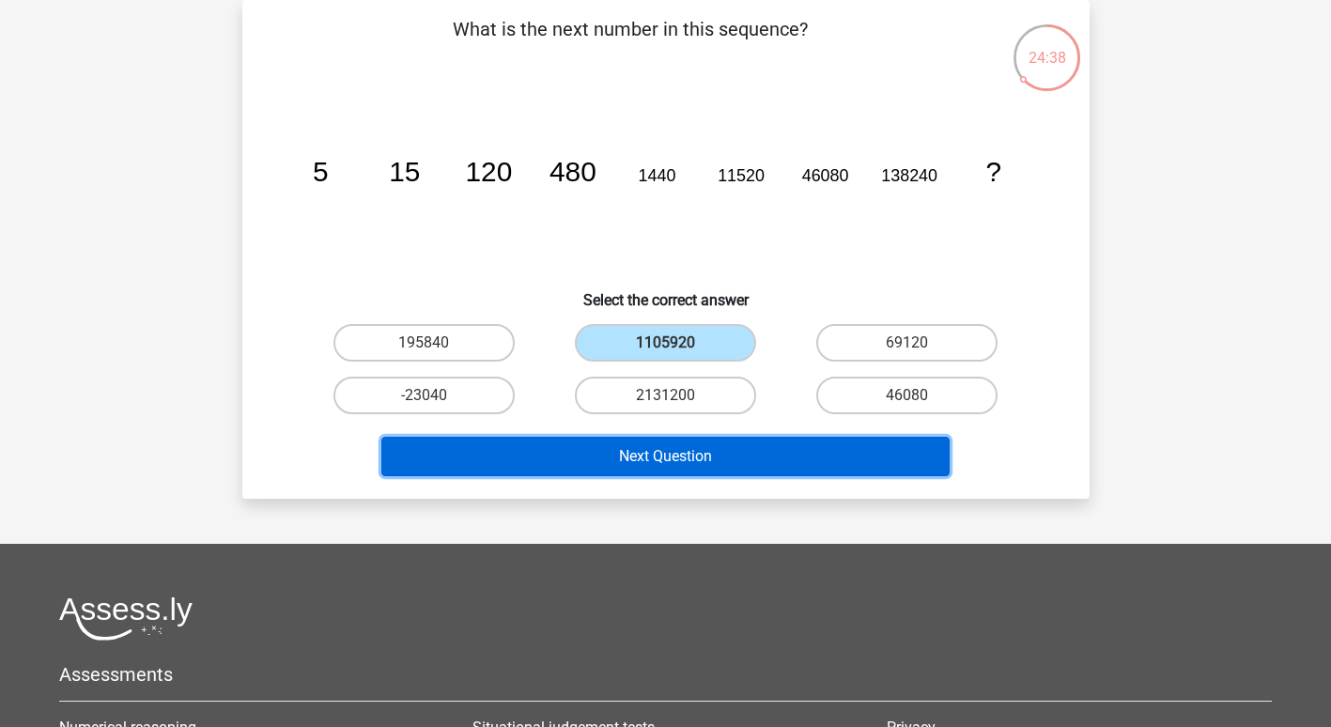
click at [689, 468] on button "Next Question" at bounding box center [665, 456] width 568 height 39
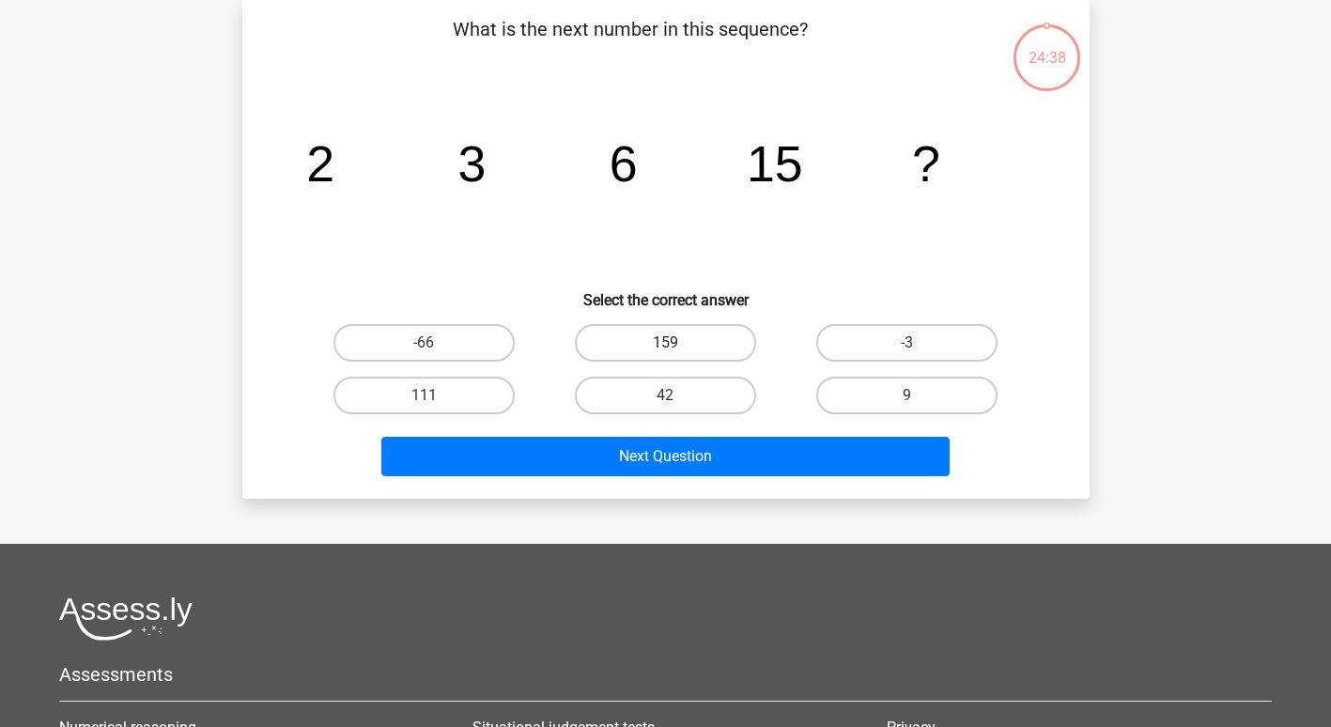
click at [661, 345] on label "159" at bounding box center [665, 343] width 181 height 38
click at [665, 345] on input "159" at bounding box center [671, 349] width 12 height 12
radio input "true"
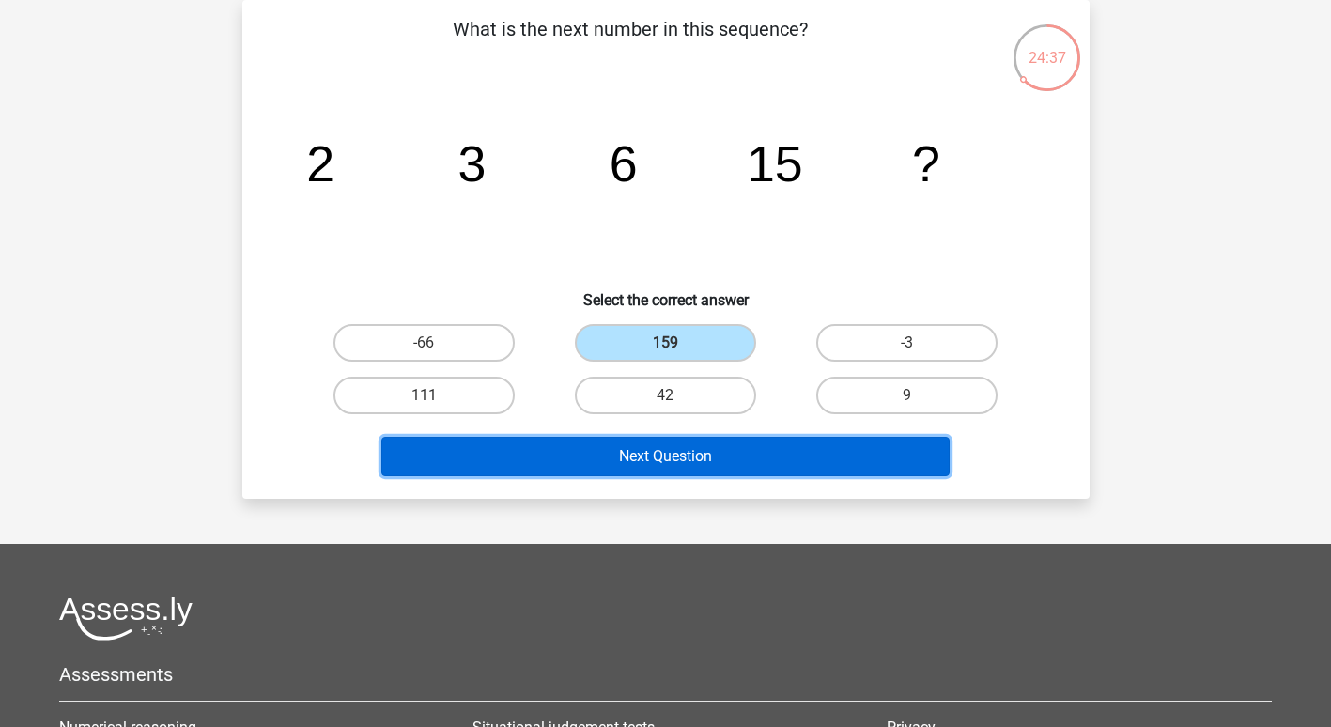
click at [683, 463] on button "Next Question" at bounding box center [665, 456] width 568 height 39
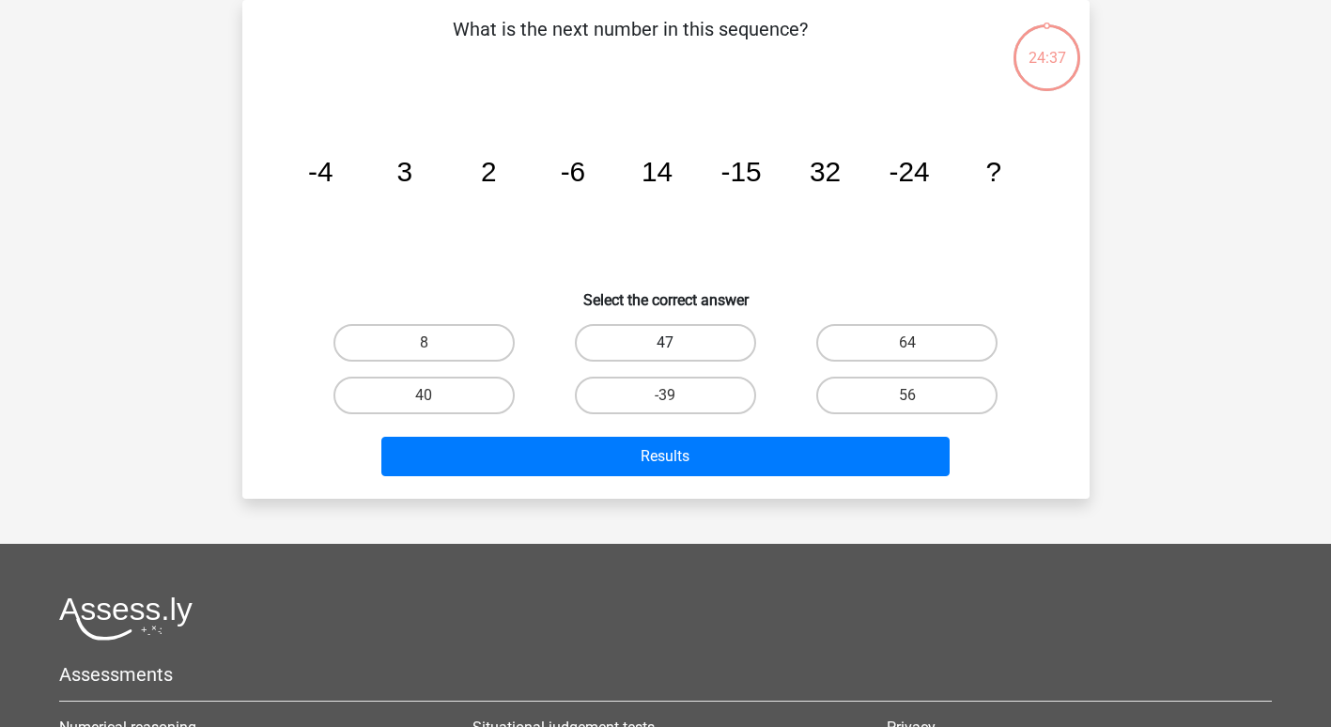
click at [655, 342] on label "47" at bounding box center [665, 343] width 181 height 38
click at [665, 343] on input "47" at bounding box center [671, 349] width 12 height 12
radio input "true"
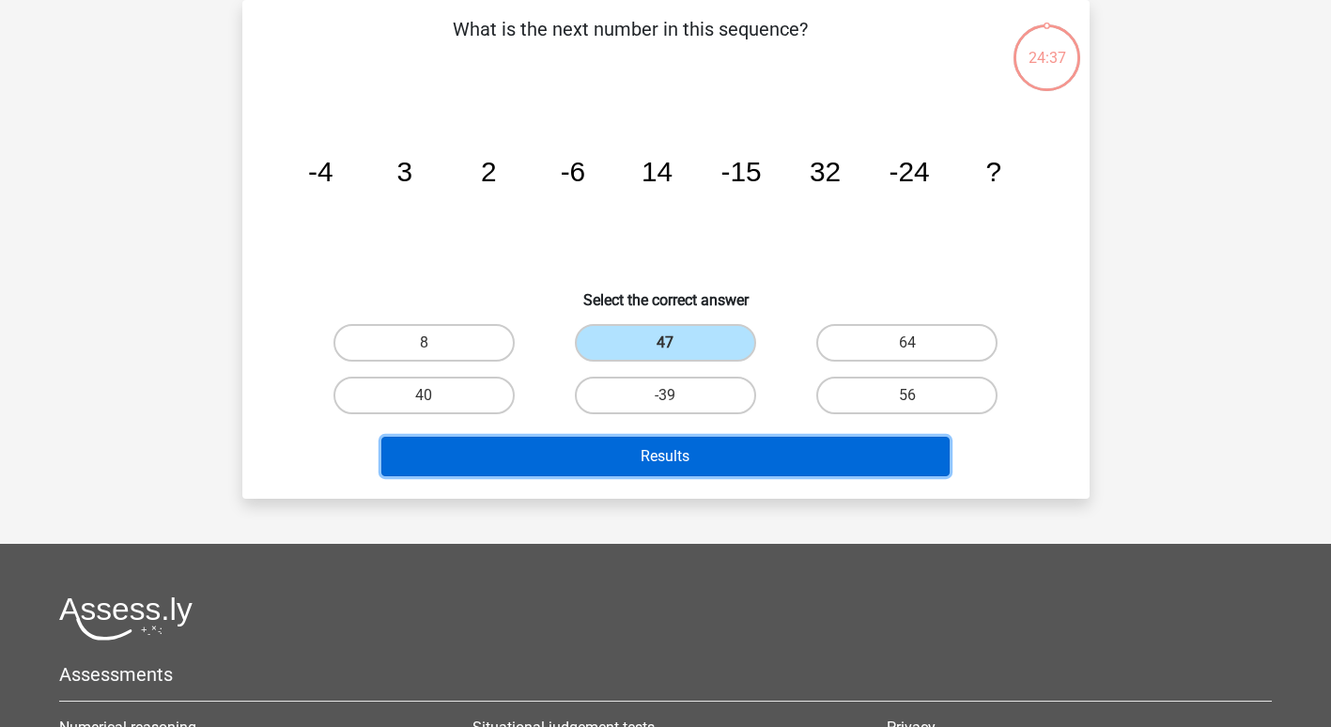
click at [672, 444] on button "Results" at bounding box center [665, 456] width 568 height 39
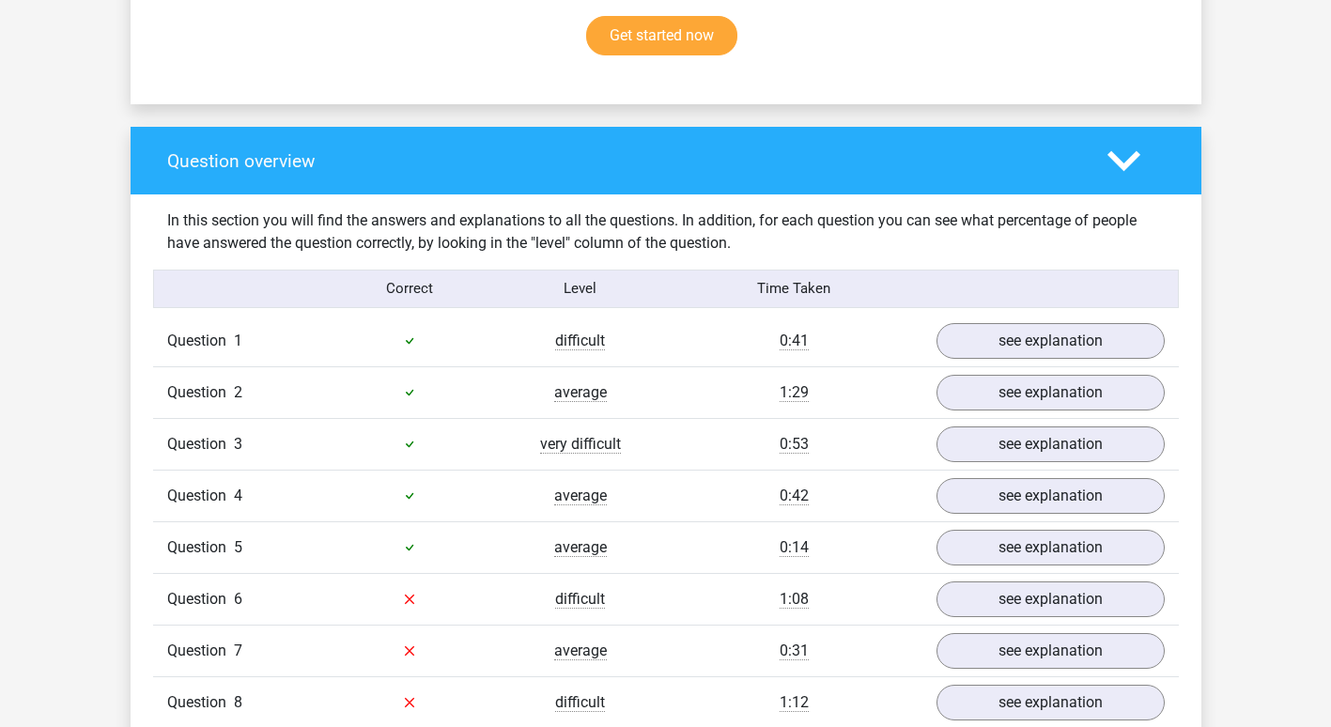
scroll to position [1272, 0]
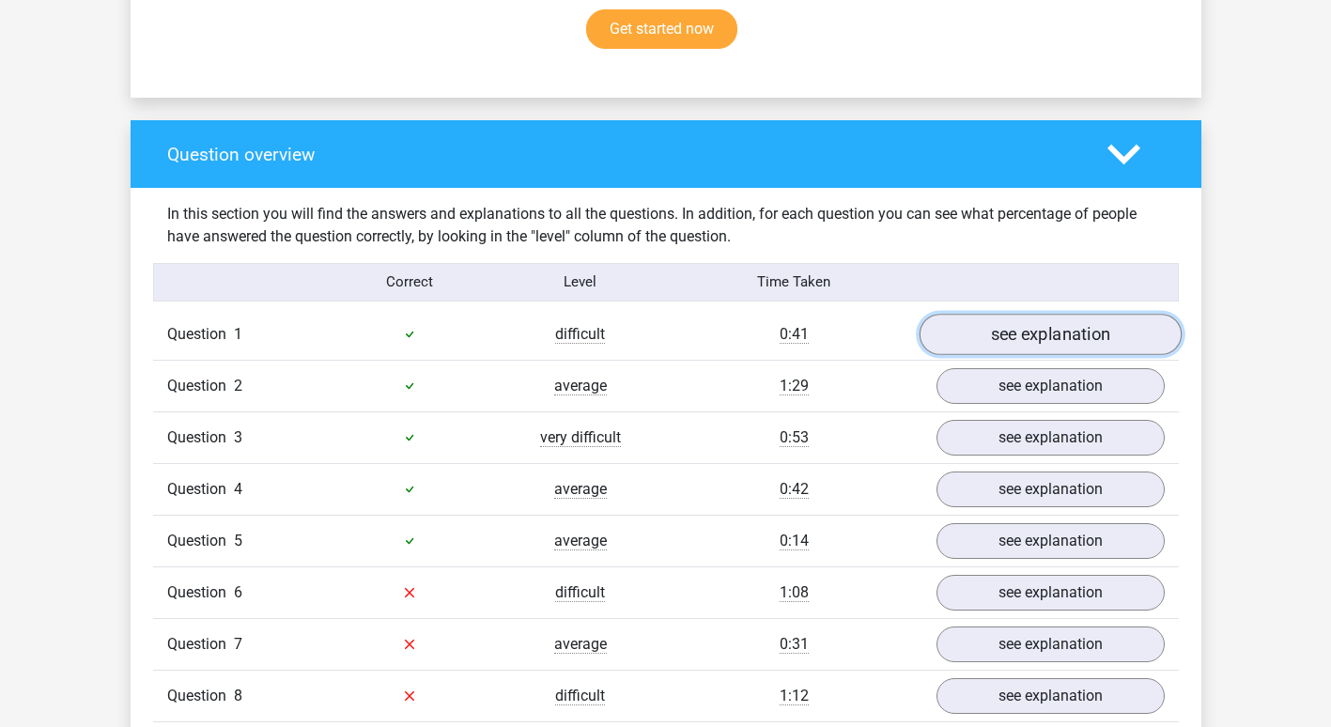
click at [988, 327] on link "see explanation" at bounding box center [1049, 334] width 262 height 41
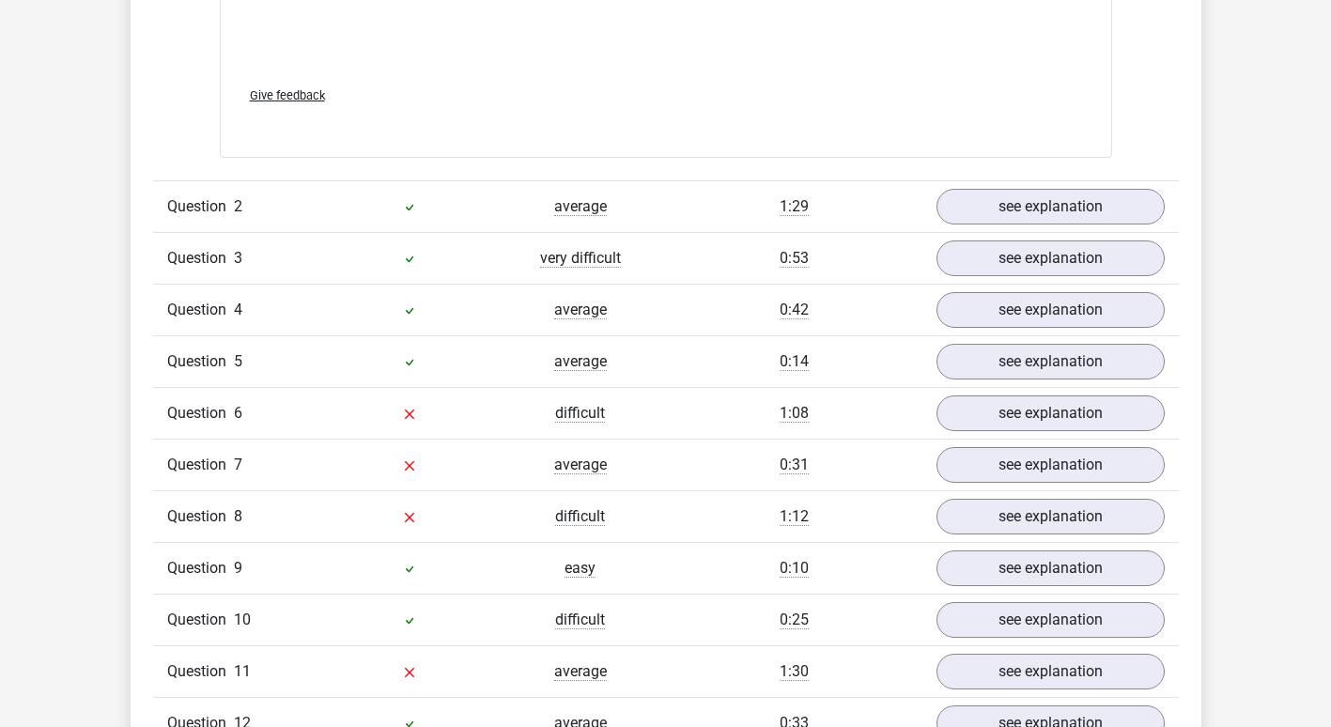
scroll to position [2611, 0]
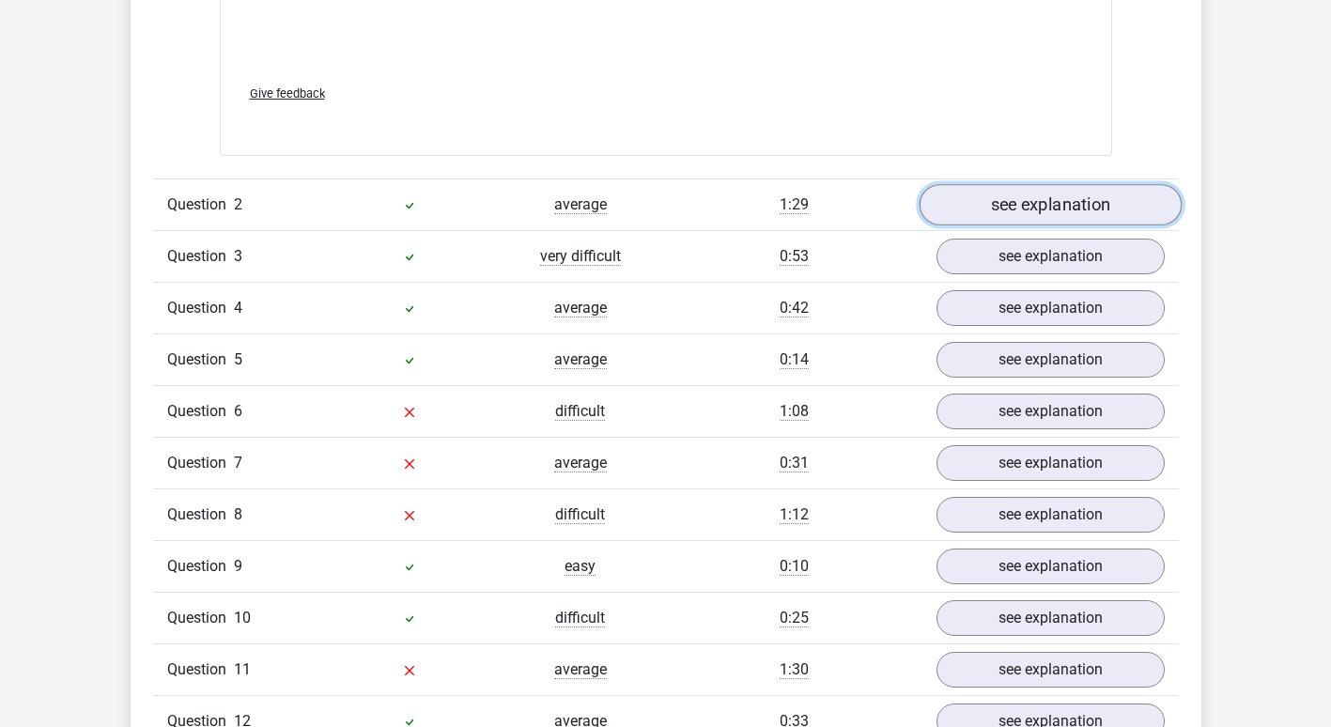
click at [985, 193] on link "see explanation" at bounding box center [1049, 205] width 262 height 41
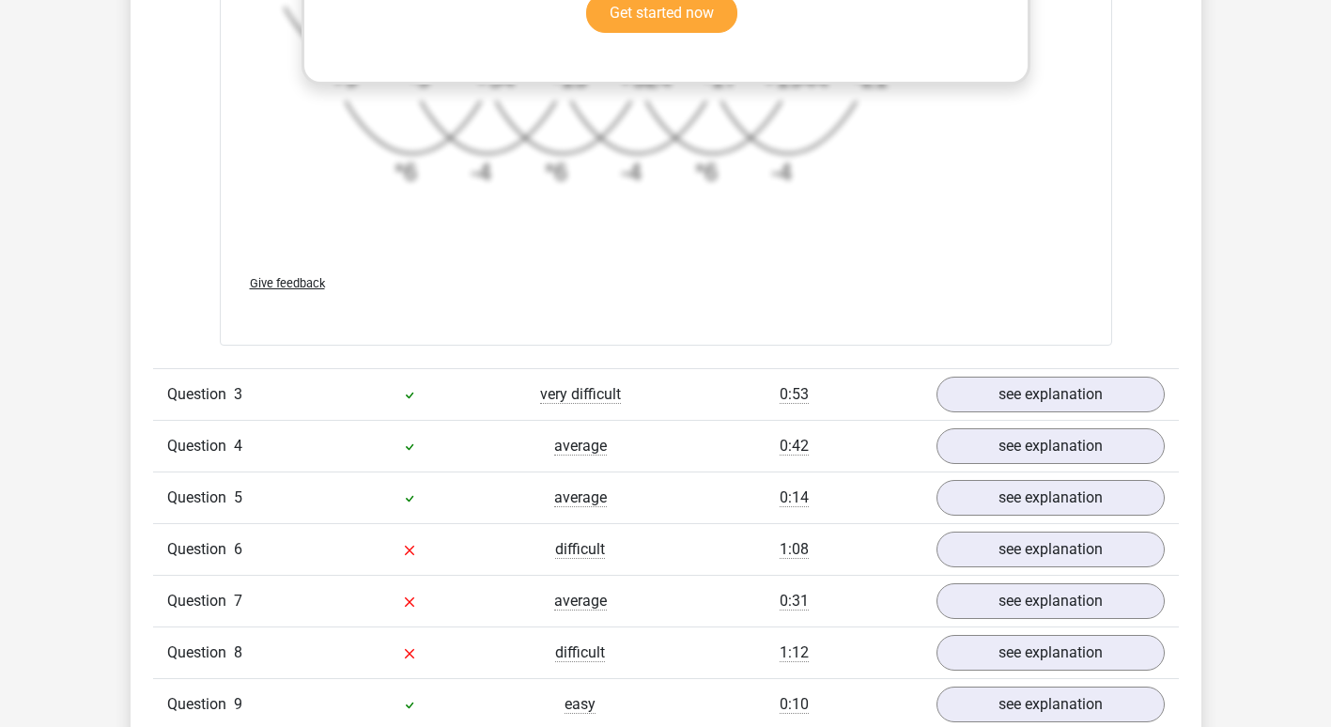
scroll to position [3810, 0]
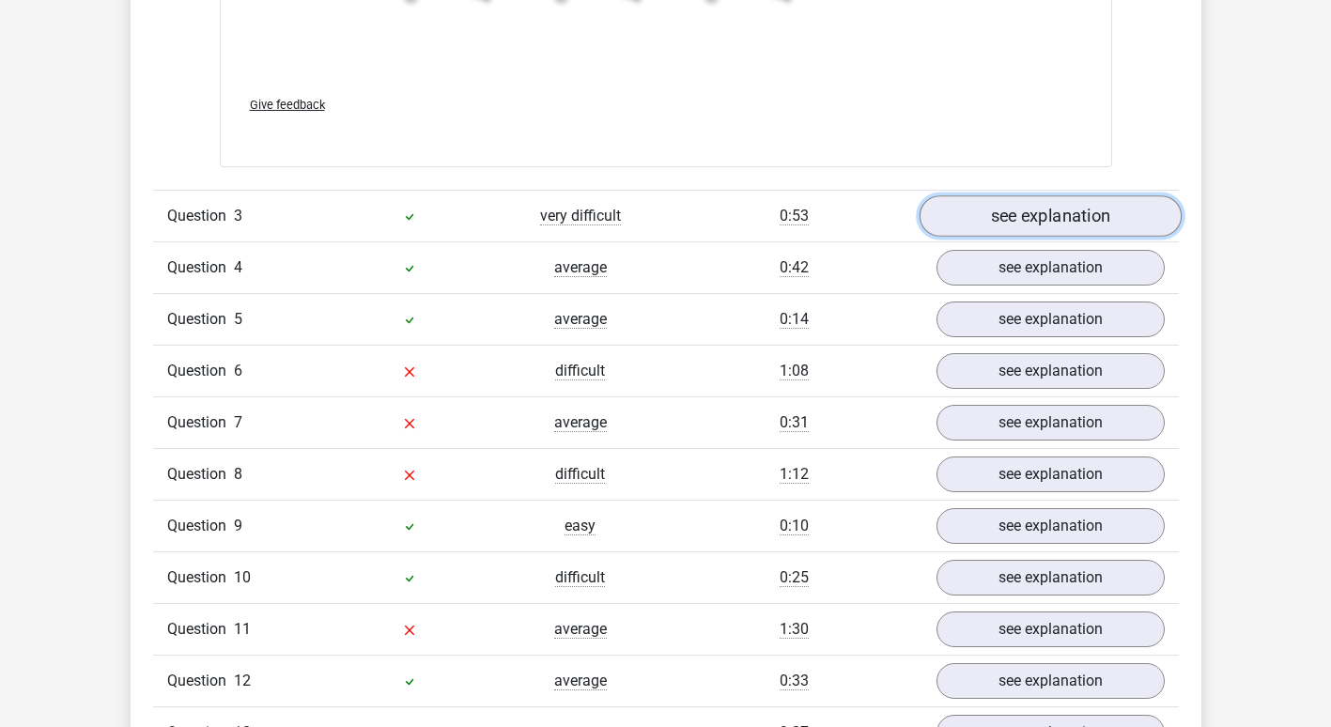
click at [1021, 213] on link "see explanation" at bounding box center [1049, 215] width 262 height 41
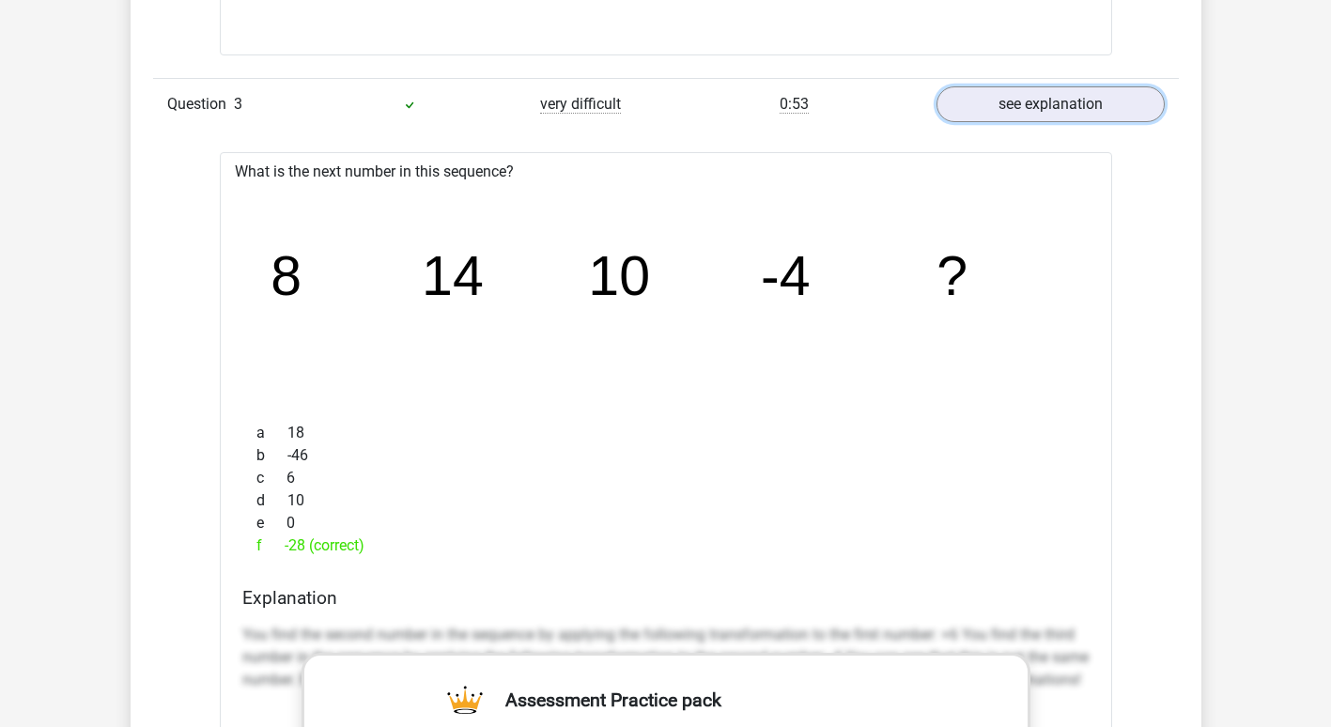
scroll to position [3923, 0]
click at [1025, 112] on link "see explanation" at bounding box center [1049, 103] width 262 height 41
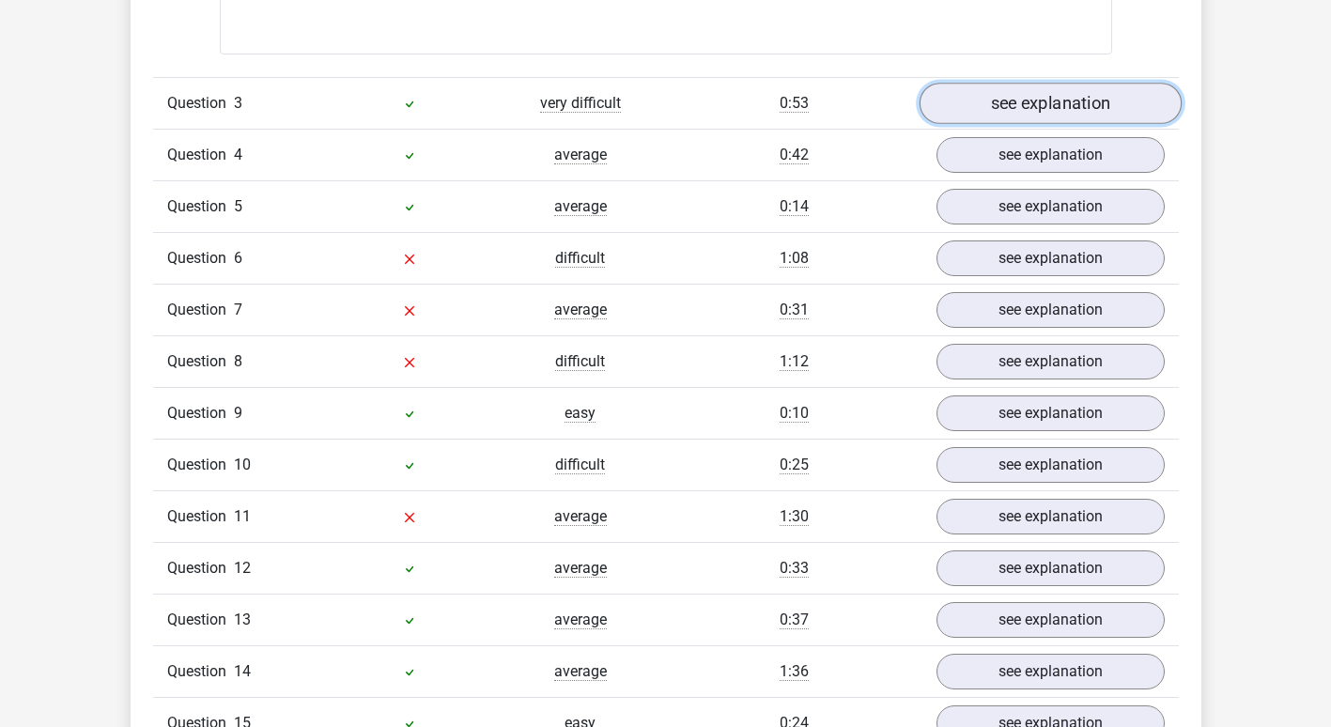
click at [1025, 110] on link "see explanation" at bounding box center [1049, 103] width 262 height 41
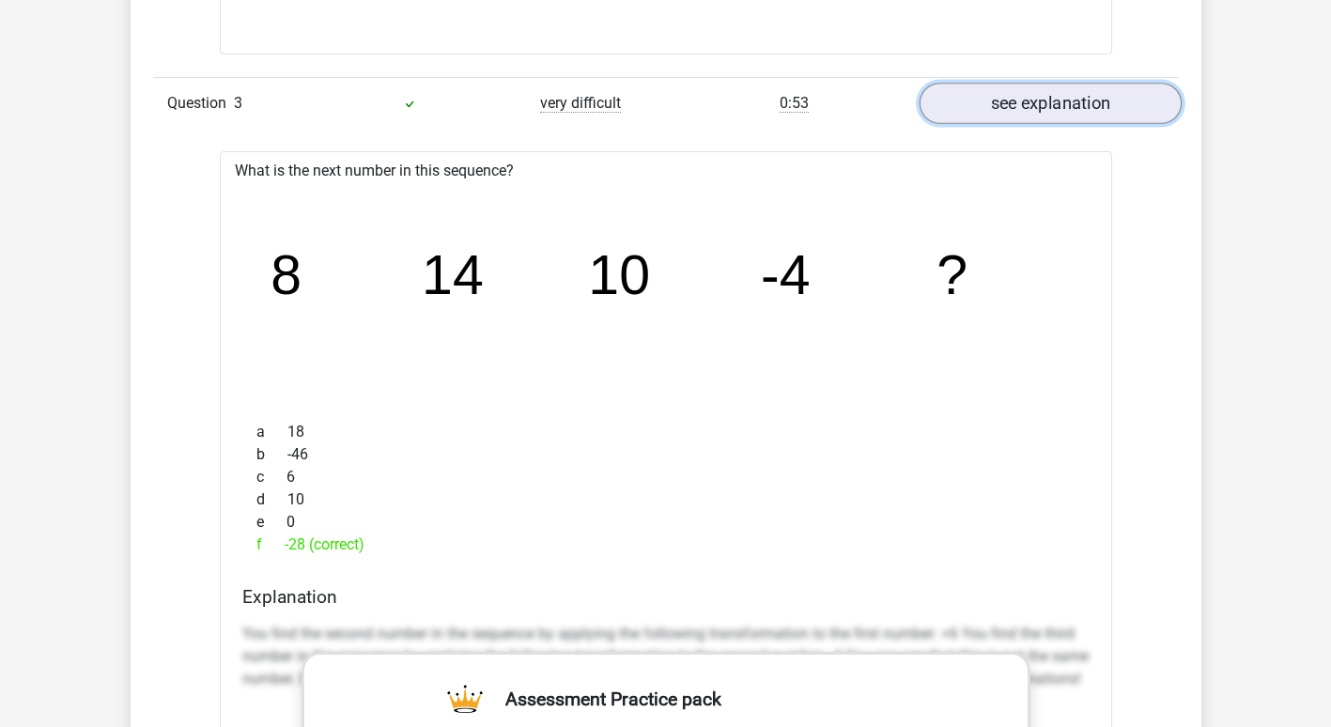
click at [1023, 113] on link "see explanation" at bounding box center [1049, 103] width 262 height 41
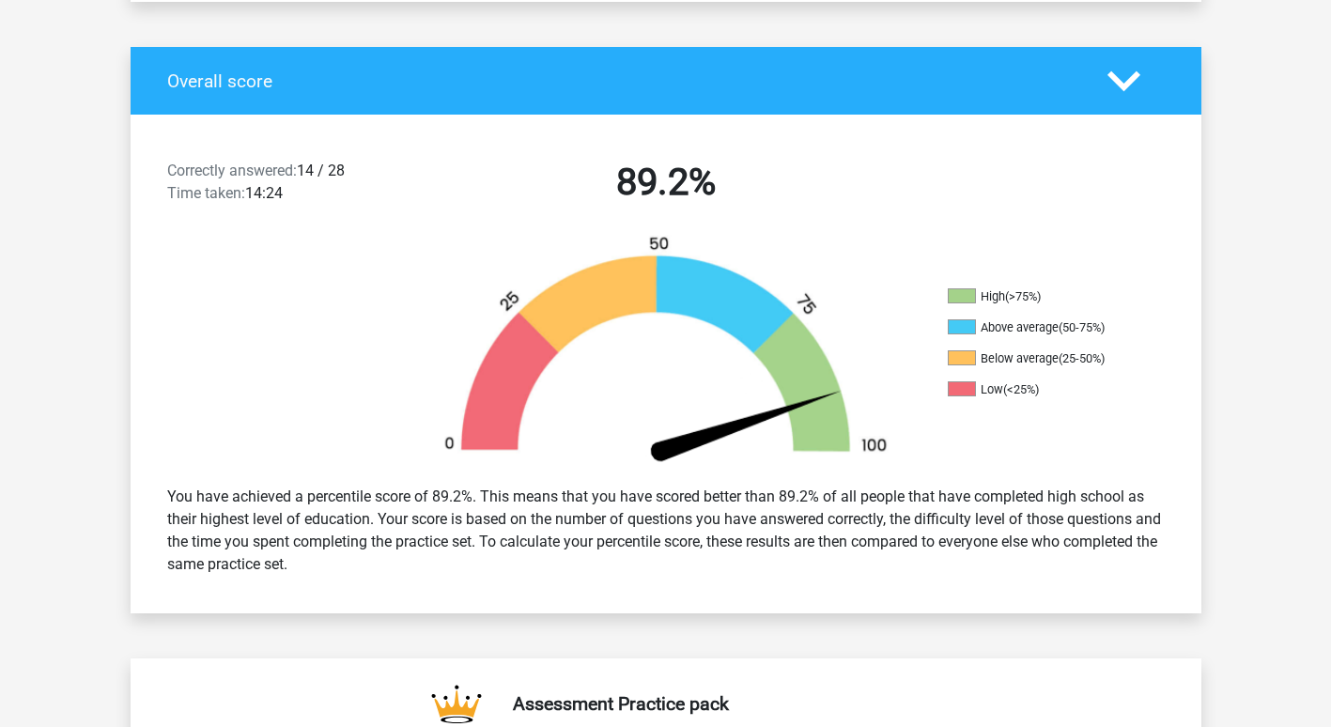
scroll to position [0, 0]
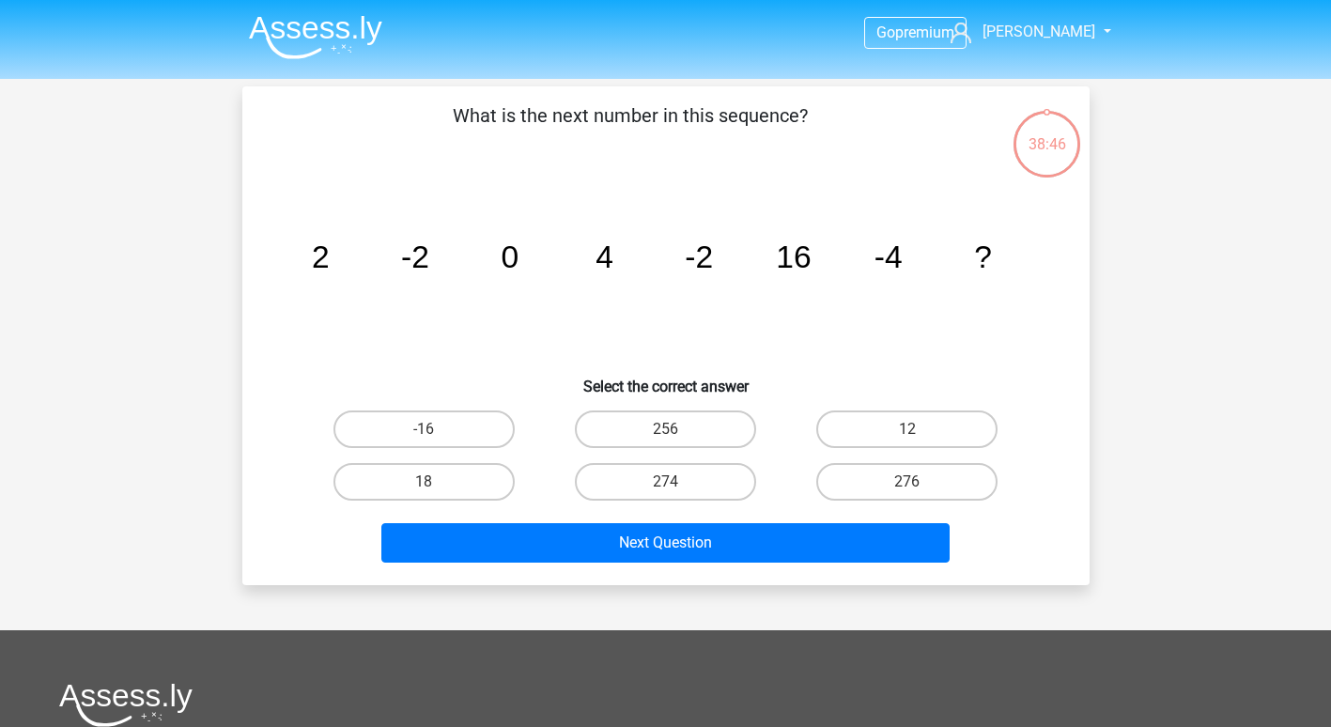
click at [81, 33] on header "Go premium [PERSON_NAME] [EMAIL_ADDRESS][DOMAIN_NAME]" at bounding box center [665, 39] width 1331 height 79
